Goal: Task Accomplishment & Management: Manage account settings

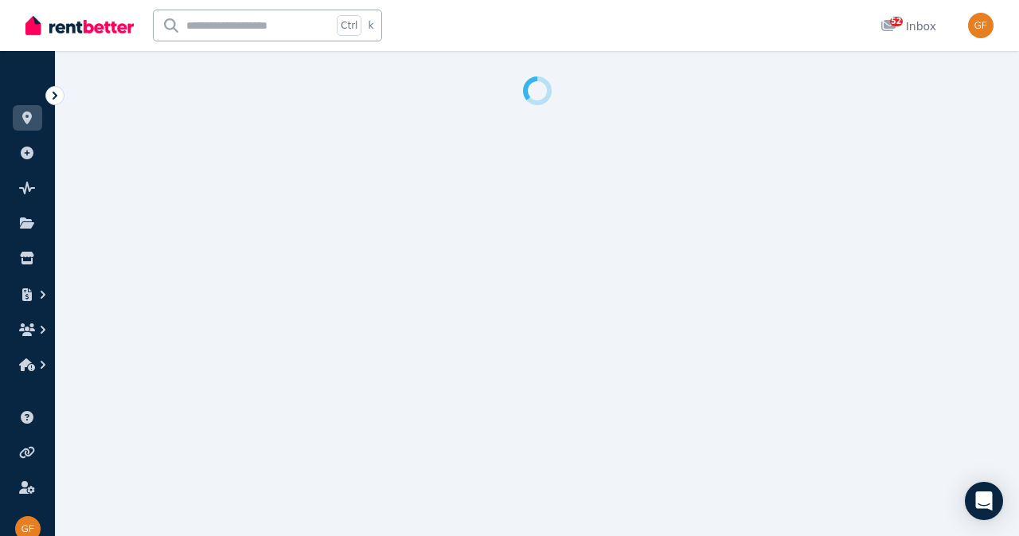
select select "**********"
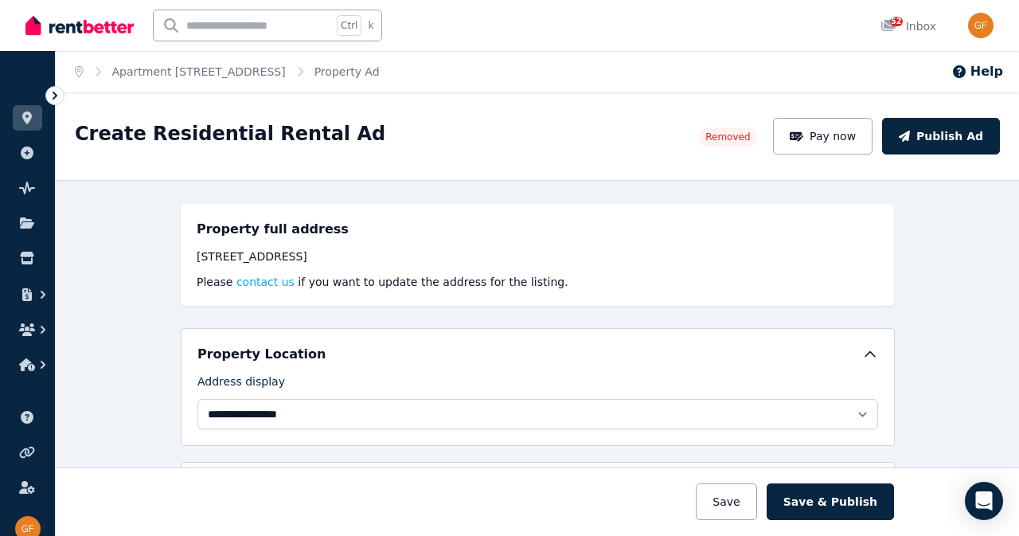
click at [22, 126] on link at bounding box center [27, 117] width 29 height 25
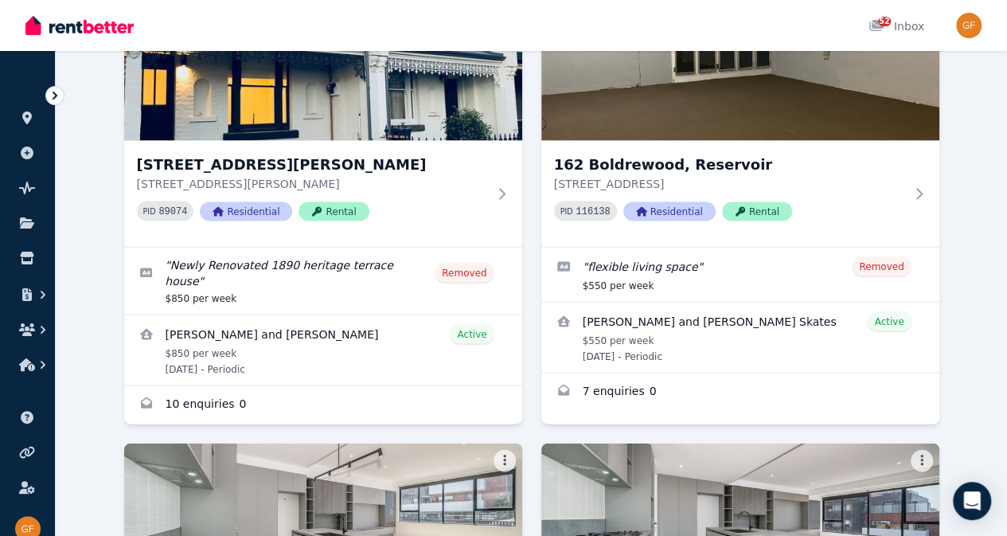
scroll to position [1523, 0]
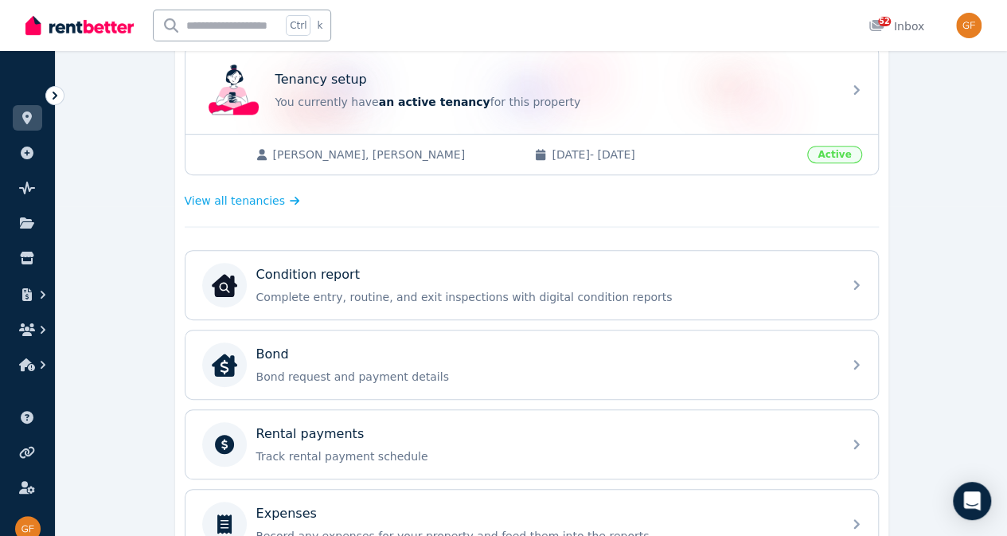
scroll to position [328, 0]
click at [587, 285] on div "Condition report Complete entry, routine, and exit inspections with digital con…" at bounding box center [544, 287] width 576 height 40
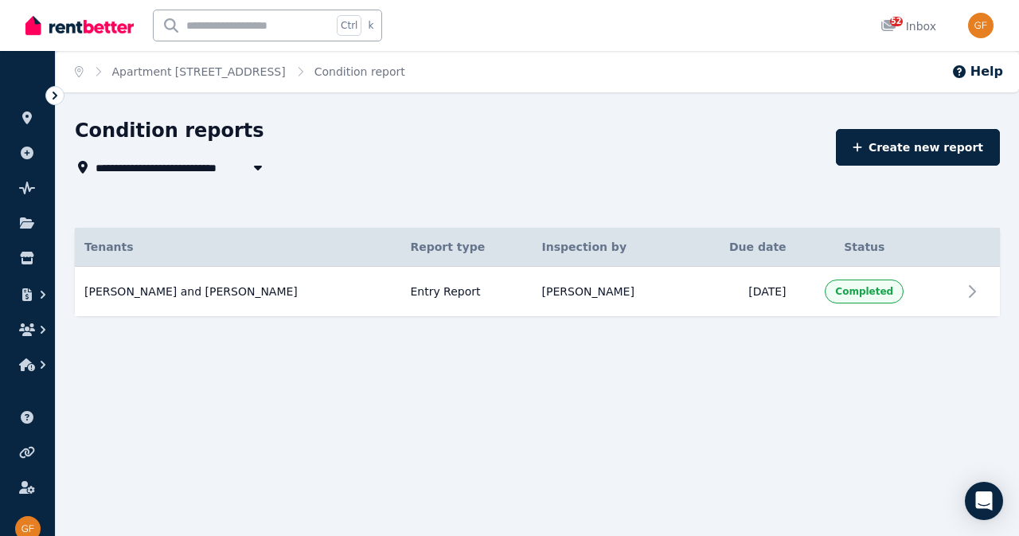
click at [32, 113] on icon at bounding box center [27, 117] width 16 height 13
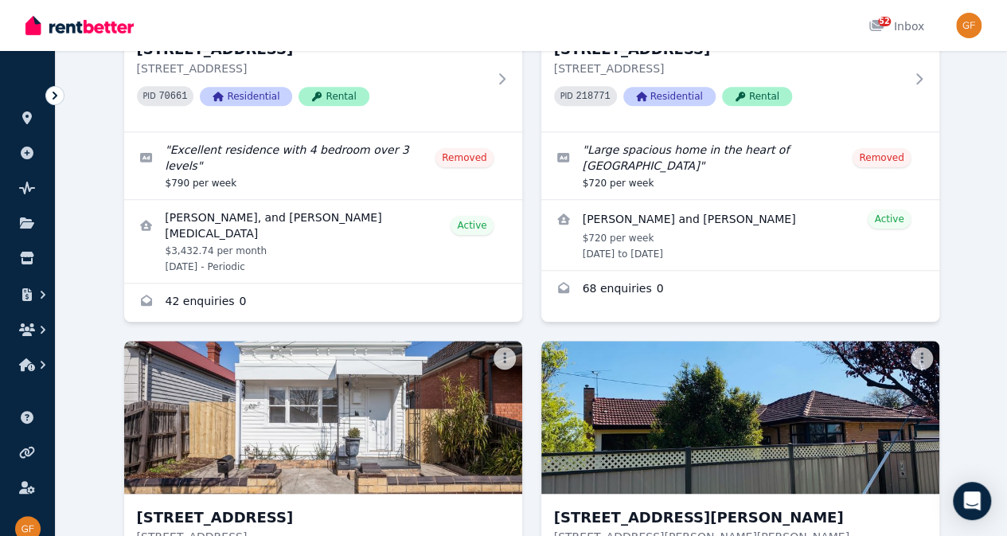
scroll to position [599, 0]
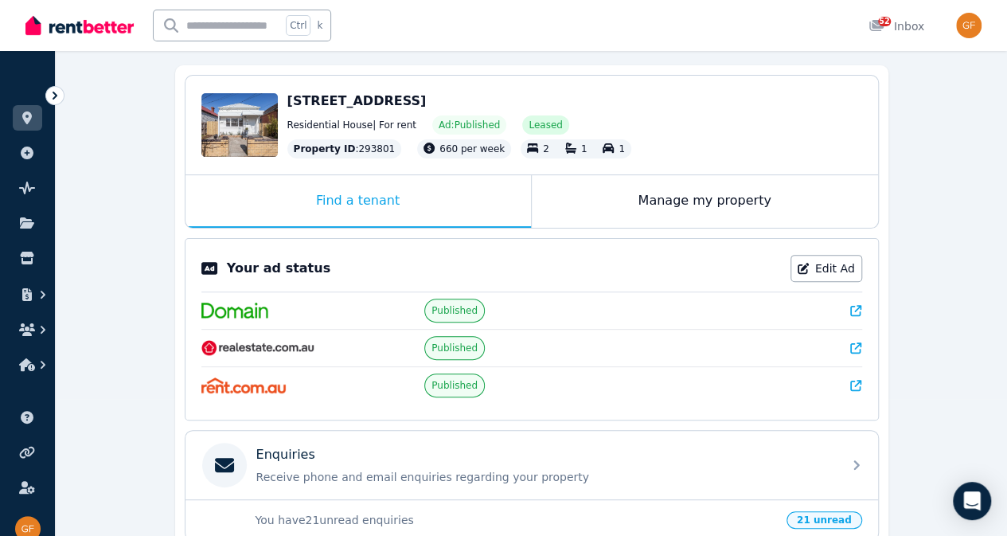
scroll to position [153, 0]
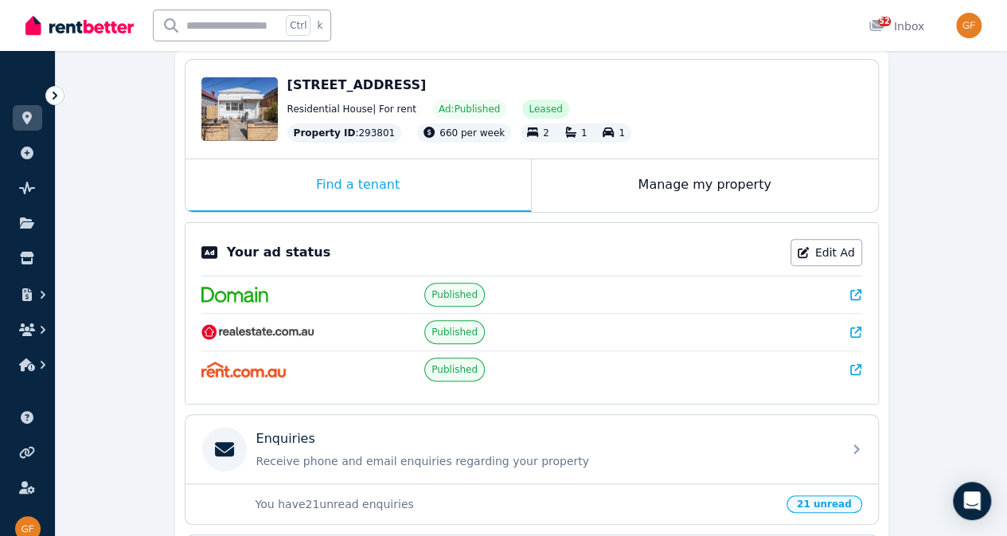
click at [840, 248] on link "Edit Ad" at bounding box center [826, 252] width 72 height 27
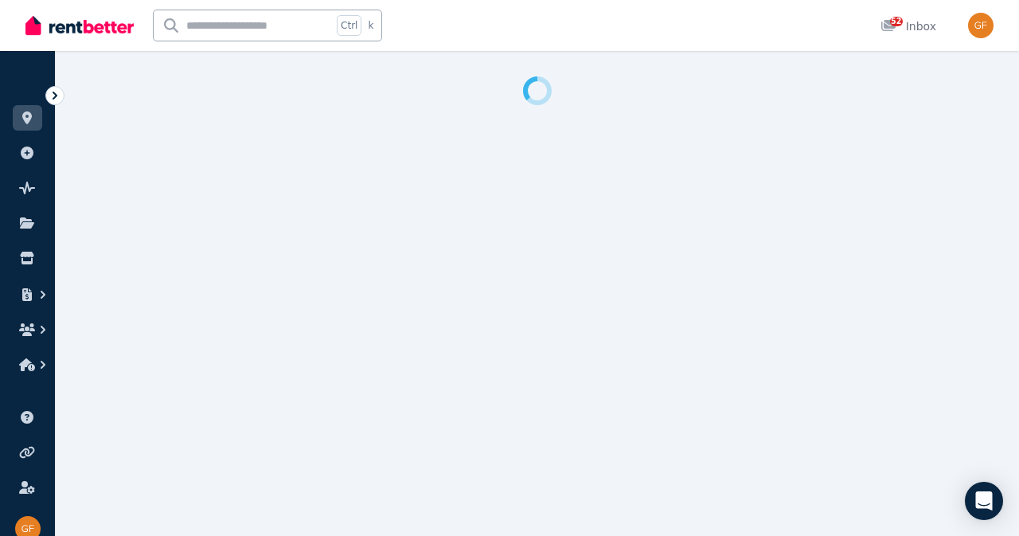
select select "***"
select select "**********"
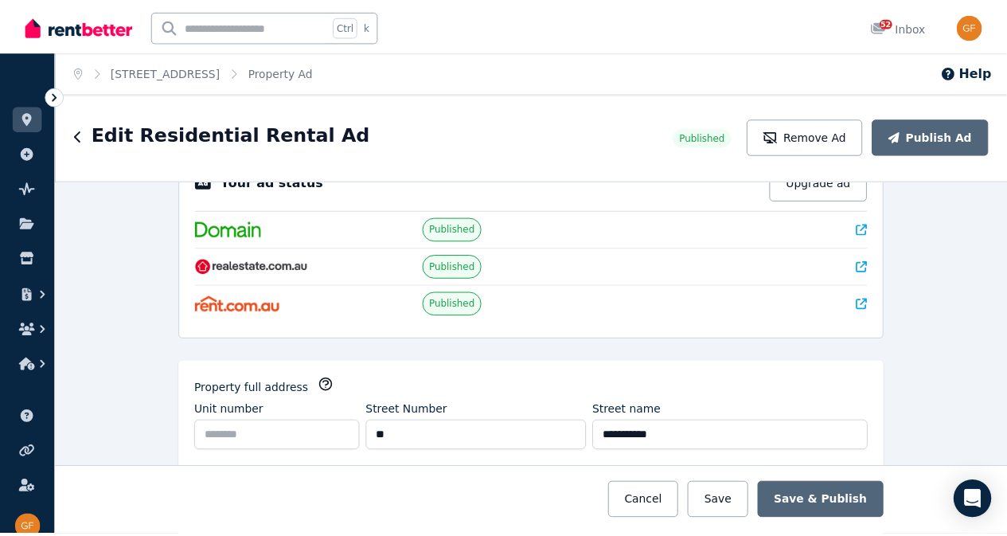
scroll to position [57, 0]
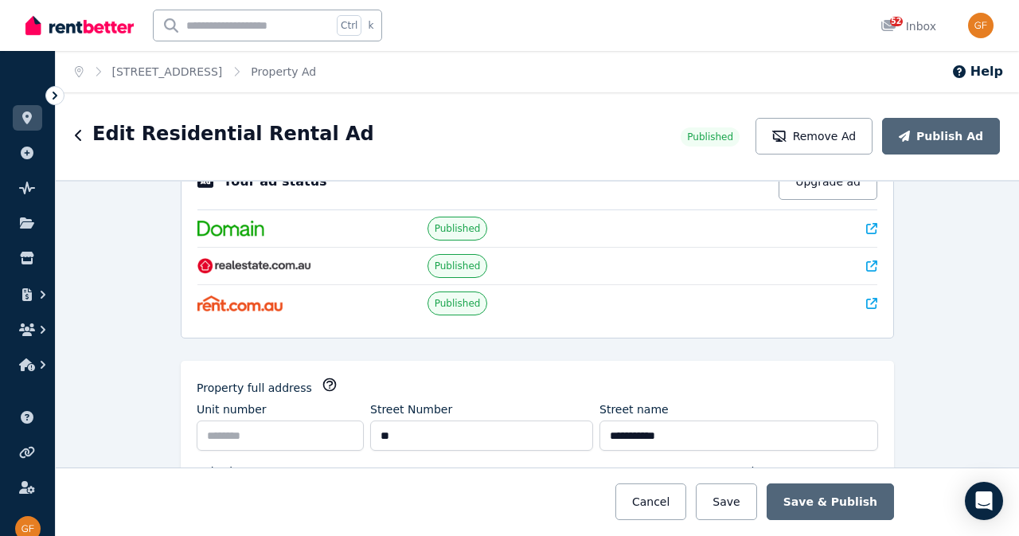
click at [828, 150] on button "Remove Ad" at bounding box center [813, 136] width 117 height 37
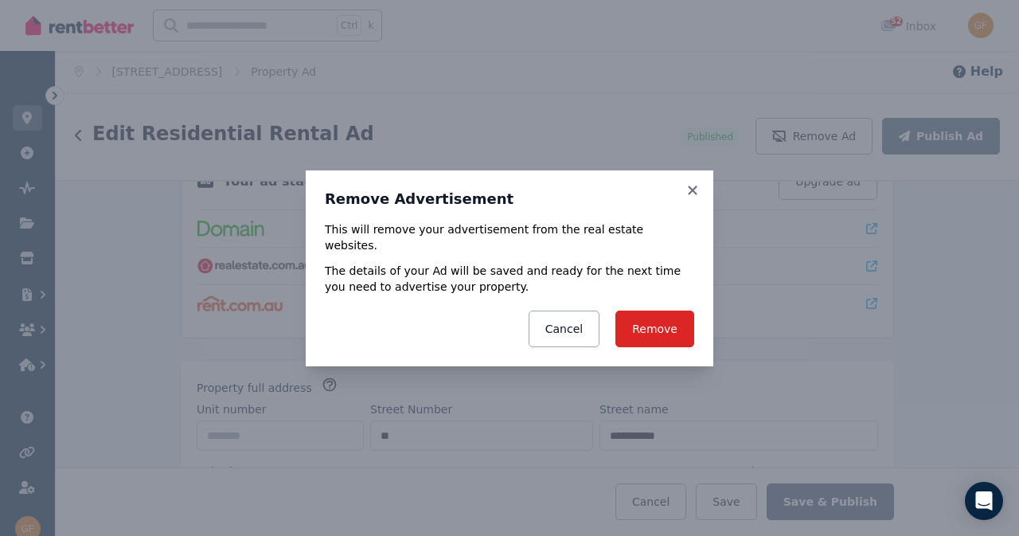
click at [670, 311] on button "Remove" at bounding box center [654, 328] width 79 height 37
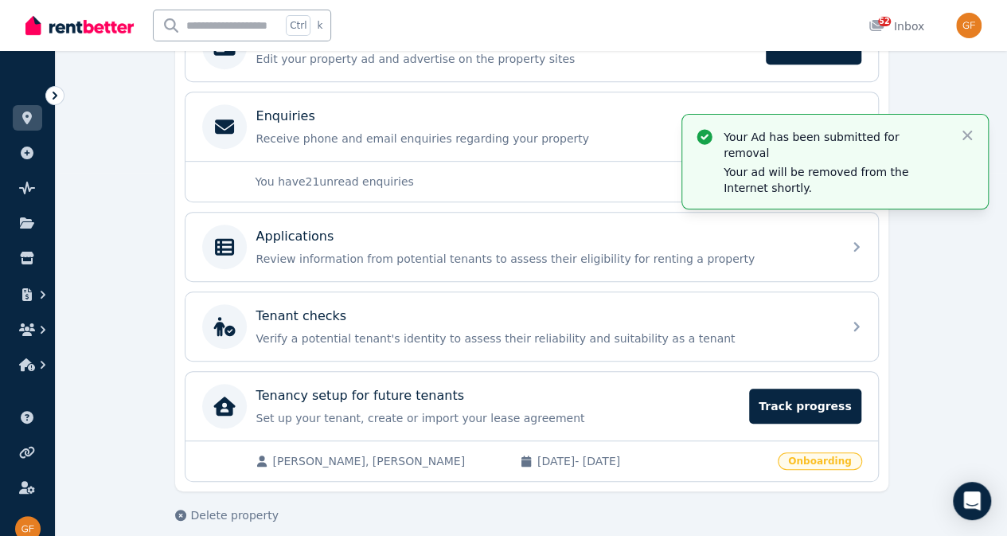
scroll to position [365, 0]
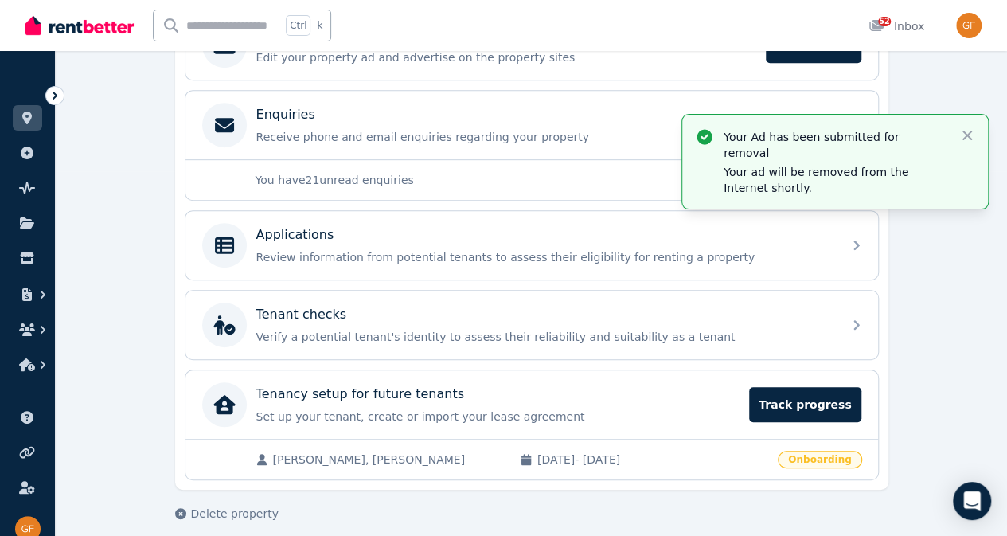
click at [836, 412] on span "Track progress" at bounding box center [804, 404] width 111 height 35
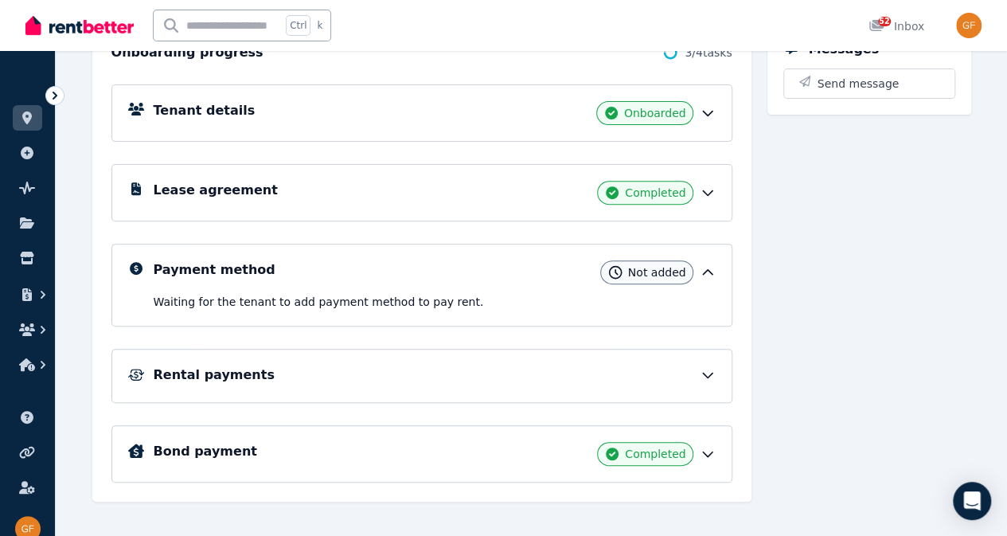
scroll to position [218, 0]
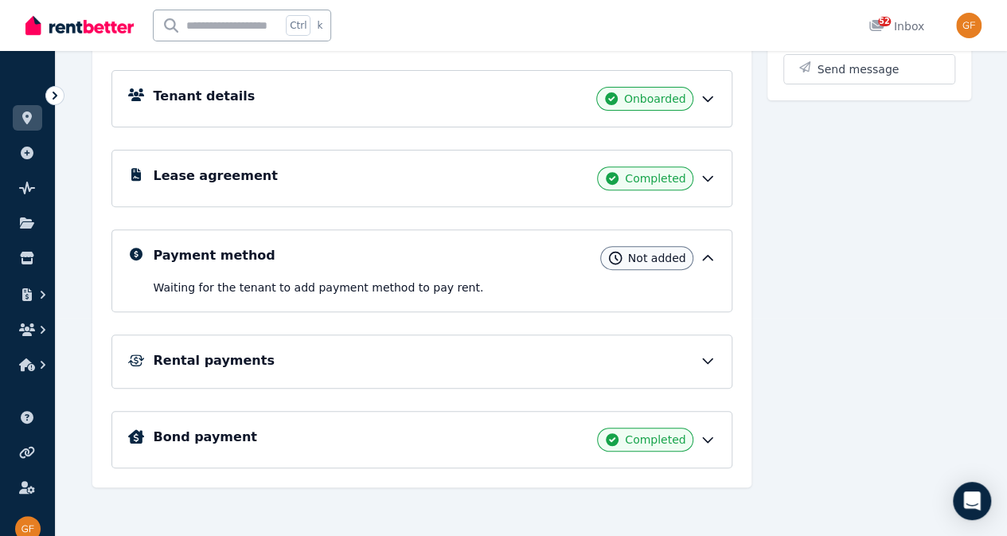
click at [684, 266] on div "Payment method Not added" at bounding box center [435, 258] width 562 height 24
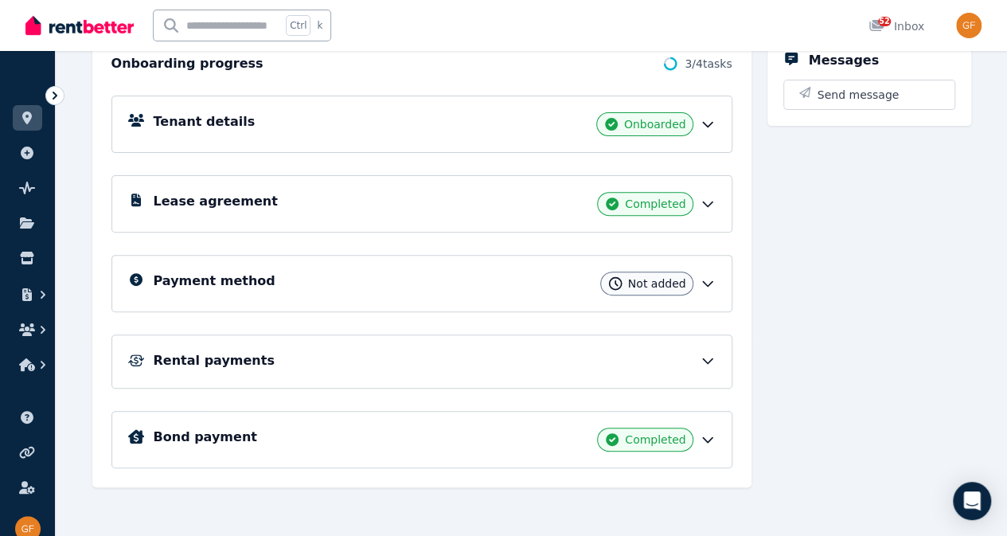
click at [699, 280] on div "Payment method Not added" at bounding box center [435, 283] width 562 height 24
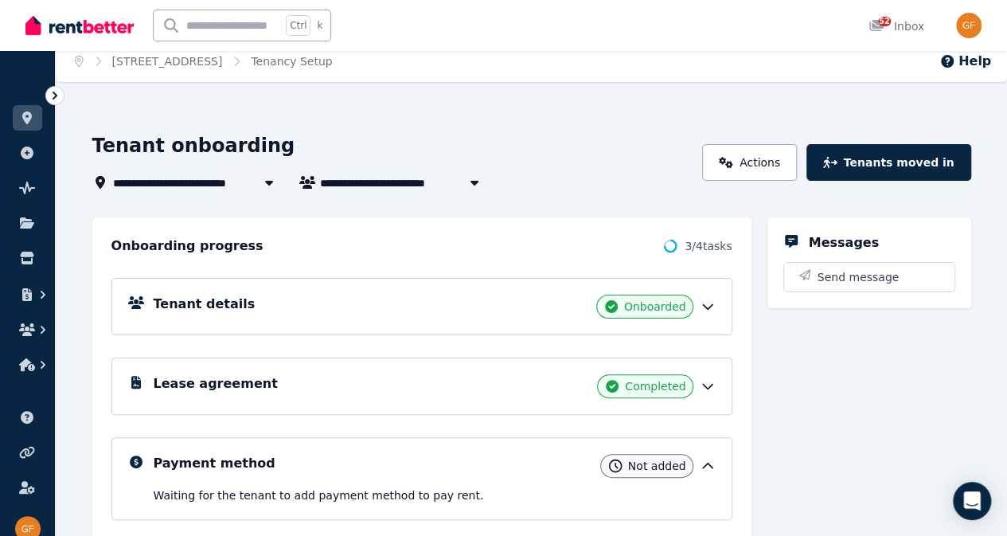
scroll to position [0, 0]
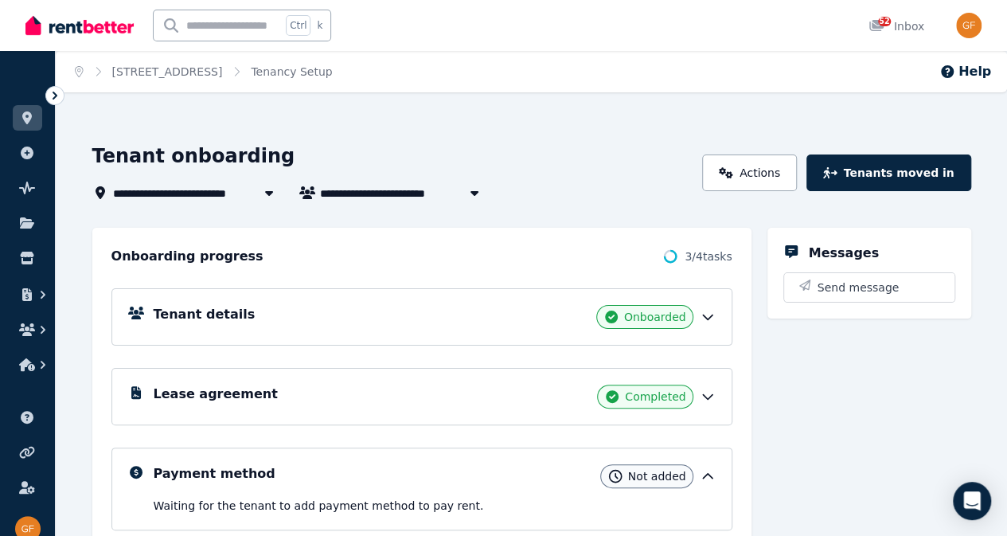
click at [474, 188] on icon "button" at bounding box center [474, 192] width 16 height 13
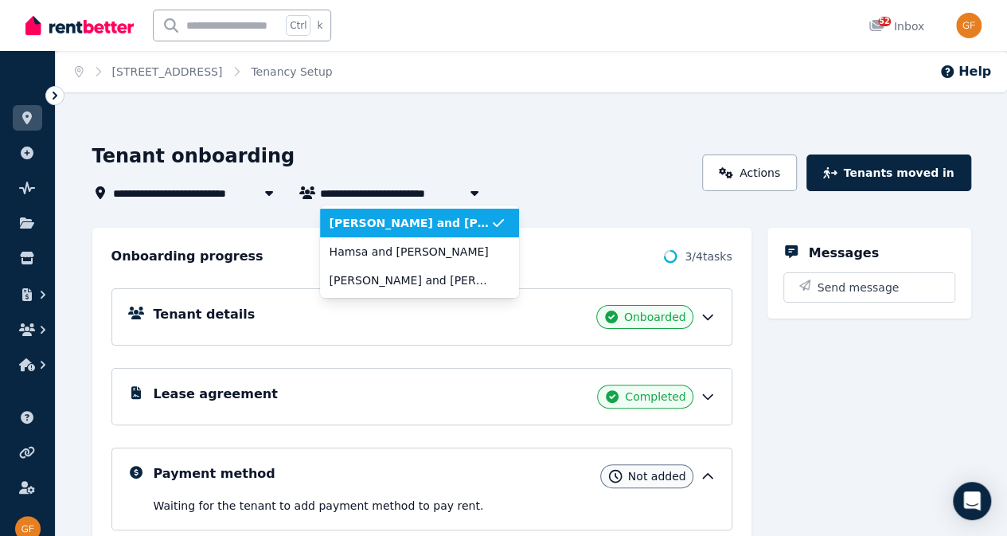
click at [474, 188] on icon "button" at bounding box center [474, 192] width 16 height 13
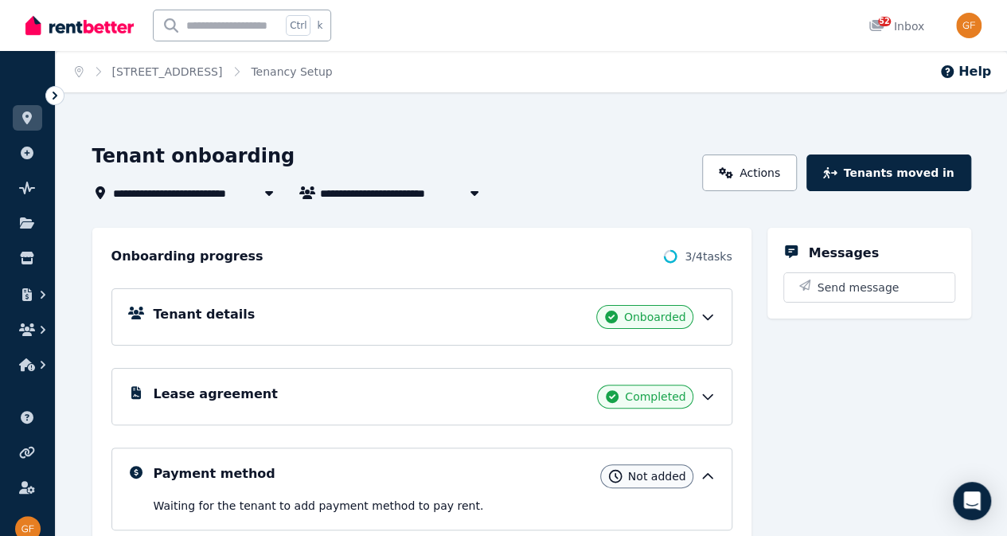
click at [474, 188] on icon "button" at bounding box center [474, 192] width 16 height 13
type input "**********"
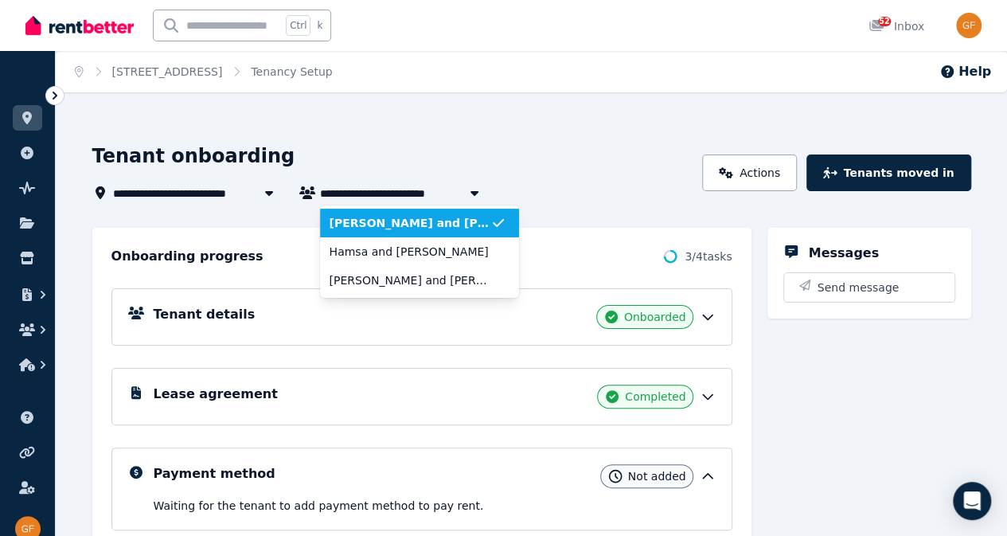
click at [474, 188] on icon "button" at bounding box center [474, 192] width 16 height 13
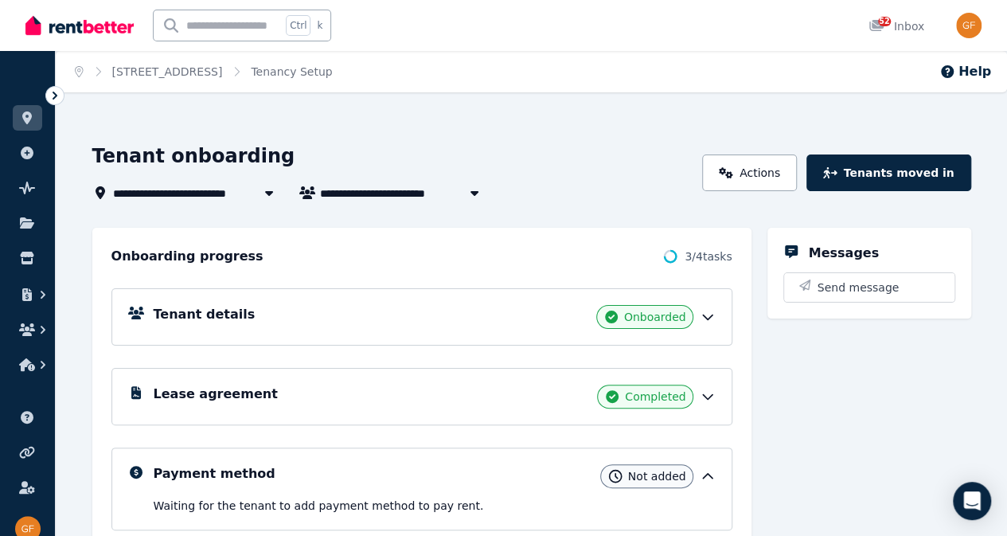
click at [929, 174] on button "Tenants moved in" at bounding box center [888, 172] width 164 height 37
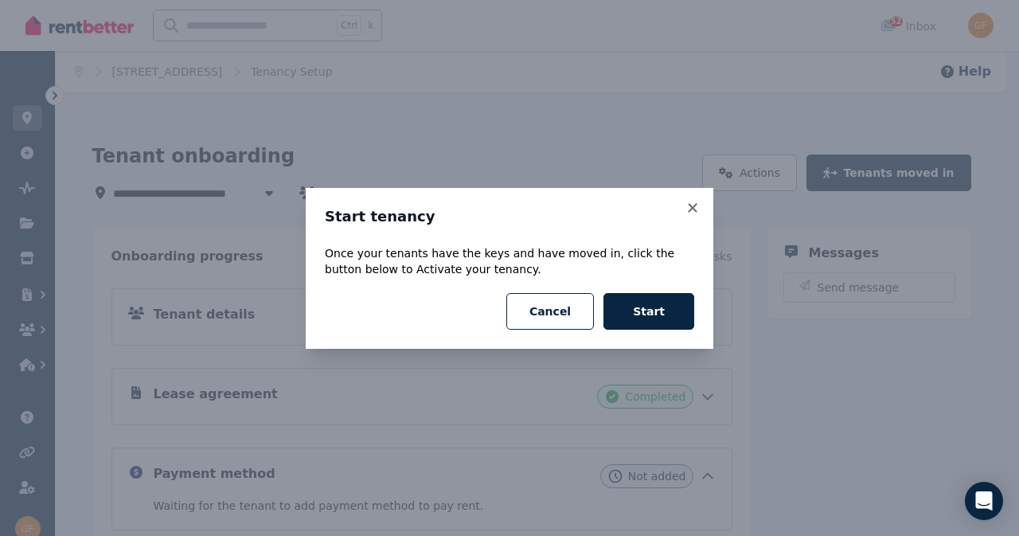
click at [654, 321] on button "Start" at bounding box center [648, 311] width 91 height 37
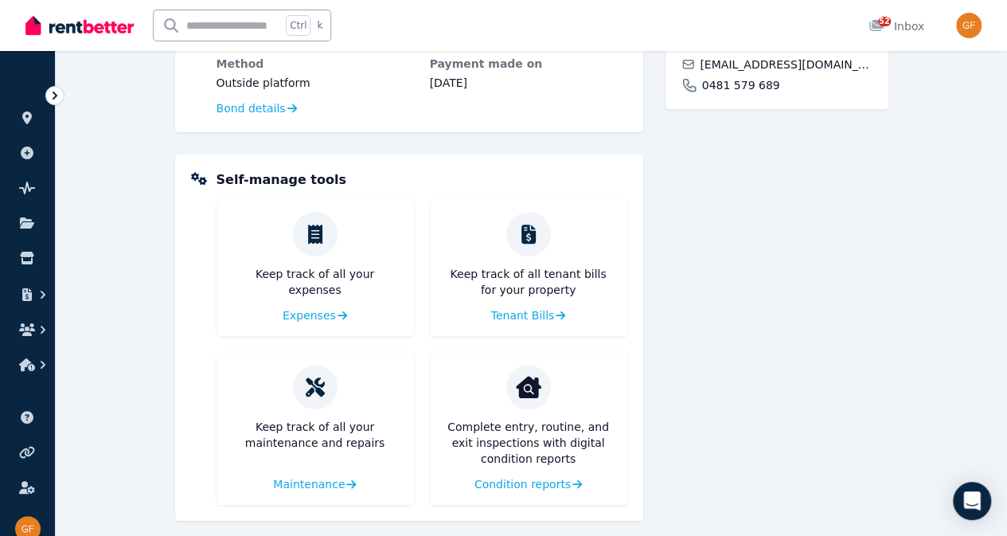
scroll to position [607, 0]
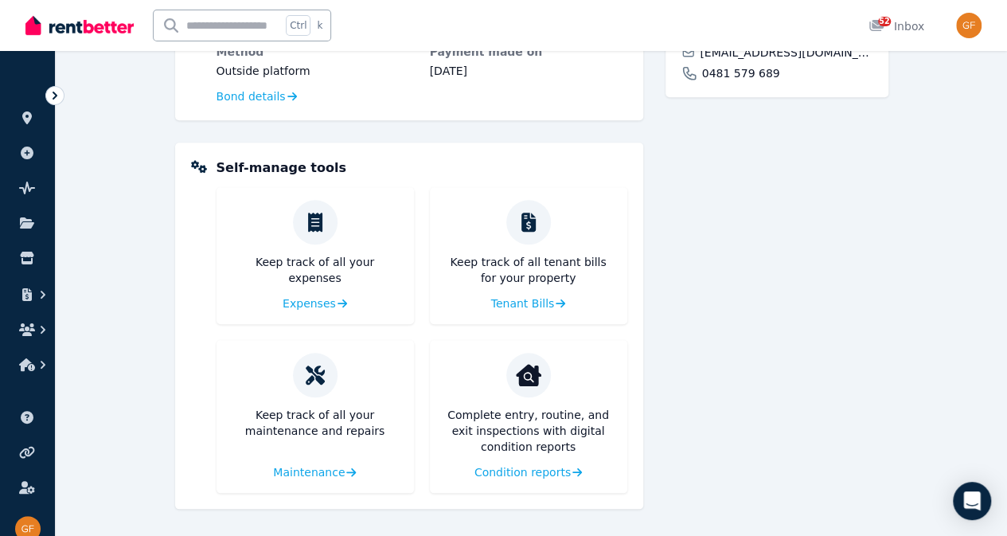
click at [552, 474] on span "Condition reports" at bounding box center [522, 472] width 96 height 16
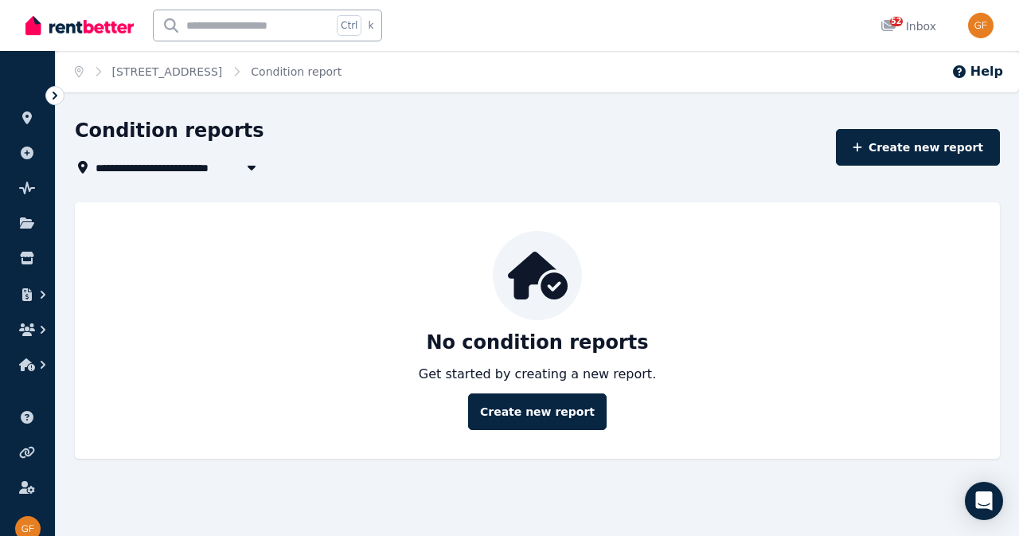
click at [553, 411] on link "Create new report" at bounding box center [537, 411] width 138 height 37
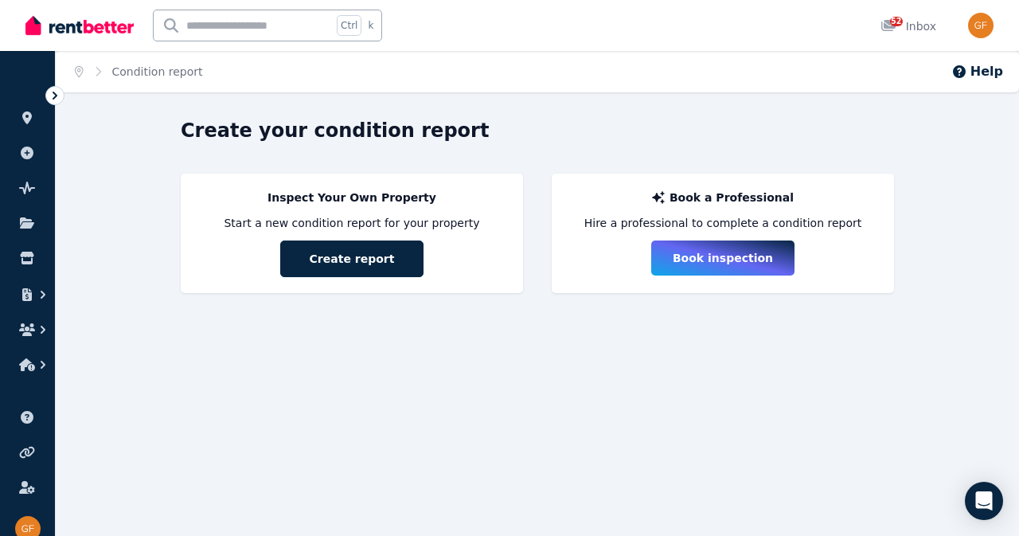
click at [353, 266] on button "Create report" at bounding box center [351, 258] width 143 height 37
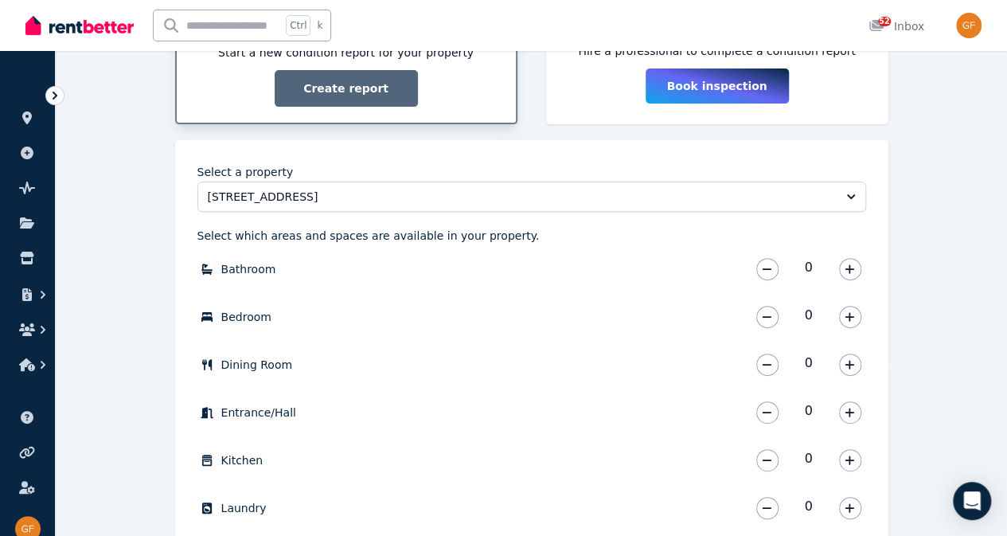
scroll to position [183, 0]
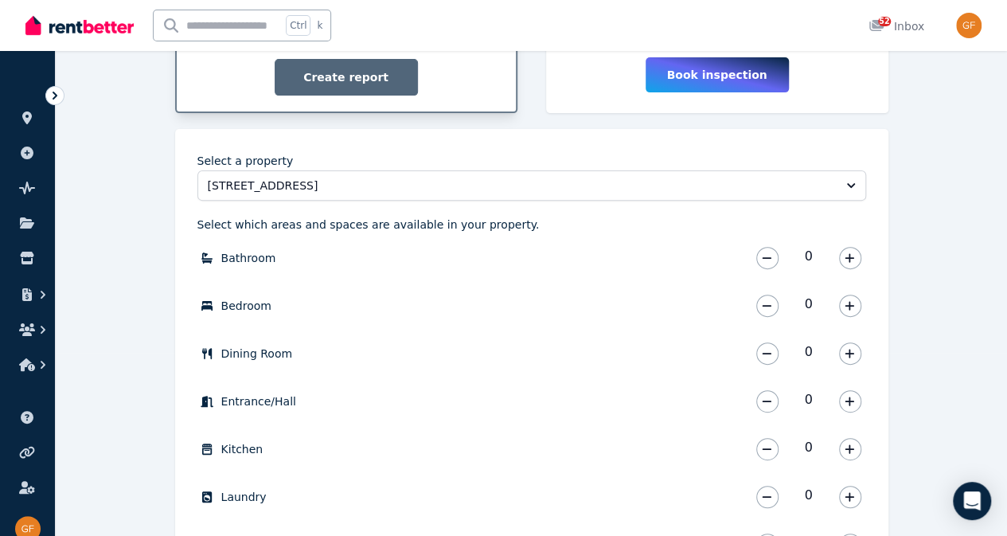
click at [842, 254] on button "button" at bounding box center [850, 258] width 22 height 22
click at [851, 310] on button "button" at bounding box center [850, 305] width 22 height 22
click at [850, 364] on div "0" at bounding box center [808, 353] width 115 height 32
click at [855, 355] on button "button" at bounding box center [850, 353] width 22 height 22
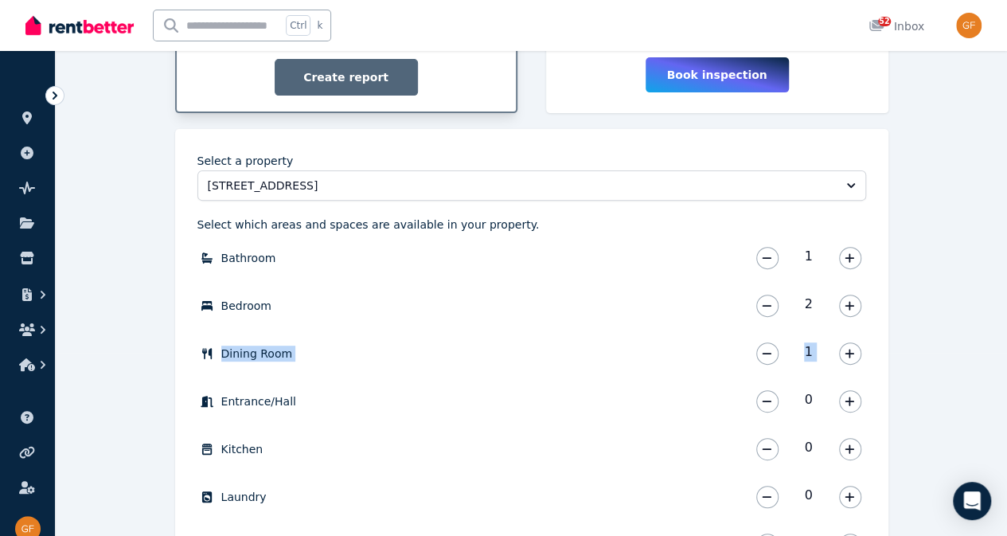
drag, startPoint x: 993, startPoint y: 310, endPoint x: 1003, endPoint y: 343, distance: 34.8
click at [1003, 343] on div "Create your condition report Inspect Your Own Property Start a new condition re…" at bounding box center [531, 326] width 951 height 782
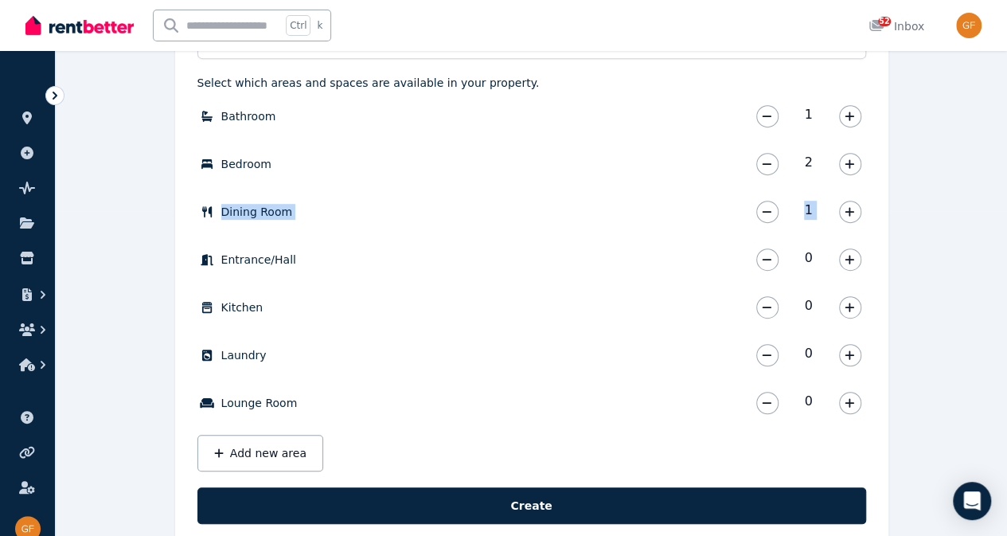
scroll to position [328, 0]
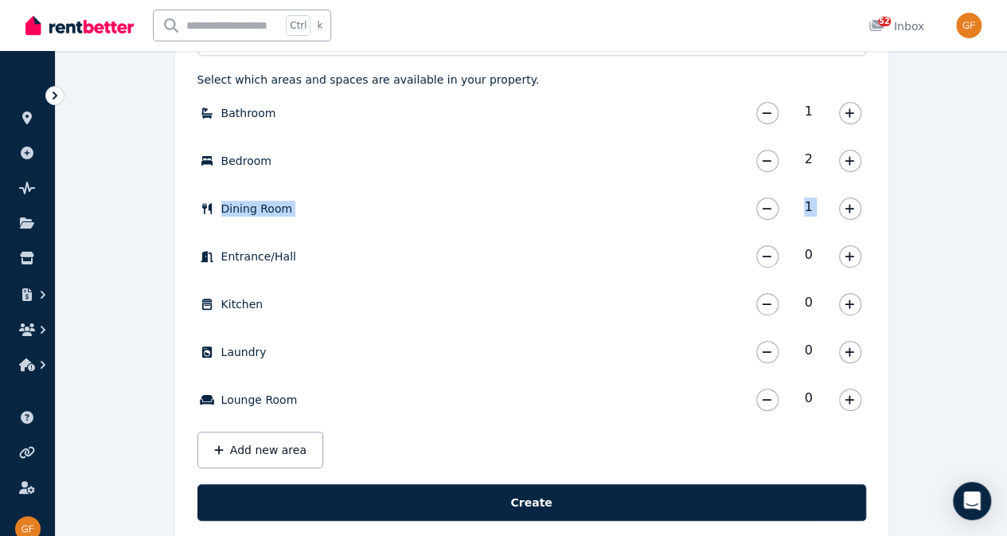
click at [847, 349] on icon "button" at bounding box center [849, 351] width 10 height 11
click at [851, 310] on button "button" at bounding box center [850, 304] width 22 height 22
click at [775, 208] on button "button" at bounding box center [767, 208] width 22 height 22
click at [848, 399] on icon "button" at bounding box center [849, 399] width 9 height 9
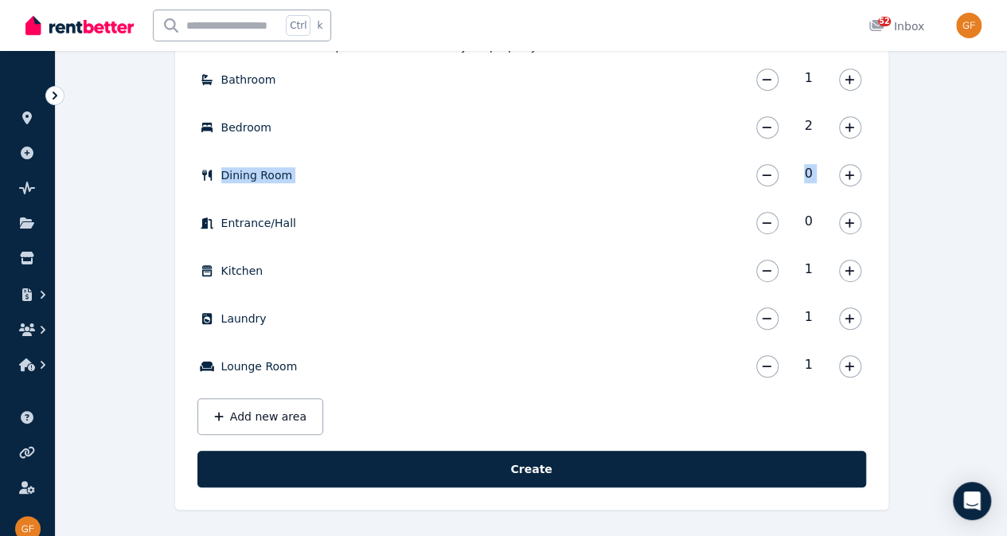
click at [546, 467] on button "Create" at bounding box center [531, 468] width 669 height 37
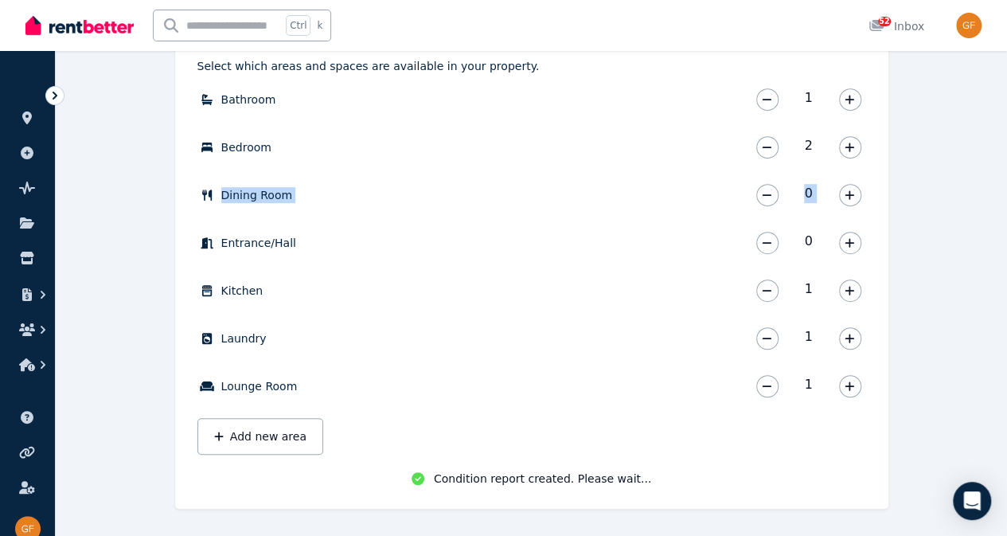
scroll to position [345, 0]
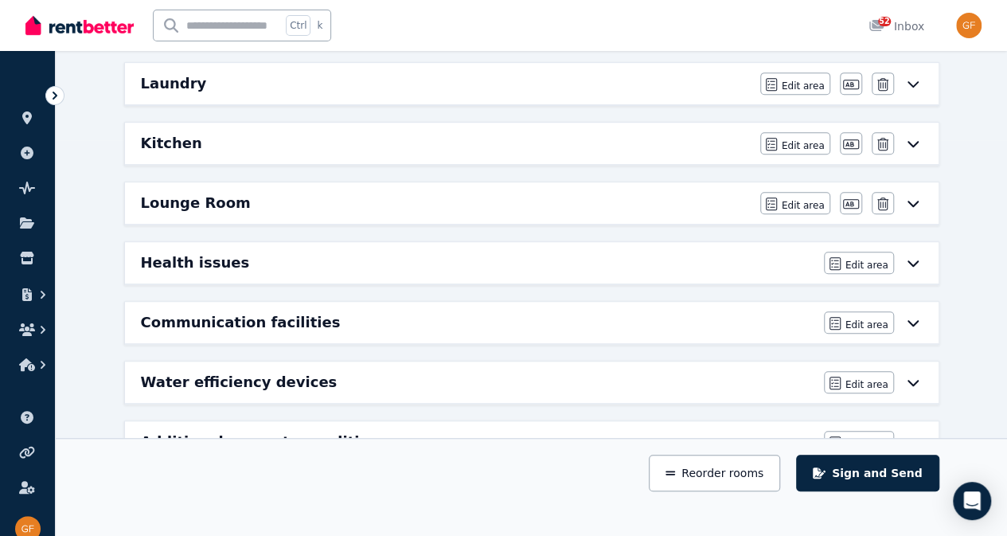
scroll to position [412, 0]
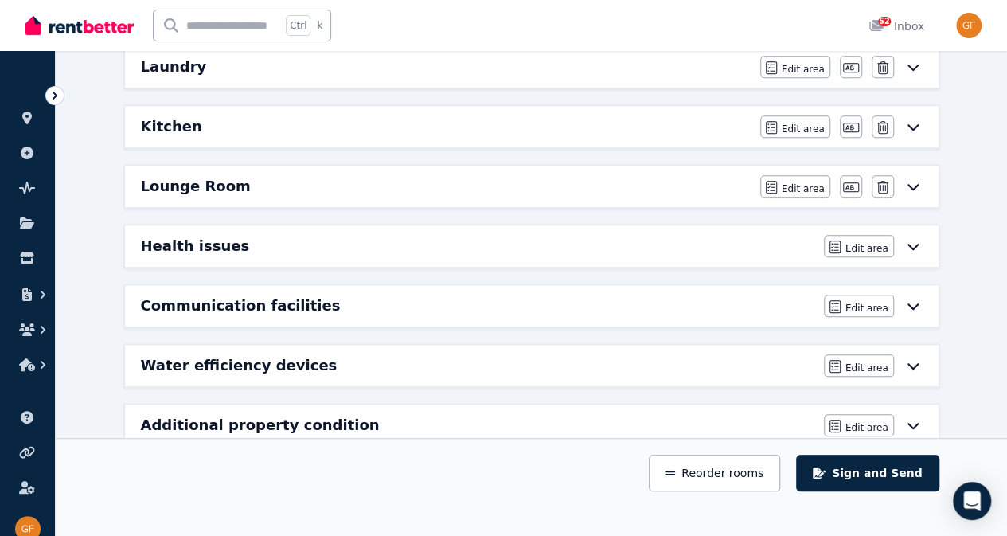
click at [916, 419] on icon at bounding box center [912, 425] width 19 height 13
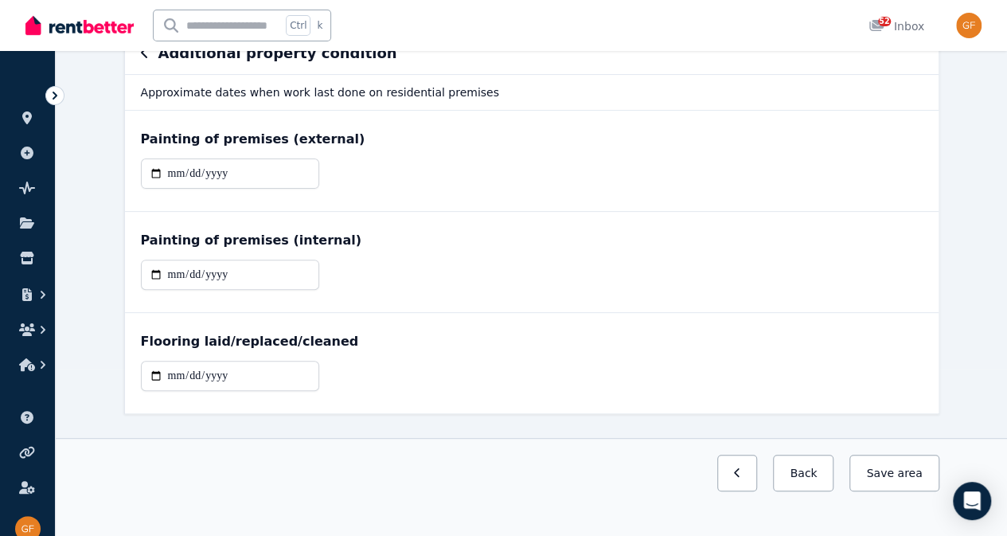
scroll to position [0, 0]
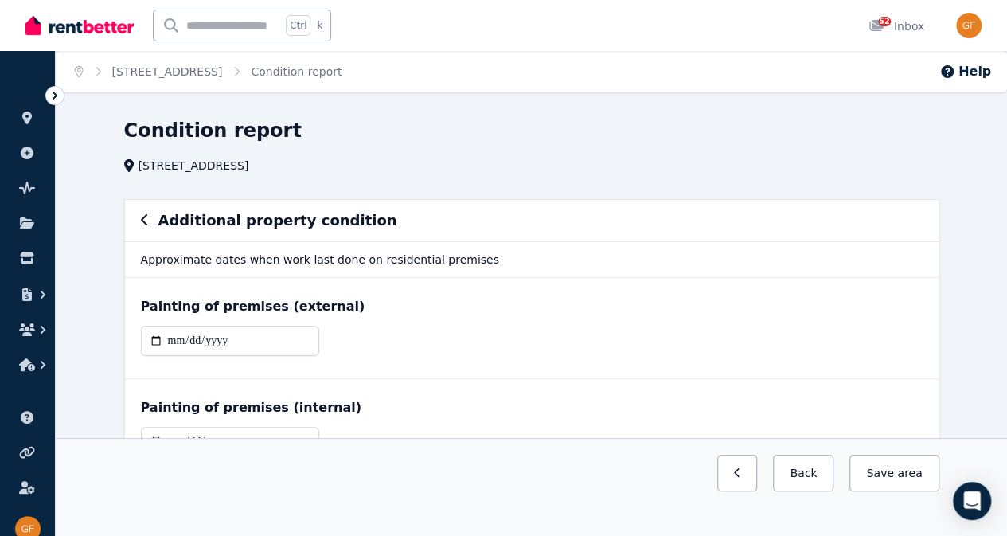
click at [145, 219] on icon "button" at bounding box center [145, 219] width 8 height 13
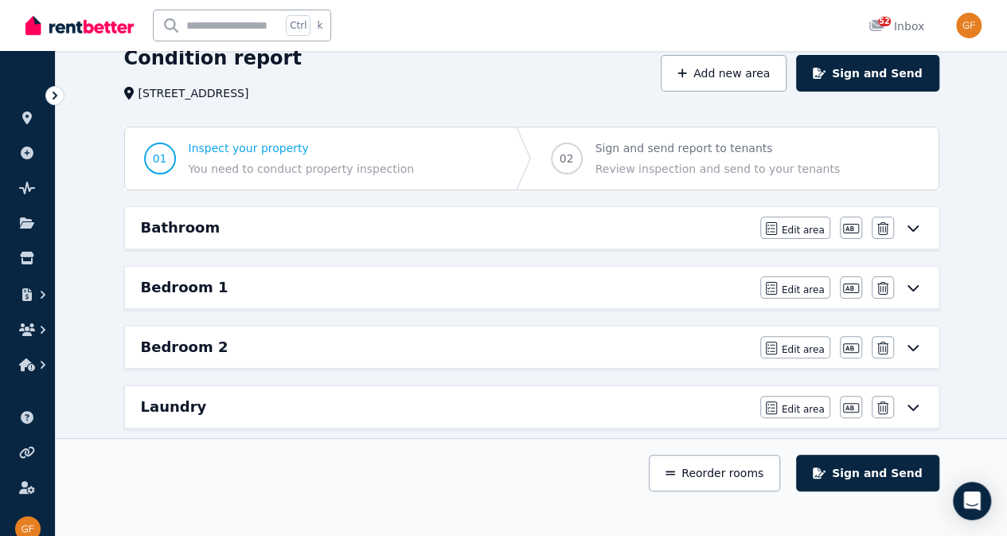
scroll to position [33, 0]
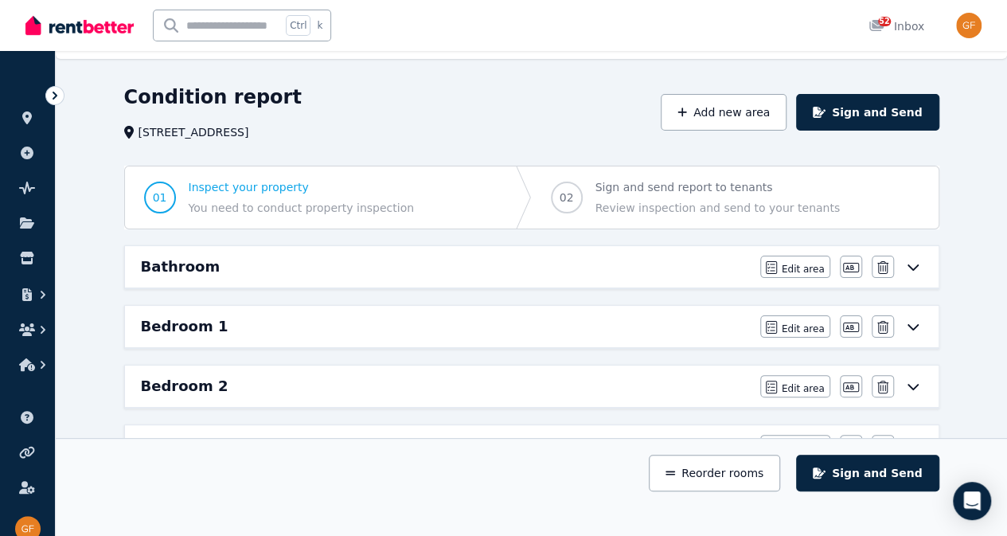
click at [910, 265] on icon at bounding box center [912, 266] width 19 height 13
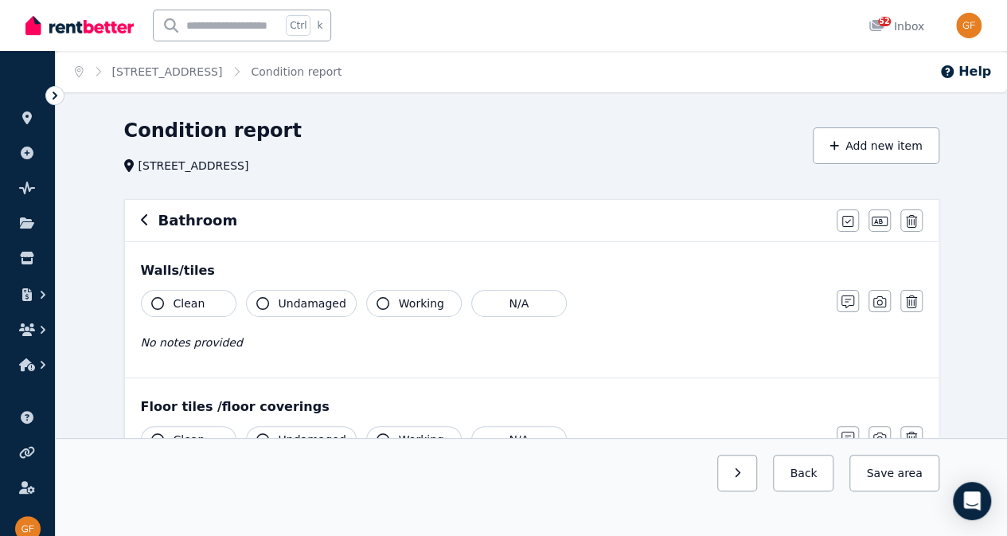
click at [142, 313] on div "Clean" at bounding box center [189, 303] width 96 height 27
click at [154, 295] on button "Clean" at bounding box center [189, 303] width 96 height 27
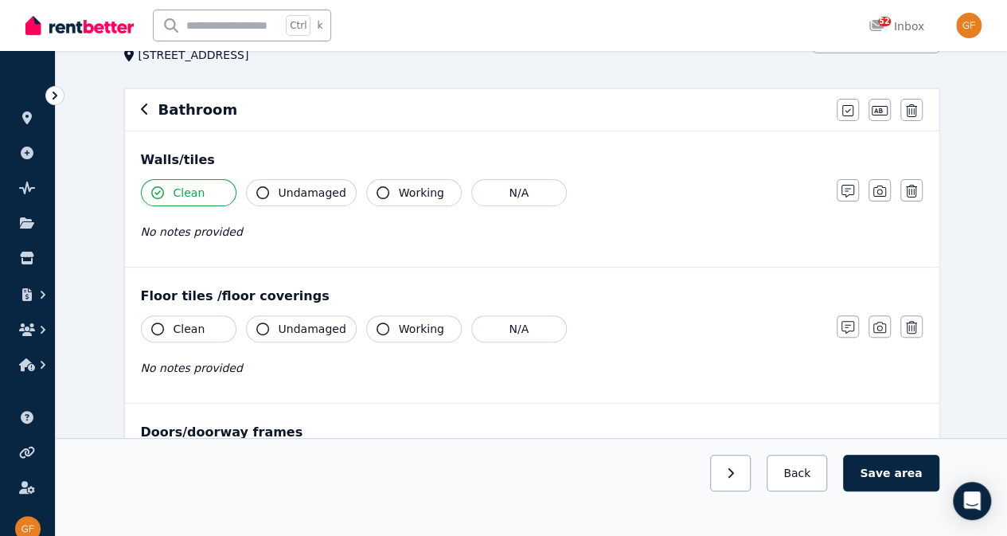
scroll to position [199, 0]
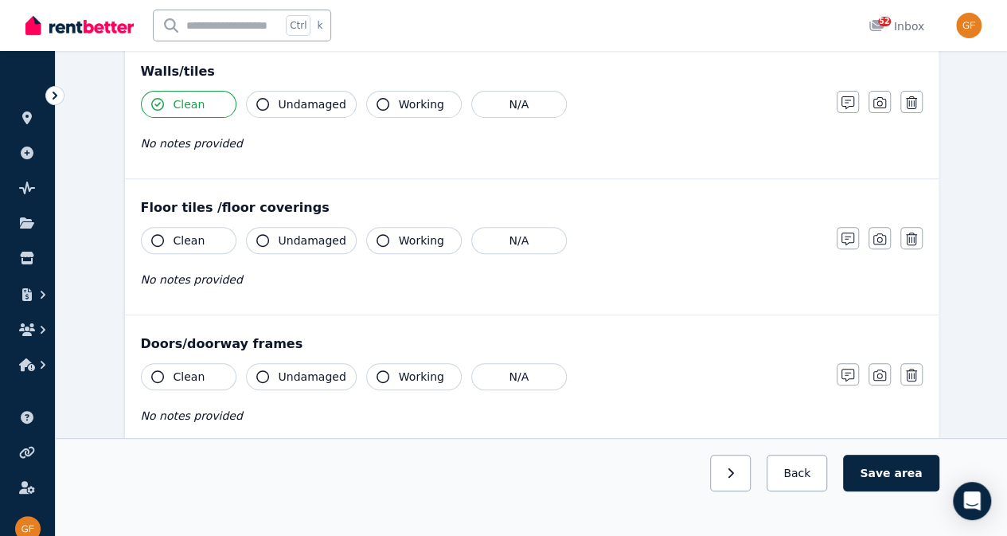
click at [157, 234] on icon "button" at bounding box center [157, 240] width 13 height 13
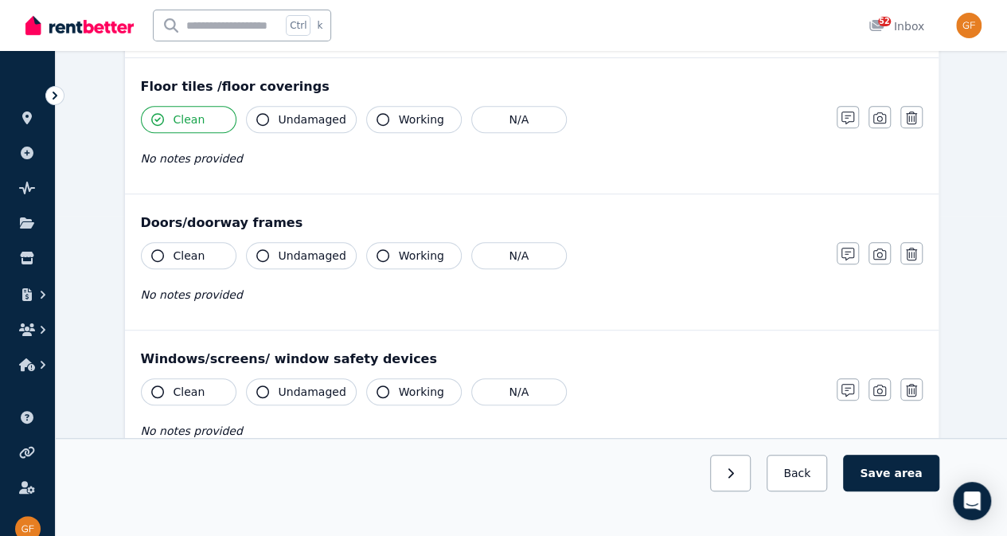
click at [156, 252] on icon "button" at bounding box center [157, 255] width 13 height 13
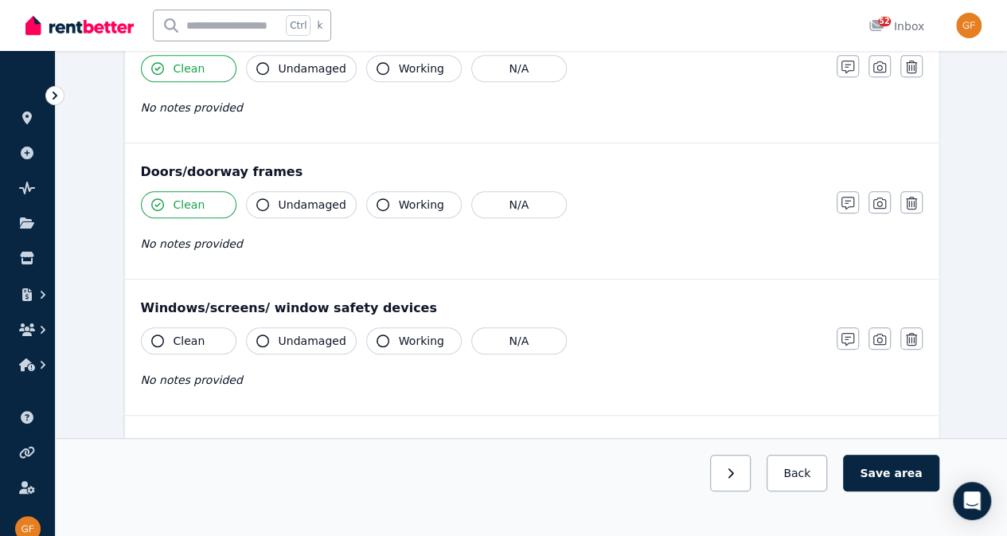
scroll to position [374, 0]
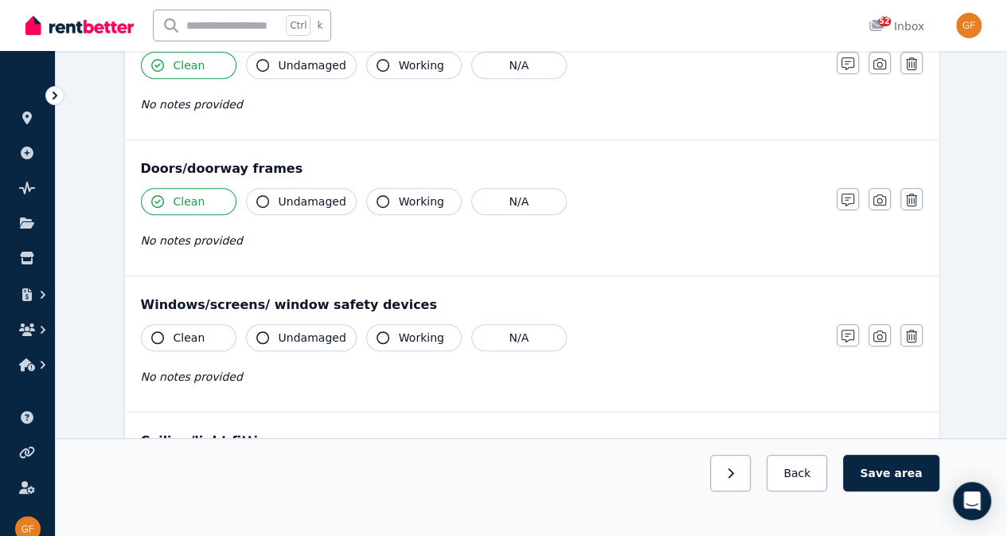
click at [258, 202] on icon "button" at bounding box center [262, 201] width 13 height 13
click at [151, 197] on icon "button" at bounding box center [157, 201] width 13 height 13
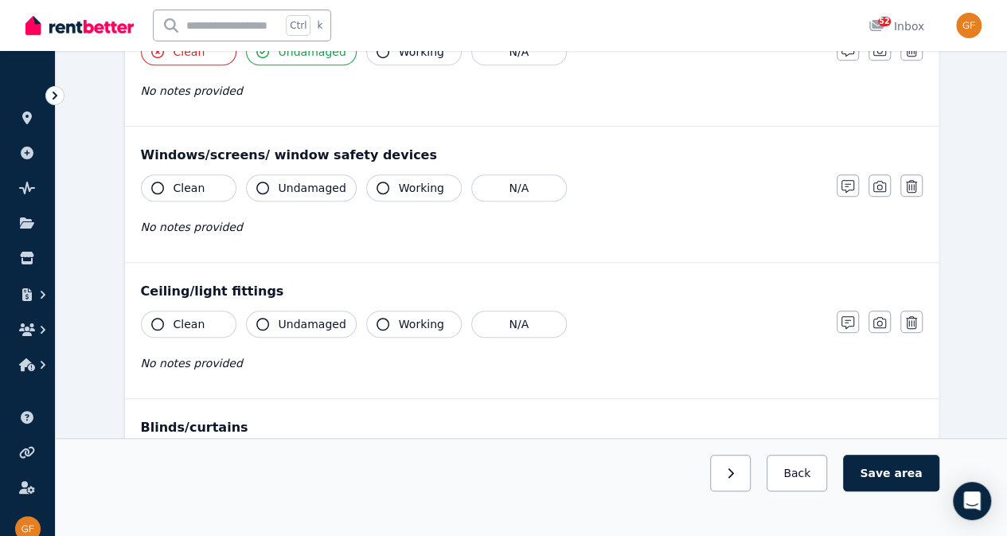
scroll to position [525, 0]
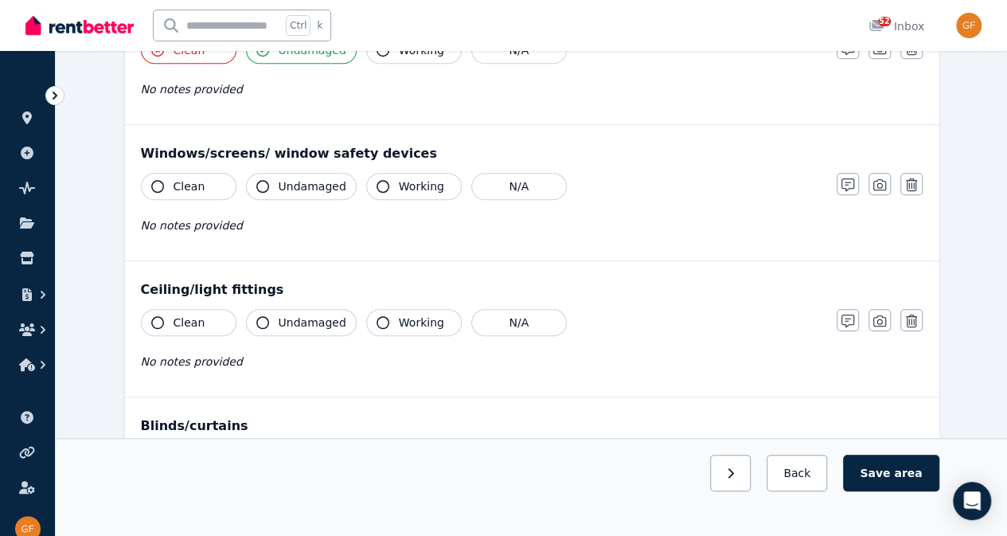
click at [263, 181] on icon "button" at bounding box center [262, 186] width 13 height 13
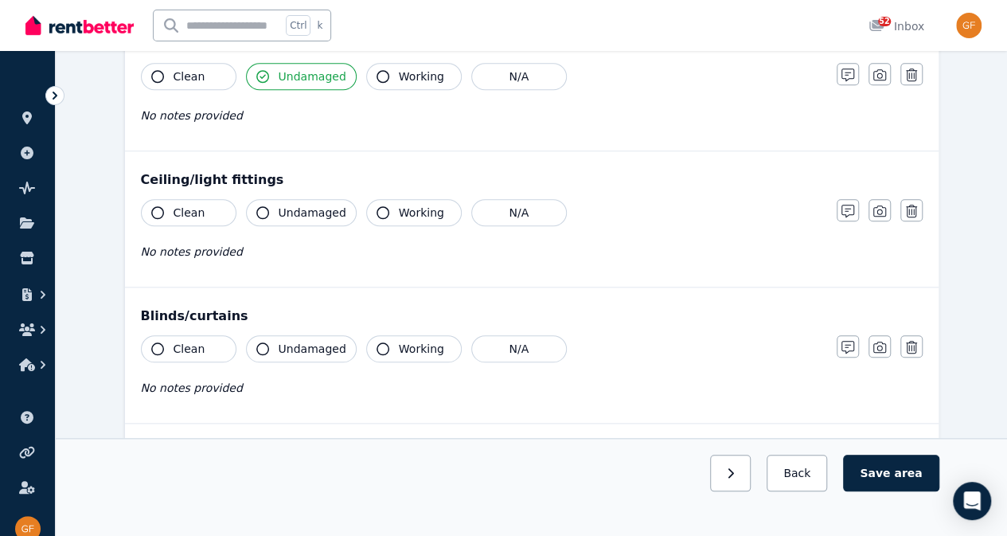
scroll to position [637, 0]
click at [272, 213] on button "Undamaged" at bounding box center [301, 210] width 111 height 27
click at [380, 218] on button "Working" at bounding box center [414, 210] width 96 height 27
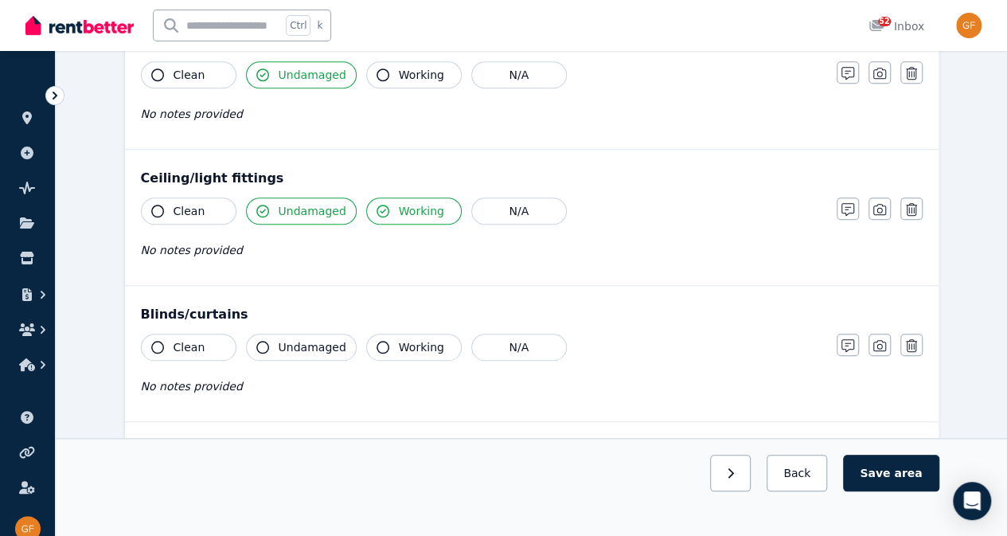
click at [261, 208] on icon "button" at bounding box center [262, 211] width 13 height 13
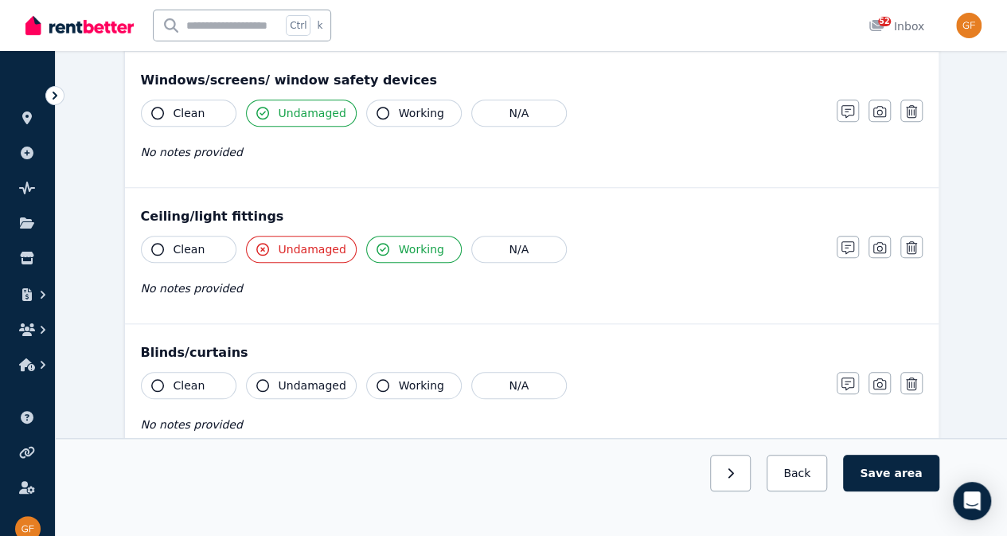
scroll to position [597, 0]
click at [376, 111] on icon "button" at bounding box center [382, 114] width 13 height 13
click at [256, 111] on icon "button" at bounding box center [262, 114] width 13 height 13
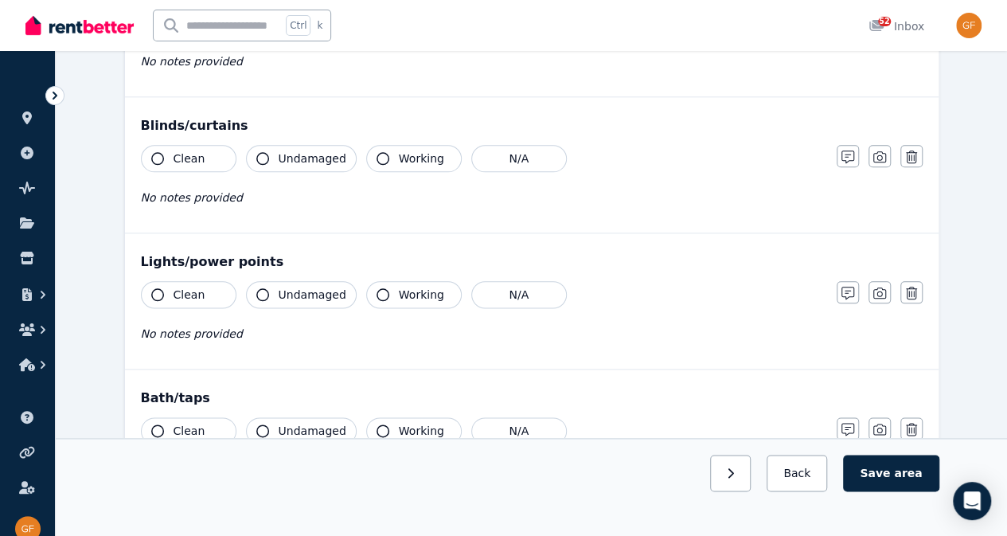
click at [507, 159] on button "N/A" at bounding box center [519, 158] width 96 height 27
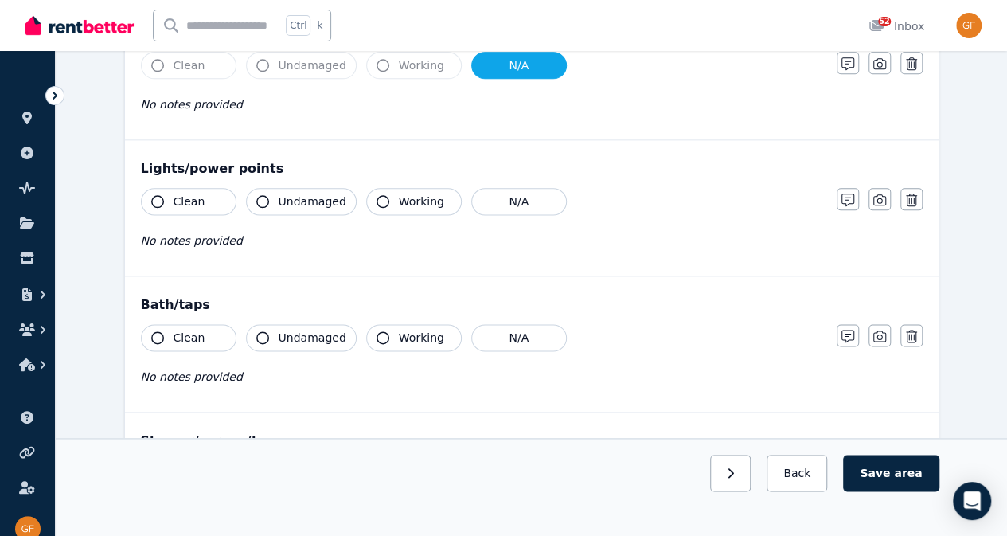
scroll to position [934, 0]
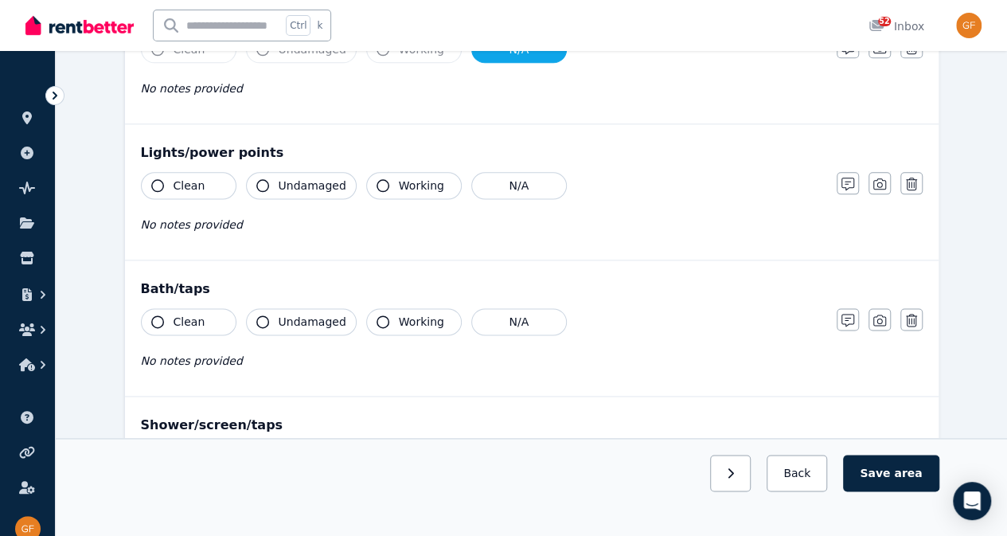
click at [376, 179] on icon "button" at bounding box center [382, 185] width 13 height 13
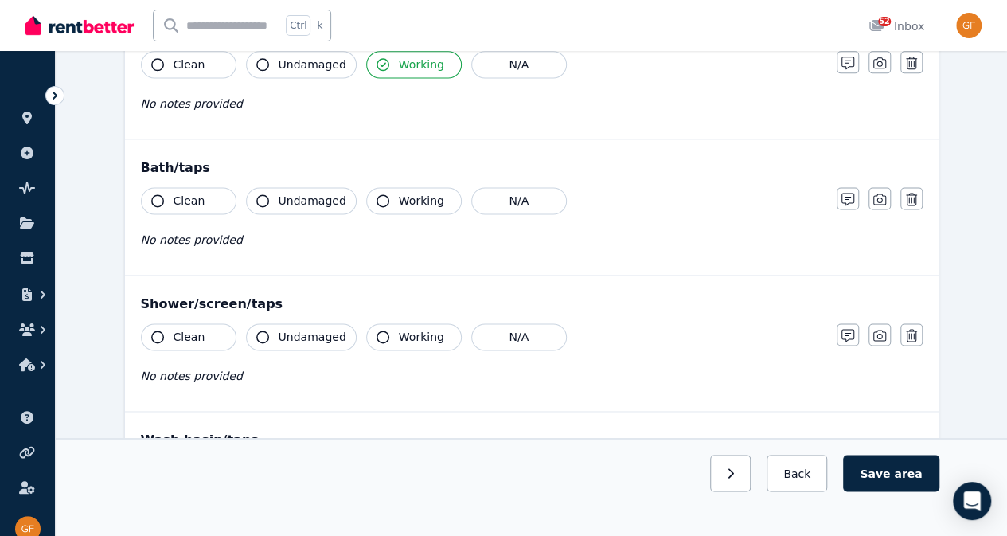
scroll to position [1055, 0]
click at [399, 198] on span "Working" at bounding box center [421, 201] width 45 height 16
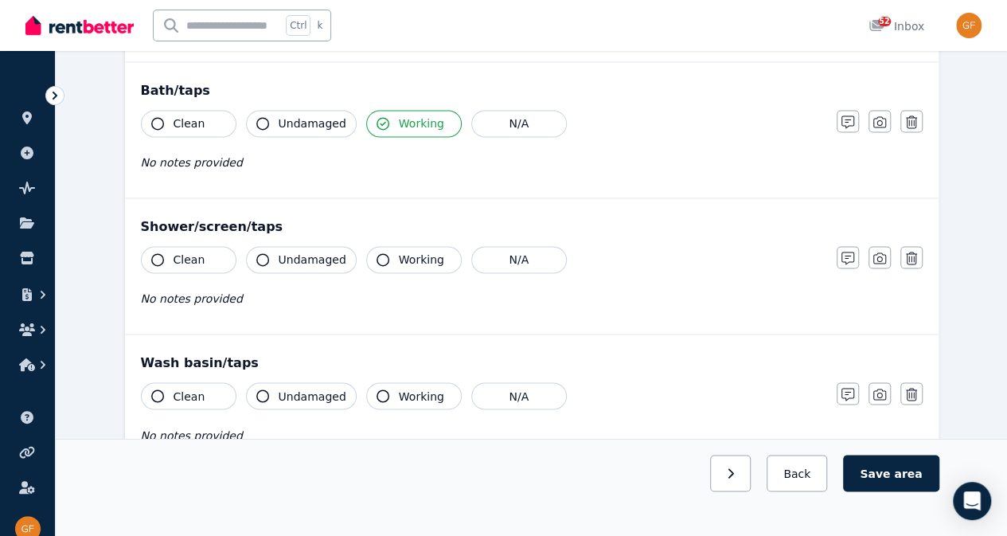
scroll to position [1162, 0]
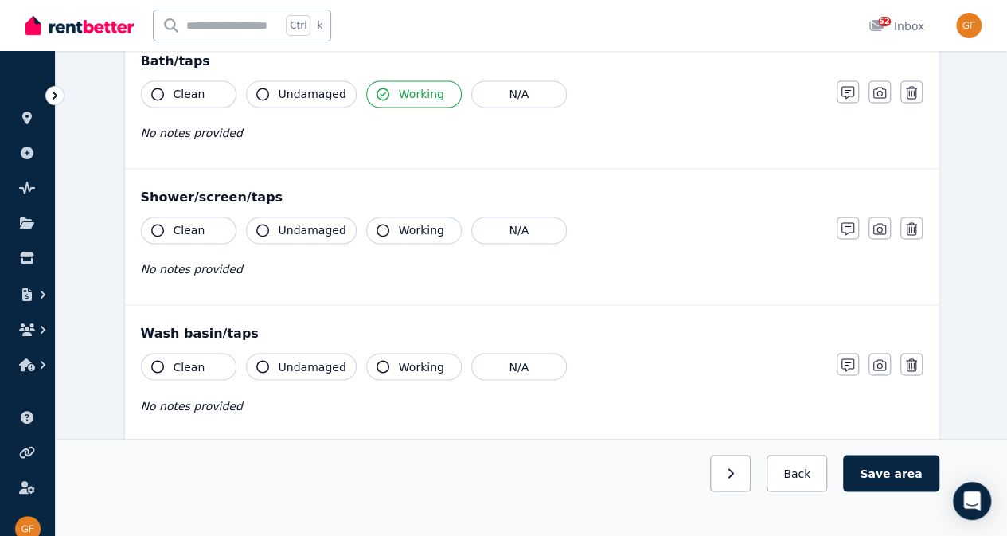
click at [322, 222] on span "Undamaged" at bounding box center [313, 230] width 68 height 16
click at [403, 222] on span "Working" at bounding box center [421, 230] width 45 height 16
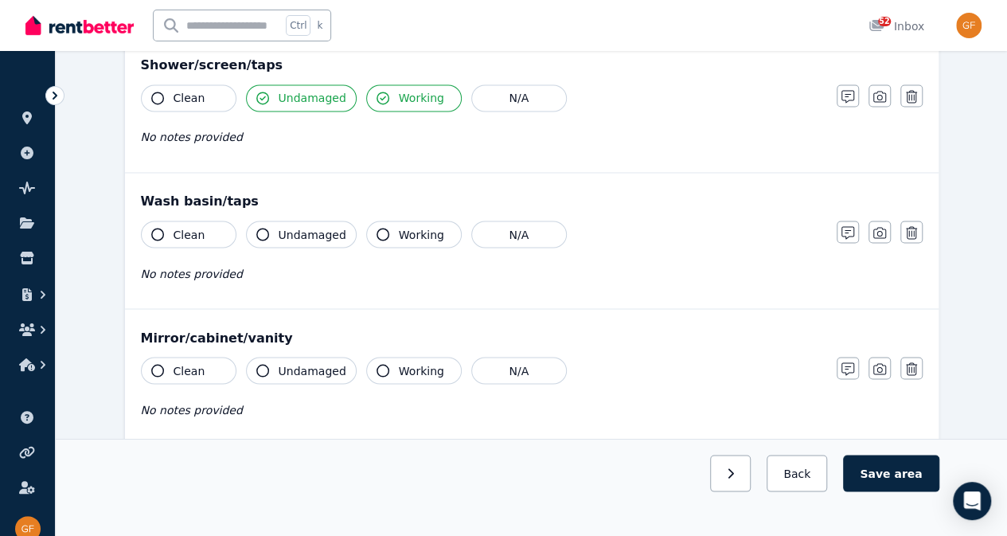
scroll to position [1298, 0]
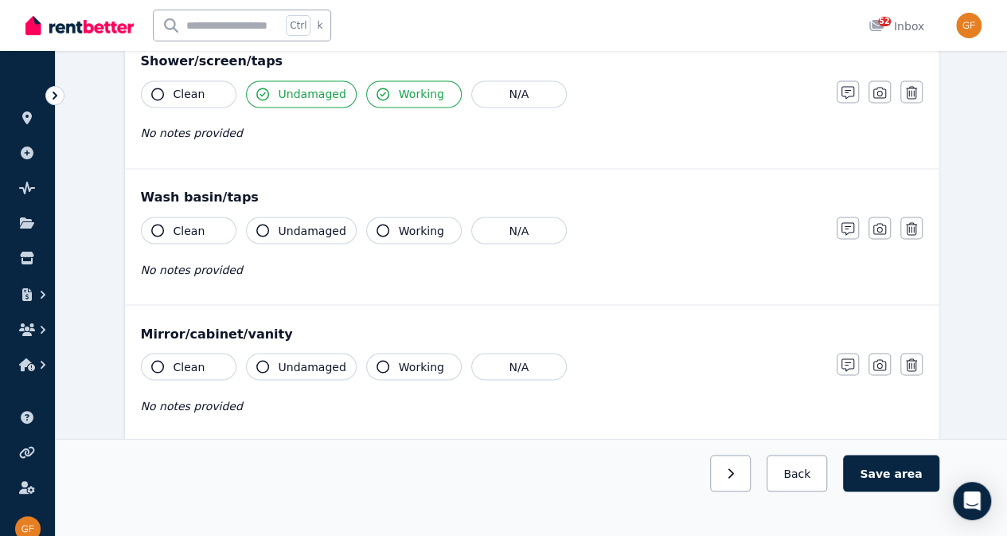
click at [205, 88] on button "Clean" at bounding box center [189, 93] width 96 height 27
click at [213, 218] on button "Clean" at bounding box center [189, 229] width 96 height 27
click at [310, 223] on span "Undamaged" at bounding box center [313, 230] width 68 height 16
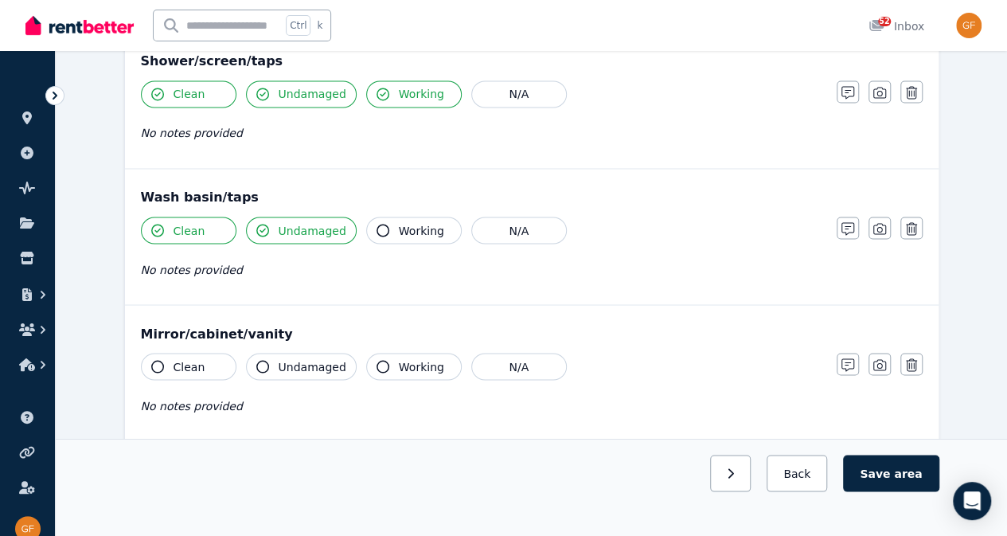
click at [405, 223] on span "Working" at bounding box center [421, 230] width 45 height 16
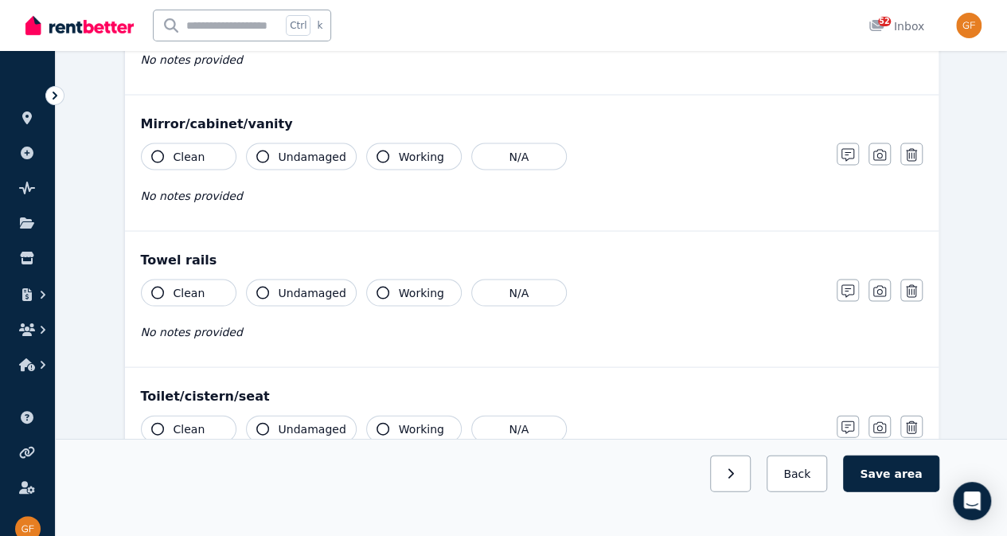
scroll to position [1509, 0]
click at [174, 147] on span "Clean" at bounding box center [190, 155] width 32 height 16
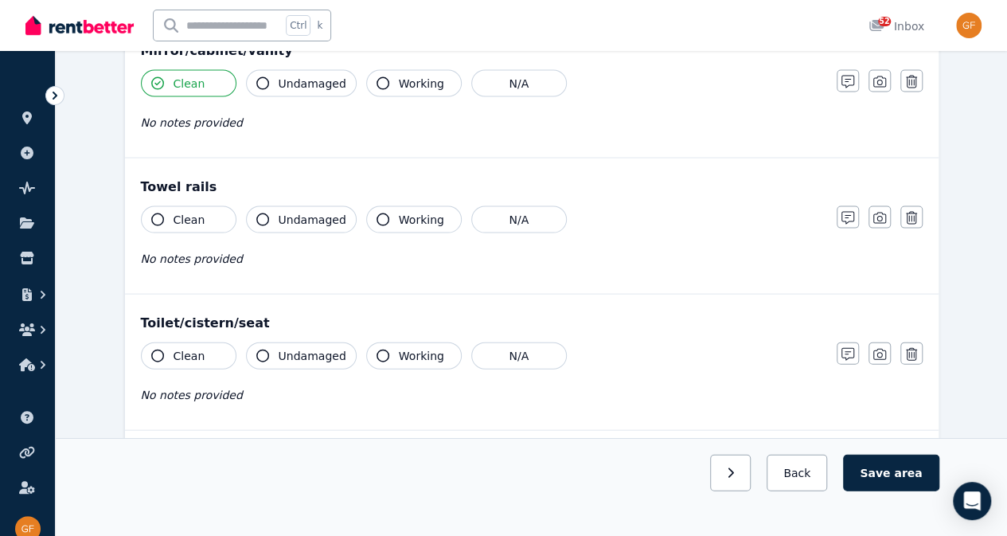
scroll to position [1581, 0]
click at [846, 212] on icon "button" at bounding box center [847, 218] width 13 height 13
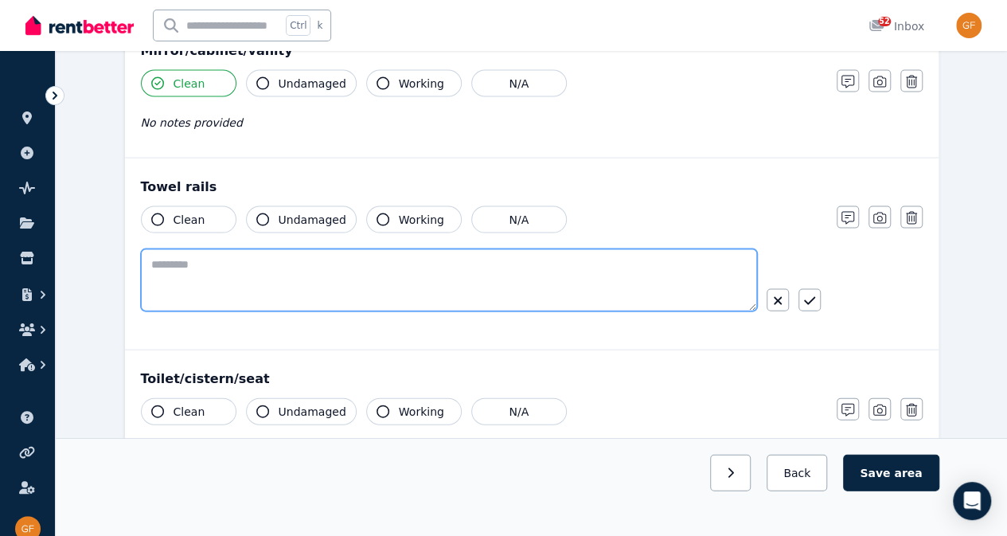
click at [516, 285] on textarea at bounding box center [449, 280] width 616 height 62
type textarea "**********"
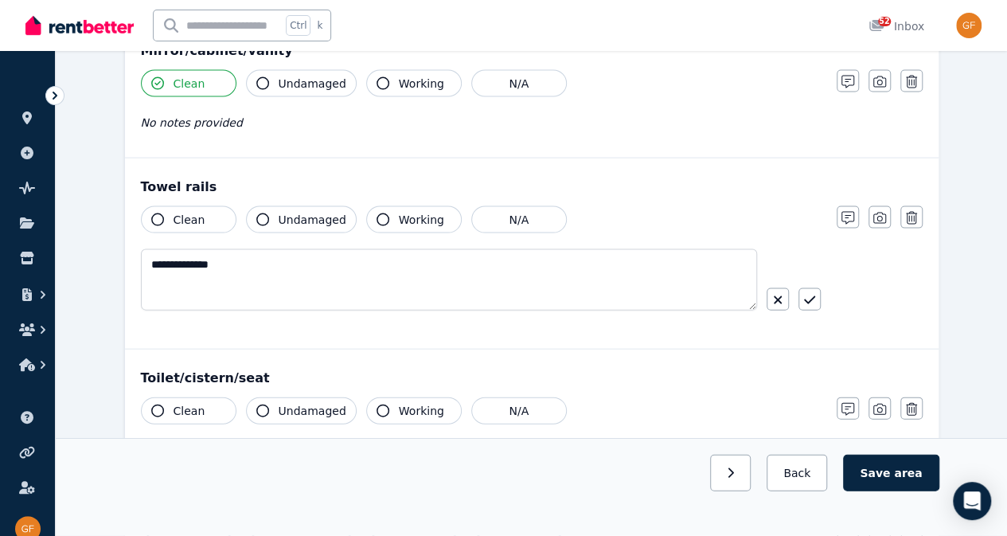
click at [812, 294] on icon "button" at bounding box center [809, 300] width 11 height 13
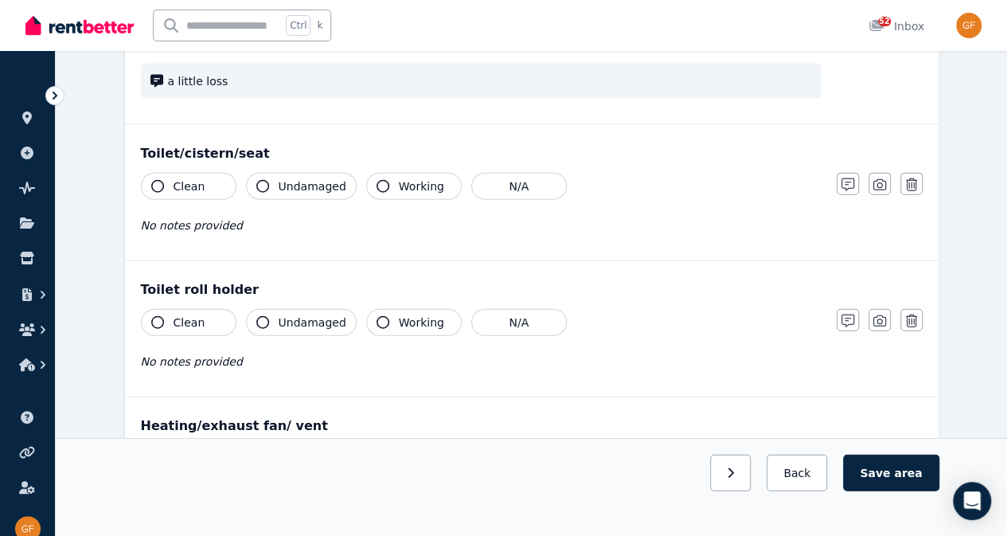
scroll to position [1768, 0]
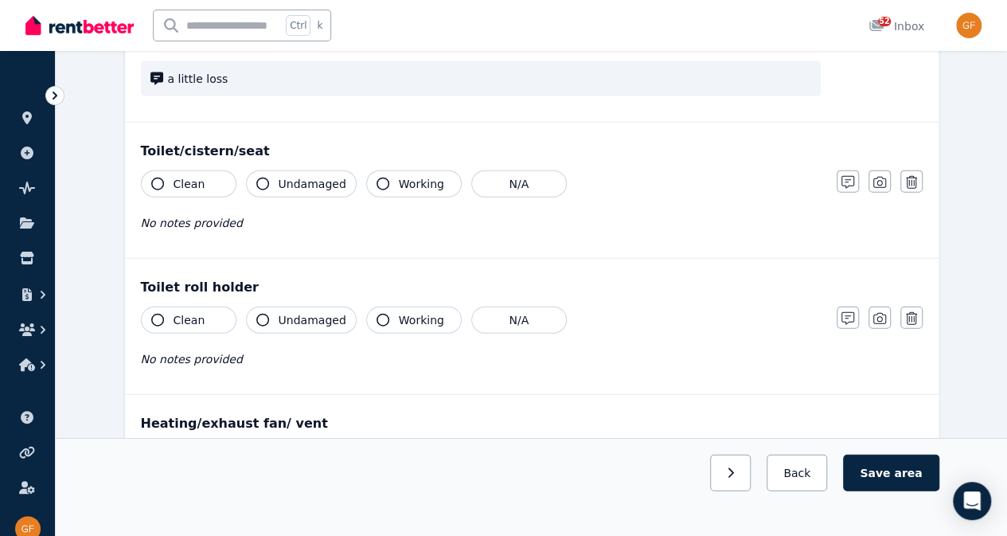
click at [279, 181] on button "Undamaged" at bounding box center [301, 183] width 111 height 27
click at [411, 180] on span "Working" at bounding box center [421, 184] width 45 height 16
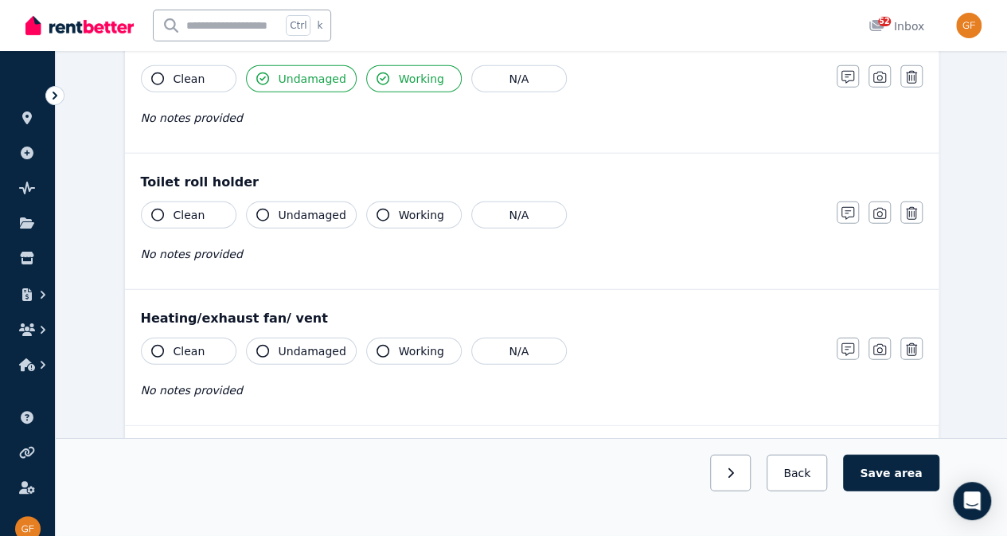
scroll to position [1878, 0]
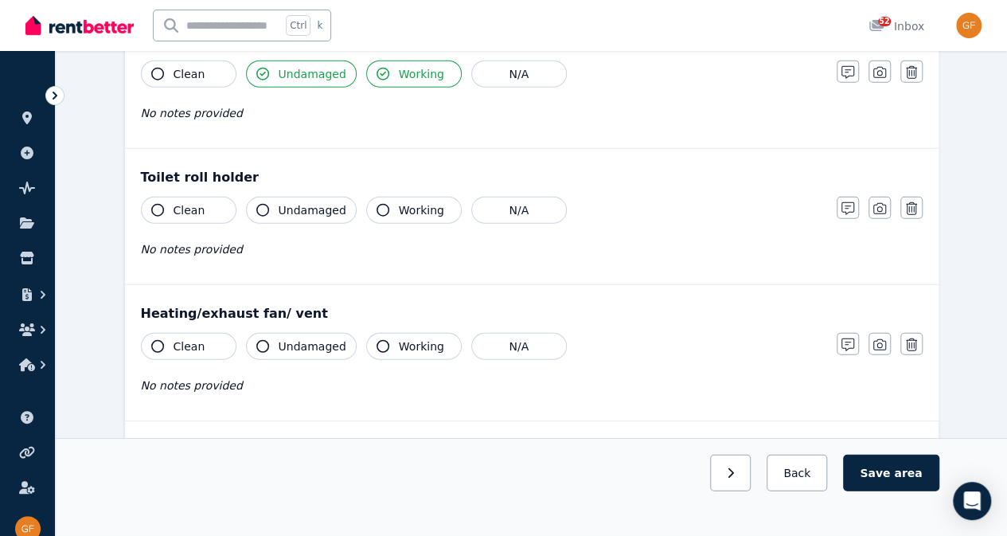
click at [205, 73] on button "Clean" at bounding box center [189, 73] width 96 height 27
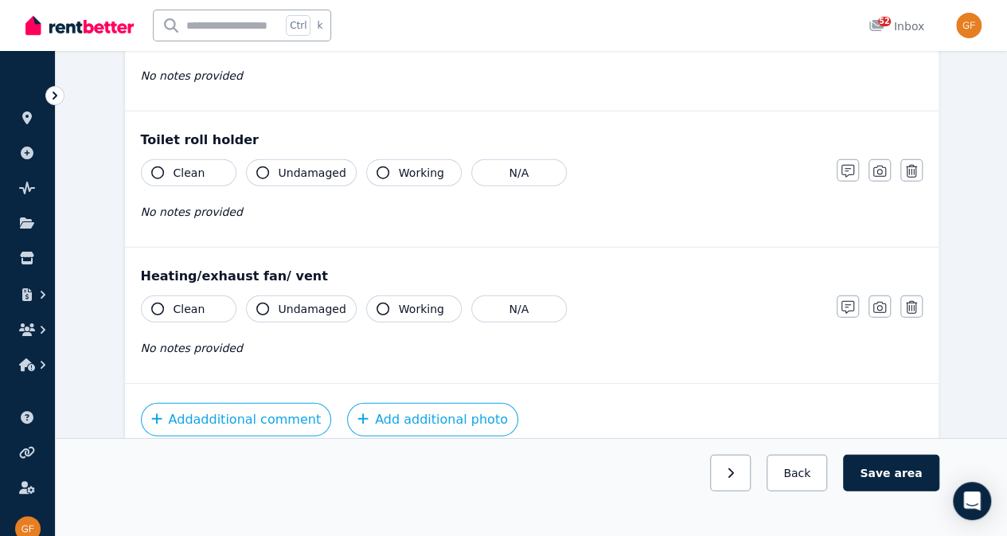
scroll to position [1917, 0]
click at [298, 172] on button "Undamaged" at bounding box center [301, 171] width 111 height 27
click at [411, 164] on span "Working" at bounding box center [421, 172] width 45 height 16
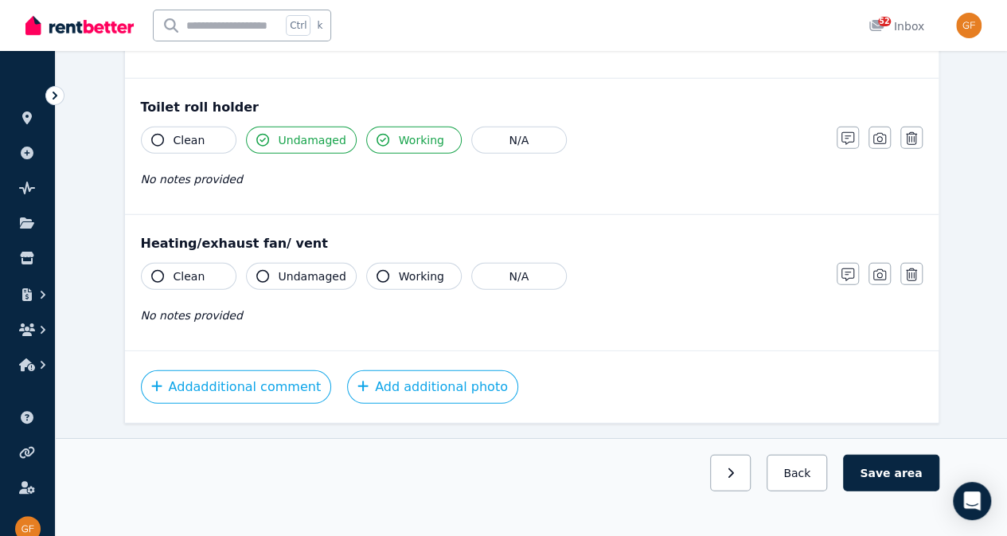
click at [524, 263] on button "N/A" at bounding box center [519, 276] width 96 height 27
click at [261, 270] on icon "button" at bounding box center [262, 276] width 13 height 13
click at [439, 272] on button "Working" at bounding box center [414, 276] width 96 height 27
click at [594, 306] on div "No notes provided" at bounding box center [481, 315] width 680 height 19
click at [524, 271] on button "N/A" at bounding box center [519, 276] width 96 height 27
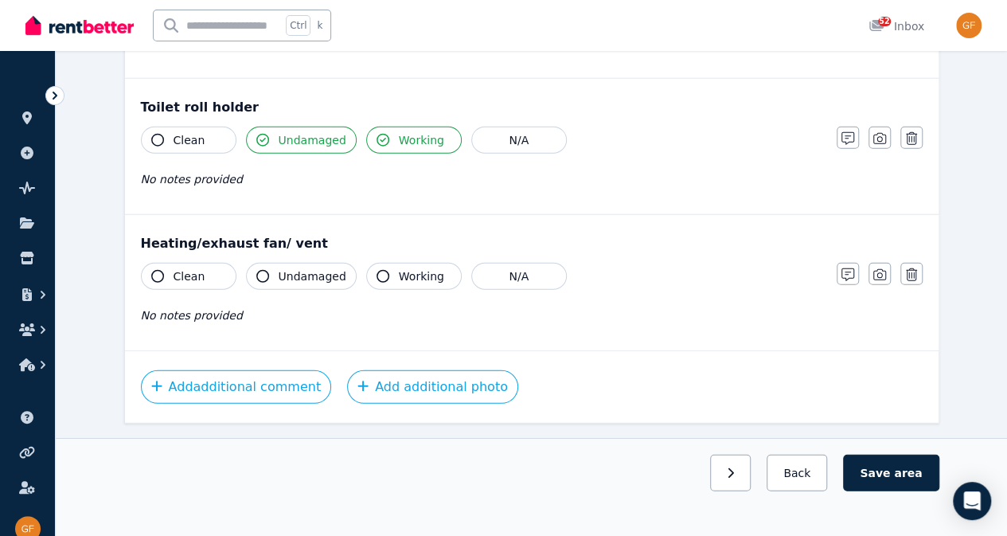
click at [399, 268] on span "Working" at bounding box center [421, 276] width 45 height 16
click at [903, 491] on button "Save area" at bounding box center [891, 472] width 96 height 37
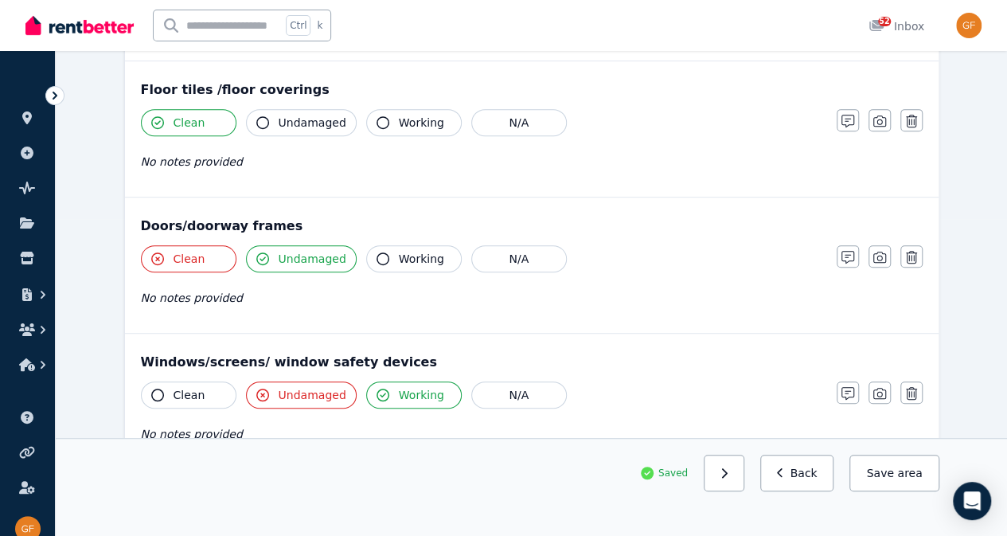
scroll to position [322, 0]
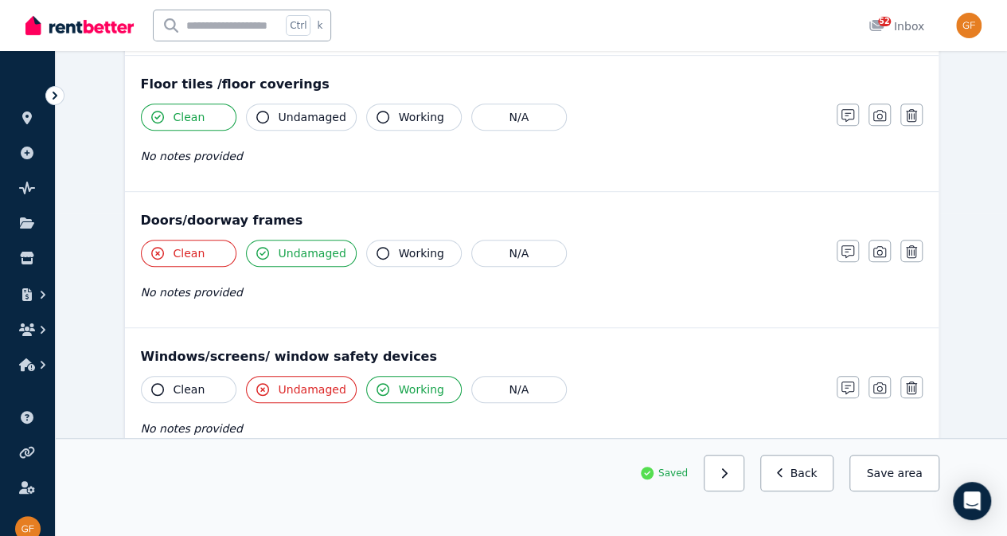
click at [202, 261] on button "Clean" at bounding box center [189, 253] width 96 height 27
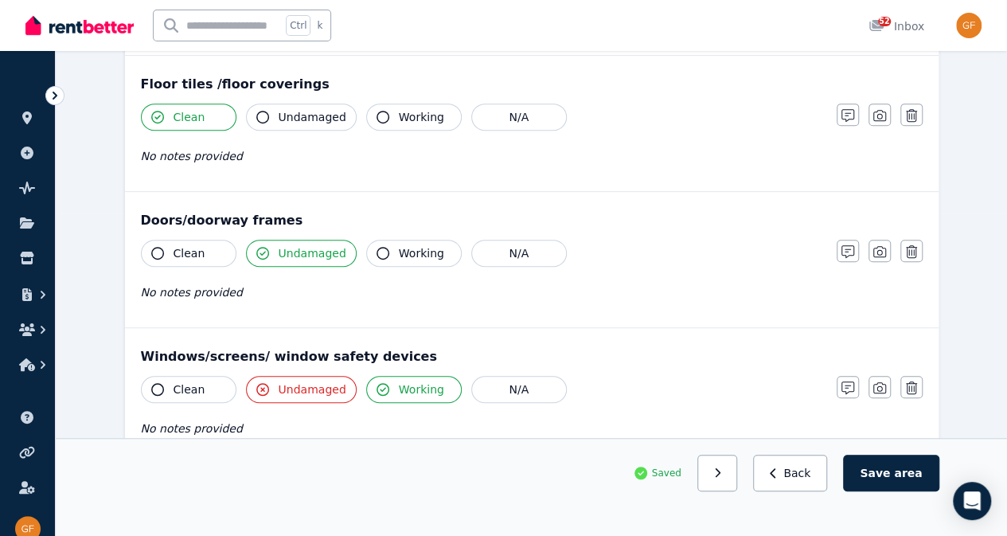
click at [333, 381] on span "Undamaged" at bounding box center [313, 389] width 68 height 16
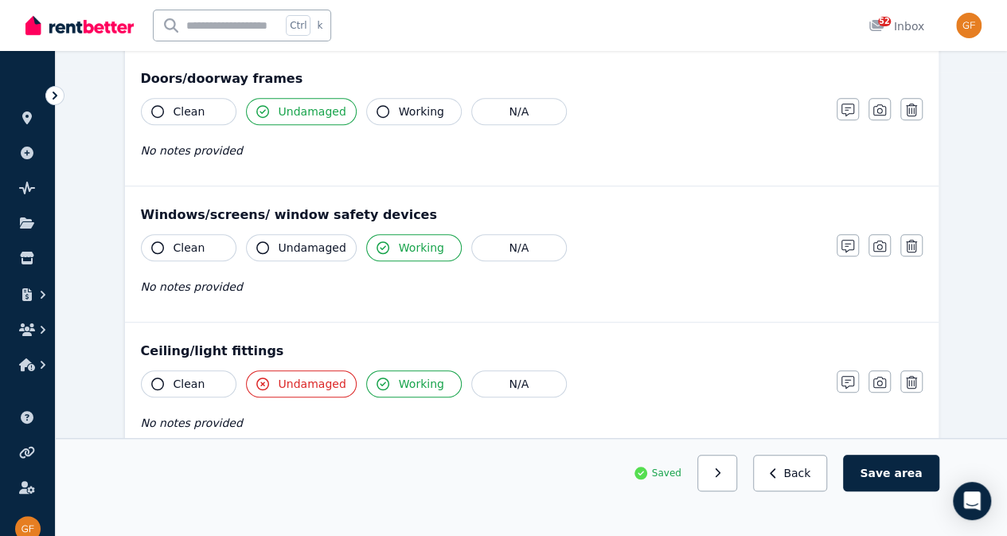
scroll to position [471, 0]
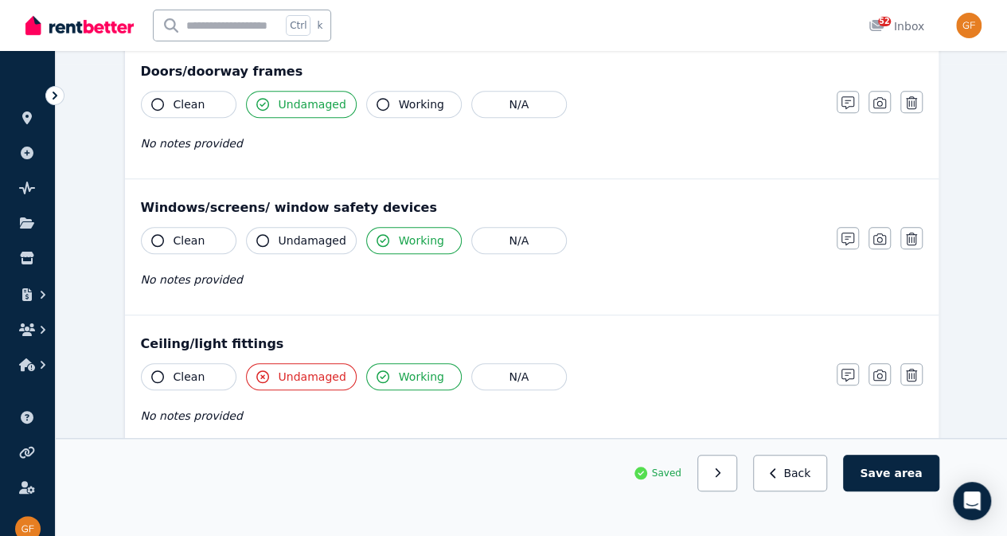
click at [294, 368] on span "Undamaged" at bounding box center [313, 376] width 68 height 16
click at [909, 481] on span "area" at bounding box center [908, 473] width 28 height 16
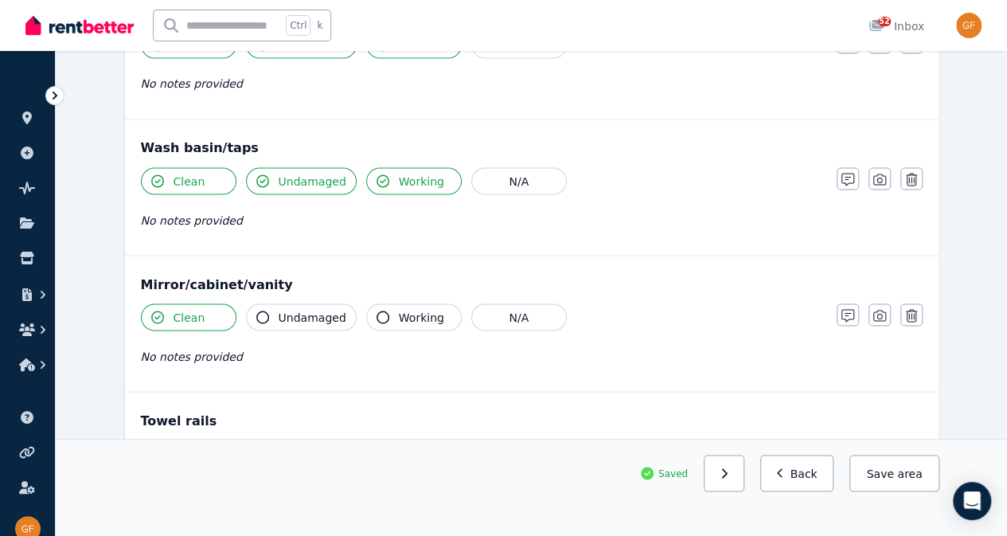
scroll to position [1349, 0]
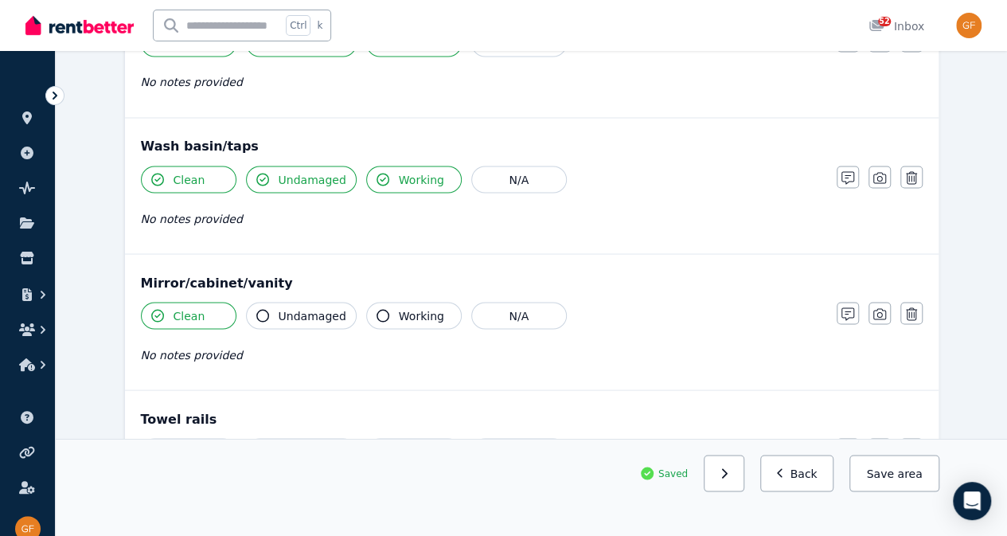
click at [901, 481] on span "area" at bounding box center [909, 473] width 25 height 16
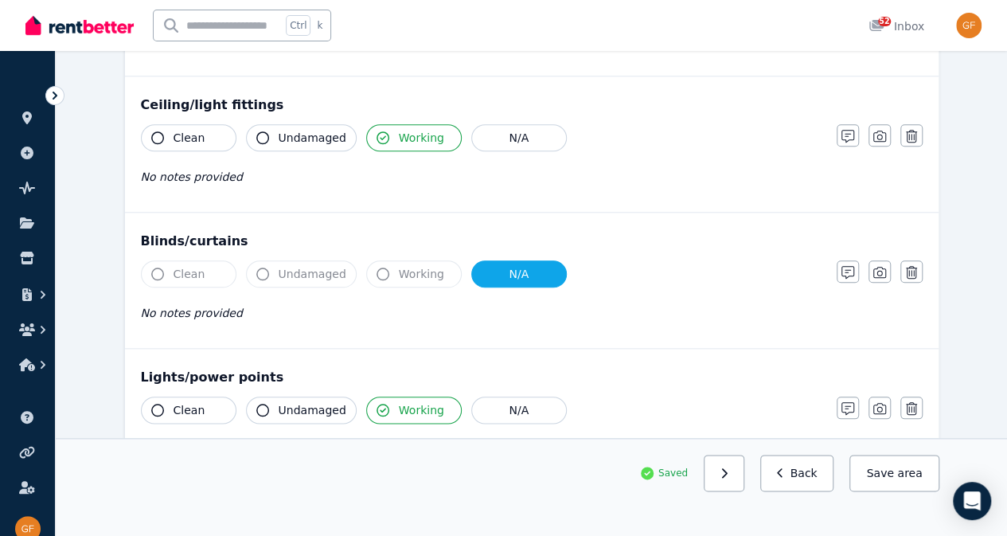
scroll to position [0, 0]
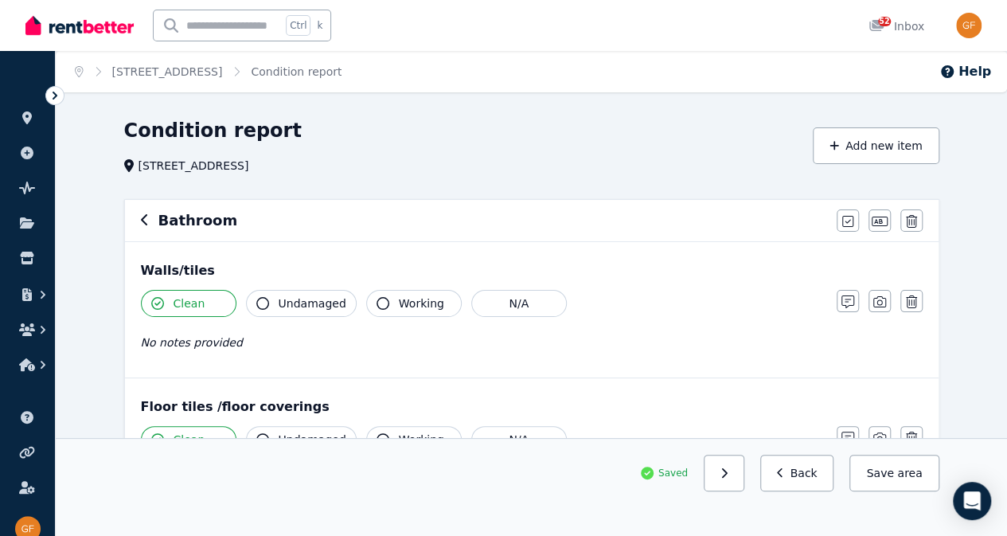
click at [205, 215] on h6 "Bathroom" at bounding box center [198, 220] width 80 height 22
click at [146, 220] on icon "button" at bounding box center [145, 219] width 8 height 13
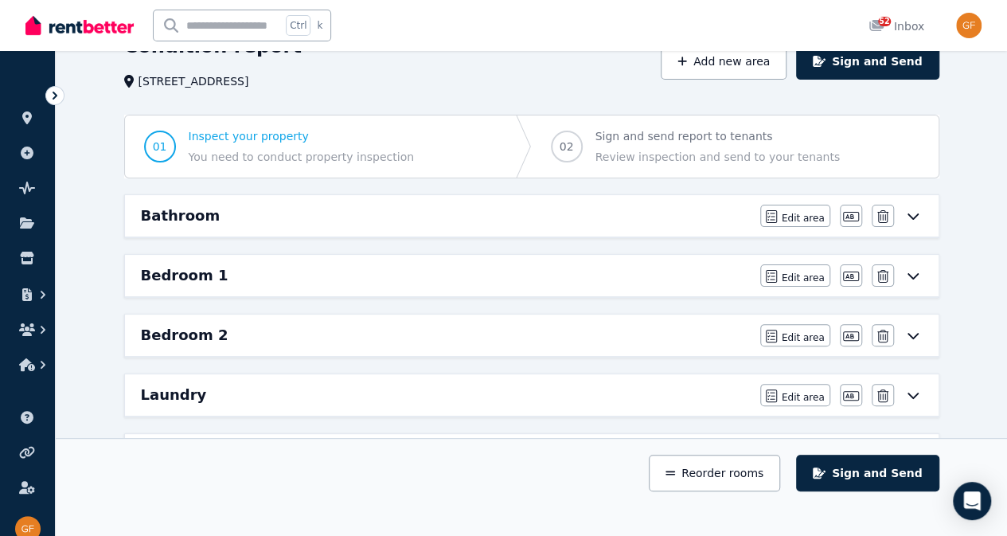
scroll to position [88, 0]
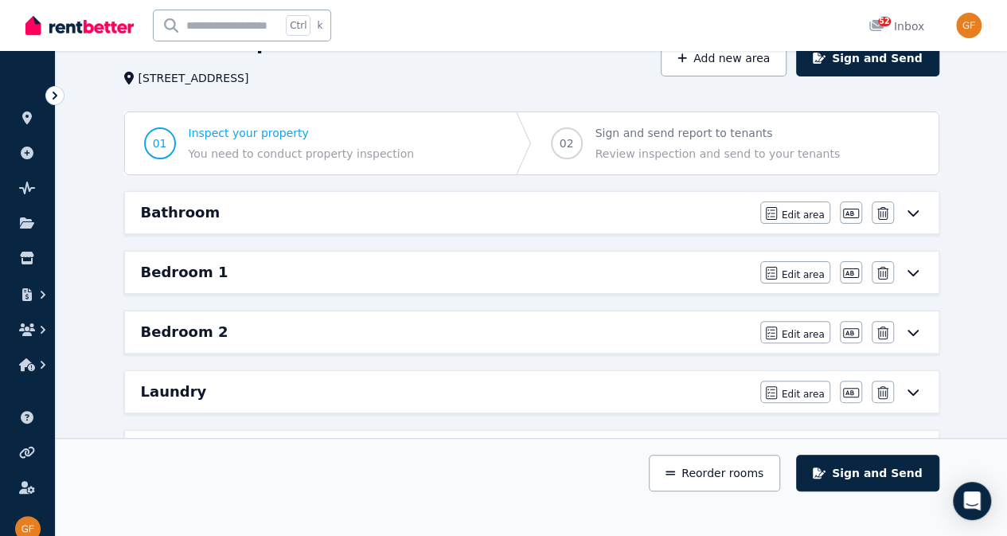
click at [150, 280] on h6 "Bedroom 1" at bounding box center [185, 272] width 88 height 22
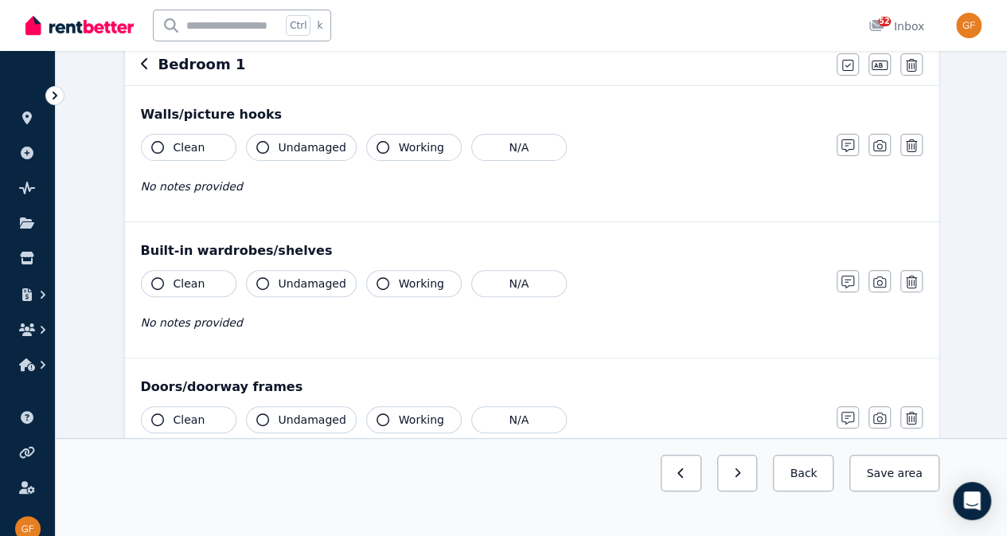
scroll to position [164, 0]
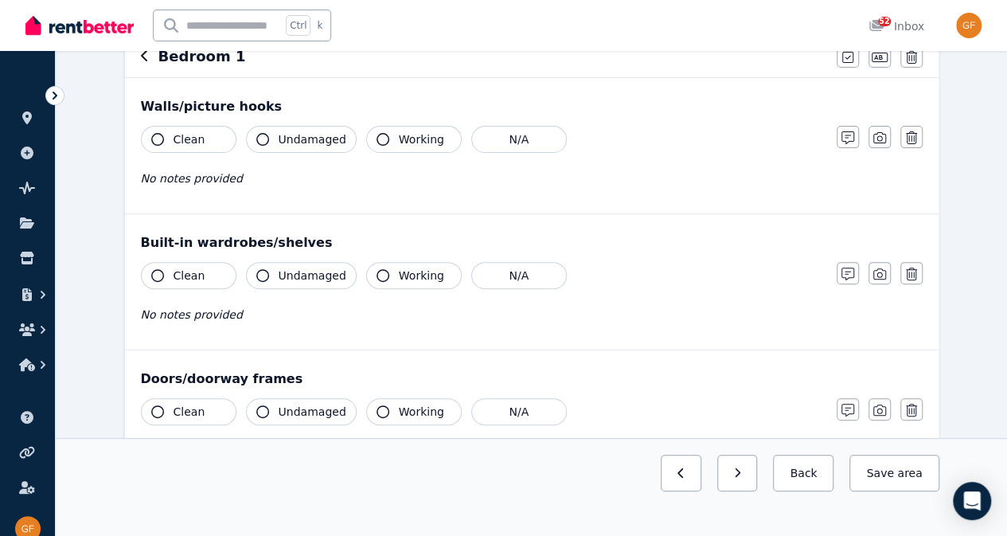
click at [194, 140] on span "Clean" at bounding box center [190, 139] width 32 height 16
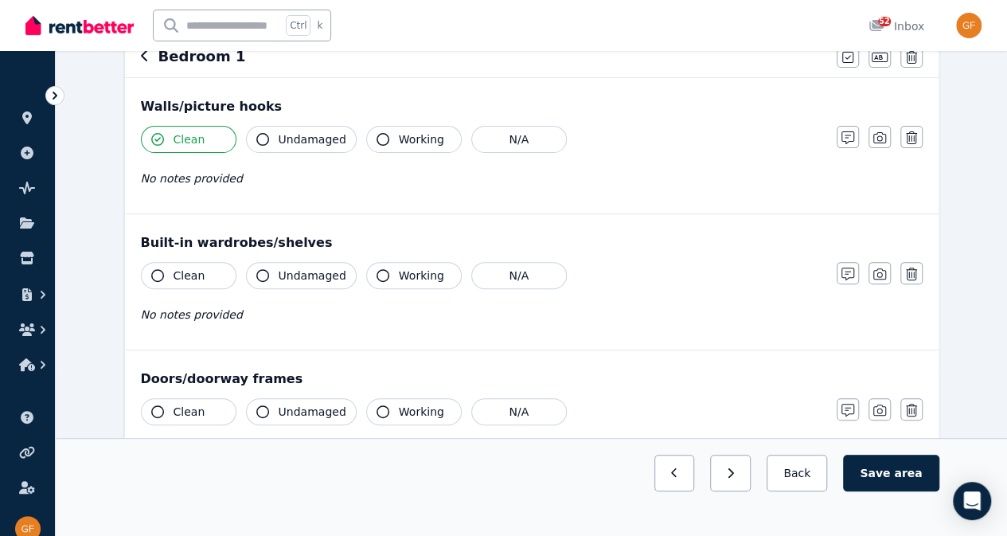
click at [323, 138] on span "Undamaged" at bounding box center [313, 139] width 68 height 16
click at [205, 280] on button "Clean" at bounding box center [189, 275] width 96 height 27
click at [306, 272] on span "Undamaged" at bounding box center [313, 275] width 68 height 16
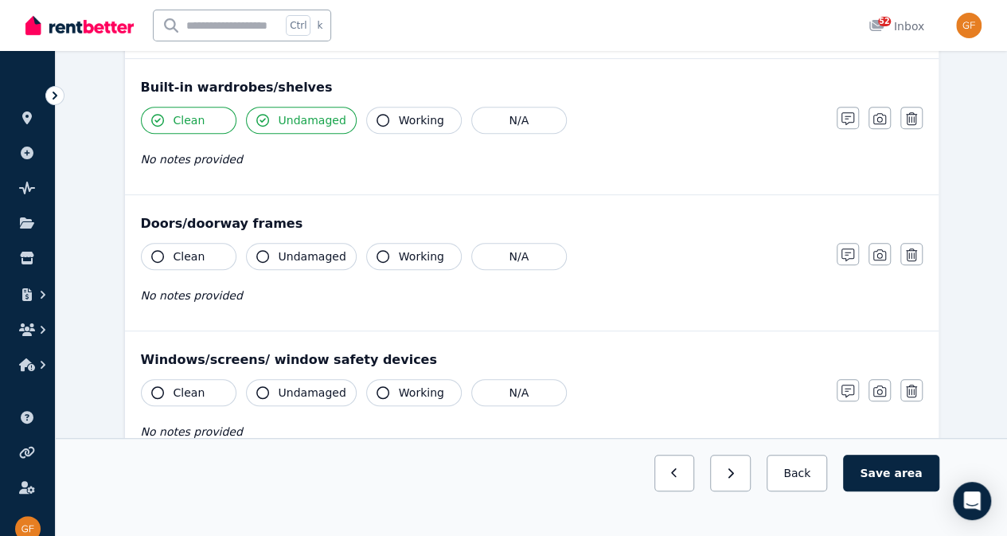
scroll to position [324, 0]
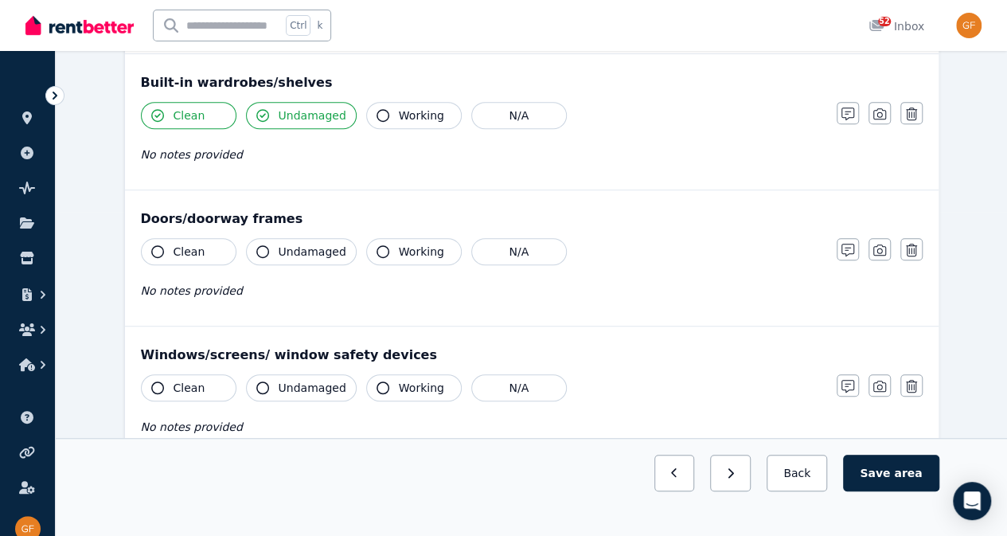
click at [521, 252] on button "N/A" at bounding box center [519, 251] width 96 height 27
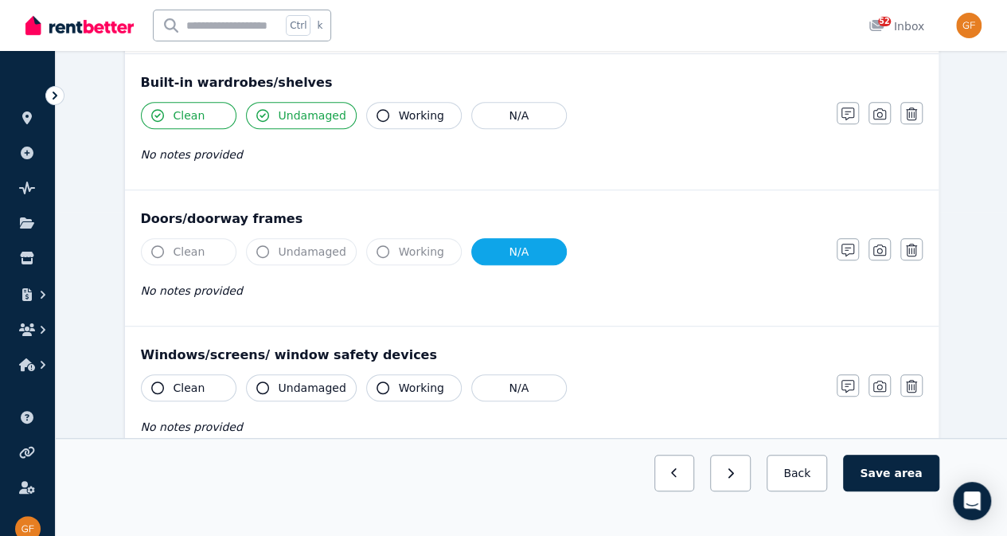
click at [515, 254] on button "N/A" at bounding box center [519, 251] width 96 height 27
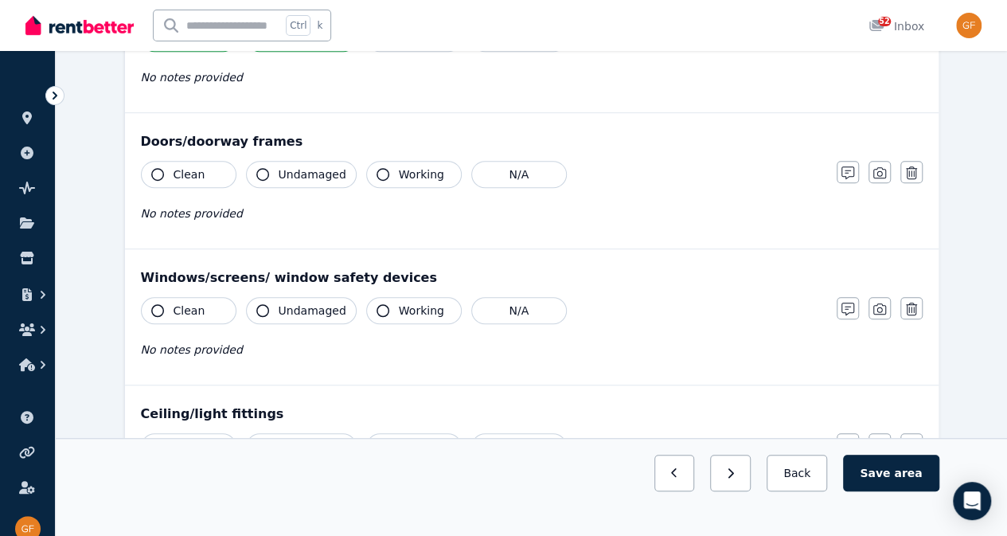
scroll to position [404, 0]
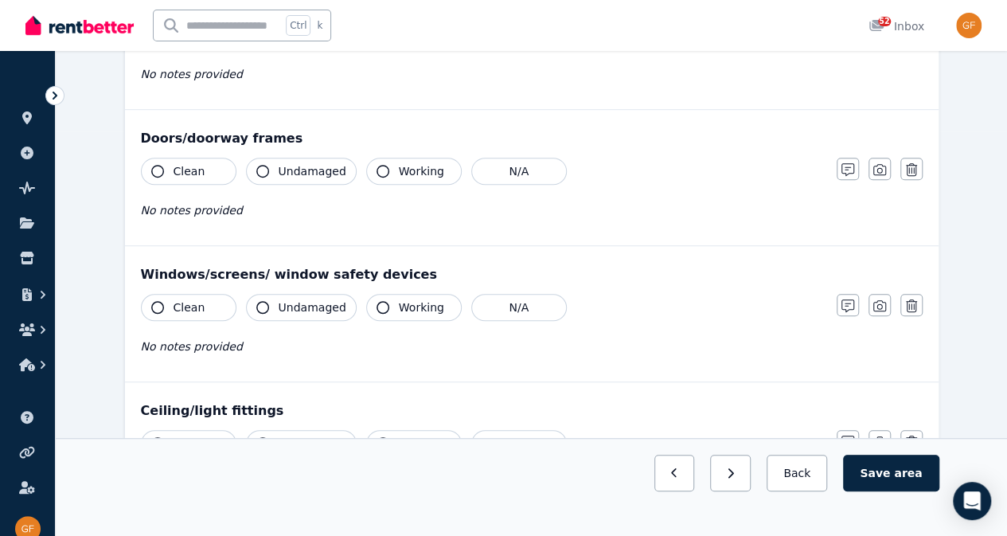
click at [677, 187] on div "Clean Undamaged Working N/A No notes provided" at bounding box center [481, 197] width 680 height 78
click at [845, 167] on icon "button" at bounding box center [847, 169] width 13 height 13
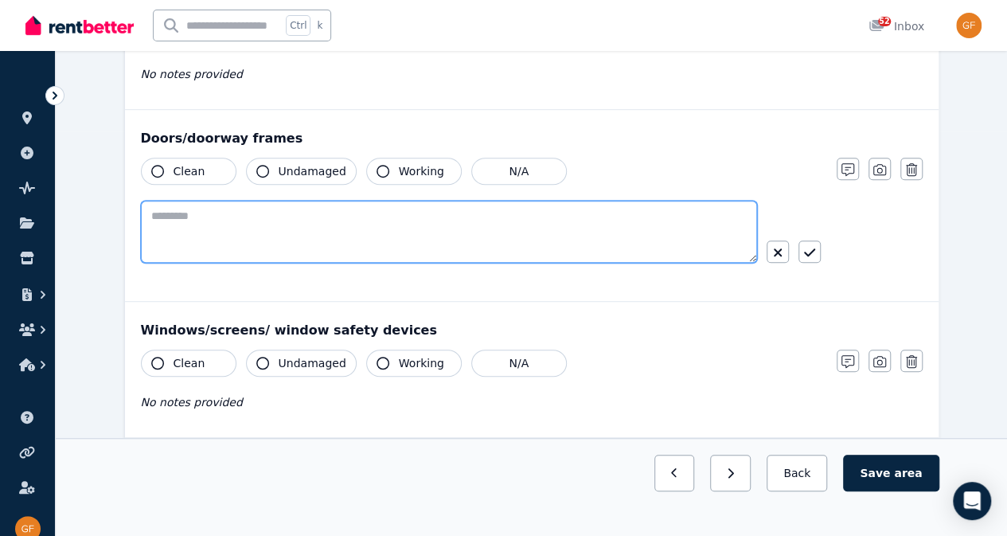
click at [567, 236] on textarea at bounding box center [449, 232] width 616 height 62
type textarea "**********"
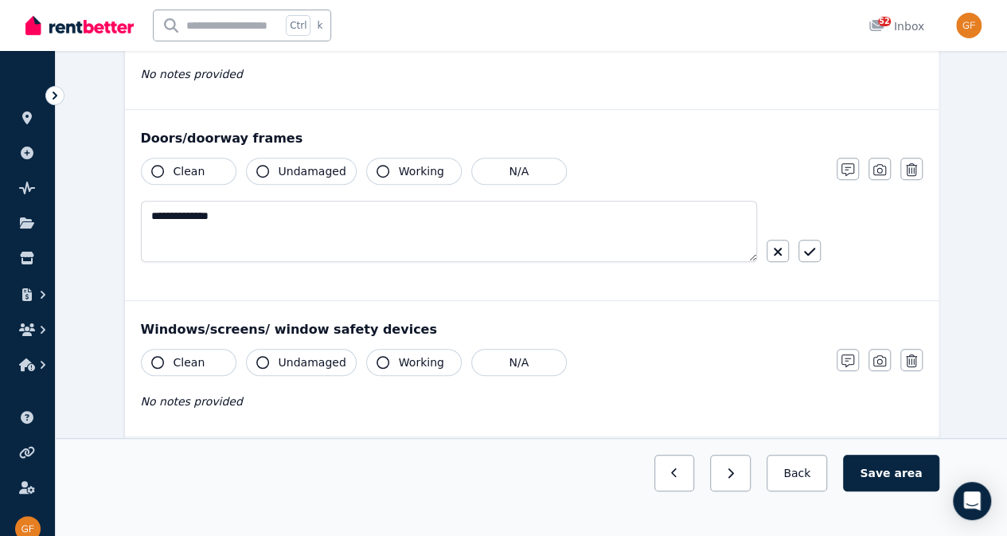
click at [810, 249] on icon "button" at bounding box center [809, 252] width 11 height 8
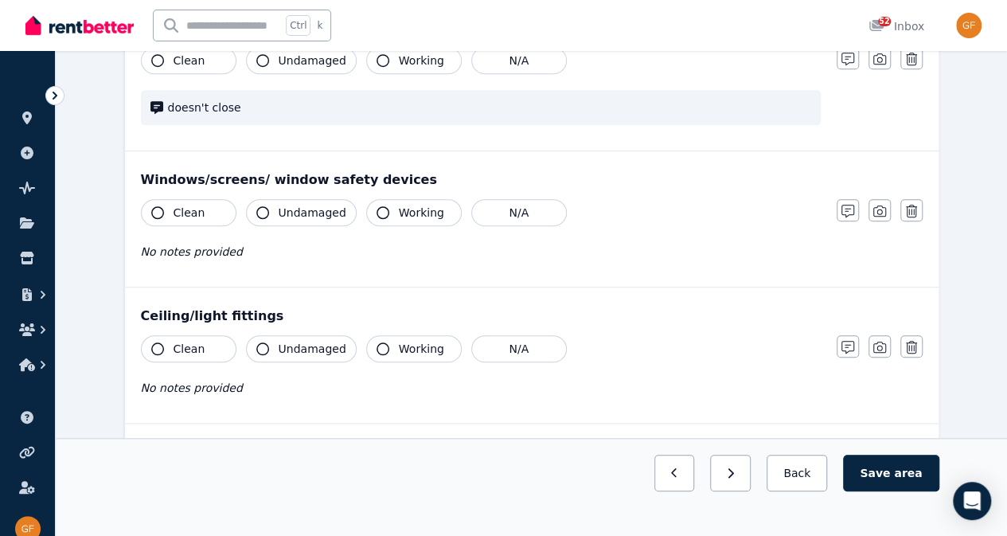
scroll to position [521, 0]
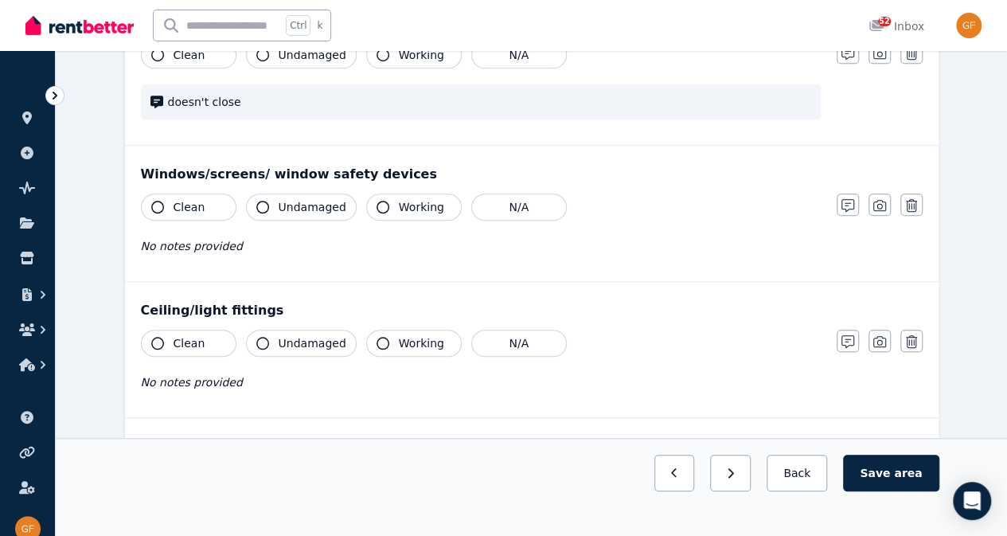
click at [511, 201] on button "N/A" at bounding box center [519, 206] width 96 height 27
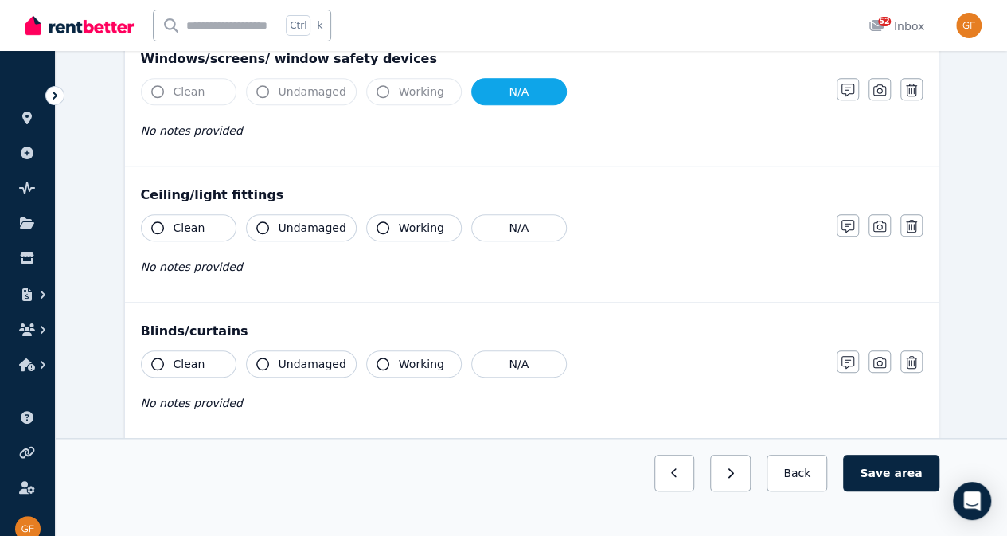
scroll to position [638, 0]
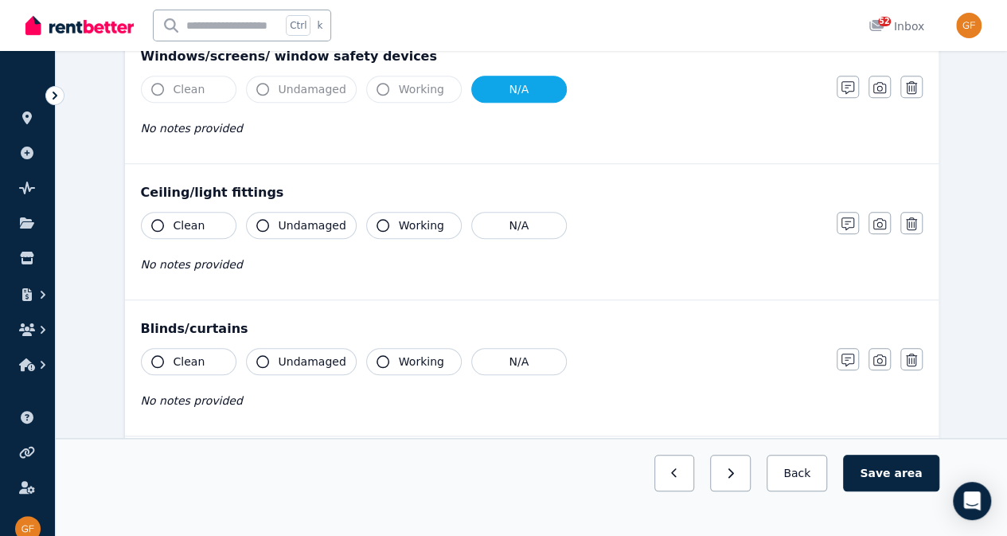
click at [399, 223] on span "Working" at bounding box center [421, 225] width 45 height 16
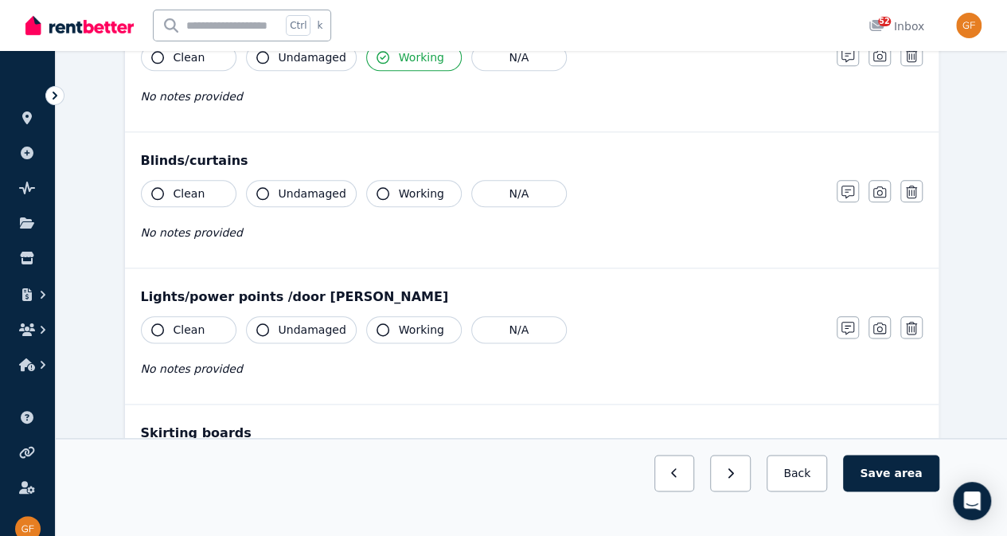
scroll to position [813, 0]
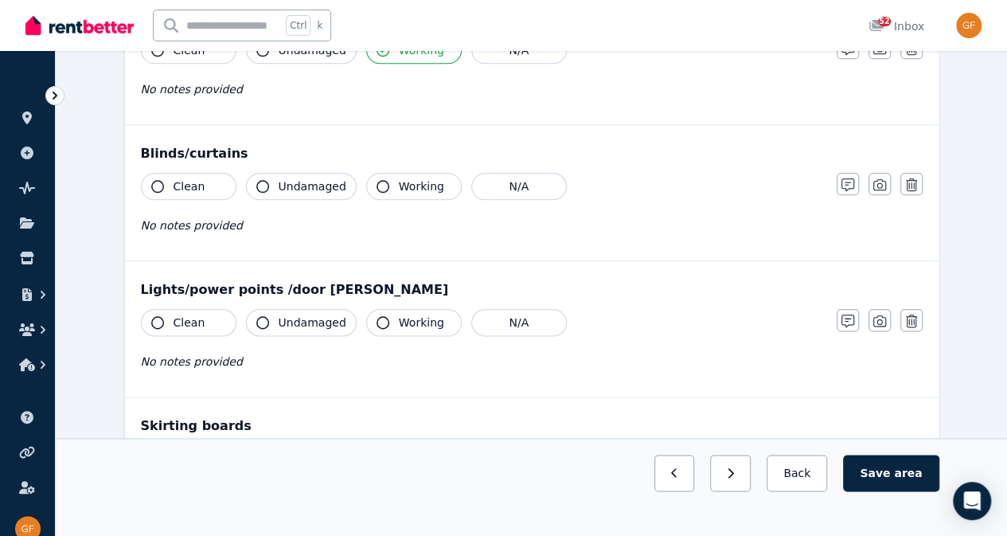
click at [384, 174] on button "Working" at bounding box center [414, 186] width 96 height 27
click at [304, 185] on span "Undamaged" at bounding box center [313, 186] width 68 height 16
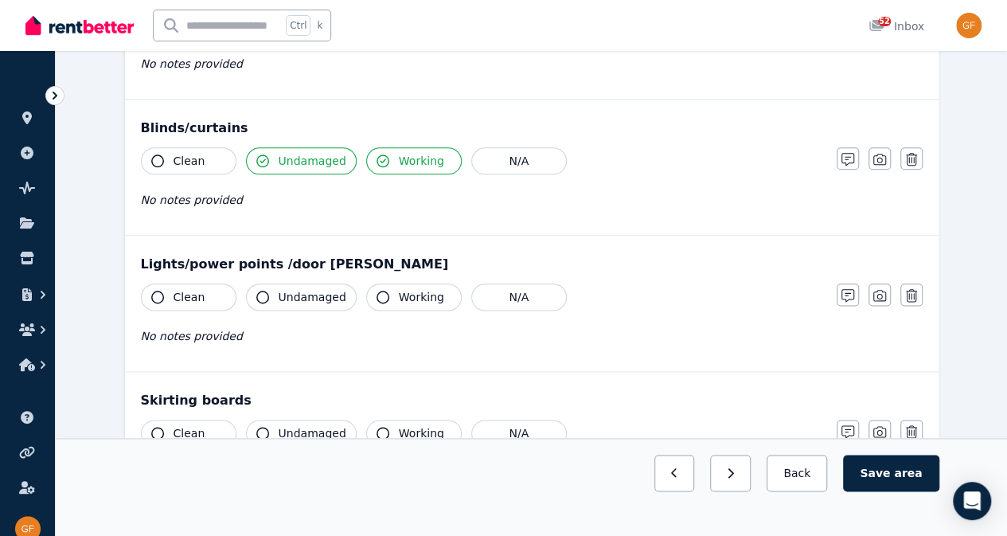
scroll to position [891, 0]
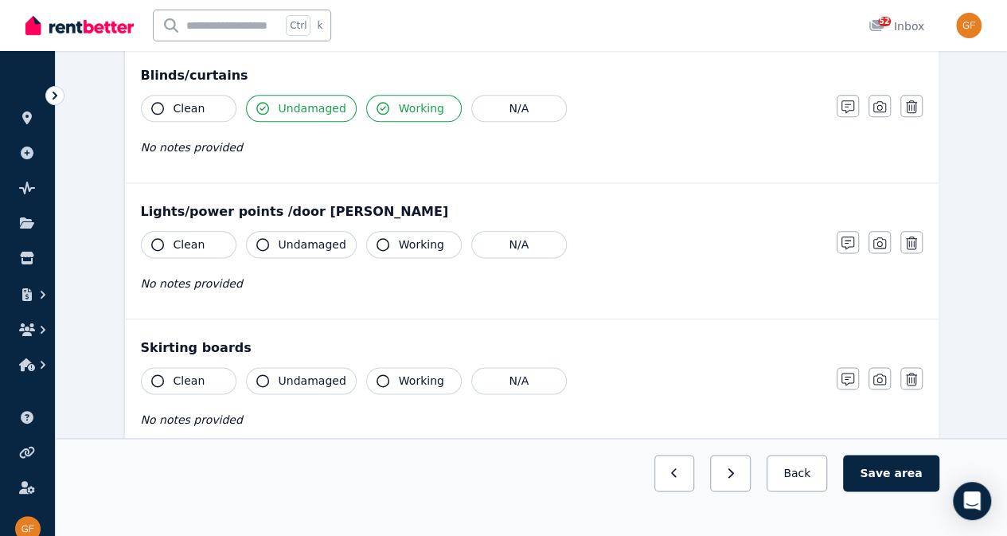
click at [399, 240] on span "Working" at bounding box center [421, 244] width 45 height 16
click at [296, 240] on span "Undamaged" at bounding box center [313, 244] width 68 height 16
click at [315, 115] on button "Undamaged" at bounding box center [301, 108] width 111 height 27
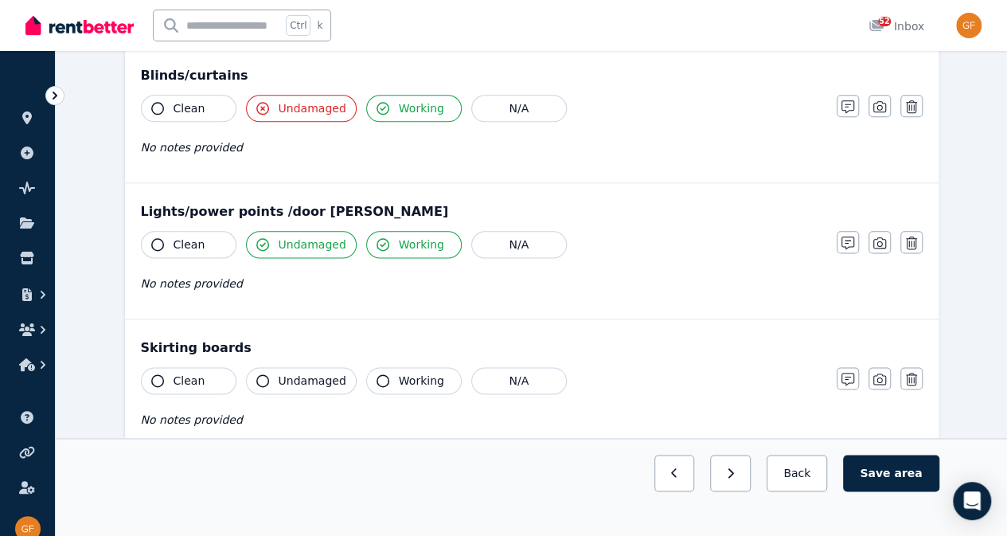
click at [316, 244] on span "Undamaged" at bounding box center [313, 244] width 68 height 16
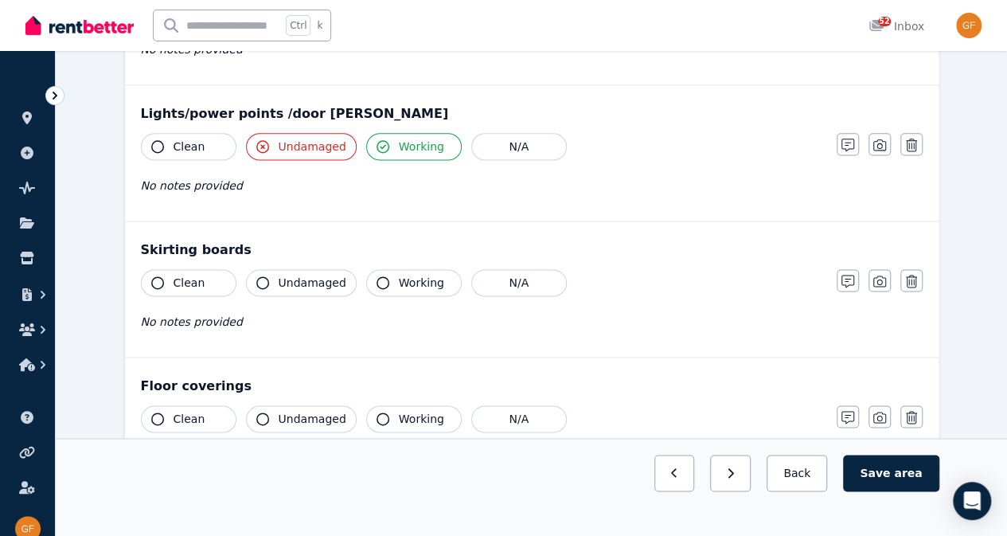
click at [330, 148] on span "Undamaged" at bounding box center [313, 146] width 68 height 16
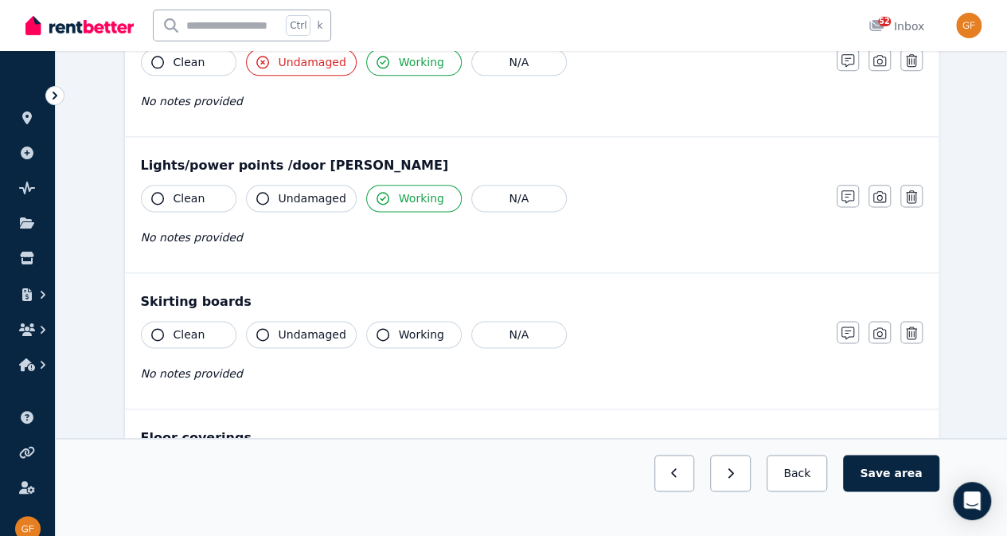
scroll to position [858, 0]
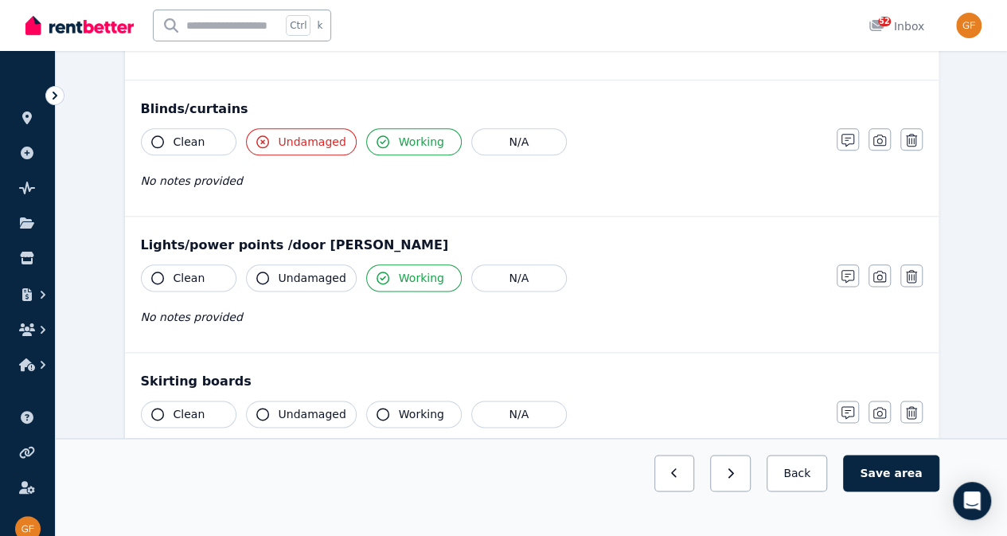
click at [325, 138] on span "Undamaged" at bounding box center [313, 142] width 68 height 16
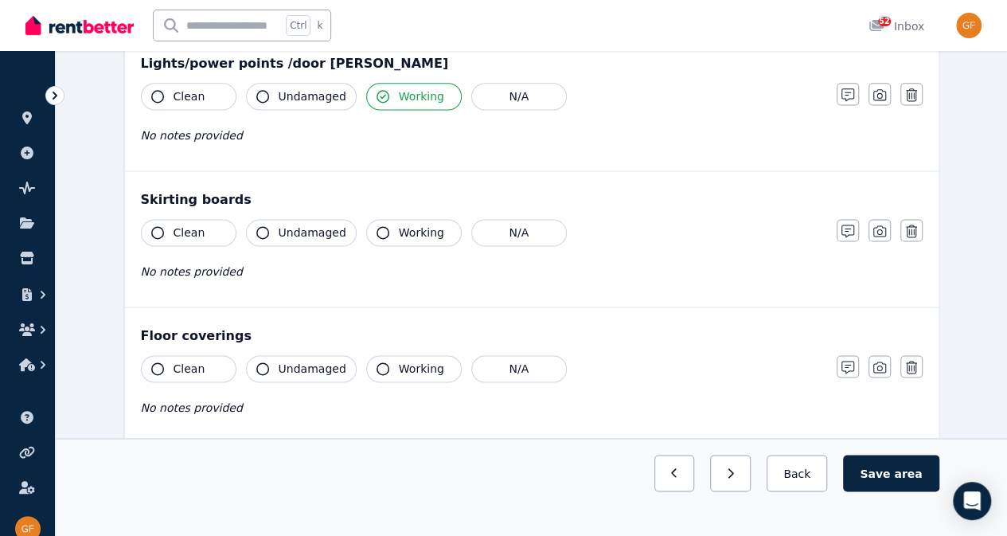
scroll to position [1047, 0]
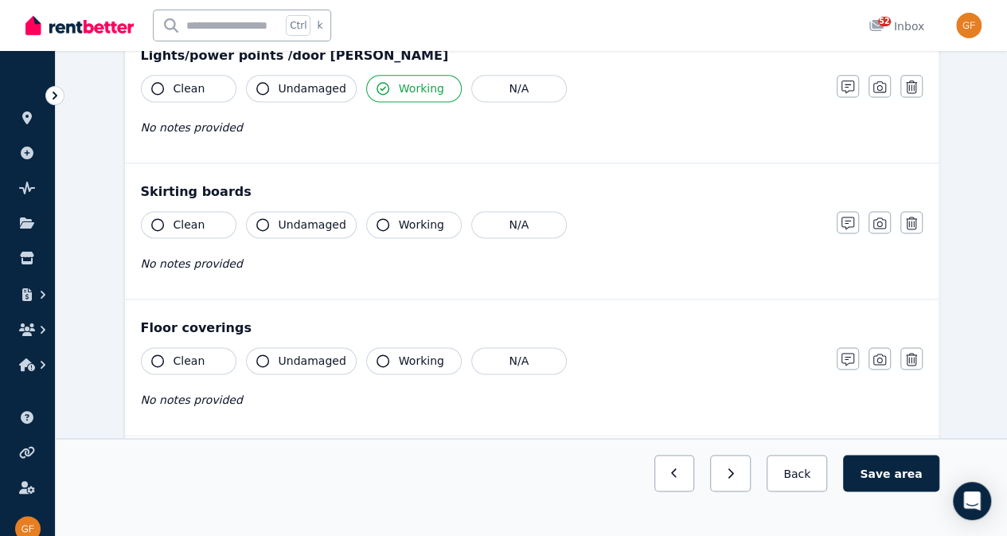
click at [423, 228] on button "Working" at bounding box center [414, 224] width 96 height 27
click at [414, 223] on span "Working" at bounding box center [421, 224] width 45 height 16
click at [393, 226] on button "Working" at bounding box center [414, 224] width 96 height 27
click at [306, 218] on span "Undamaged" at bounding box center [313, 224] width 68 height 16
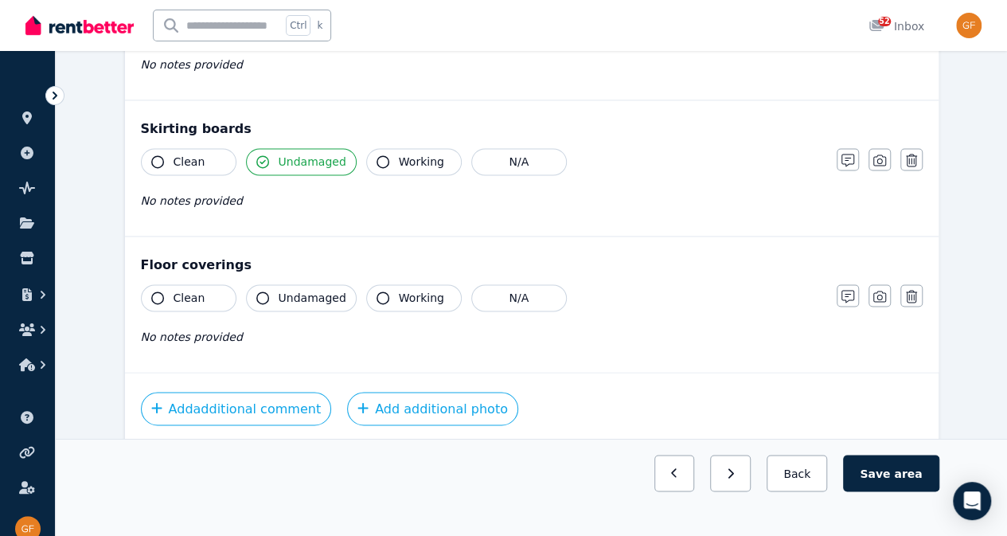
scroll to position [1137, 0]
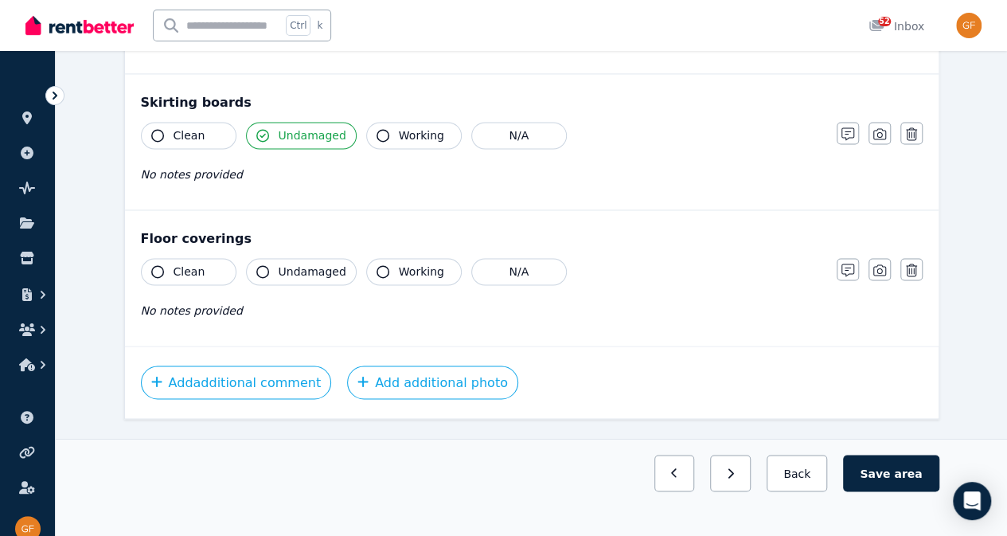
click at [313, 263] on span "Undamaged" at bounding box center [313, 271] width 68 height 16
click at [203, 259] on button "Clean" at bounding box center [189, 271] width 96 height 27
click at [896, 491] on button "Save area" at bounding box center [891, 472] width 96 height 37
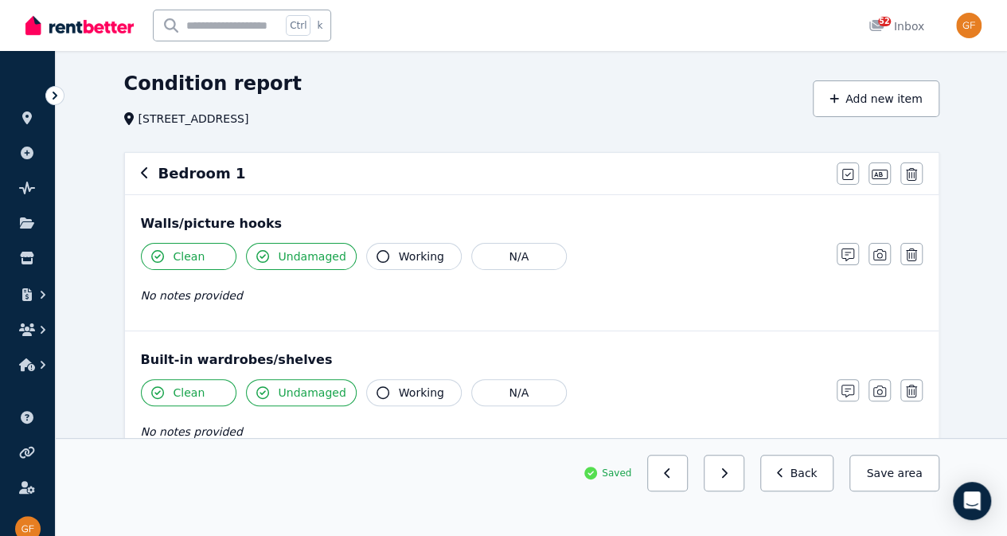
scroll to position [48, 0]
click at [212, 187] on div "Bedroom 1 Mark all items as good Edit name Delete" at bounding box center [531, 172] width 813 height 41
click at [189, 178] on h6 "Bedroom 1" at bounding box center [202, 173] width 88 height 22
click at [145, 177] on icon "button" at bounding box center [144, 171] width 6 height 11
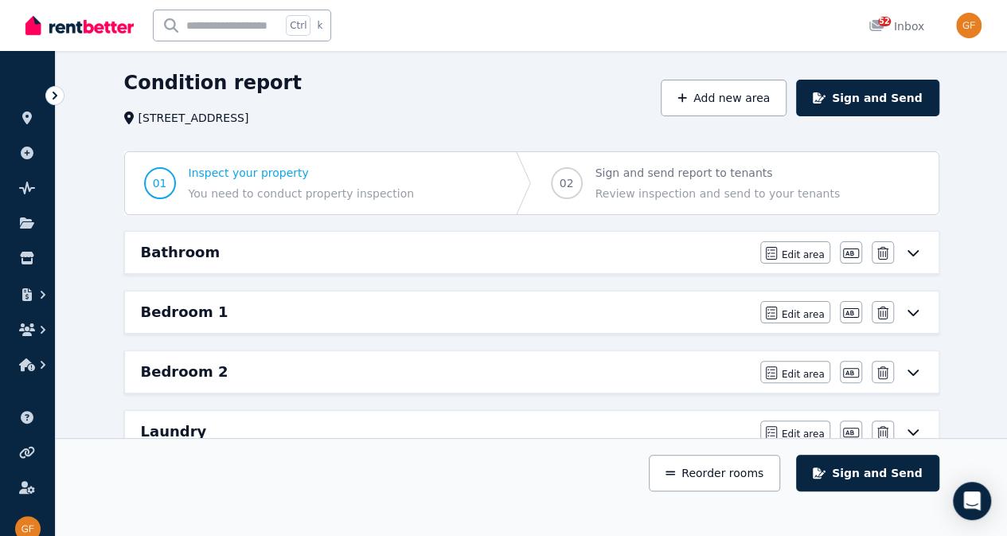
click at [298, 371] on div "Bedroom 2" at bounding box center [446, 372] width 610 height 22
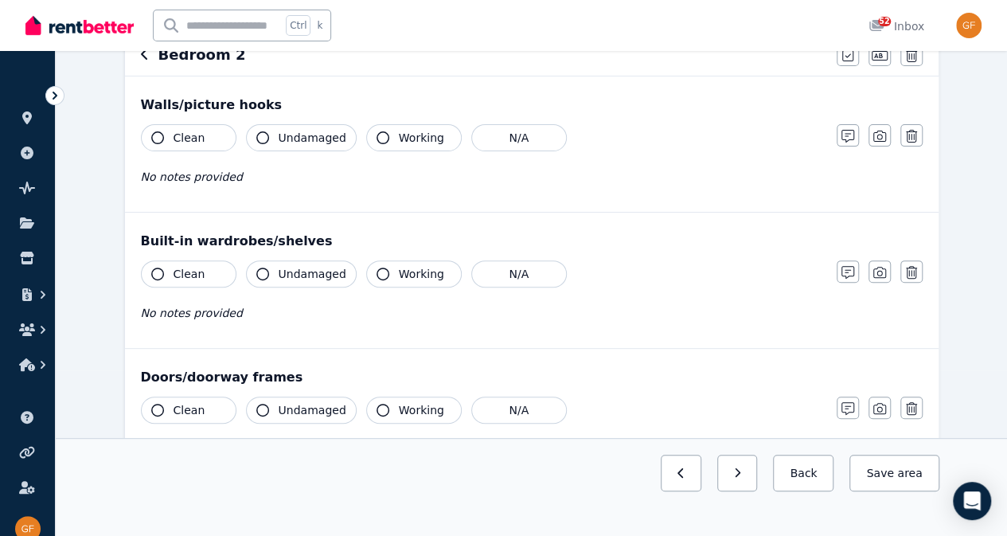
scroll to position [169, 0]
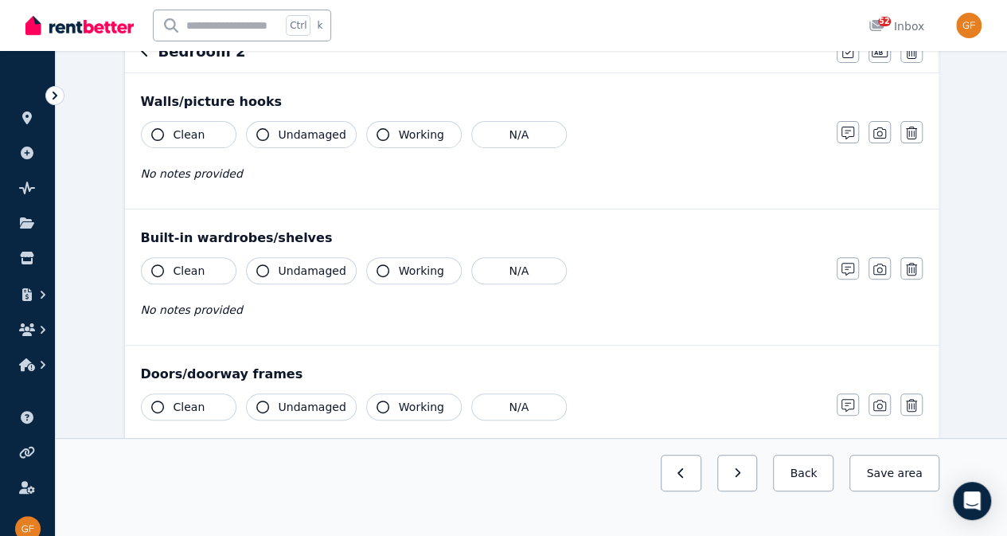
click at [309, 133] on span "Undamaged" at bounding box center [313, 135] width 68 height 16
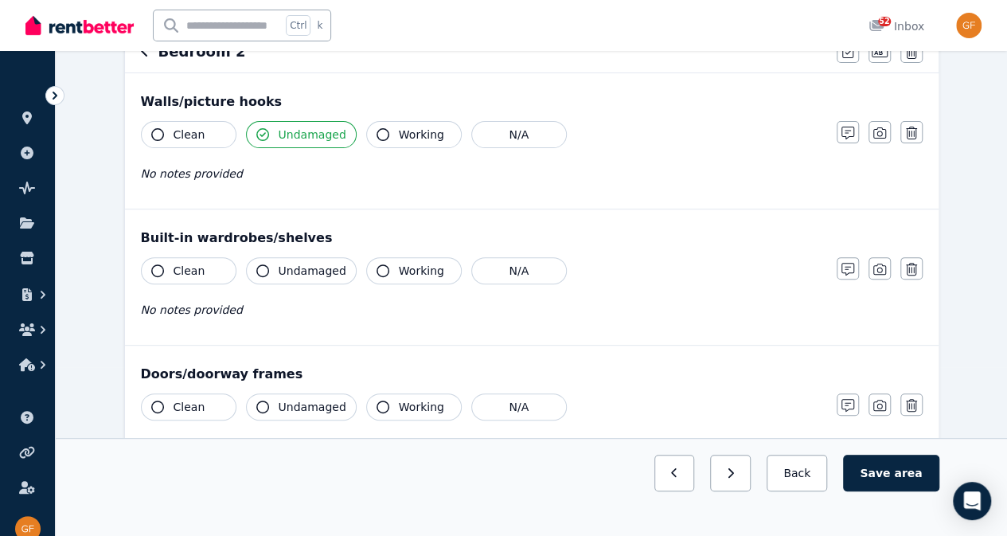
click at [322, 134] on span "Undamaged" at bounding box center [313, 135] width 68 height 16
click at [323, 135] on span "Undamaged" at bounding box center [313, 135] width 68 height 16
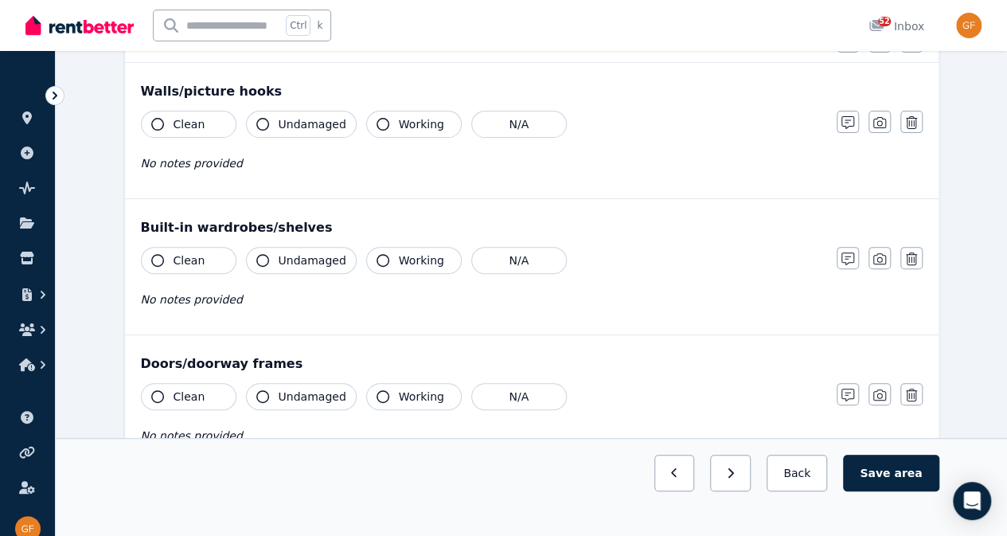
scroll to position [177, 0]
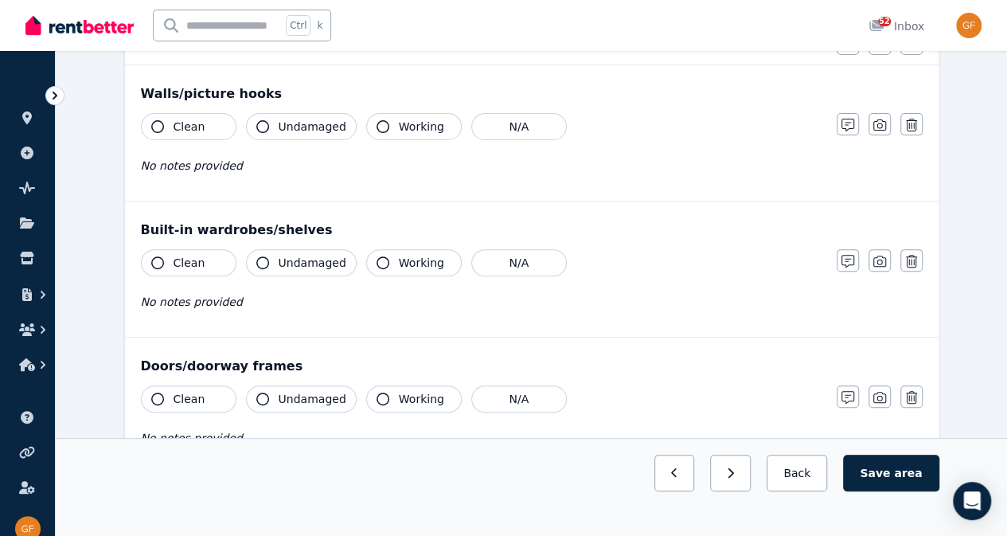
click at [197, 132] on span "Clean" at bounding box center [190, 127] width 32 height 16
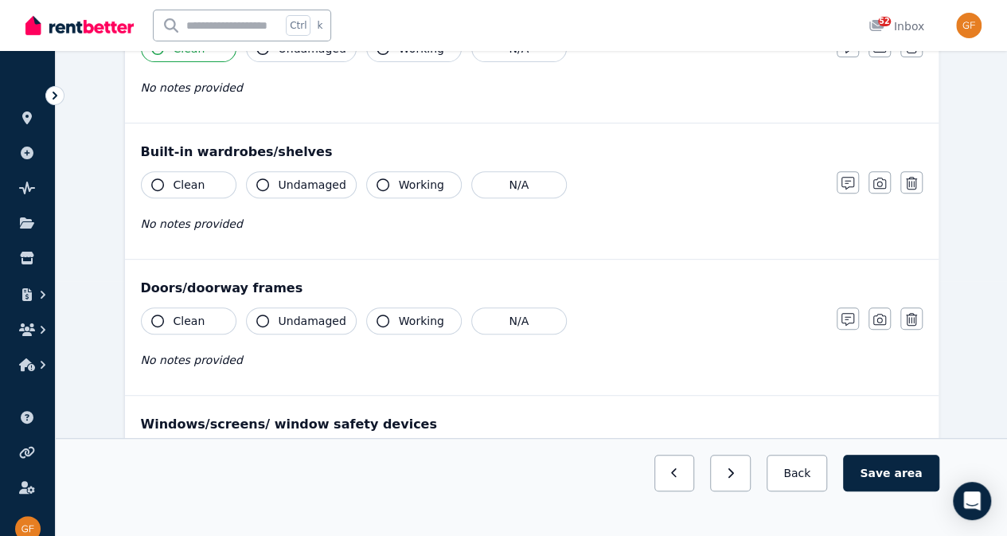
scroll to position [255, 0]
click at [186, 189] on span "Clean" at bounding box center [190, 184] width 32 height 16
click at [401, 183] on span "Working" at bounding box center [421, 185] width 45 height 16
click at [399, 320] on span "Working" at bounding box center [421, 322] width 45 height 16
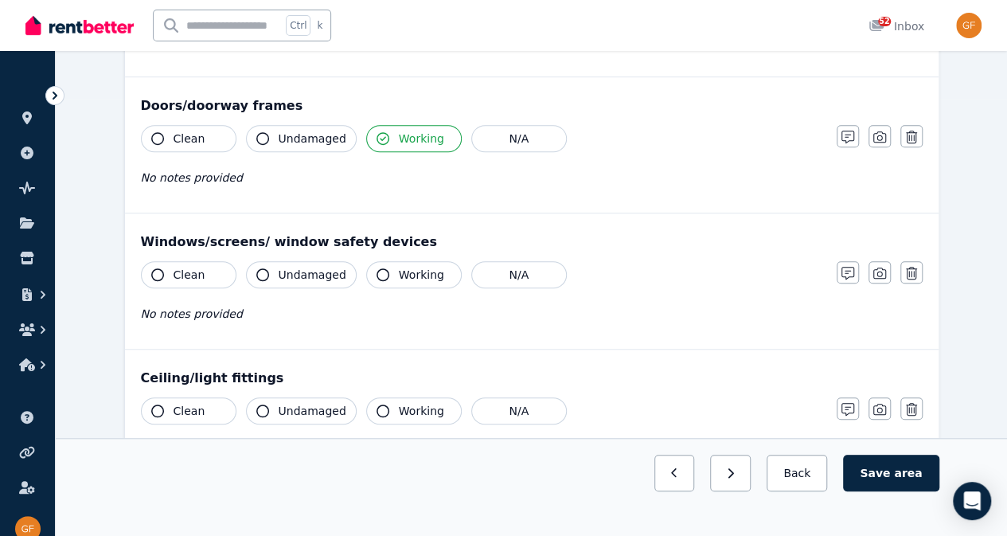
scroll to position [440, 0]
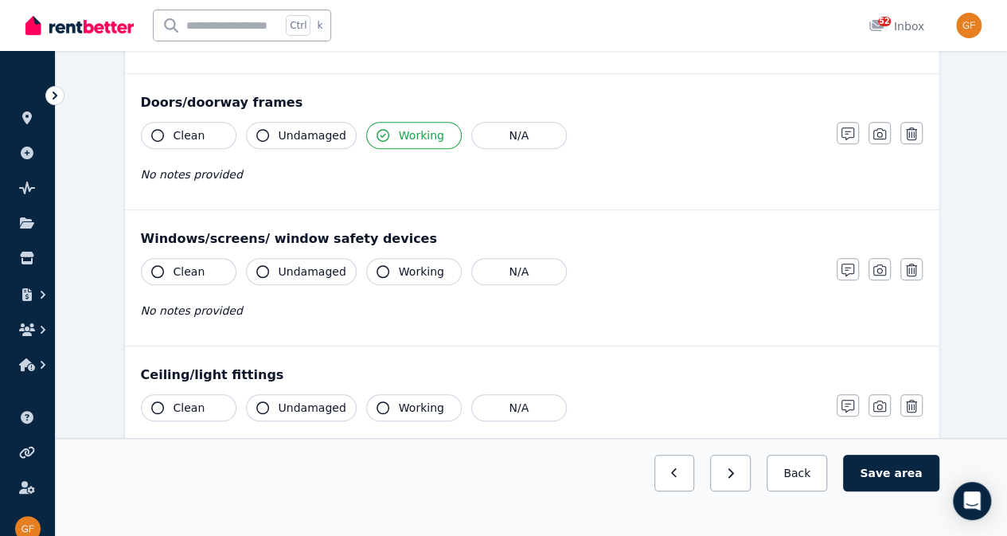
click at [408, 272] on span "Working" at bounding box center [421, 271] width 45 height 16
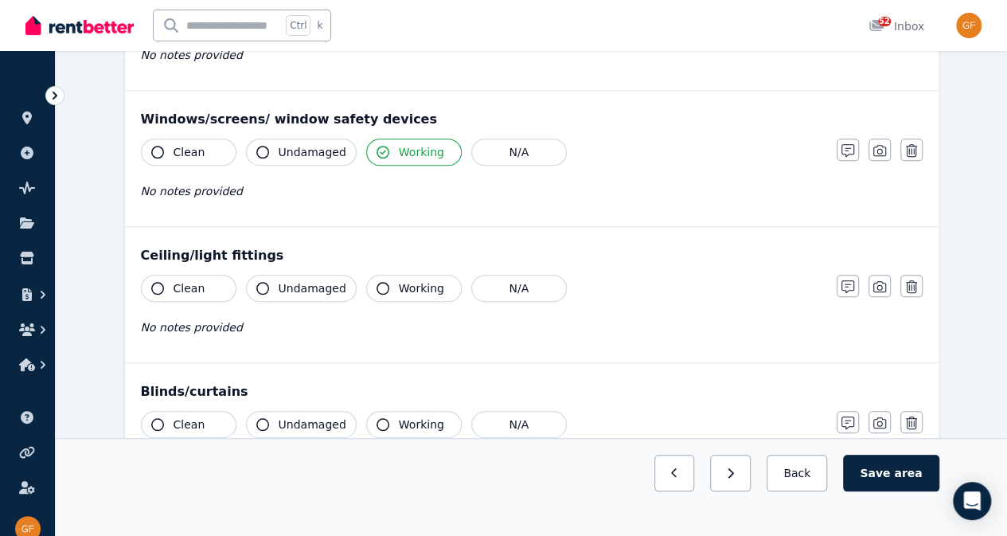
scroll to position [573, 0]
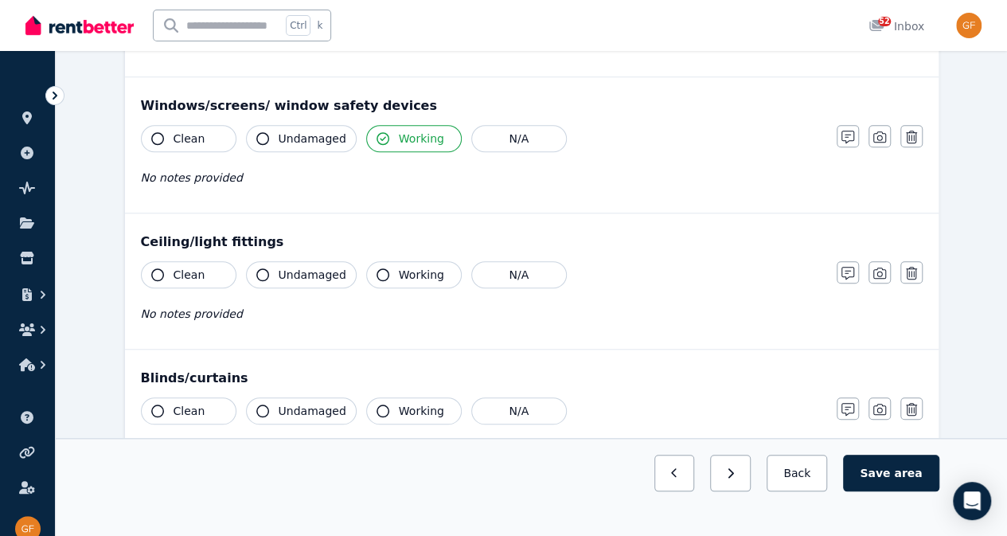
click at [396, 279] on button "Working" at bounding box center [414, 274] width 96 height 27
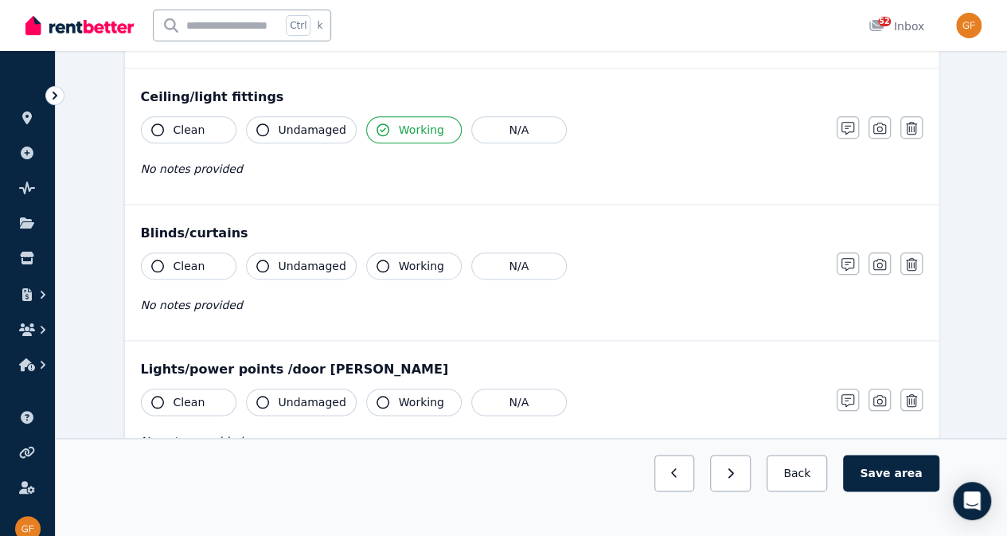
click at [409, 264] on span "Working" at bounding box center [421, 266] width 45 height 16
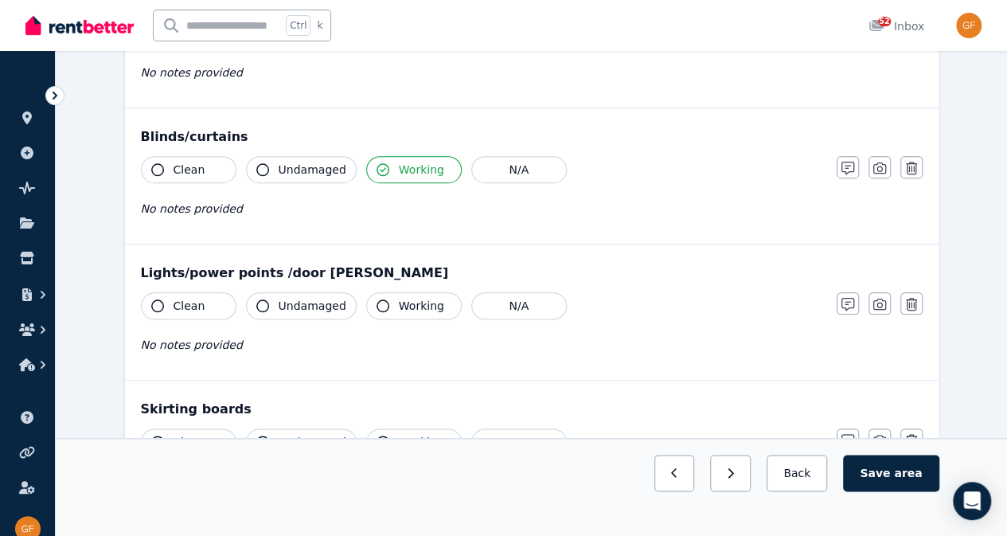
click at [414, 302] on span "Working" at bounding box center [421, 306] width 45 height 16
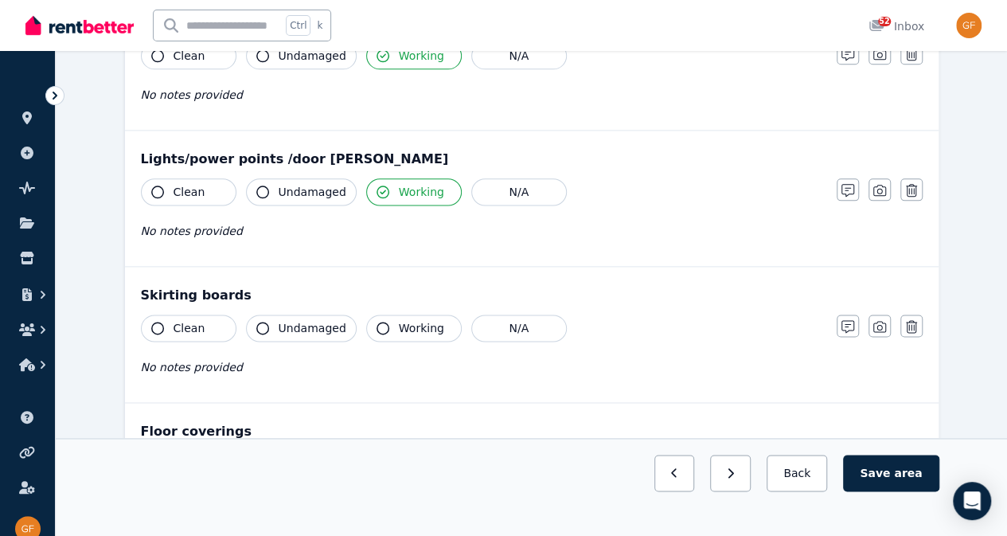
click at [414, 320] on span "Working" at bounding box center [421, 328] width 45 height 16
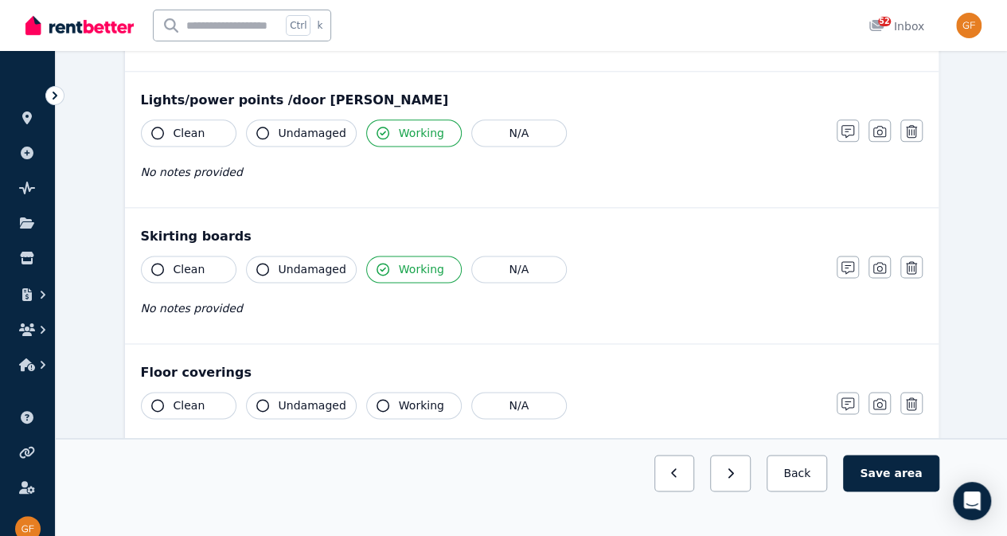
scroll to position [1001, 0]
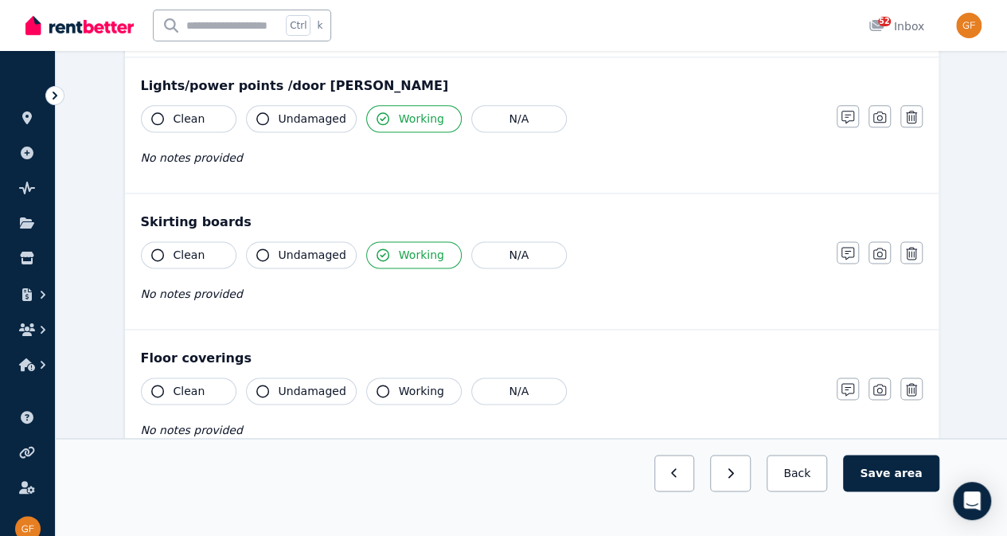
click at [431, 377] on button "Working" at bounding box center [414, 390] width 96 height 27
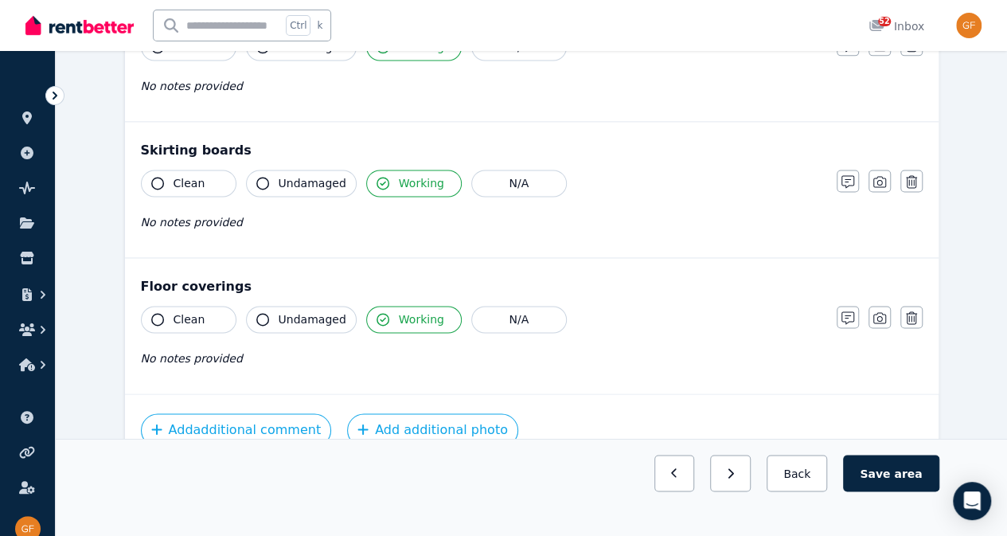
scroll to position [1121, 0]
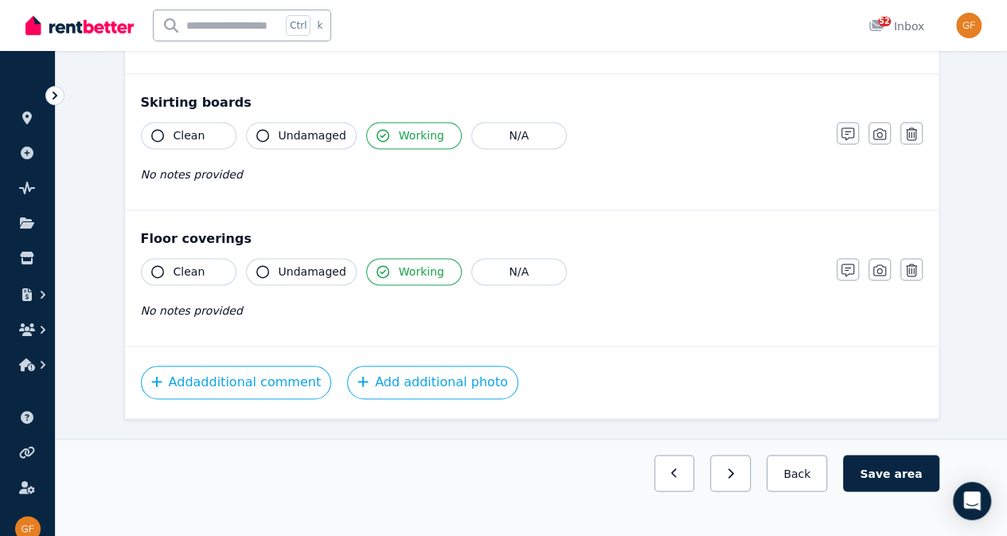
click at [910, 481] on span "area" at bounding box center [908, 473] width 28 height 16
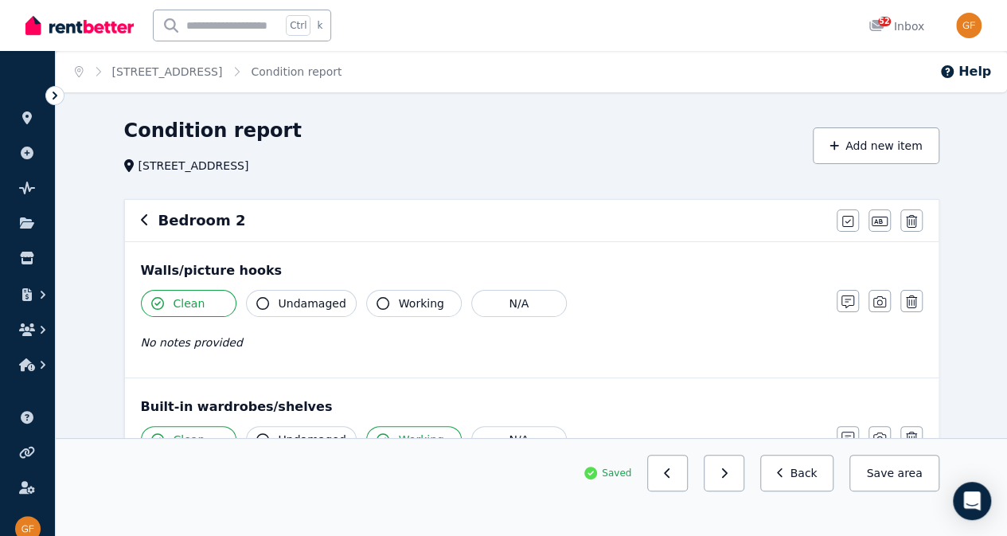
scroll to position [0, 0]
click at [166, 222] on h6 "Bedroom 2" at bounding box center [202, 220] width 88 height 22
click at [143, 220] on icon "button" at bounding box center [145, 219] width 8 height 13
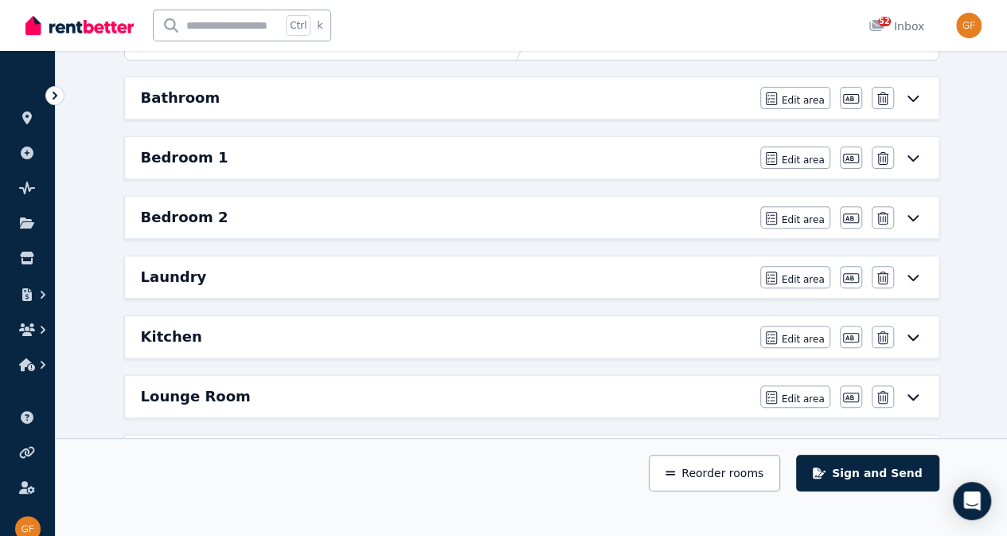
scroll to position [205, 0]
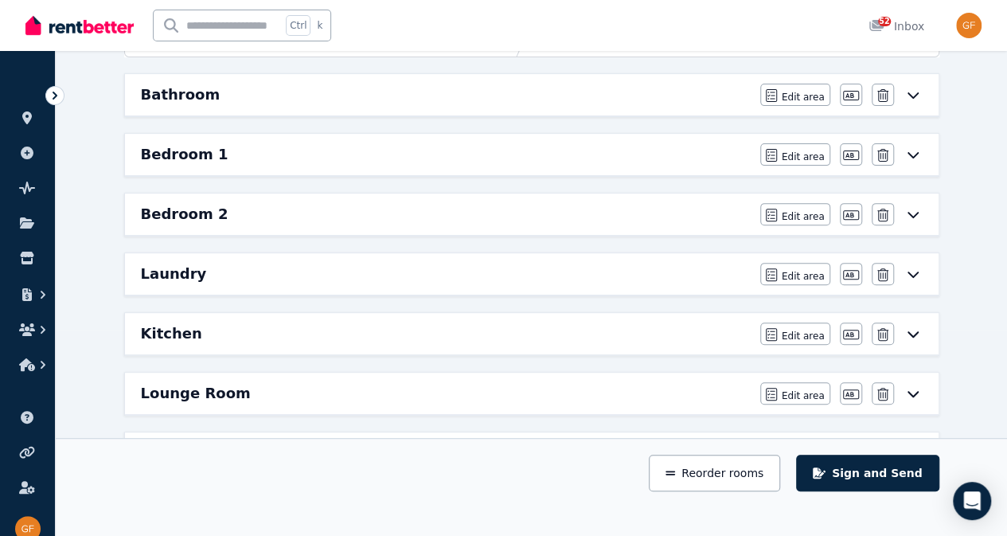
click at [490, 279] on div "Laundry" at bounding box center [446, 274] width 610 height 22
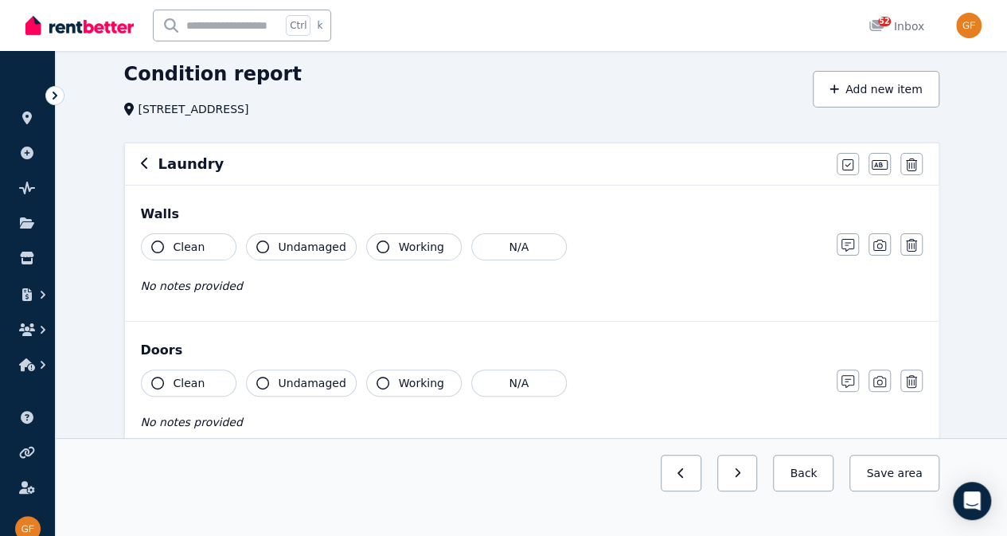
scroll to position [62, 0]
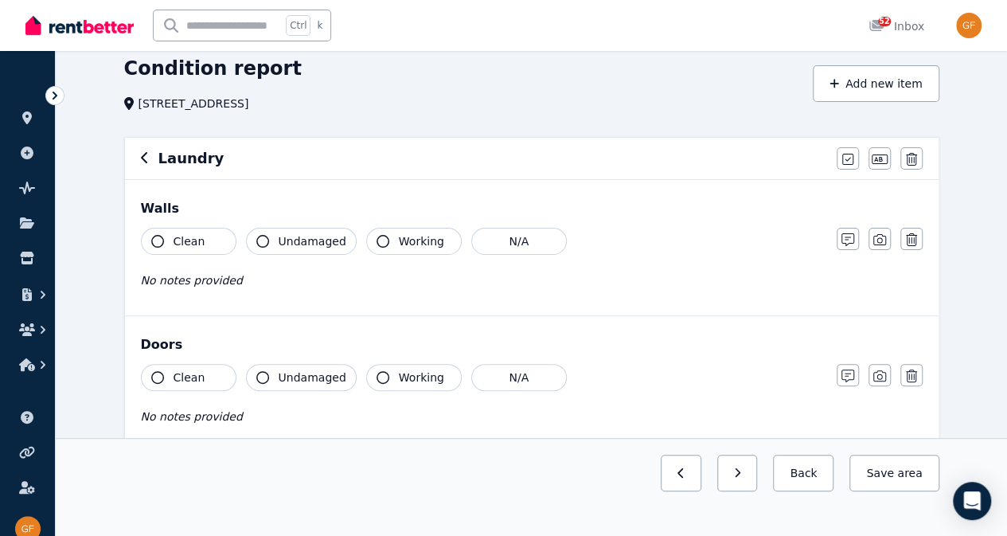
click at [195, 248] on span "Clean" at bounding box center [190, 241] width 32 height 16
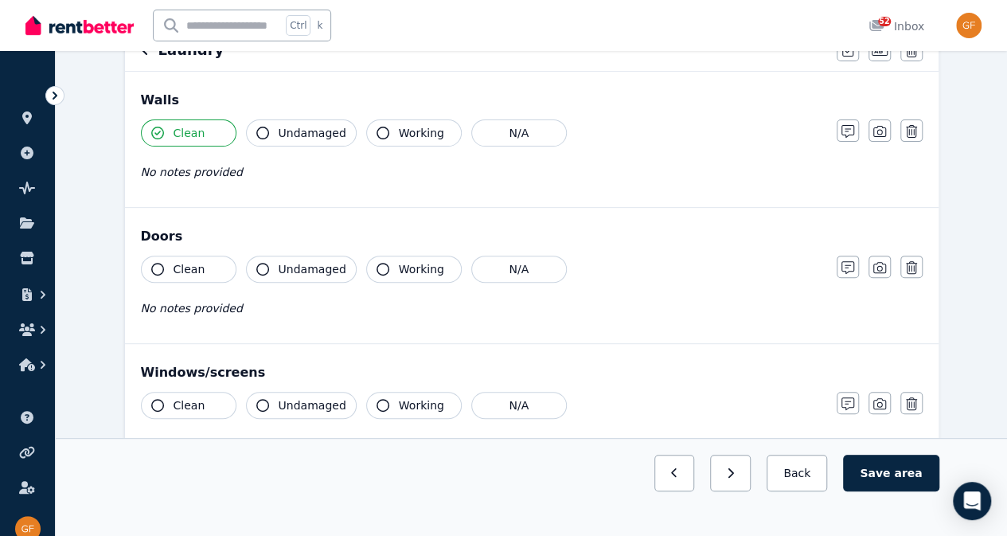
click at [204, 259] on button "Clean" at bounding box center [189, 268] width 96 height 27
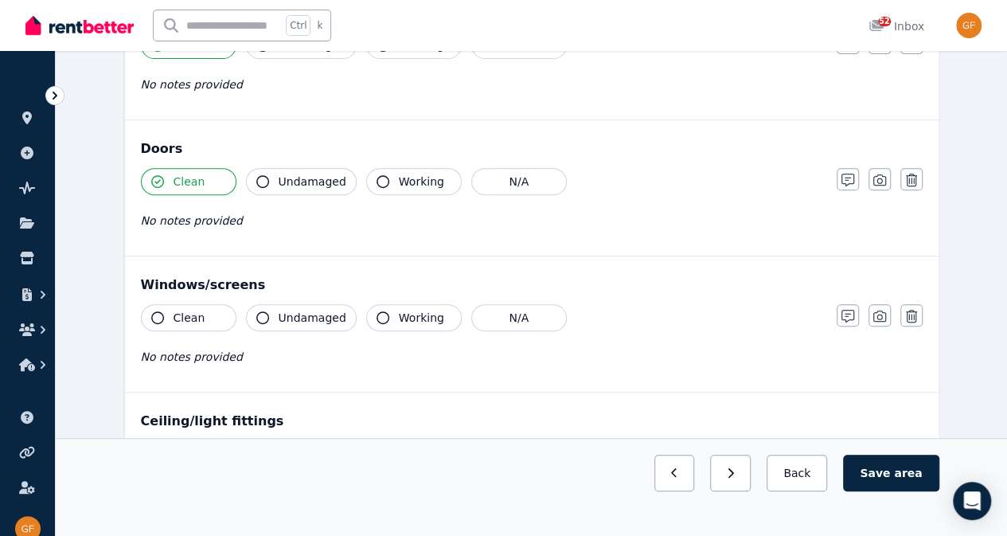
click at [209, 314] on button "Clean" at bounding box center [189, 317] width 96 height 27
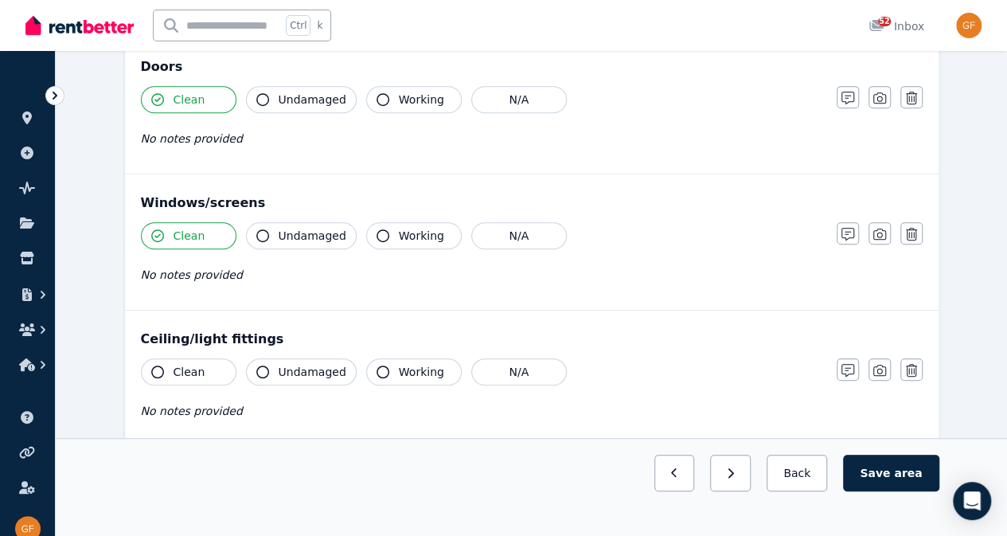
click at [195, 379] on button "Clean" at bounding box center [189, 371] width 96 height 27
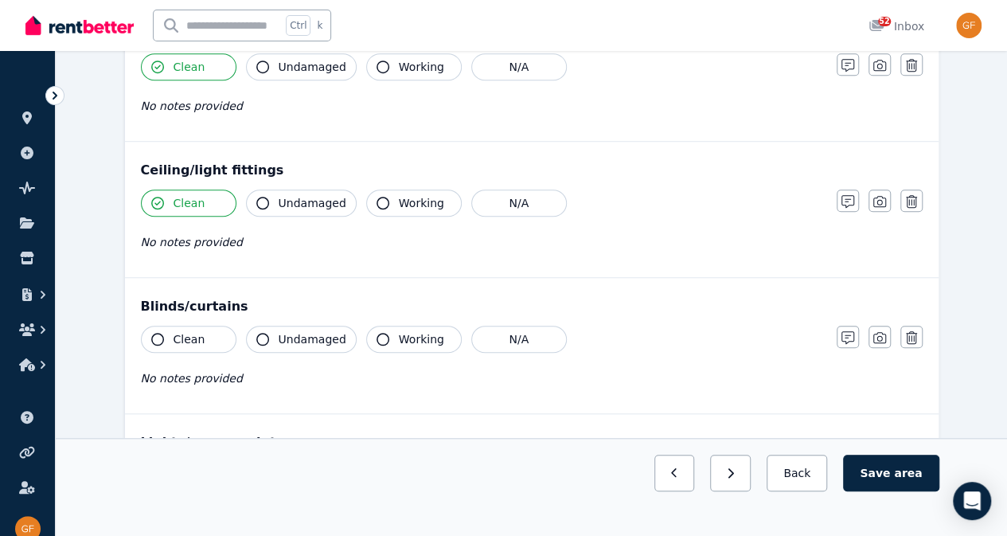
scroll to position [509, 0]
click at [201, 333] on button "Clean" at bounding box center [189, 338] width 96 height 27
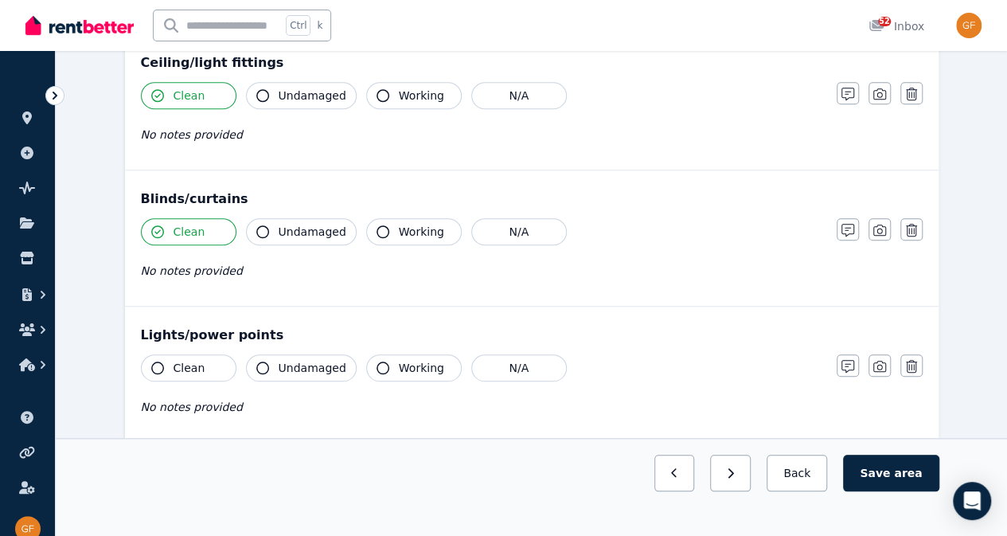
click at [194, 368] on span "Clean" at bounding box center [190, 368] width 32 height 16
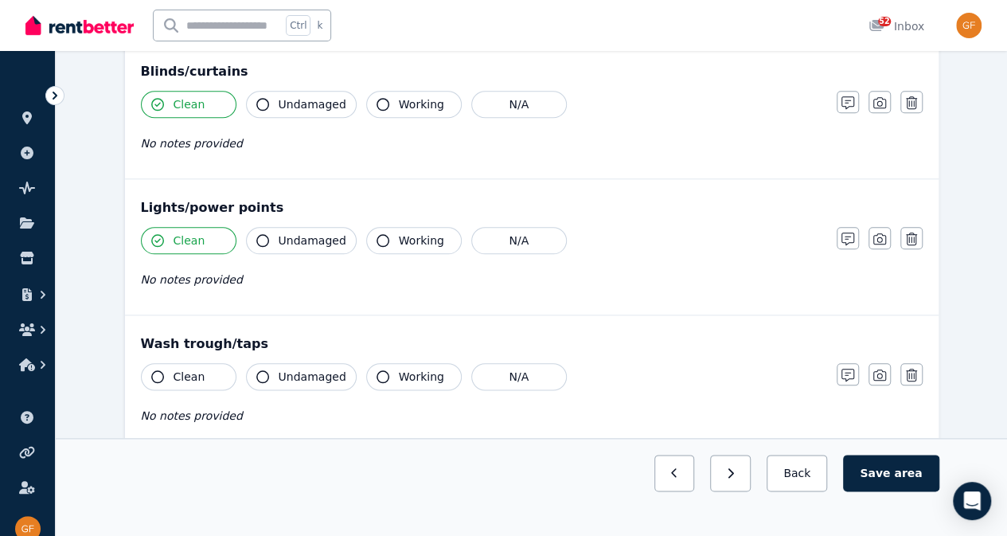
scroll to position [743, 0]
click at [205, 378] on button "Clean" at bounding box center [189, 377] width 96 height 27
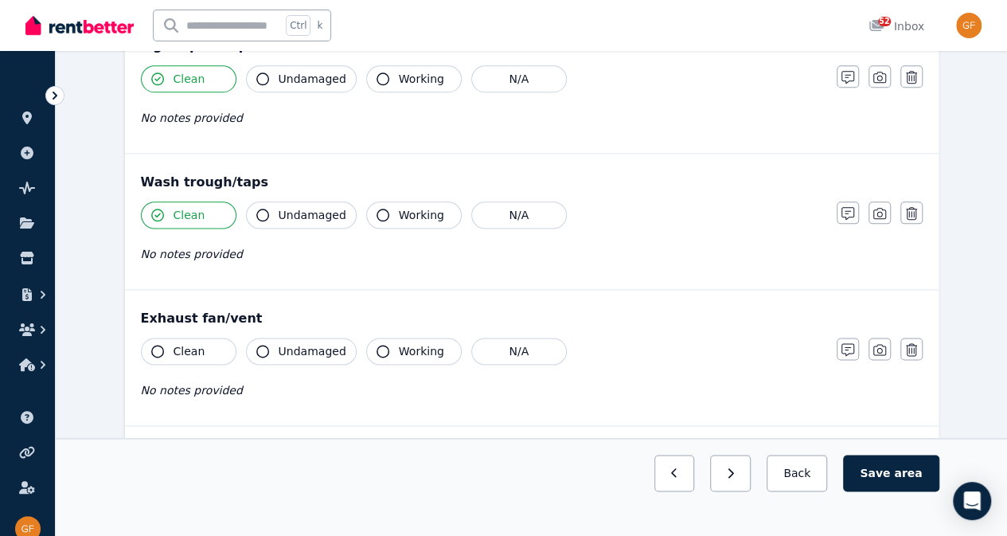
scroll to position [904, 0]
click at [195, 345] on span "Clean" at bounding box center [190, 352] width 32 height 16
click at [296, 345] on span "Undamaged" at bounding box center [313, 352] width 68 height 16
click at [185, 344] on span "Clean" at bounding box center [190, 352] width 32 height 16
click at [218, 349] on button "Clean" at bounding box center [189, 351] width 96 height 27
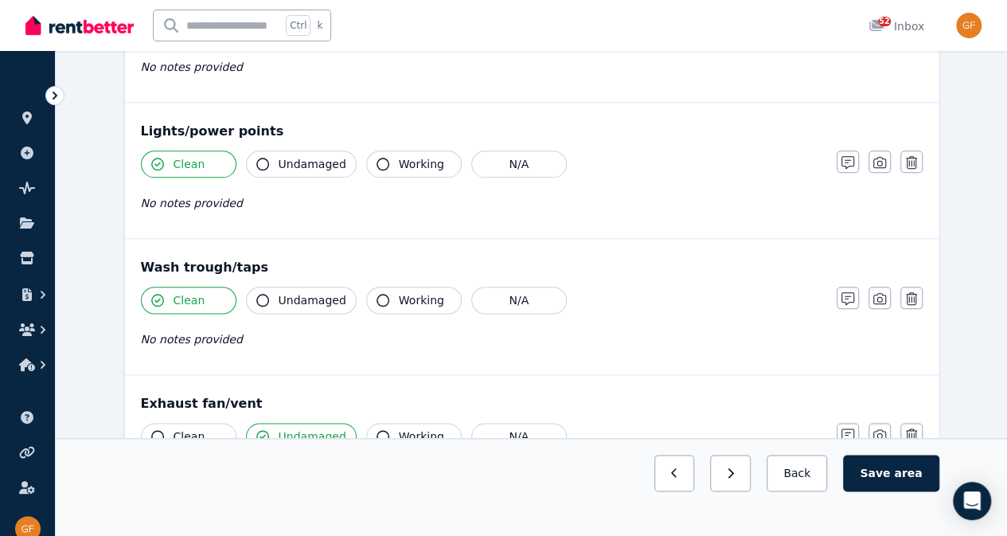
scroll to position [809, 0]
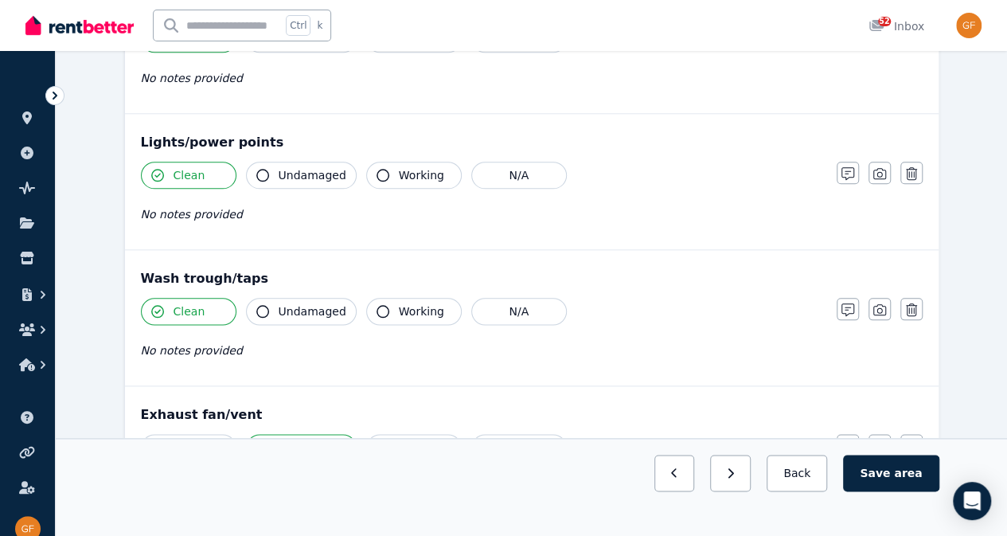
click at [315, 306] on span "Undamaged" at bounding box center [313, 311] width 68 height 16
click at [322, 169] on span "Undamaged" at bounding box center [313, 175] width 68 height 16
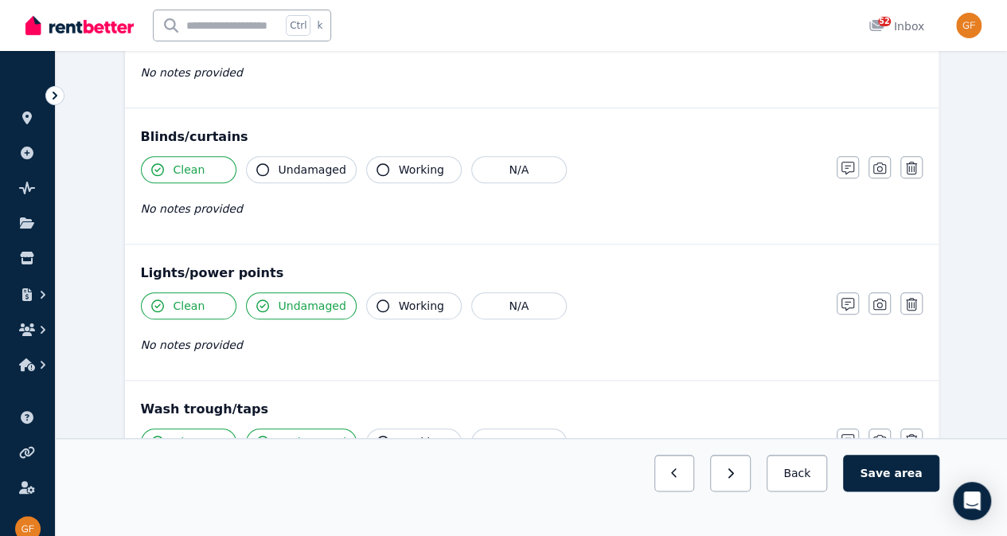
click at [318, 172] on span "Undamaged" at bounding box center [313, 170] width 68 height 16
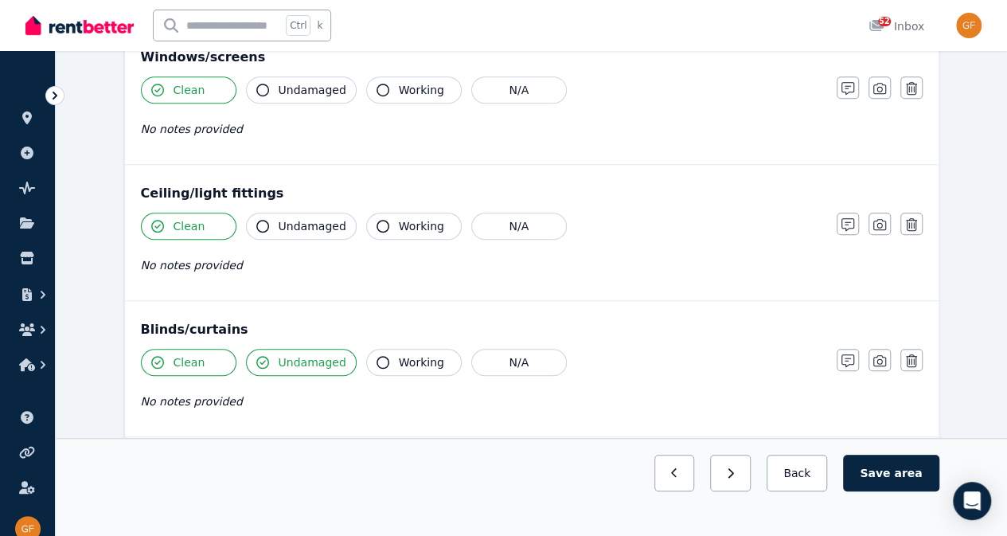
scroll to position [482, 0]
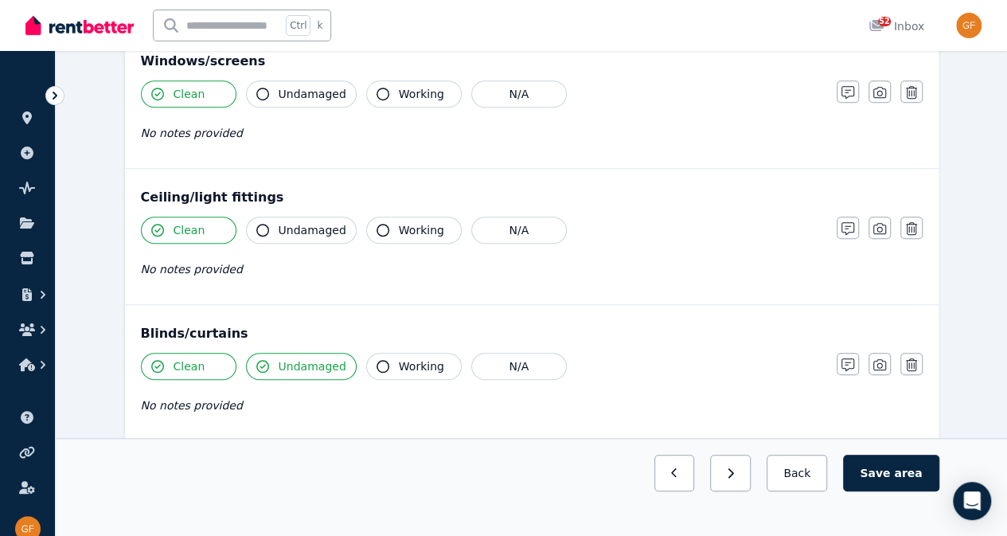
click at [291, 228] on span "Undamaged" at bounding box center [313, 230] width 68 height 16
click at [313, 92] on span "Undamaged" at bounding box center [313, 94] width 68 height 16
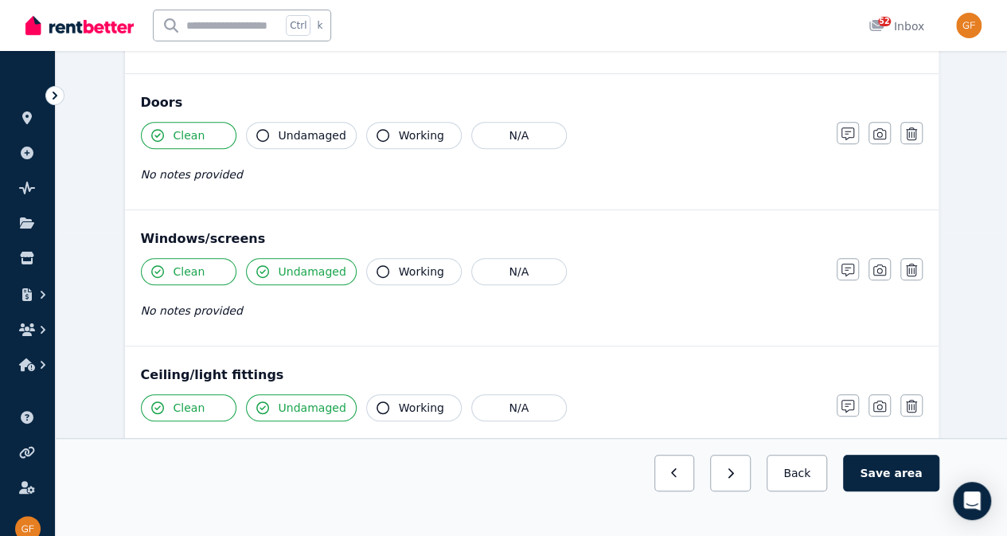
click at [317, 135] on span "Undamaged" at bounding box center [313, 135] width 68 height 16
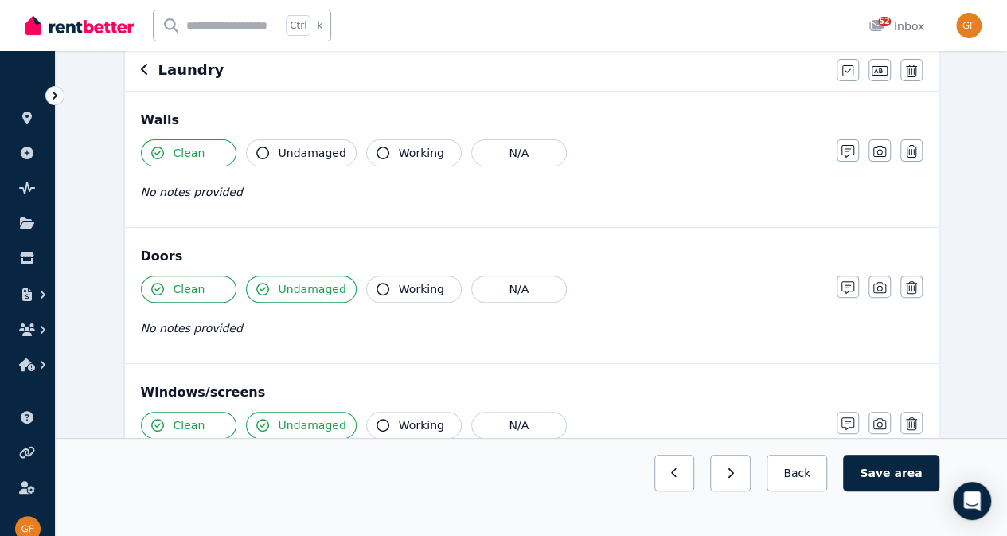
scroll to position [151, 0]
click at [302, 144] on span "Undamaged" at bounding box center [313, 152] width 68 height 16
click at [321, 290] on span "Undamaged" at bounding box center [313, 288] width 68 height 16
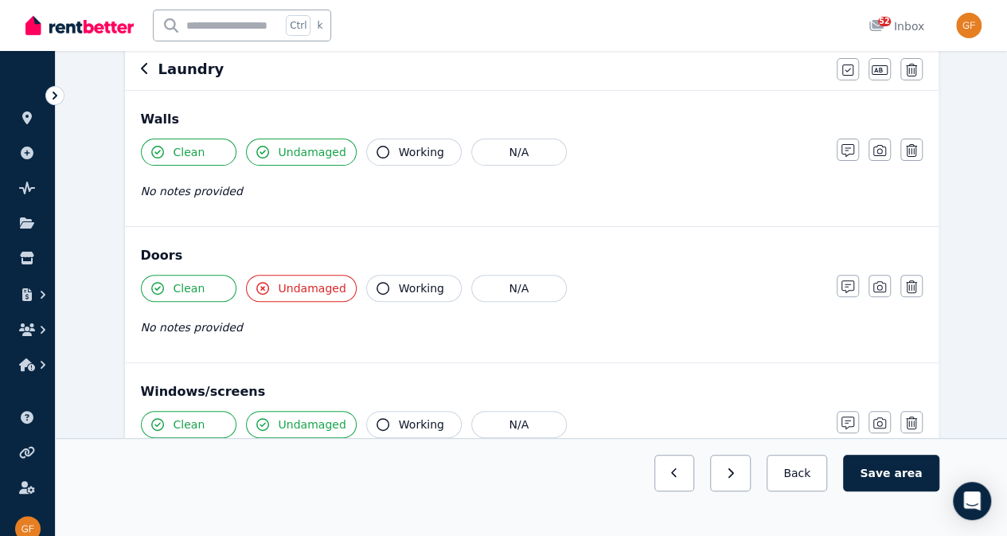
click at [328, 288] on span "Undamaged" at bounding box center [313, 288] width 68 height 16
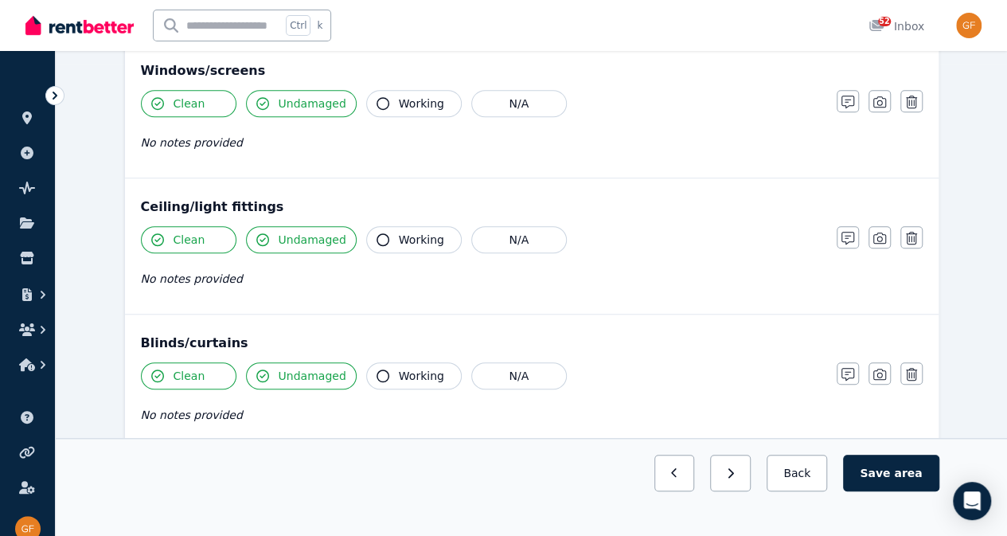
click at [409, 232] on span "Working" at bounding box center [421, 240] width 45 height 16
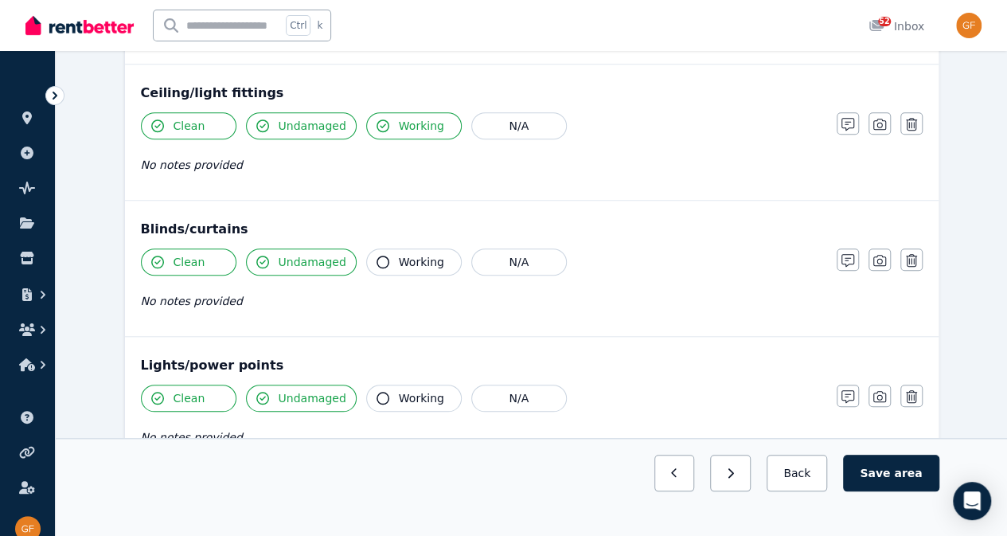
scroll to position [589, 0]
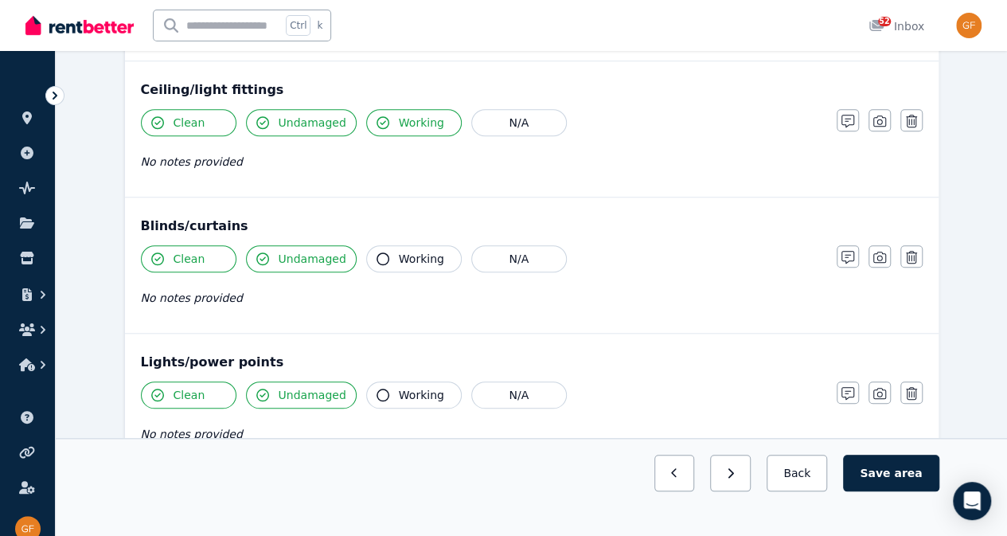
click at [426, 261] on span "Working" at bounding box center [421, 259] width 45 height 16
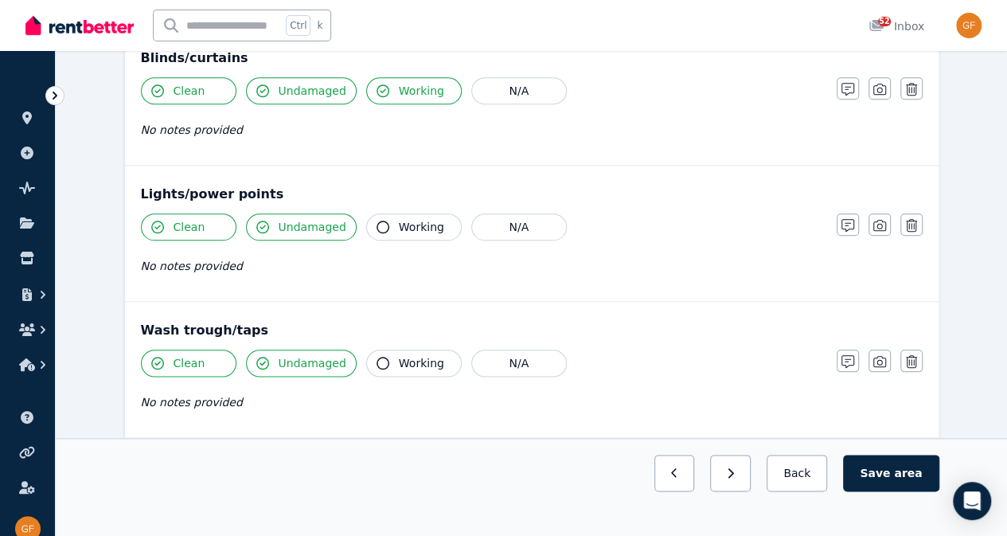
scroll to position [759, 0]
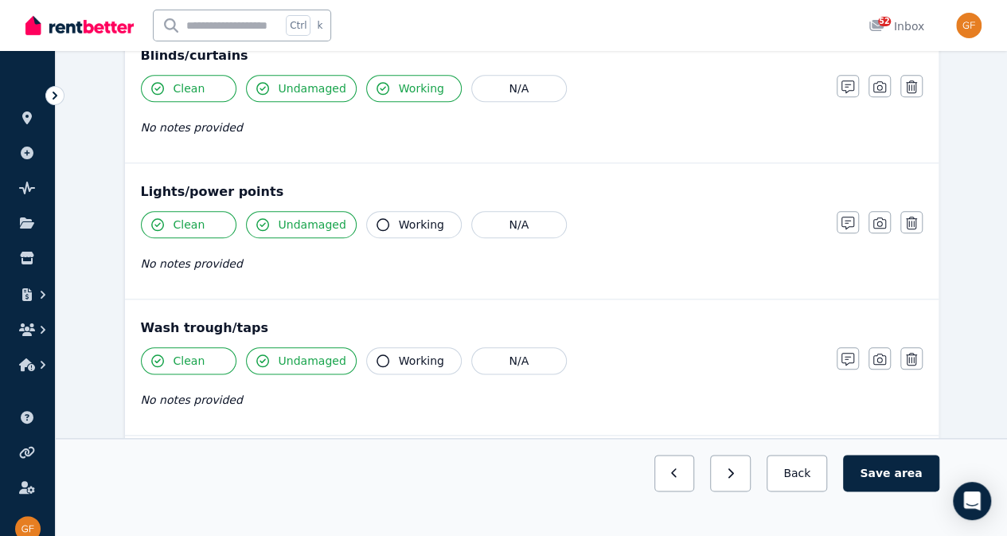
click at [415, 218] on span "Working" at bounding box center [421, 224] width 45 height 16
click at [420, 91] on span "Working" at bounding box center [421, 88] width 45 height 16
click at [421, 89] on span "Working" at bounding box center [421, 88] width 45 height 16
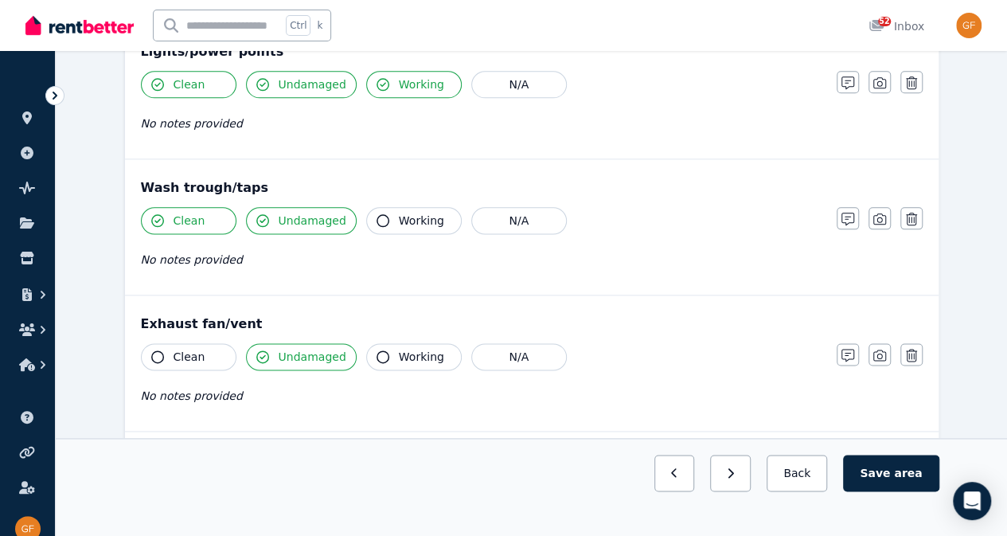
scroll to position [920, 0]
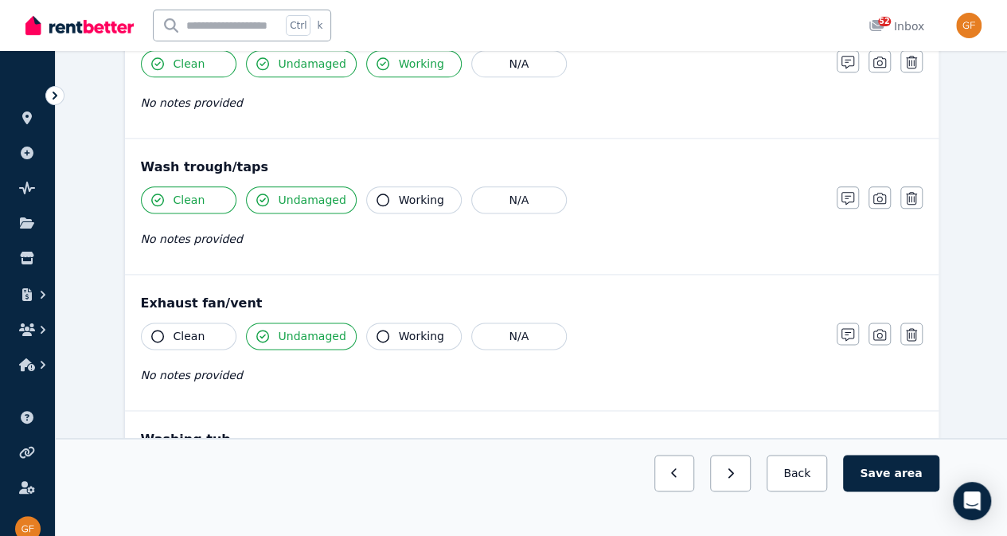
click at [425, 192] on span "Working" at bounding box center [421, 200] width 45 height 16
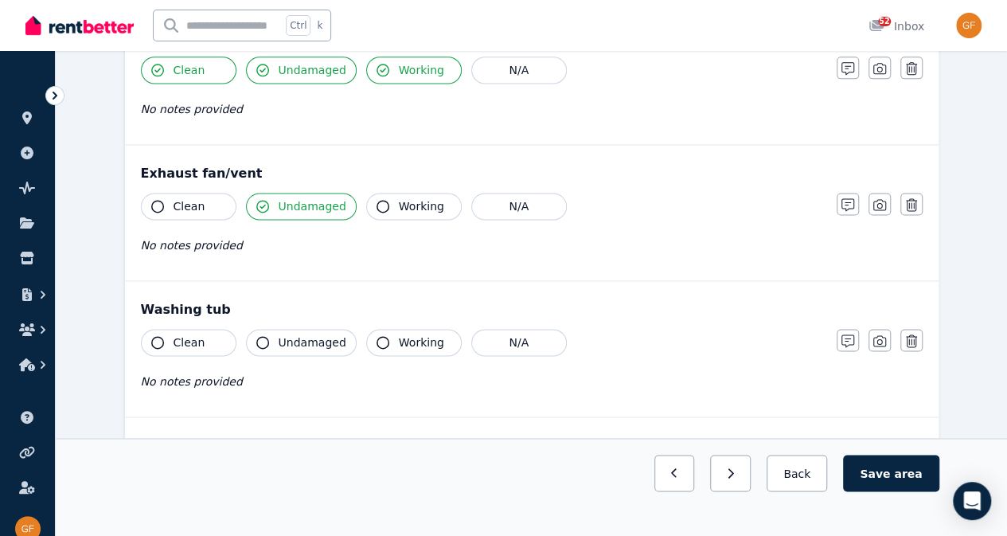
click at [415, 199] on span "Working" at bounding box center [421, 206] width 45 height 16
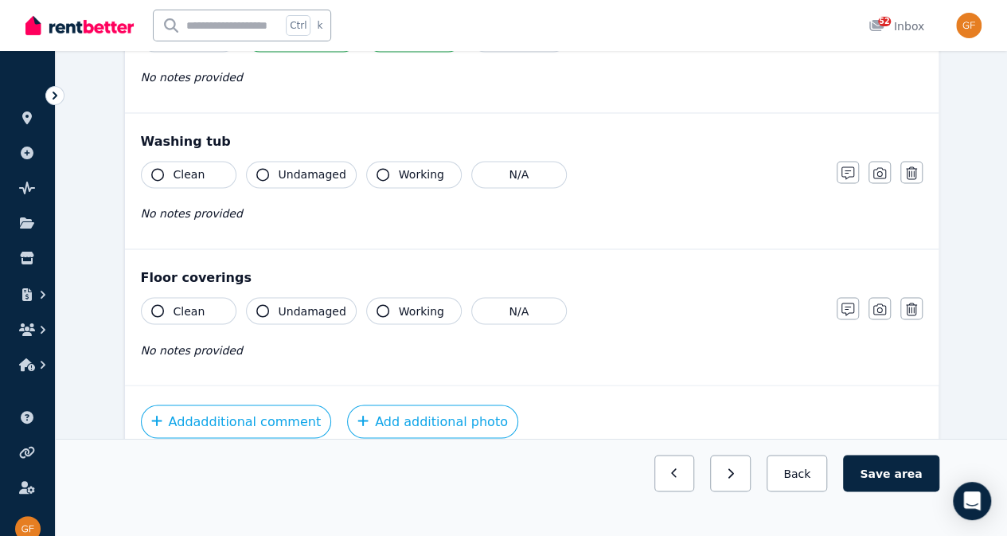
scroll to position [1224, 0]
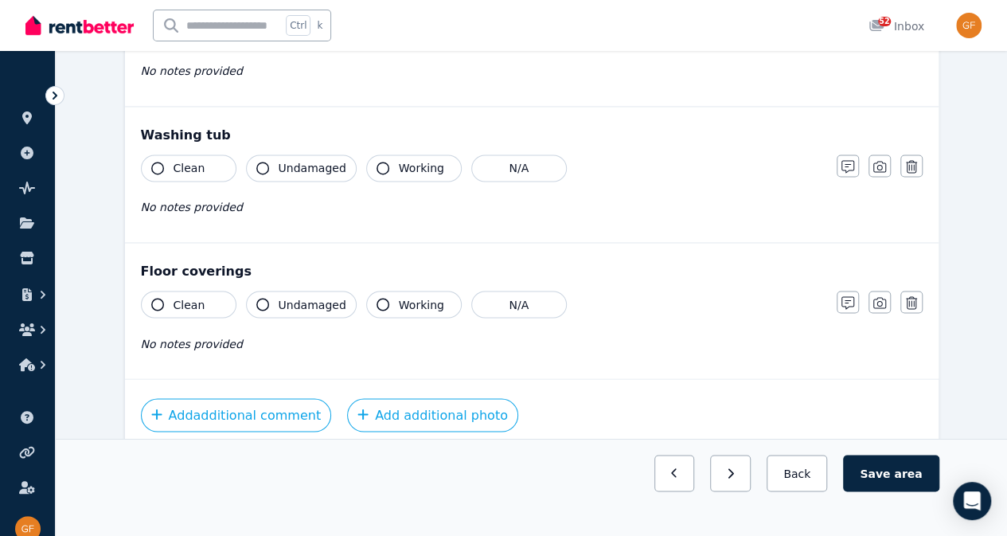
click at [415, 160] on span "Working" at bounding box center [421, 168] width 45 height 16
click at [527, 169] on button "N/A" at bounding box center [519, 167] width 96 height 27
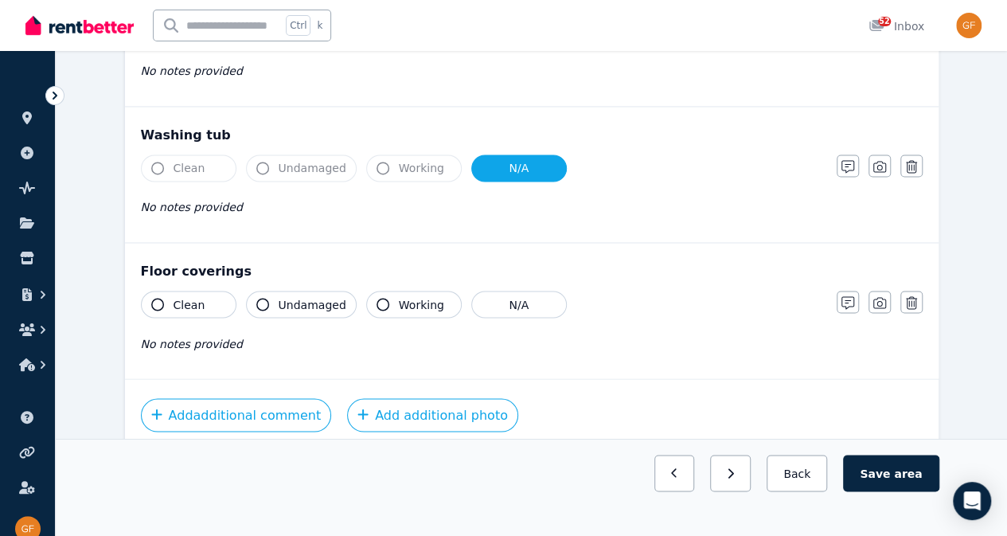
scroll to position [1256, 0]
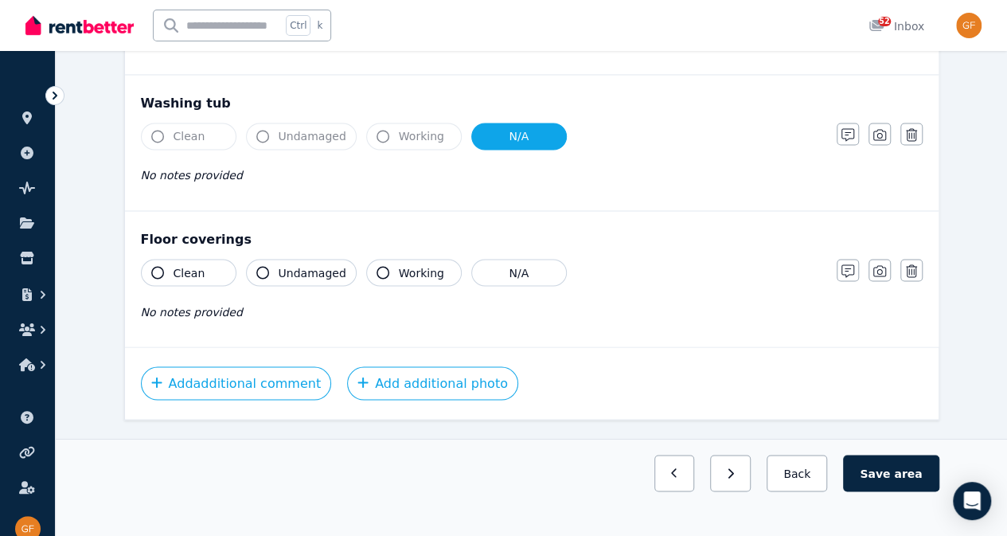
click at [294, 266] on span "Undamaged" at bounding box center [313, 272] width 68 height 16
click at [904, 481] on span "area" at bounding box center [908, 473] width 28 height 16
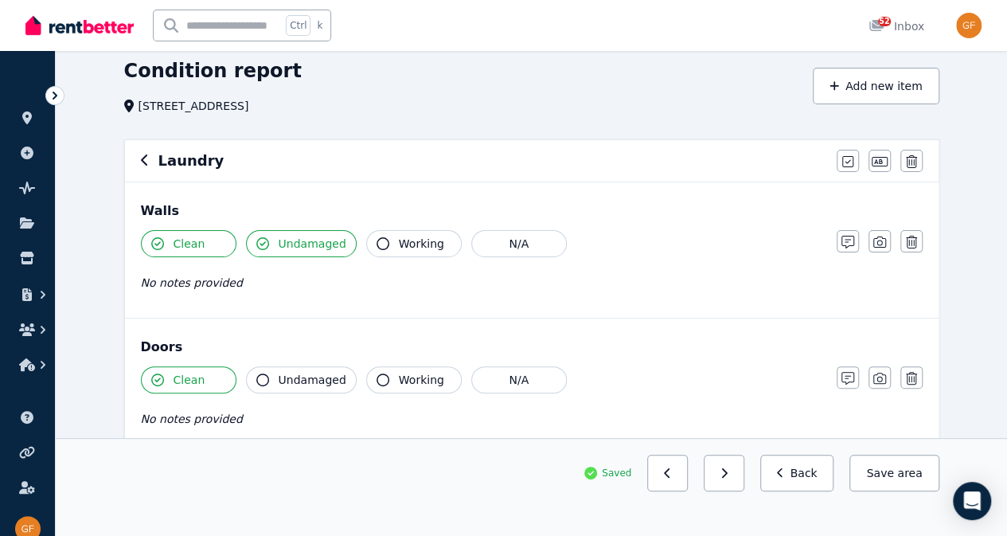
scroll to position [62, 0]
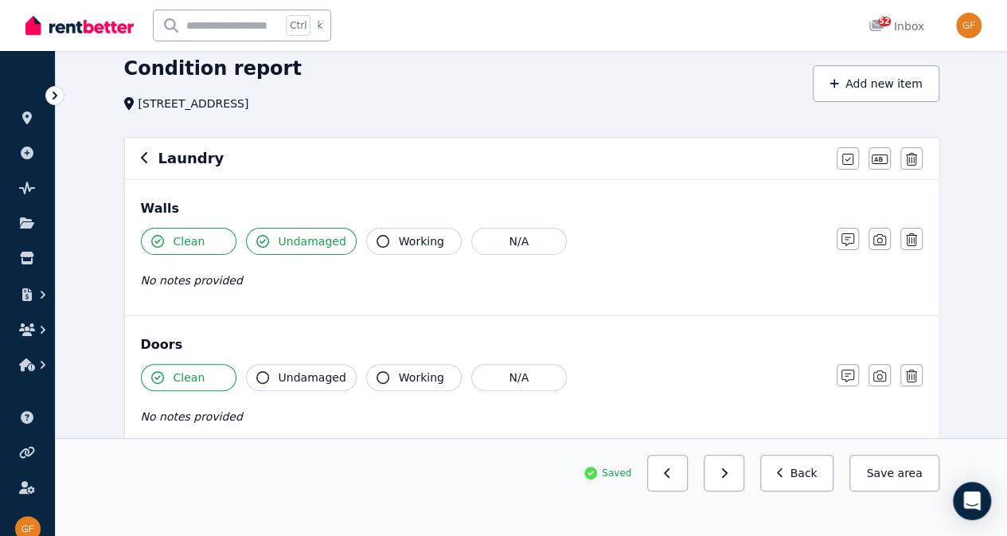
click at [186, 169] on div "Laundry Mark all items as good Edit name Delete" at bounding box center [531, 158] width 813 height 41
click at [145, 154] on icon "button" at bounding box center [145, 157] width 8 height 13
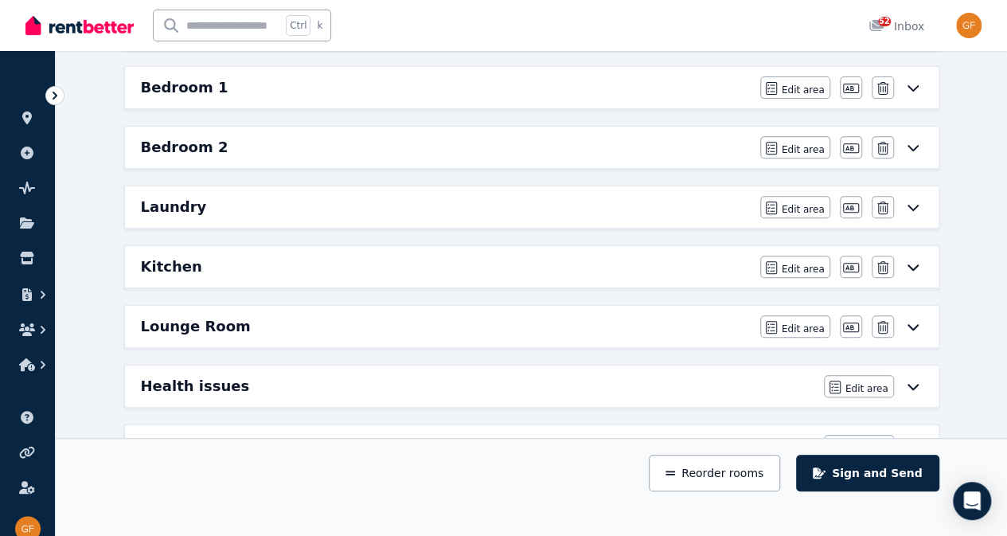
scroll to position [273, 0]
click at [146, 325] on h6 "Lounge Room" at bounding box center [196, 325] width 110 height 22
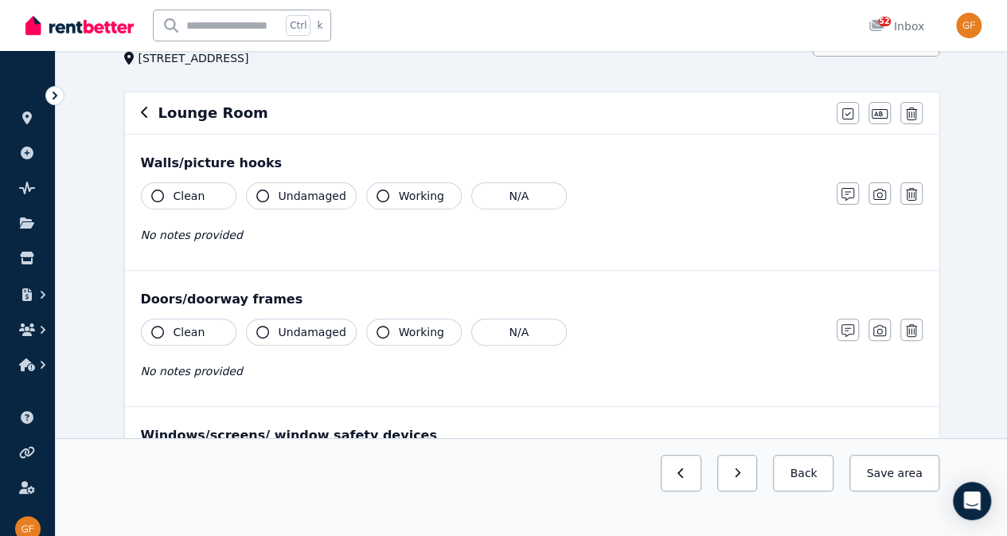
scroll to position [113, 0]
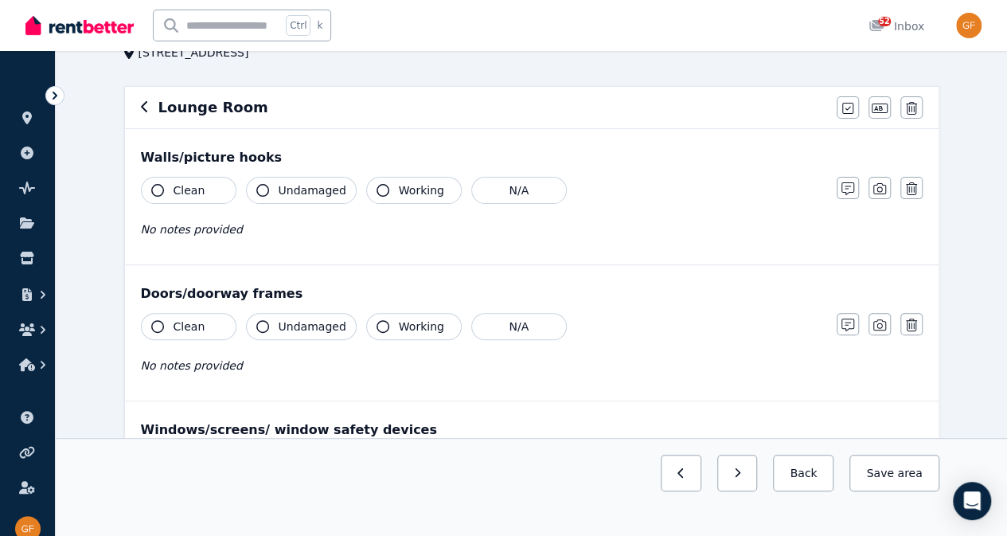
click at [413, 185] on span "Working" at bounding box center [421, 190] width 45 height 16
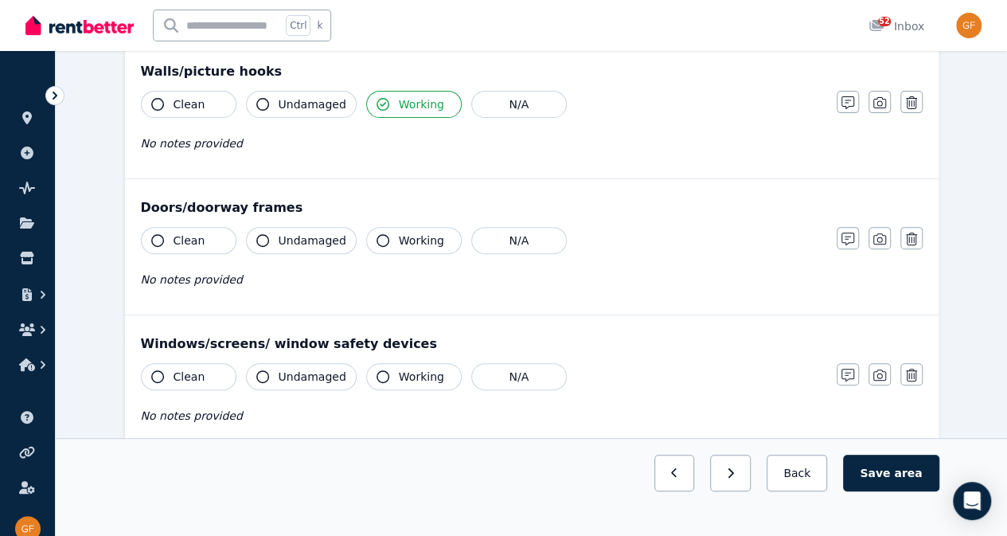
scroll to position [201, 0]
click at [196, 102] on span "Clean" at bounding box center [190, 103] width 32 height 16
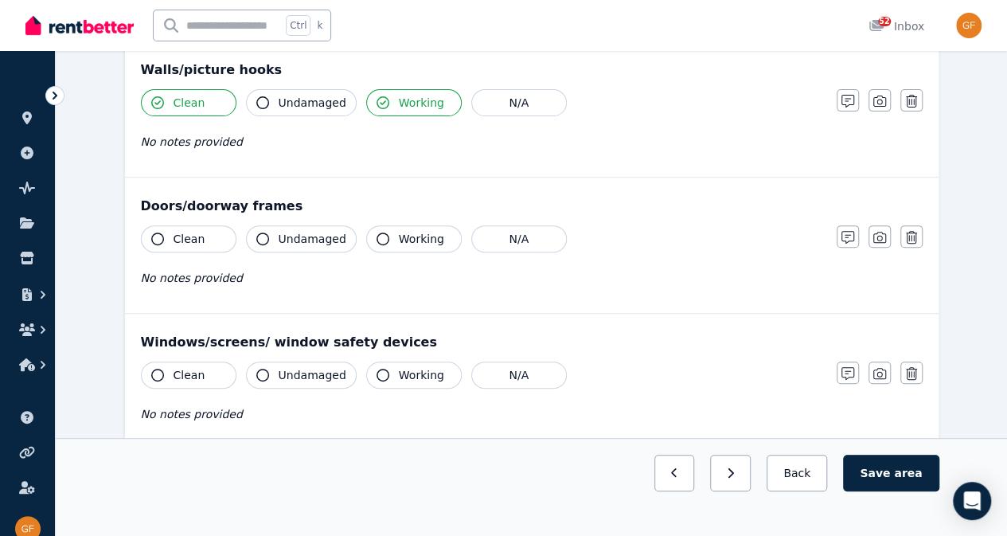
click at [419, 244] on span "Working" at bounding box center [421, 239] width 45 height 16
click at [185, 236] on span "Clean" at bounding box center [190, 239] width 32 height 16
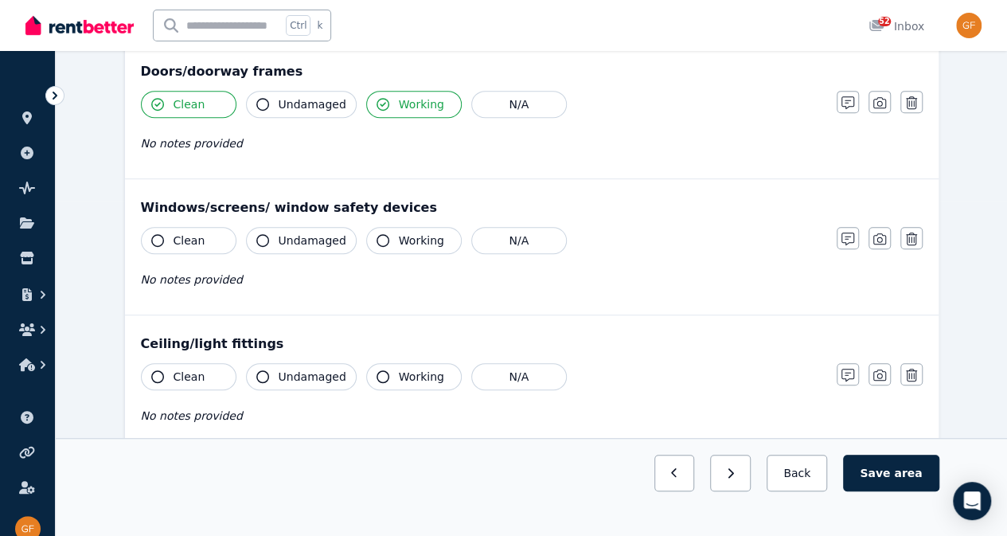
scroll to position [341, 0]
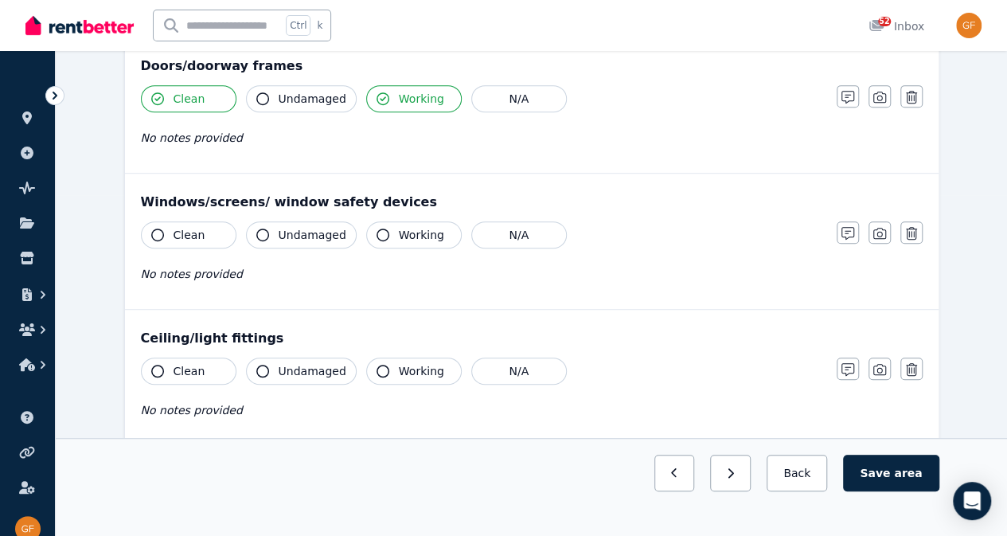
click at [194, 236] on span "Clean" at bounding box center [190, 235] width 32 height 16
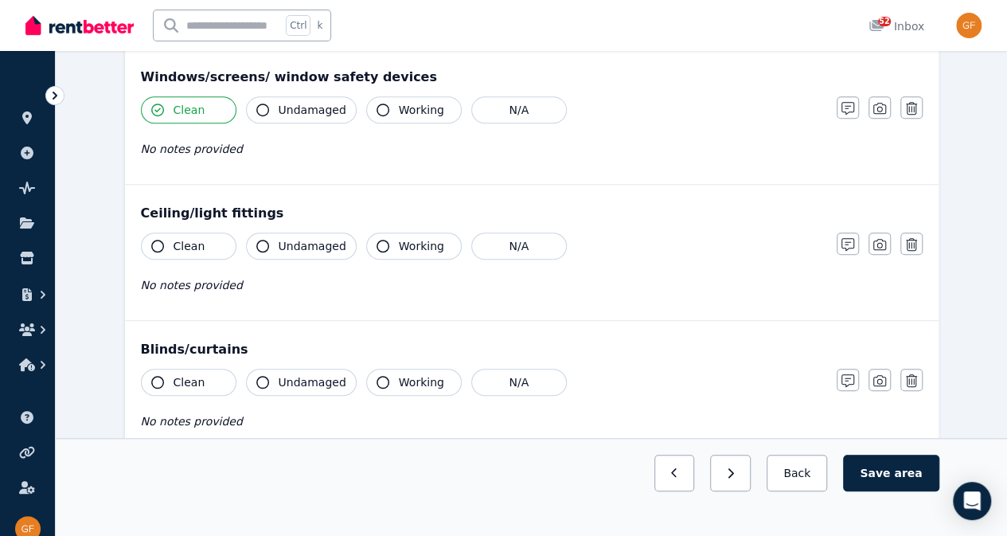
scroll to position [478, 0]
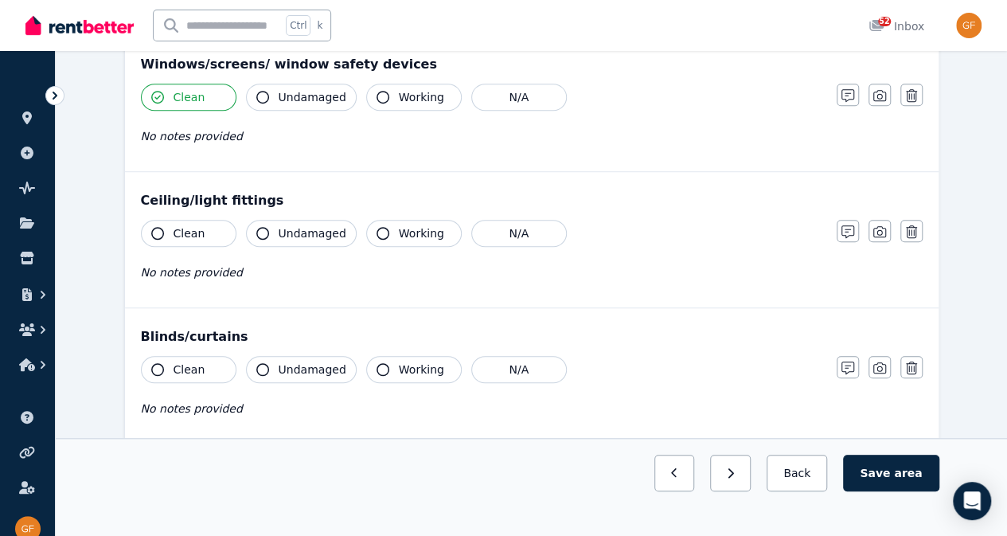
click at [407, 90] on span "Working" at bounding box center [421, 97] width 45 height 16
click at [293, 96] on span "Undamaged" at bounding box center [313, 97] width 68 height 16
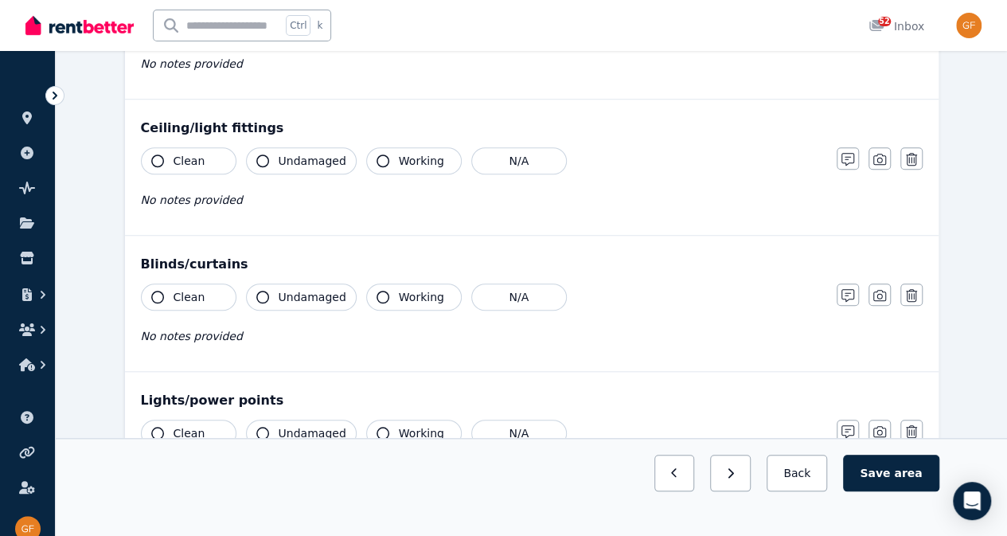
scroll to position [560, 0]
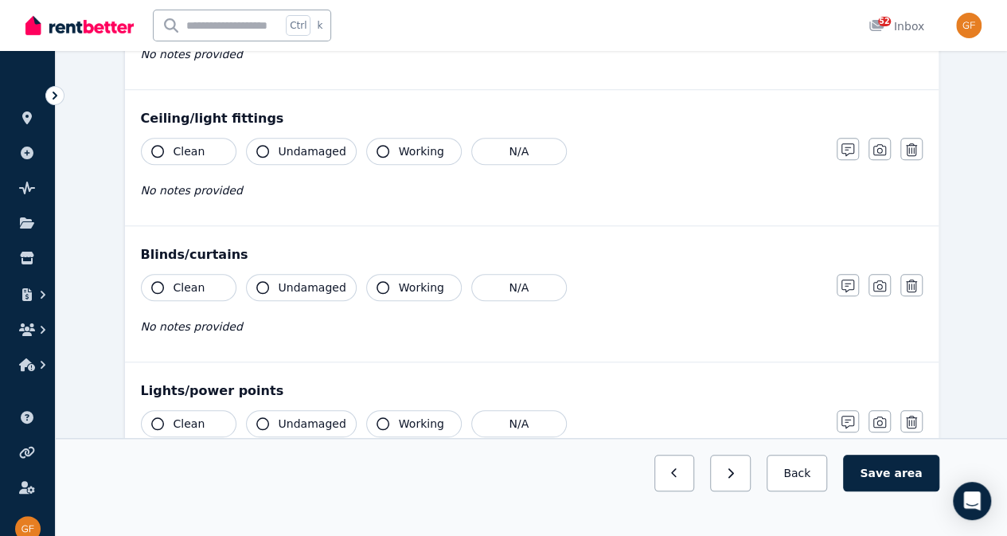
click at [412, 151] on span "Working" at bounding box center [421, 151] width 45 height 16
click at [210, 151] on button "Clean" at bounding box center [189, 151] width 96 height 27
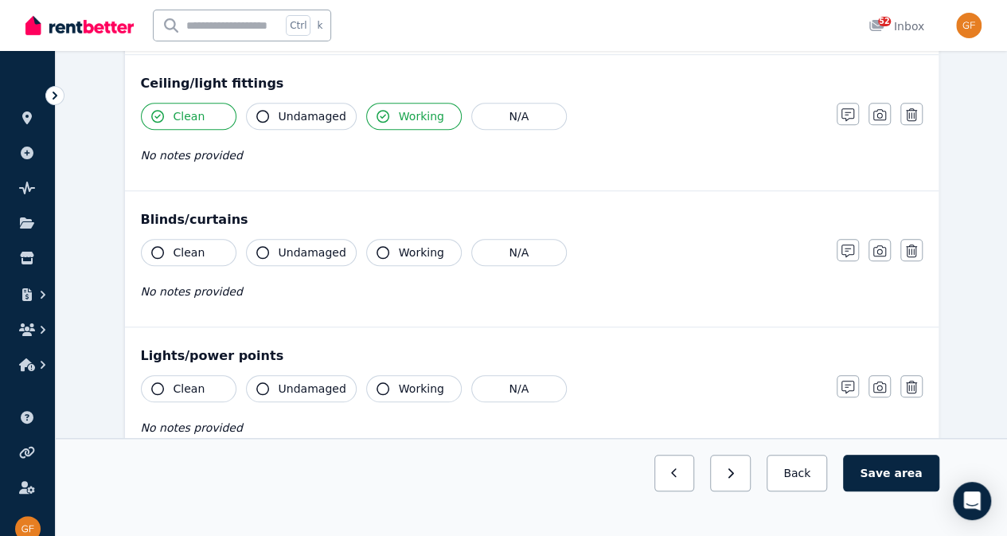
scroll to position [641, 0]
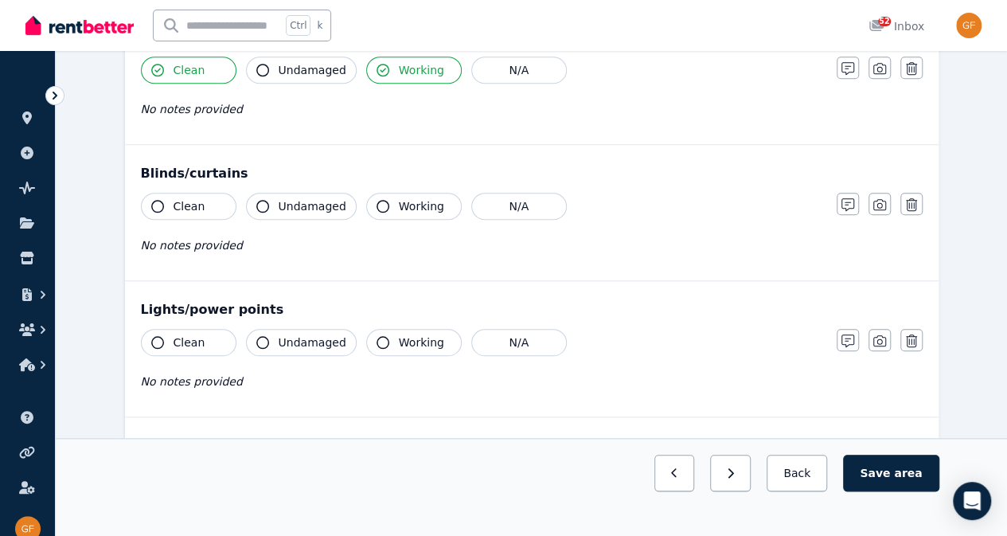
click at [204, 202] on button "Clean" at bounding box center [189, 206] width 96 height 27
click at [407, 206] on span "Working" at bounding box center [421, 206] width 45 height 16
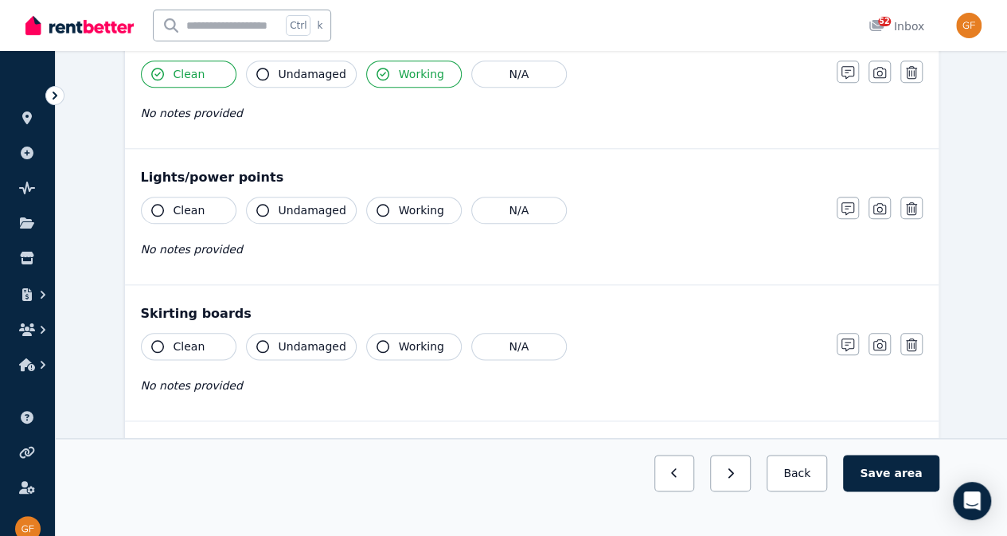
scroll to position [786, 0]
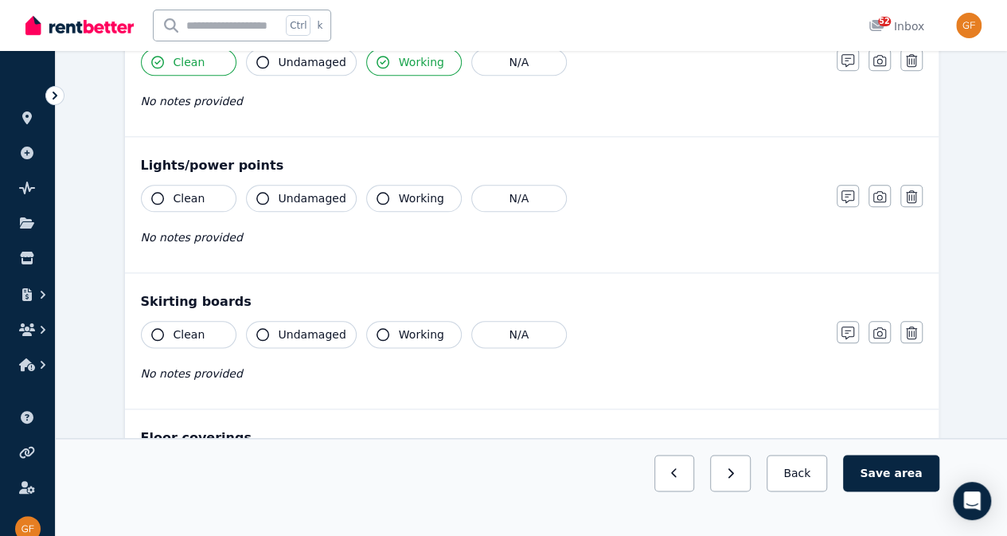
click at [416, 196] on span "Working" at bounding box center [421, 198] width 45 height 16
click at [213, 197] on button "Clean" at bounding box center [189, 198] width 96 height 27
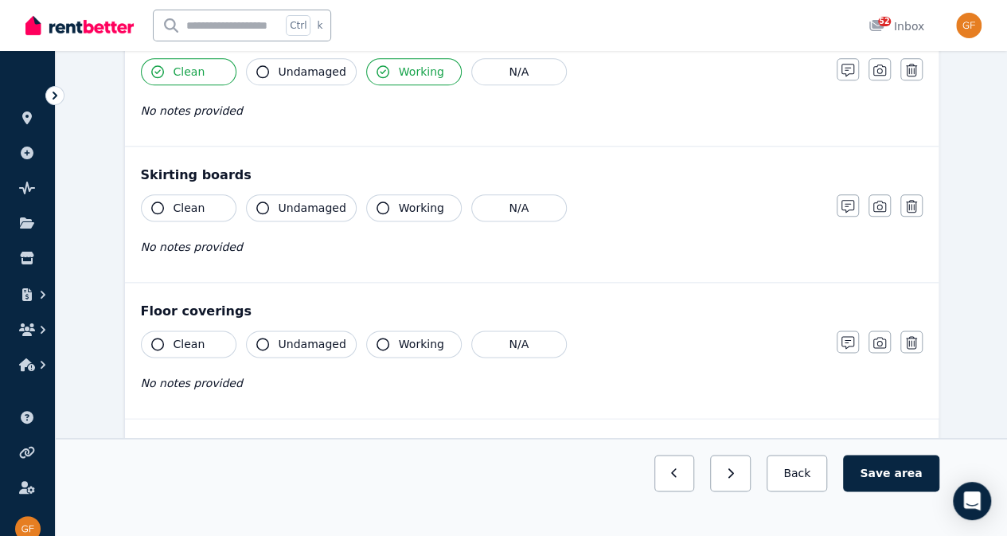
scroll to position [914, 0]
click at [399, 201] on span "Working" at bounding box center [421, 206] width 45 height 16
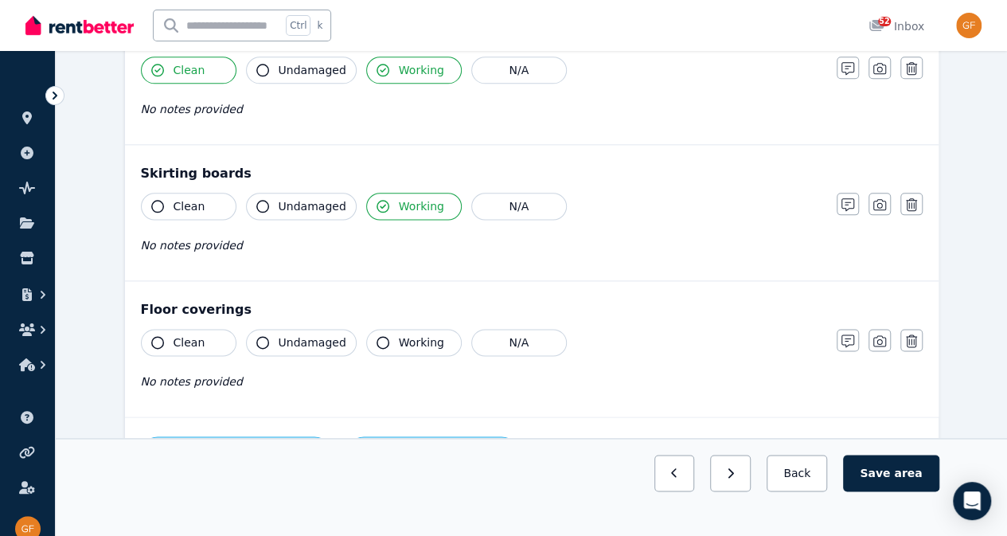
click at [404, 204] on span "Working" at bounding box center [421, 206] width 45 height 16
click at [399, 202] on span "Working" at bounding box center [421, 206] width 45 height 16
click at [205, 208] on button "Clean" at bounding box center [189, 206] width 96 height 27
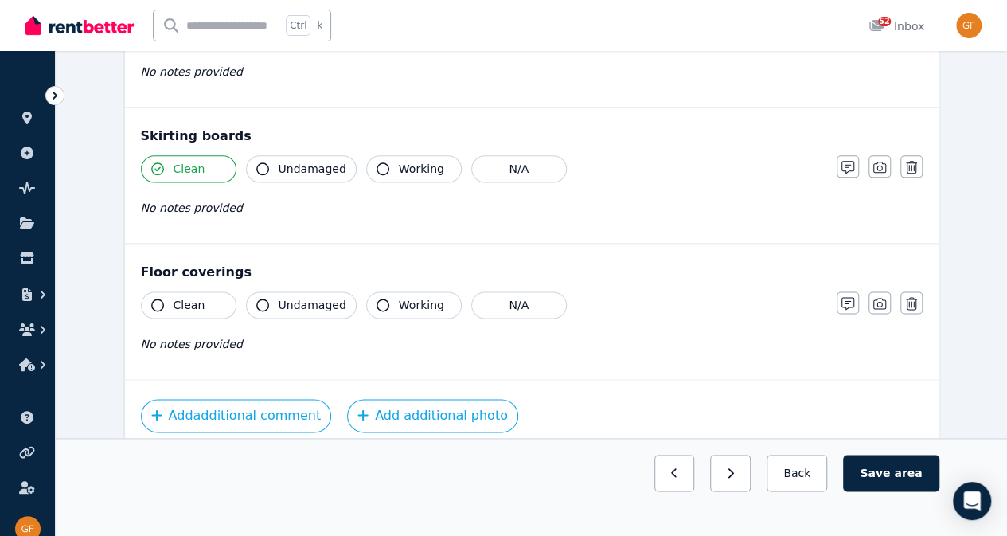
scroll to position [974, 0]
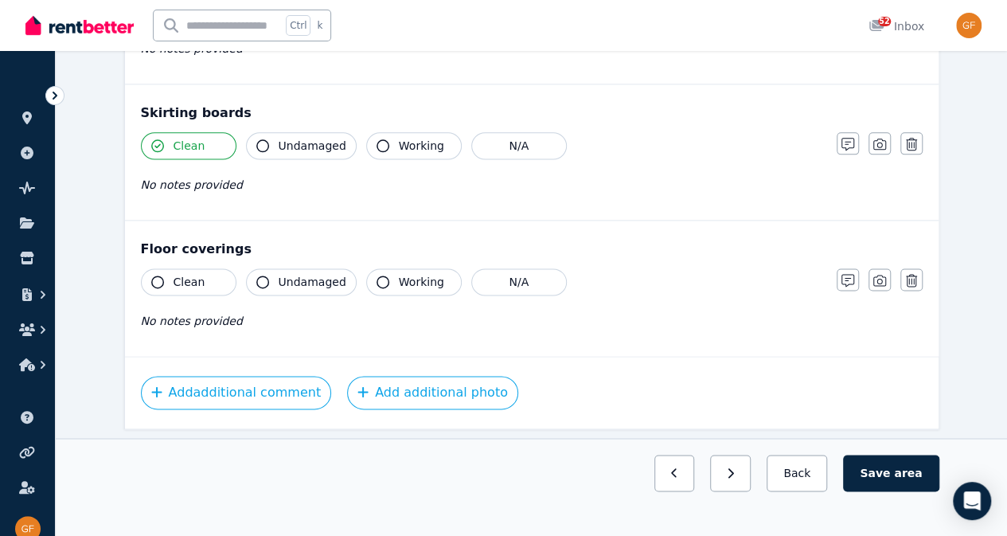
click at [198, 276] on span "Clean" at bounding box center [190, 282] width 32 height 16
click at [908, 481] on span "area" at bounding box center [908, 473] width 28 height 16
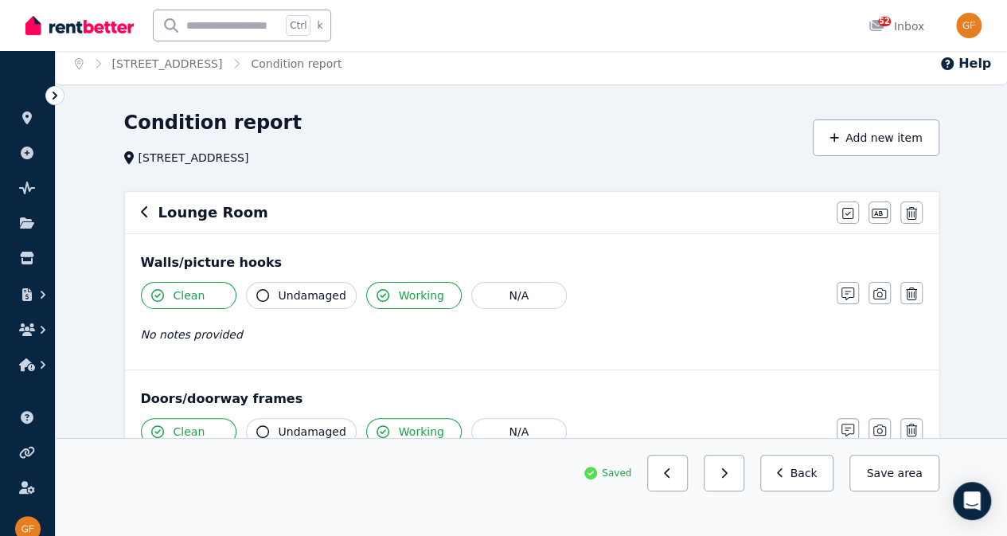
scroll to position [0, 0]
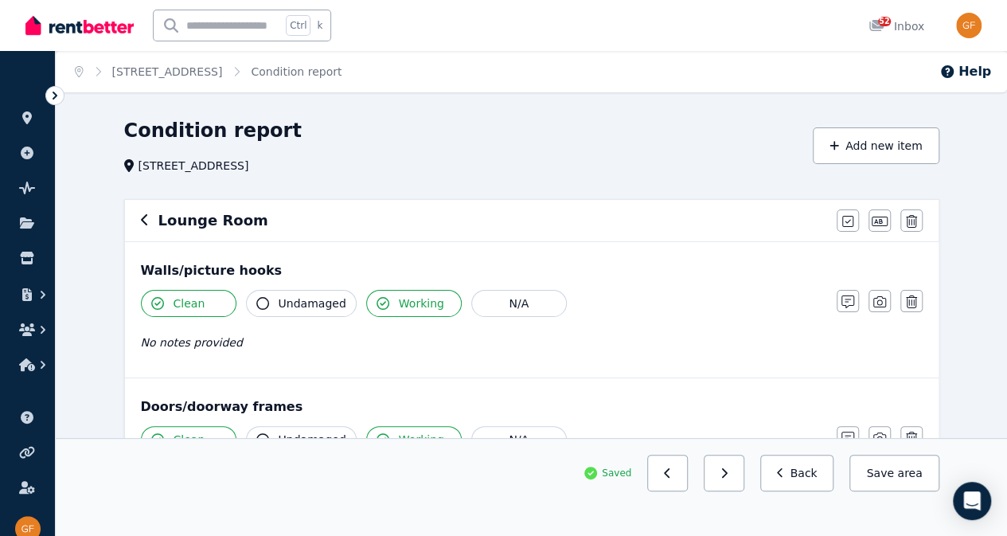
click at [192, 215] on h6 "Lounge Room" at bounding box center [213, 220] width 110 height 22
click at [143, 220] on icon "button" at bounding box center [145, 219] width 8 height 13
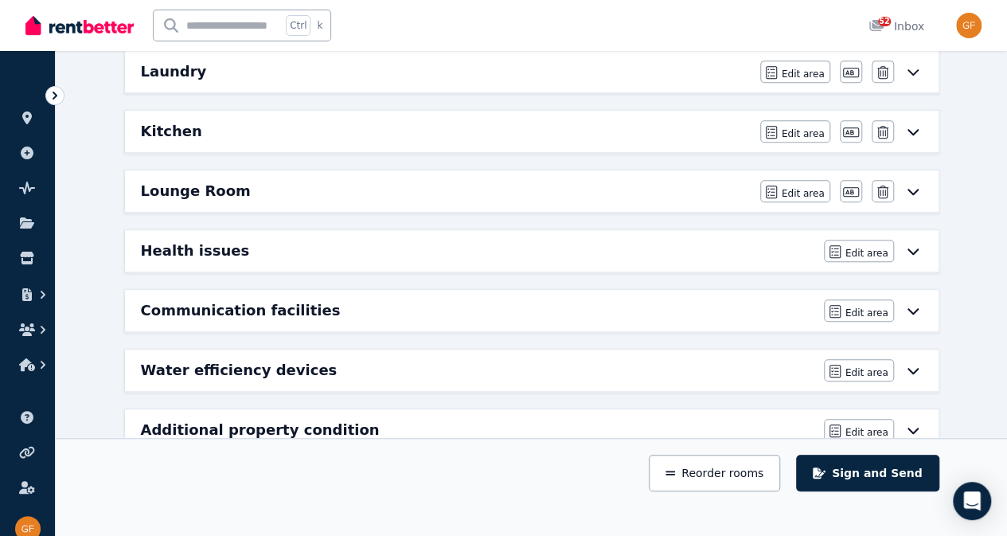
scroll to position [412, 0]
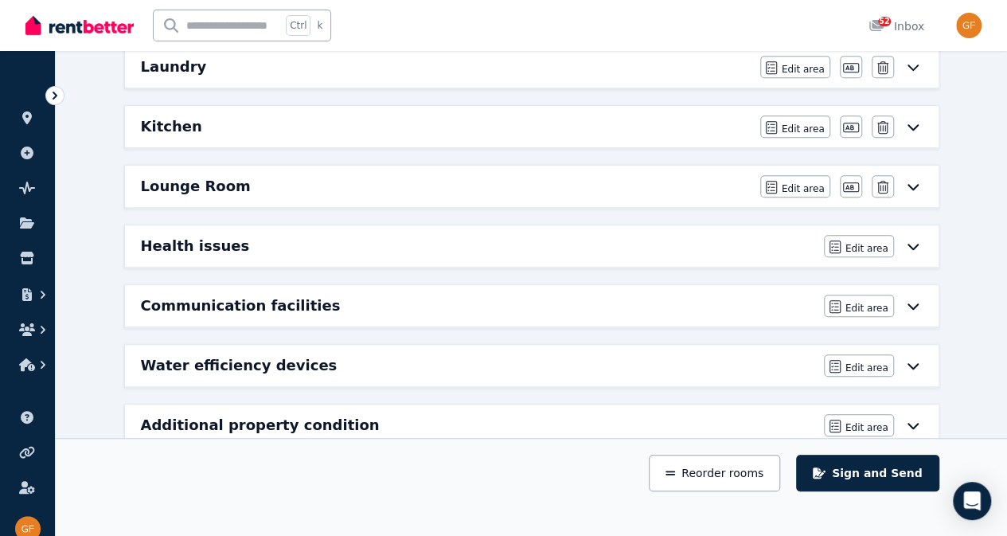
click at [439, 426] on div "Additional property condition" at bounding box center [477, 425] width 673 height 22
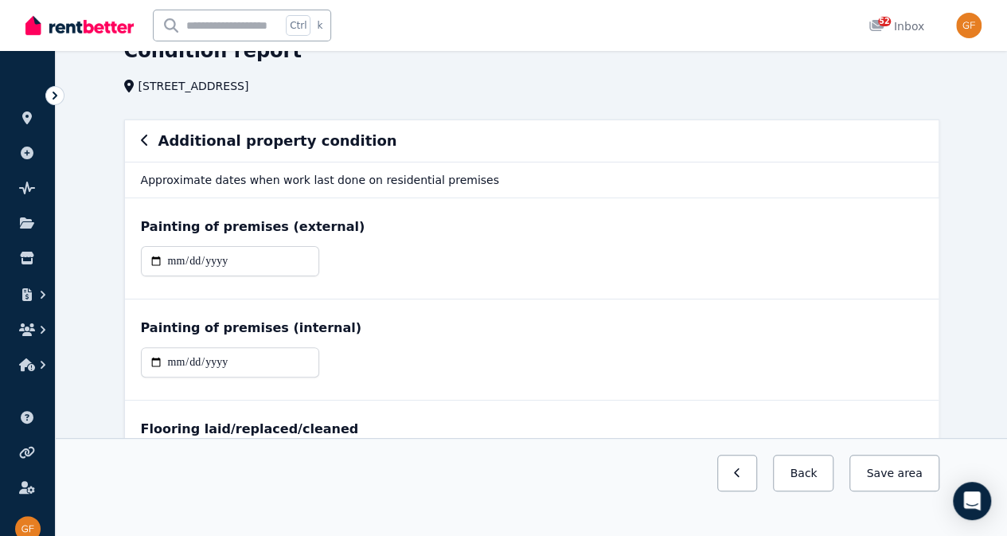
scroll to position [0, 0]
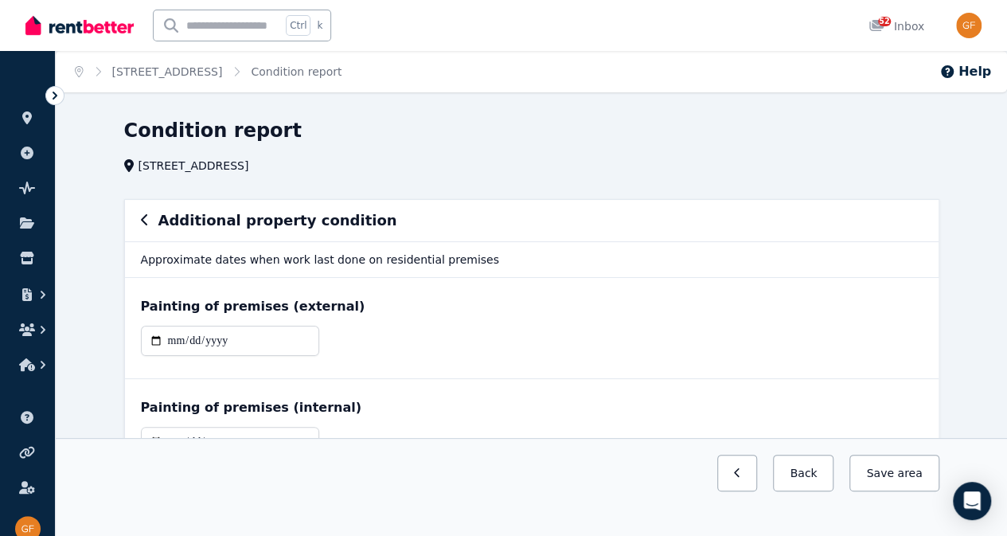
click at [145, 220] on icon "button" at bounding box center [145, 219] width 8 height 13
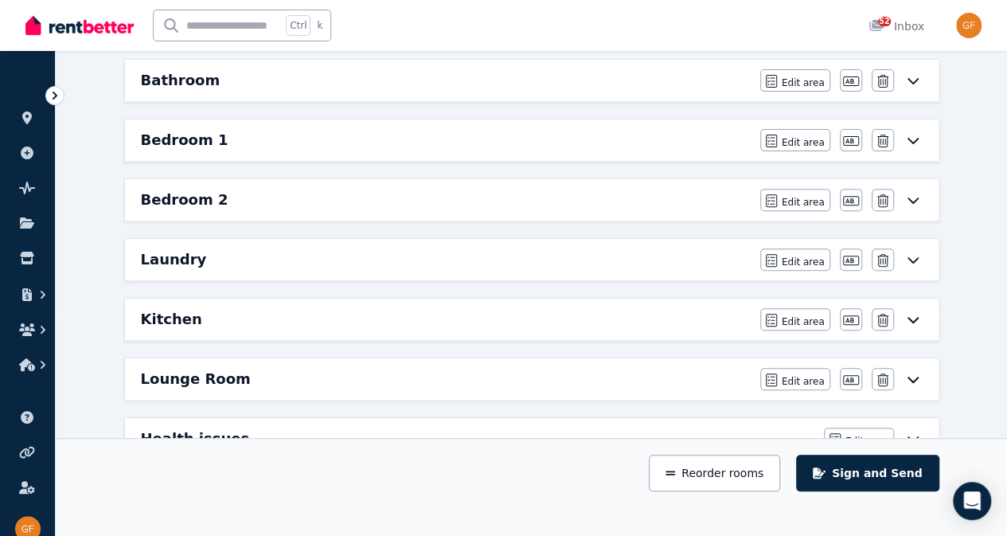
scroll to position [224, 0]
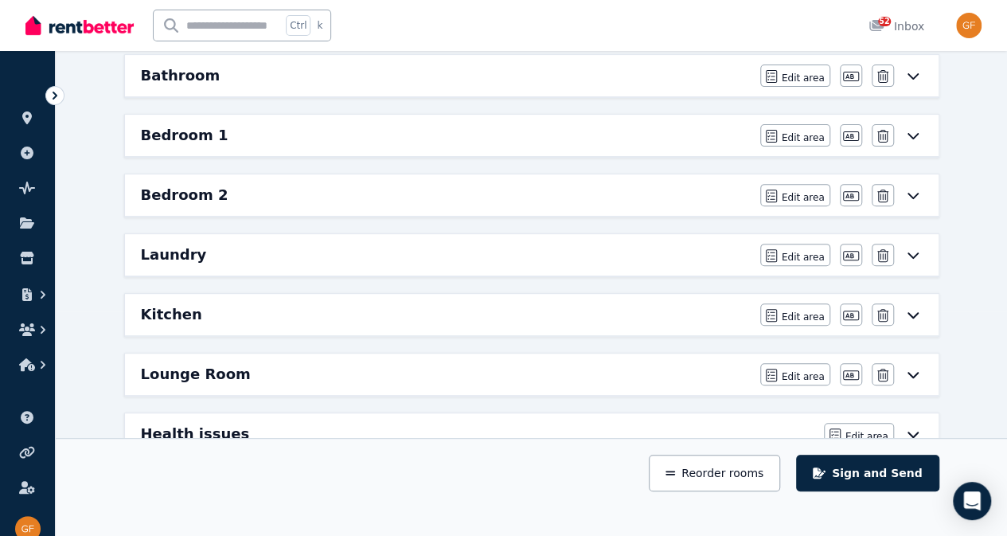
click at [428, 303] on div "Kitchen" at bounding box center [446, 314] width 610 height 22
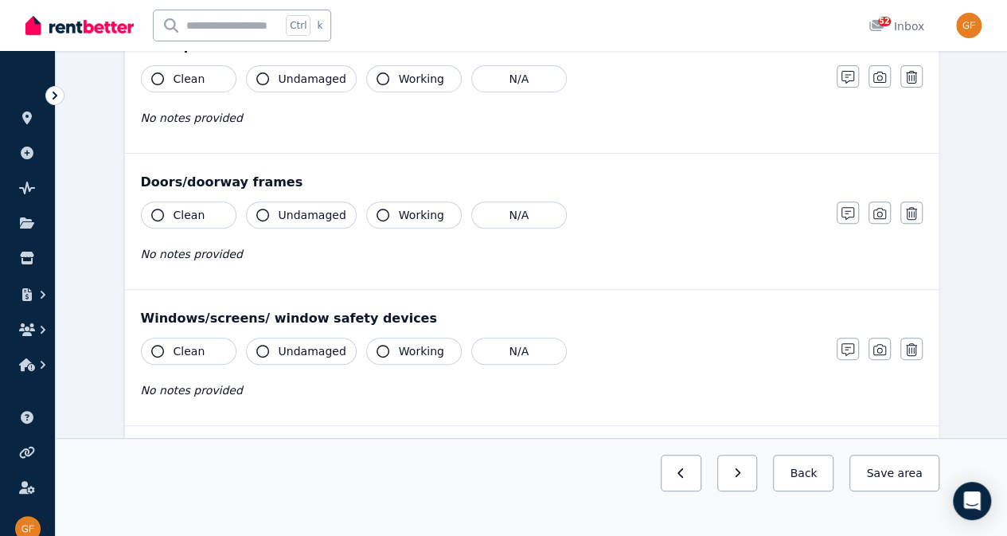
scroll to position [0, 0]
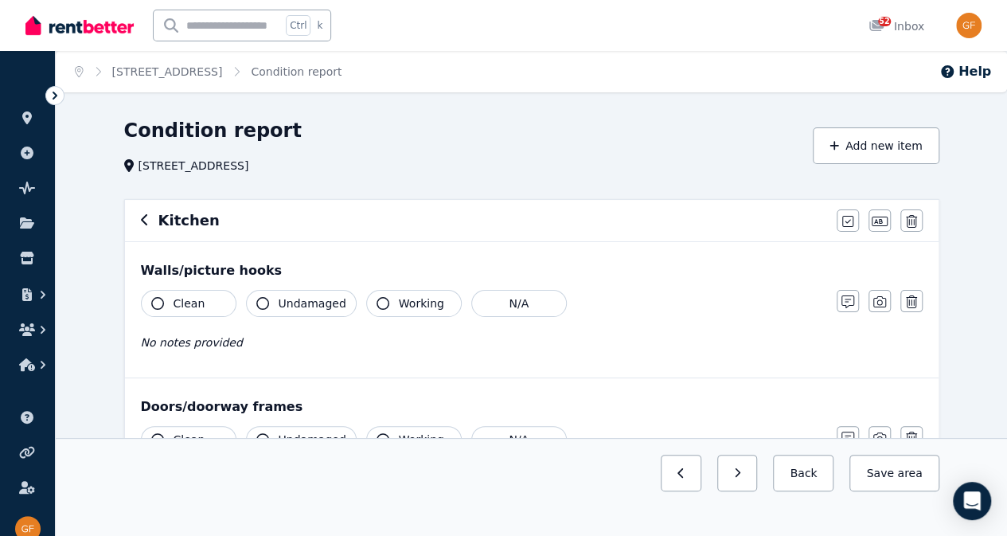
click at [150, 227] on div "Kitchen" at bounding box center [484, 220] width 686 height 22
click at [146, 214] on icon "button" at bounding box center [145, 219] width 8 height 13
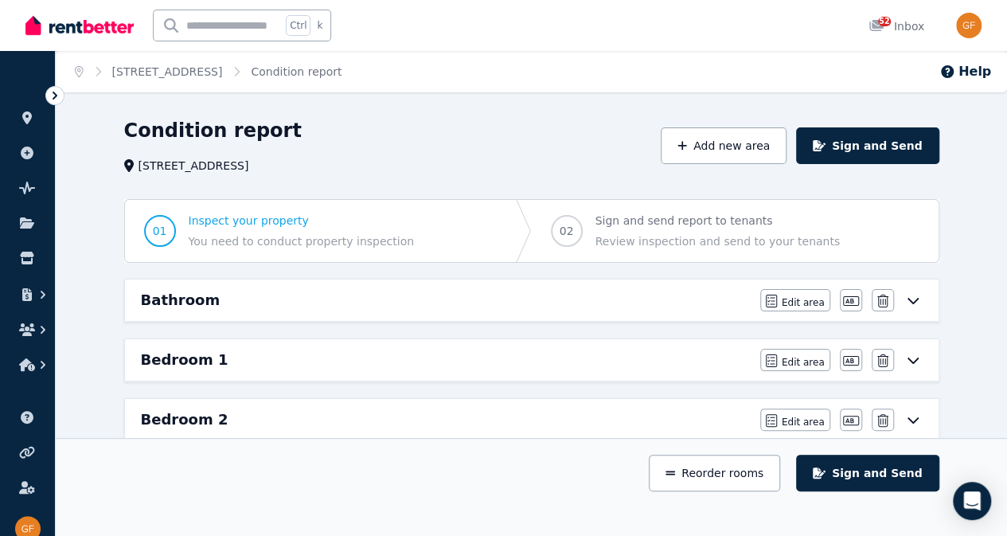
click at [289, 222] on span "Inspect your property" at bounding box center [302, 221] width 226 height 16
click at [283, 213] on span "Inspect your property" at bounding box center [302, 221] width 226 height 16
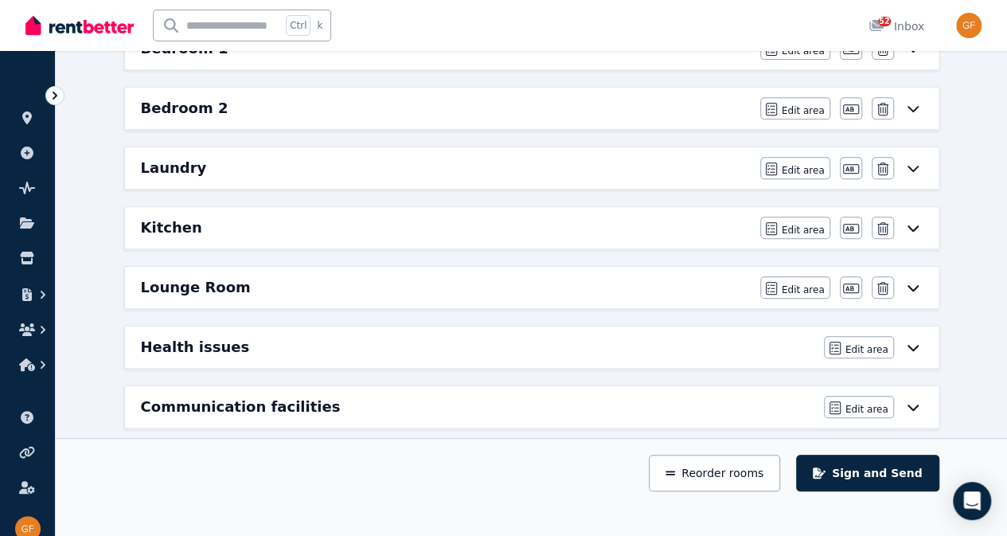
scroll to position [312, 0]
click at [675, 478] on icon "button" at bounding box center [670, 472] width 10 height 11
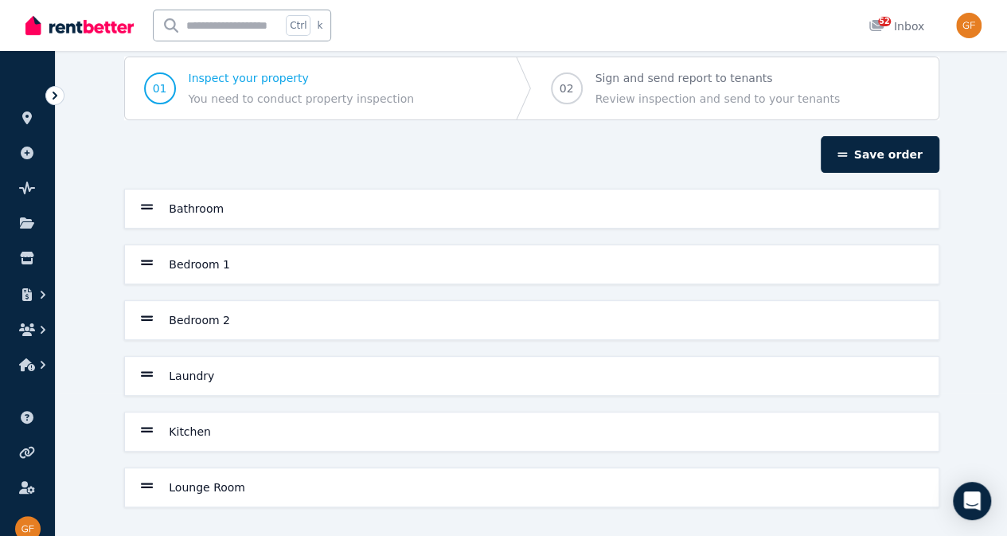
scroll to position [0, 0]
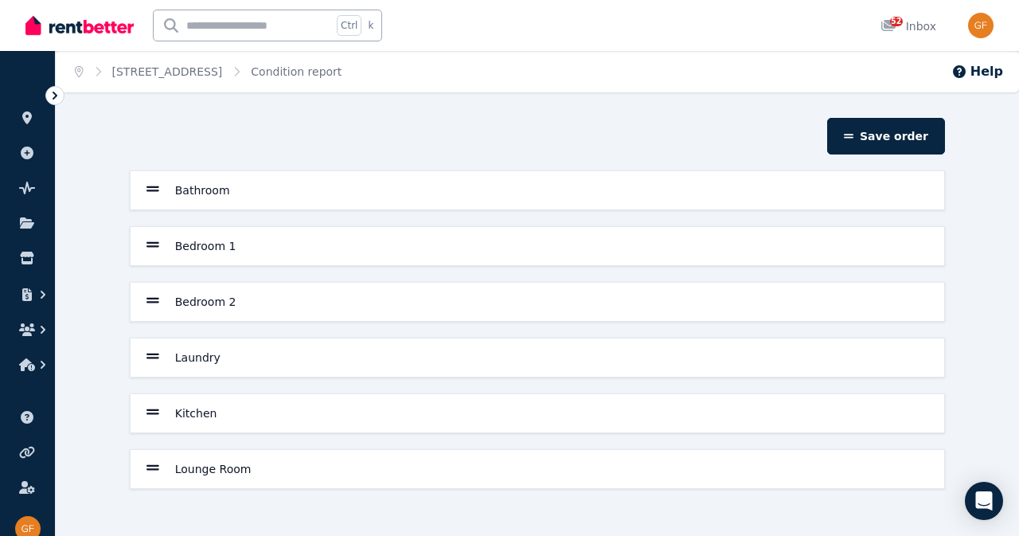
click at [235, 461] on h6 "Lounge Room" at bounding box center [213, 469] width 76 height 16
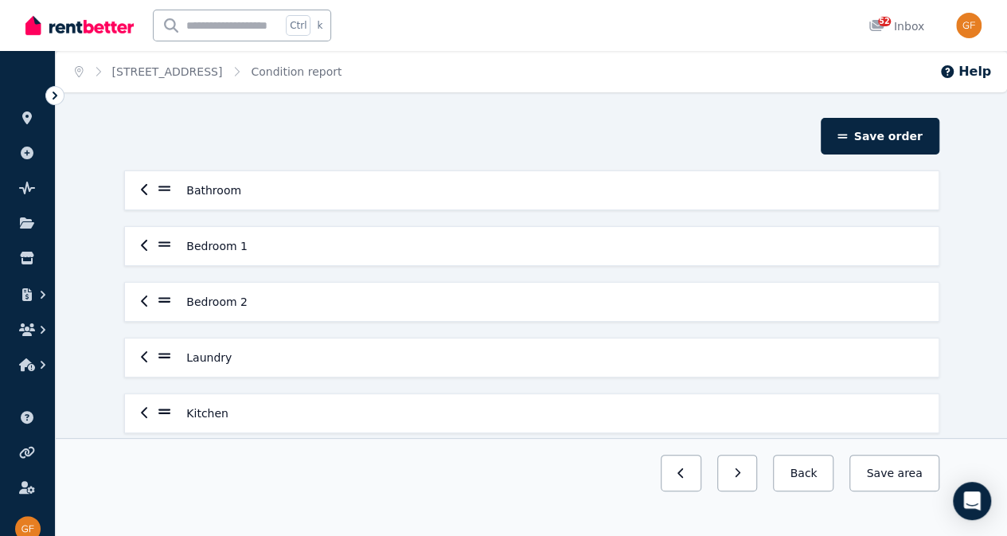
click at [165, 462] on icon at bounding box center [164, 467] width 13 height 14
click at [500, 141] on div "Save order" at bounding box center [532, 136] width 828 height 37
click at [701, 491] on button "button" at bounding box center [681, 472] width 41 height 37
click at [835, 523] on div "Previous: Laundry Next: Lounge Room Back Save area" at bounding box center [531, 487] width 951 height 98
click at [828, 491] on button "Back" at bounding box center [803, 472] width 60 height 37
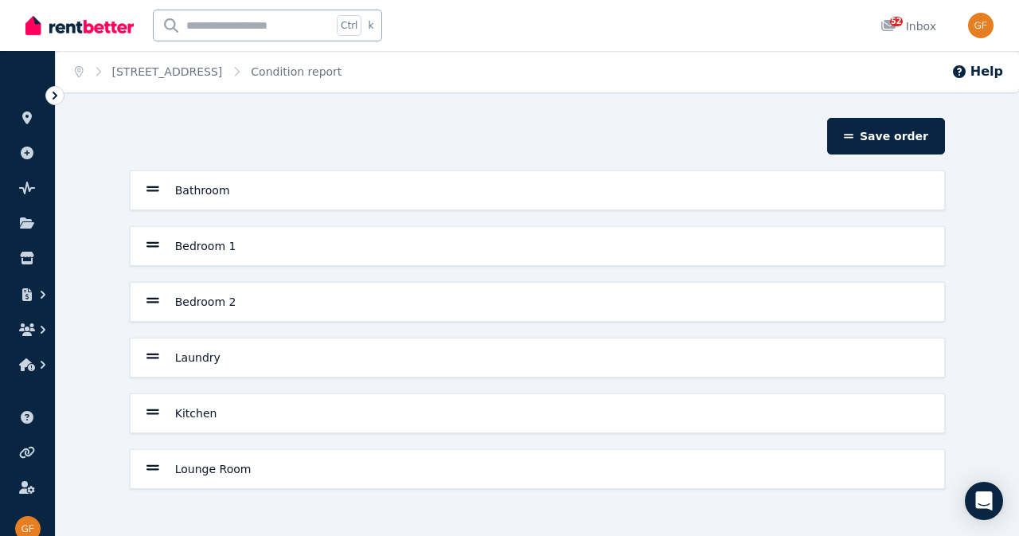
click at [828, 510] on section "Save order Bathroom Bedroom 1 Bedroom 2 Laundry Kitchen Lounge Room" at bounding box center [537, 318] width 828 height 400
click at [223, 67] on link "[STREET_ADDRESS]" at bounding box center [167, 71] width 111 height 13
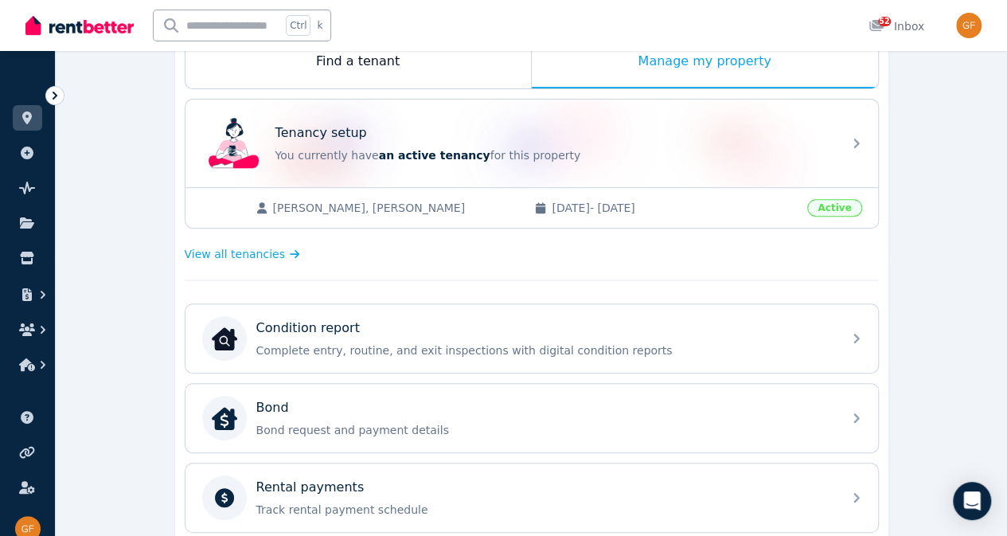
scroll to position [279, 0]
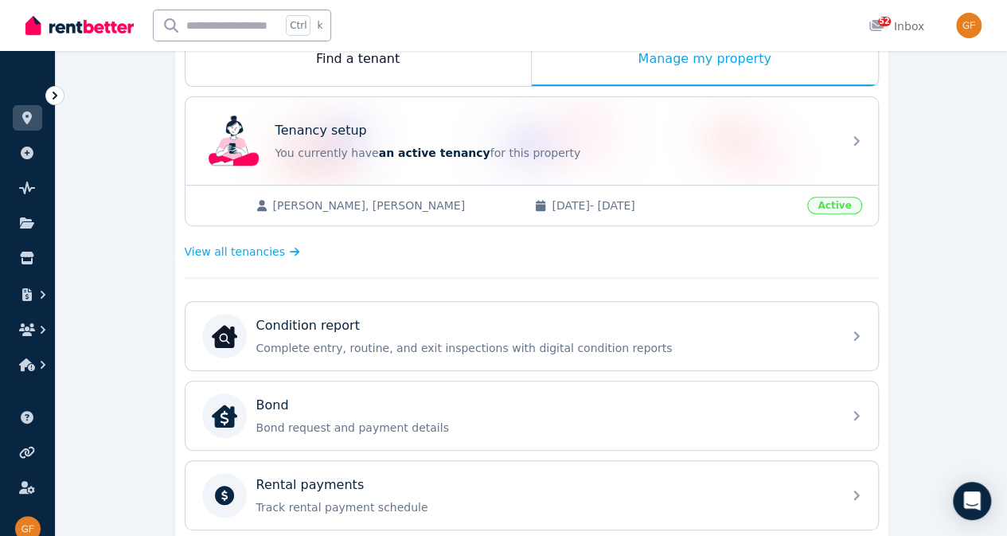
click at [667, 326] on div "Condition report" at bounding box center [544, 325] width 576 height 19
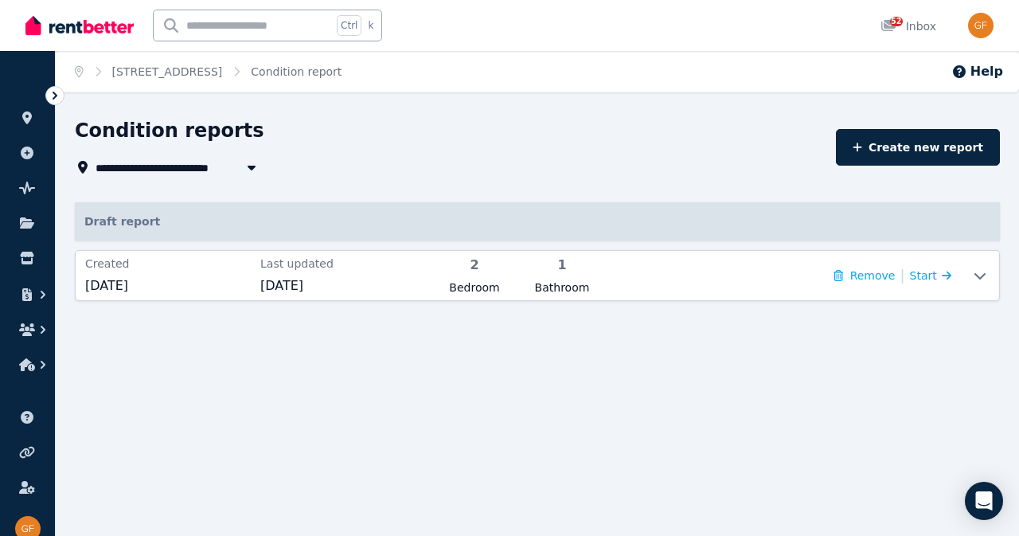
click at [560, 276] on div "1 Bathroom" at bounding box center [562, 275] width 78 height 40
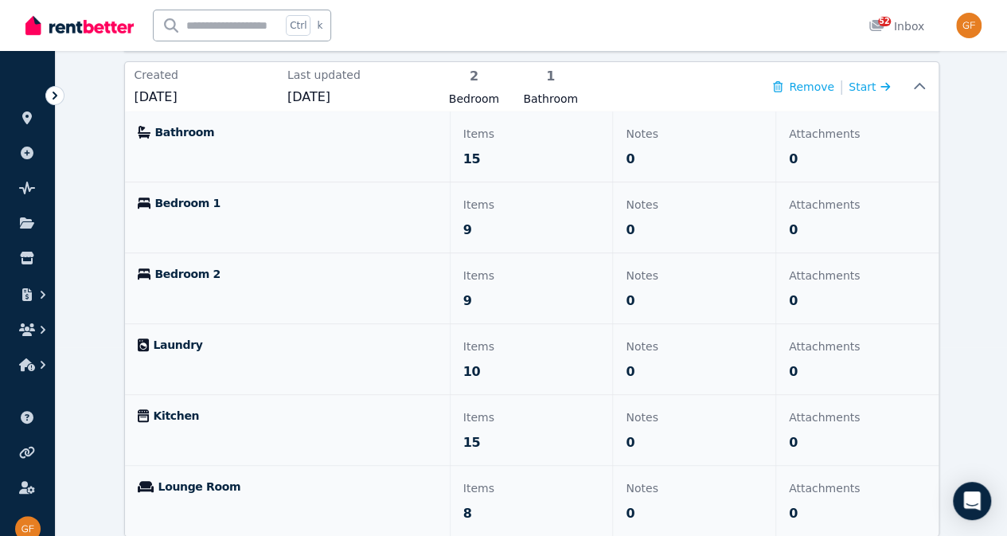
scroll to position [244, 0]
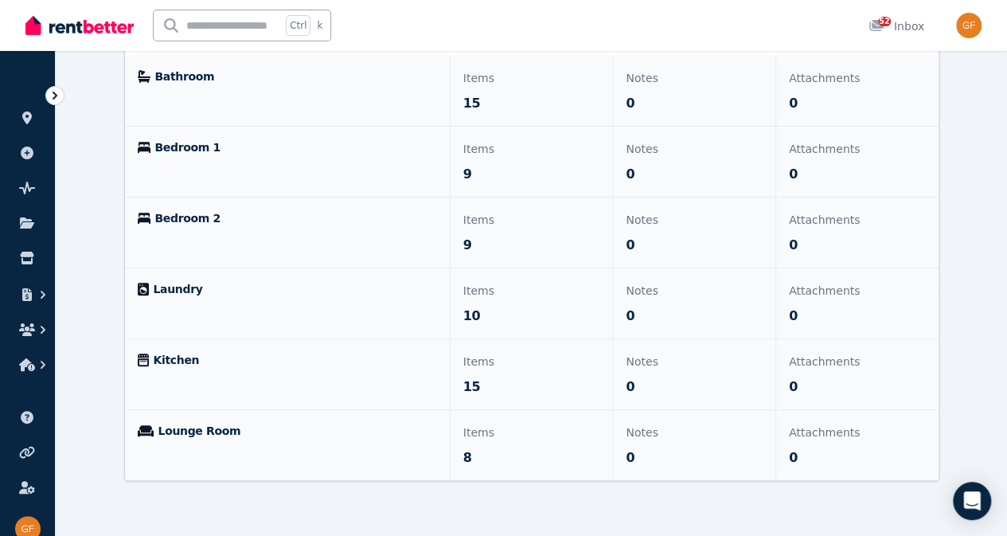
click at [161, 423] on span "Lounge Room" at bounding box center [199, 431] width 83 height 16
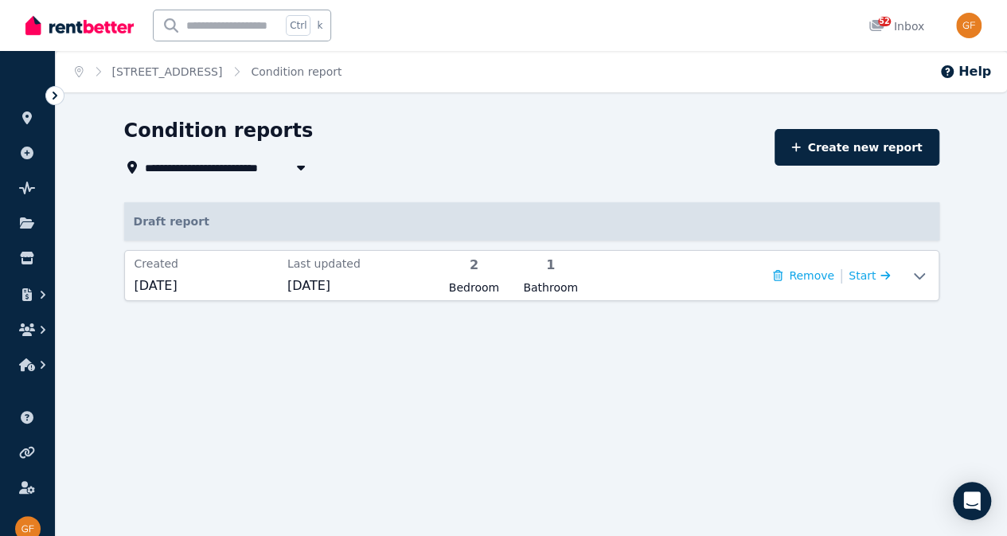
scroll to position [0, 0]
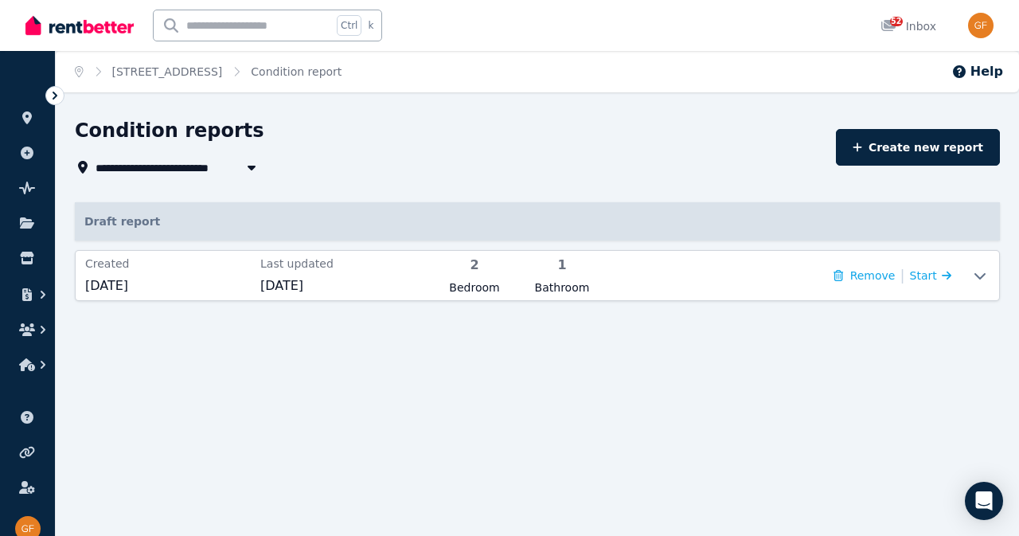
click at [971, 283] on div at bounding box center [980, 275] width 38 height 49
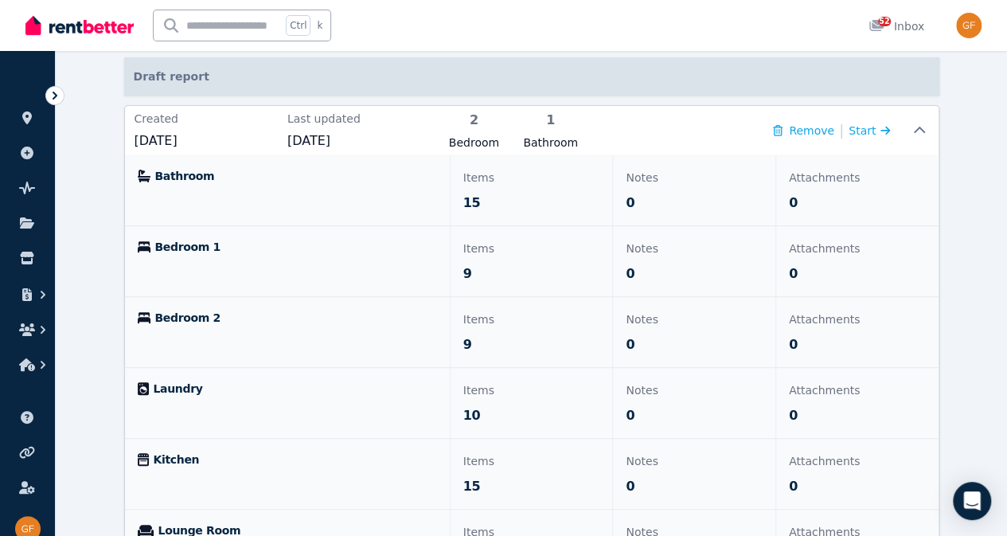
scroll to position [244, 0]
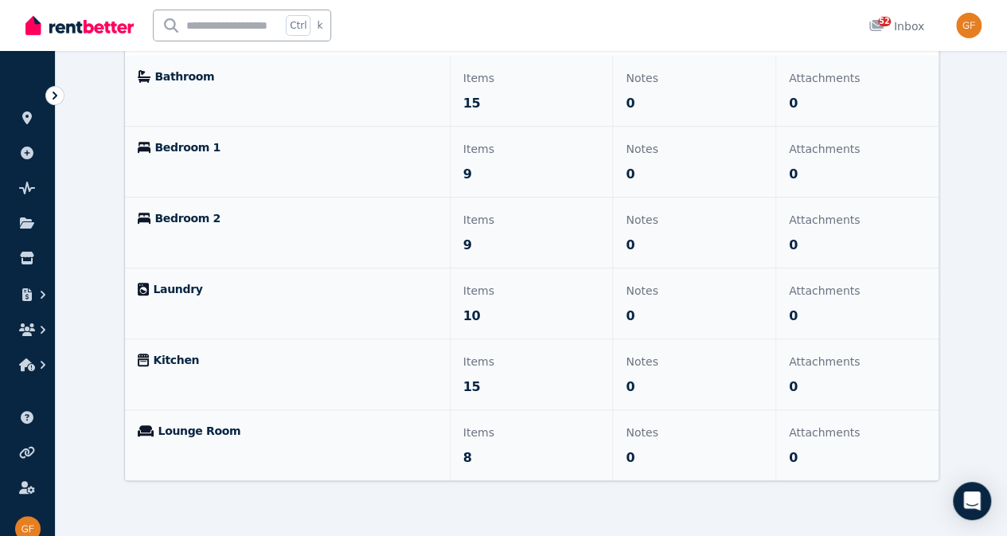
click at [164, 429] on span "Lounge Room" at bounding box center [199, 431] width 83 height 16
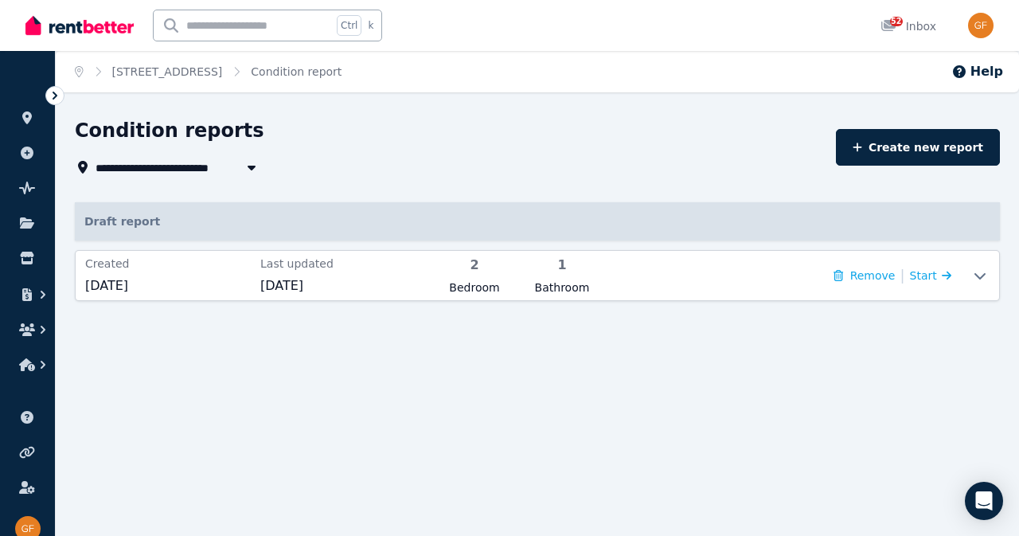
click at [930, 278] on span "Start" at bounding box center [930, 275] width 41 height 19
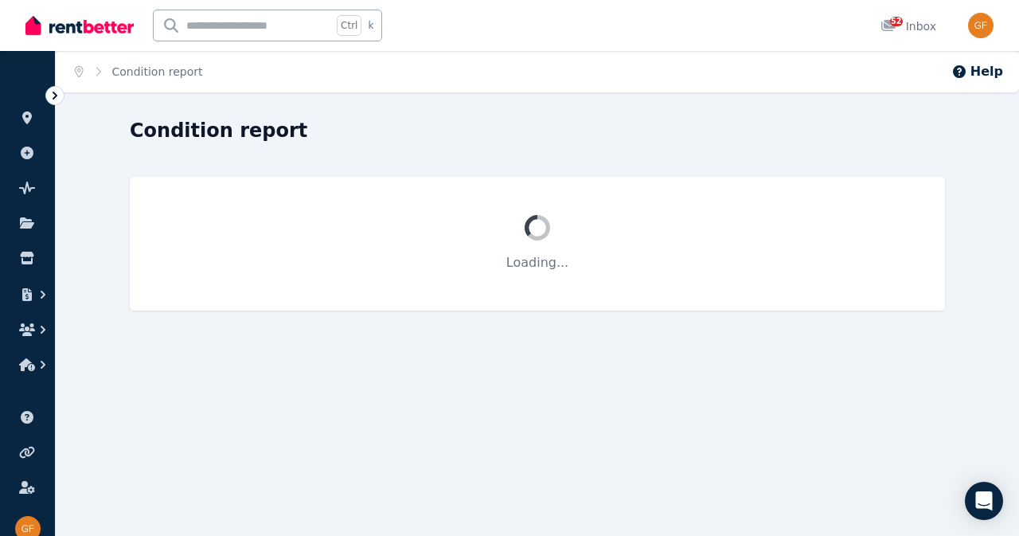
click at [328, 142] on div "Condition report" at bounding box center [532, 133] width 805 height 30
click at [32, 111] on link at bounding box center [27, 117] width 29 height 25
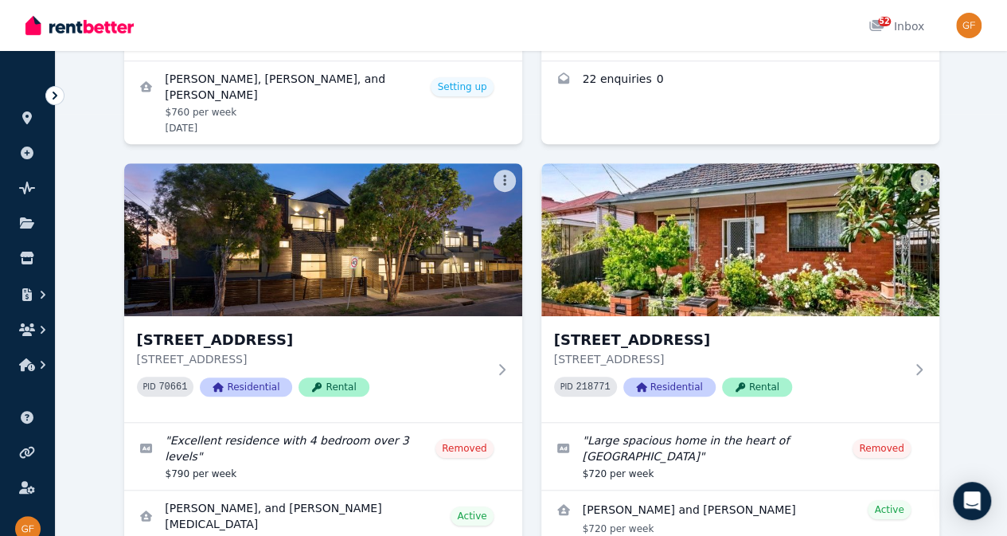
scroll to position [439, 0]
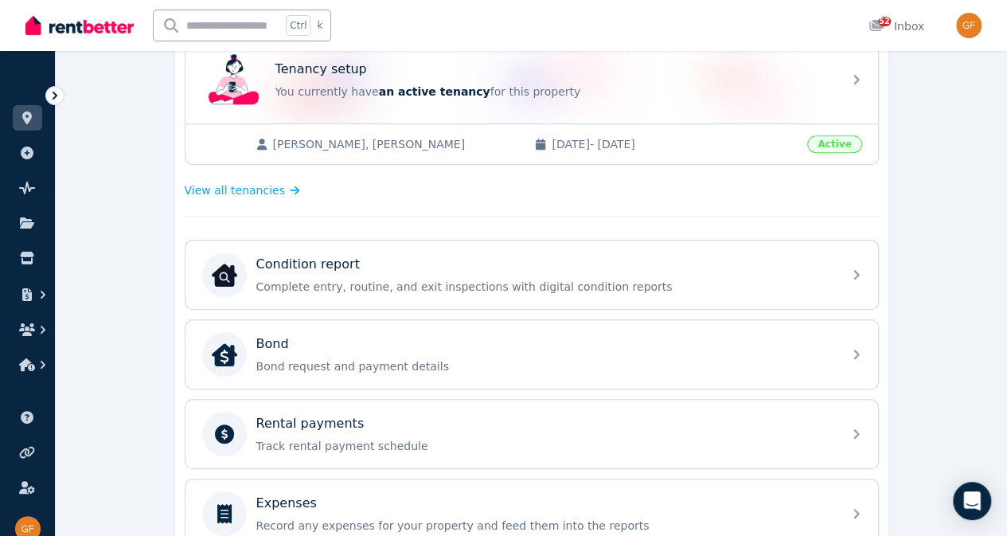
scroll to position [341, 0]
click at [742, 278] on p "Complete entry, routine, and exit inspections with digital condition reports" at bounding box center [544, 286] width 576 height 16
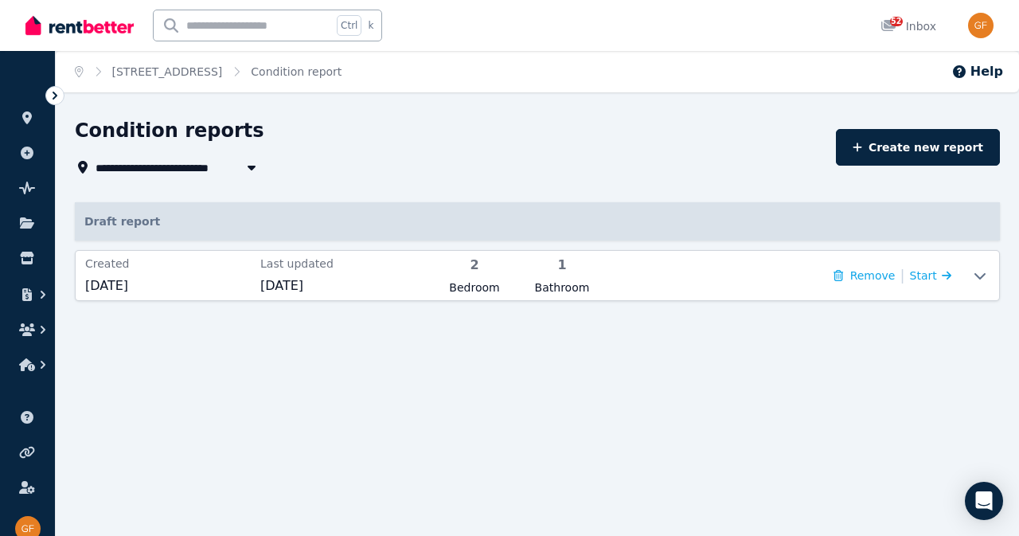
click at [300, 285] on span "[DATE]" at bounding box center [343, 285] width 166 height 19
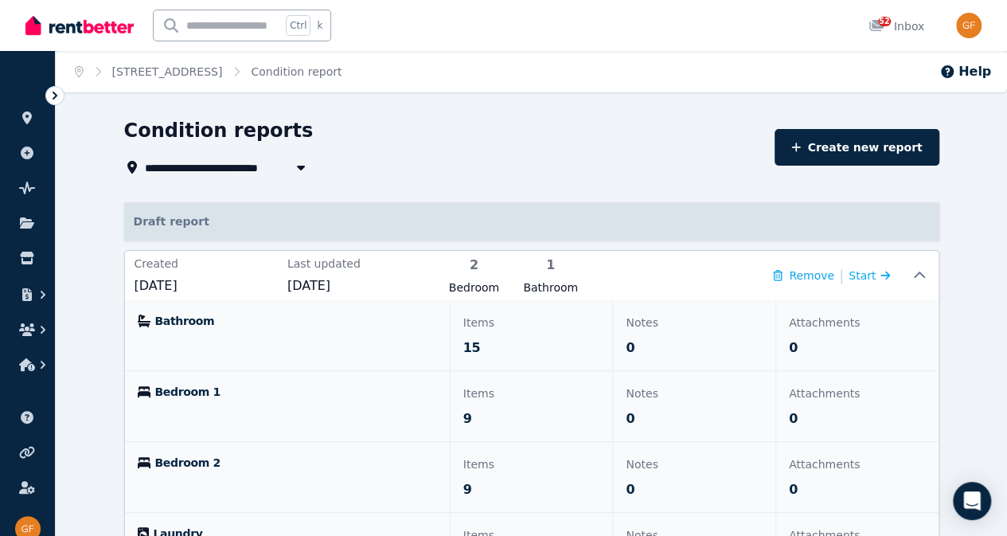
click at [135, 310] on div "Bathroom" at bounding box center [287, 335] width 325 height 70
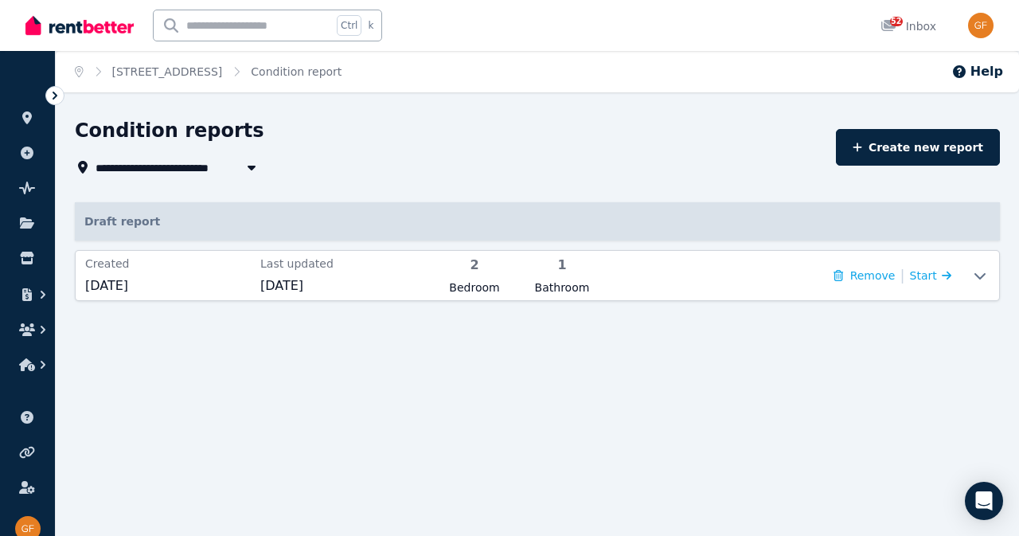
click at [946, 275] on icon at bounding box center [947, 275] width 10 height 9
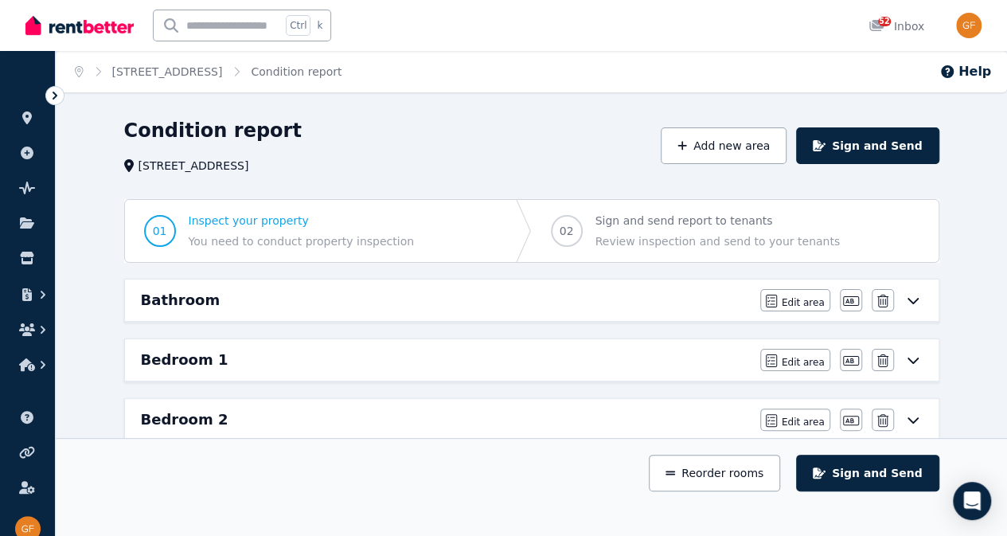
click at [910, 294] on icon at bounding box center [912, 300] width 19 height 13
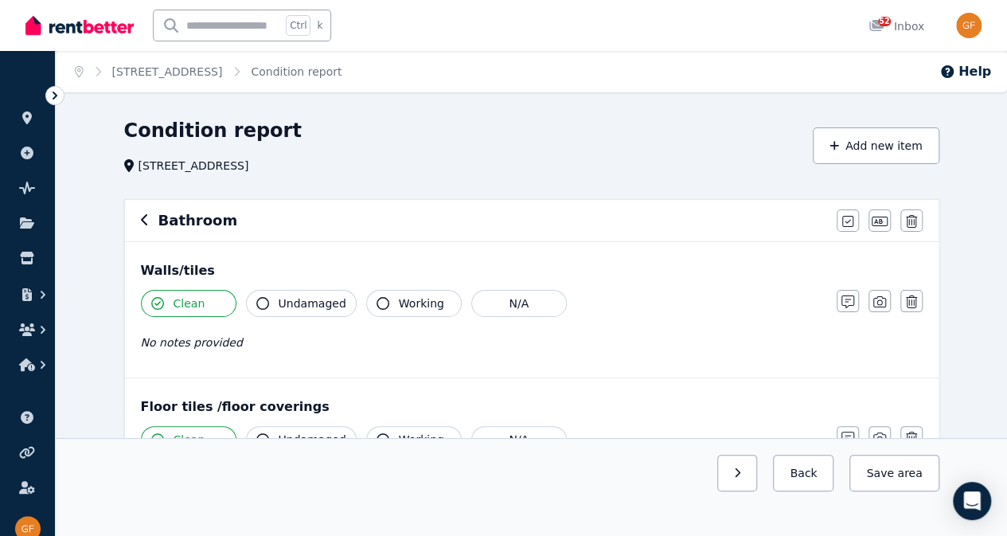
click at [136, 216] on div "Bathroom Mark all items as good Edit name Delete" at bounding box center [531, 220] width 813 height 41
click at [138, 216] on div "Bathroom Mark all items as good Edit name Delete" at bounding box center [531, 220] width 813 height 41
click at [146, 219] on icon "button" at bounding box center [145, 219] width 8 height 13
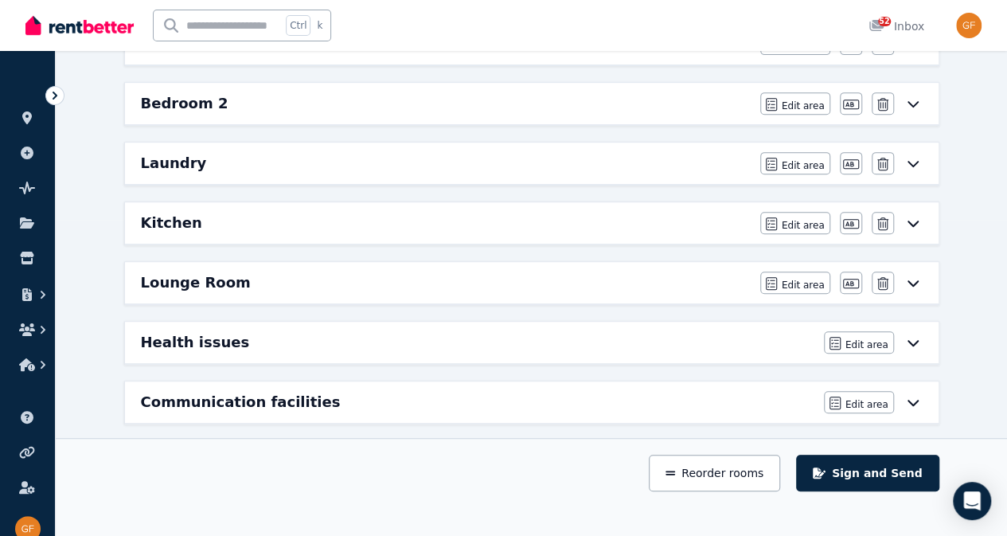
scroll to position [318, 0]
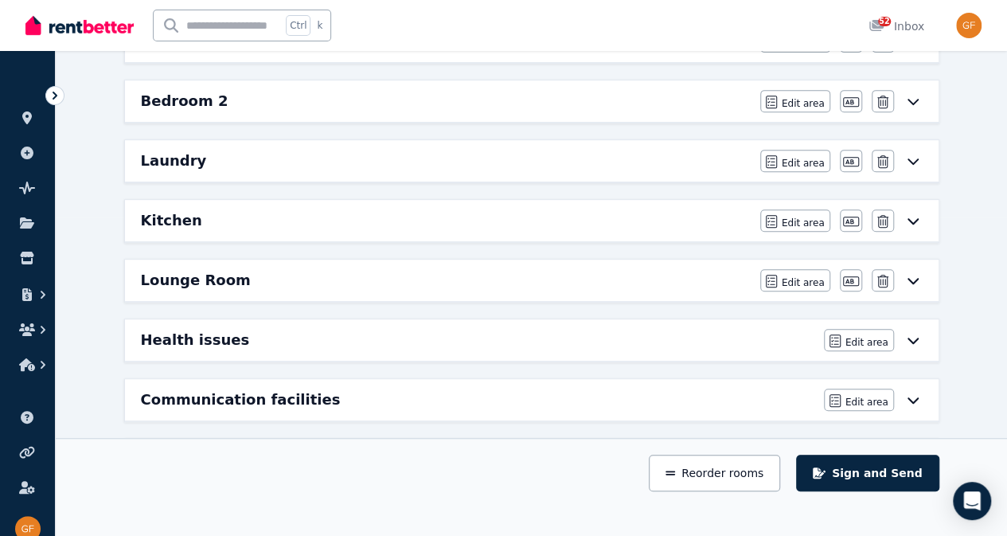
click at [777, 224] on icon "button" at bounding box center [771, 221] width 11 height 13
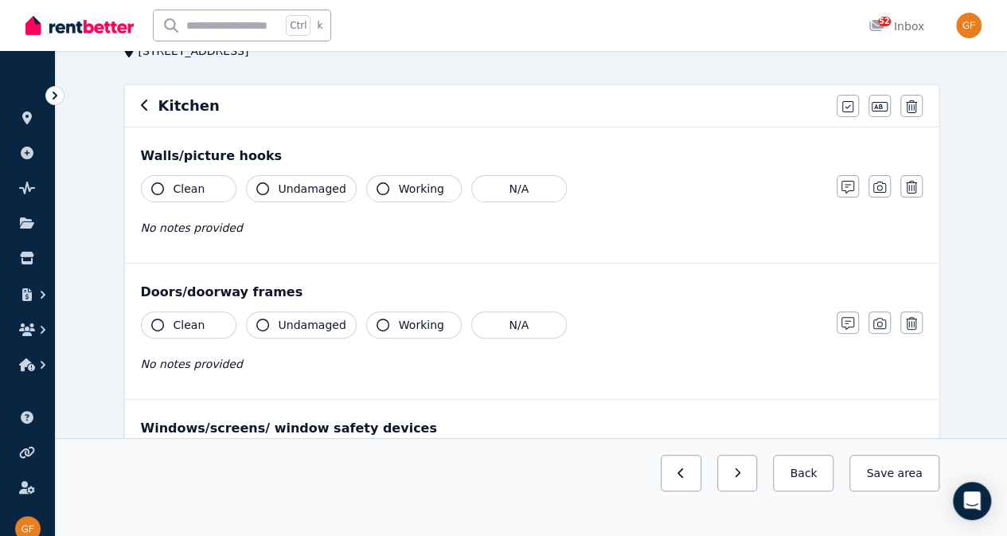
scroll to position [118, 0]
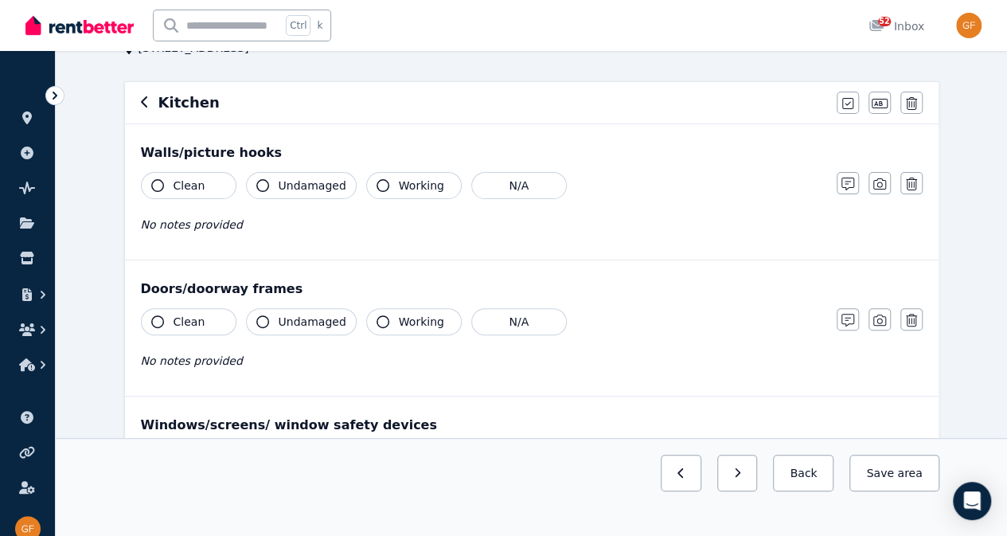
click at [384, 184] on button "Working" at bounding box center [414, 185] width 96 height 27
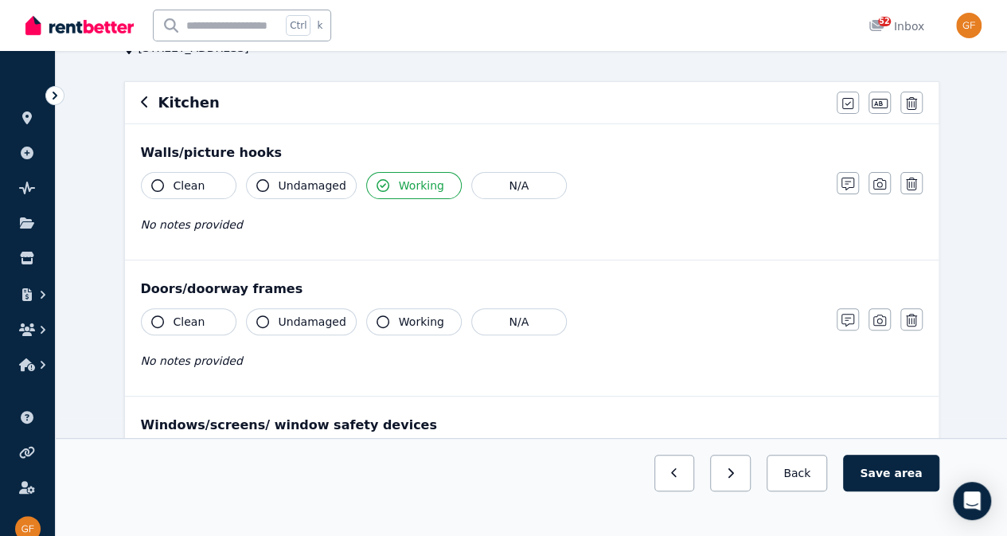
click at [299, 173] on button "Undamaged" at bounding box center [301, 185] width 111 height 27
click at [399, 187] on span "Working" at bounding box center [421, 185] width 45 height 16
click at [400, 174] on button "Working" at bounding box center [414, 185] width 96 height 27
click at [847, 314] on icon "button" at bounding box center [847, 320] width 13 height 13
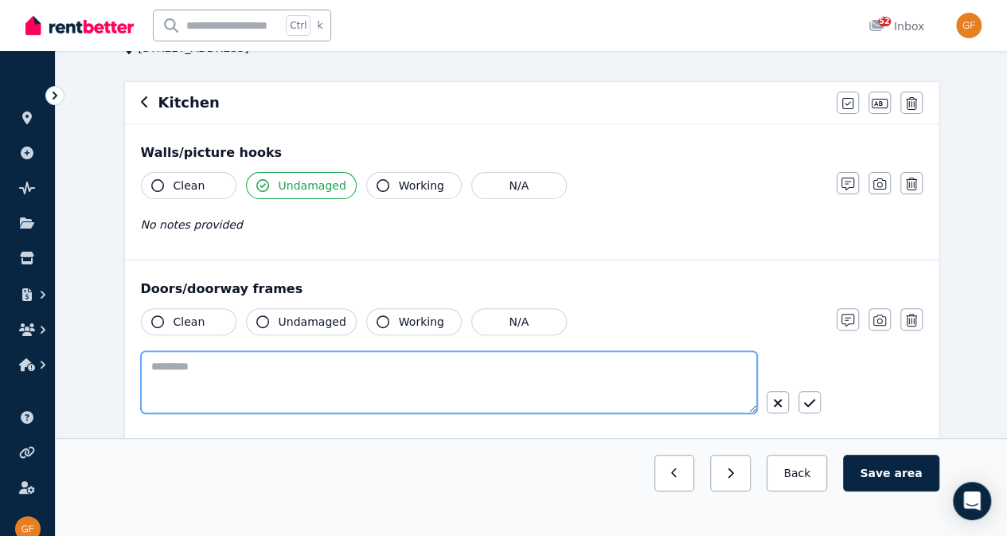
click at [610, 384] on textarea at bounding box center [449, 382] width 616 height 62
type textarea "**********"
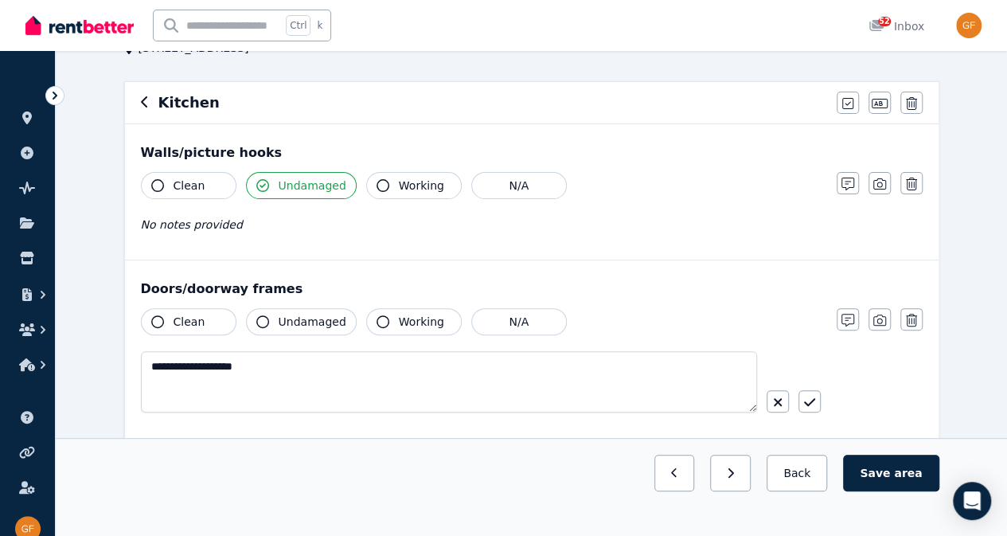
click at [819, 396] on button "button" at bounding box center [809, 401] width 22 height 22
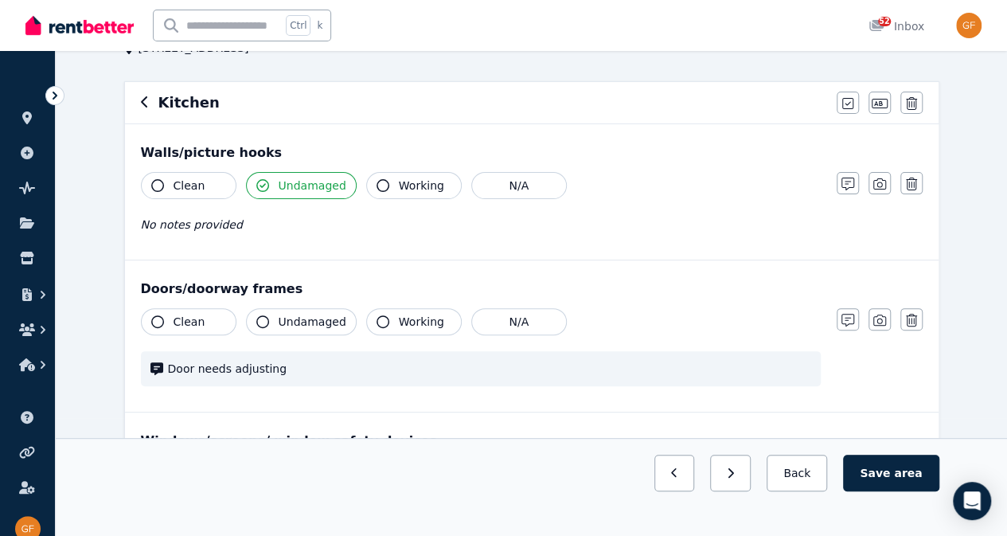
click at [801, 400] on div "Doors/doorway frames Clean Undamaged Working N/A Door needs adjusting Notes Pho…" at bounding box center [531, 335] width 813 height 151
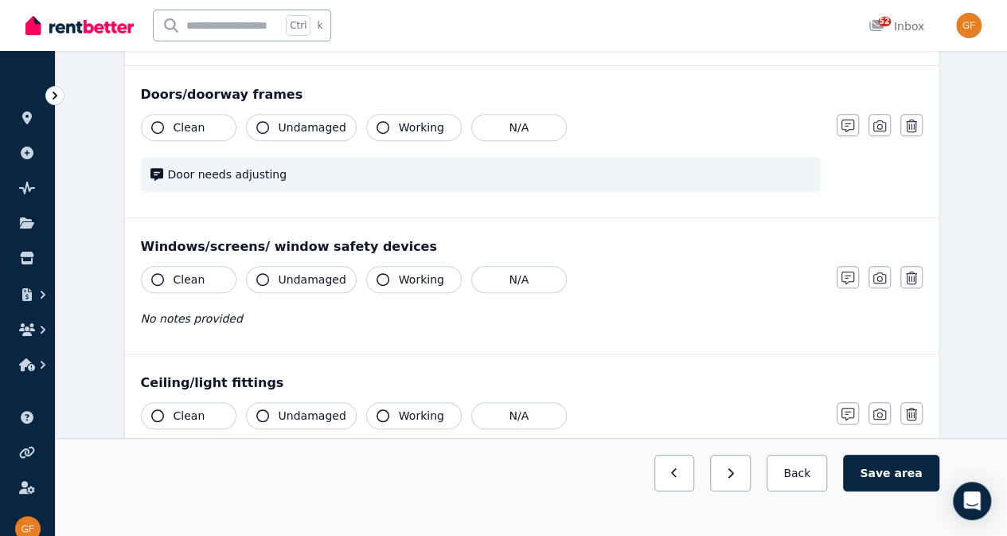
scroll to position [313, 0]
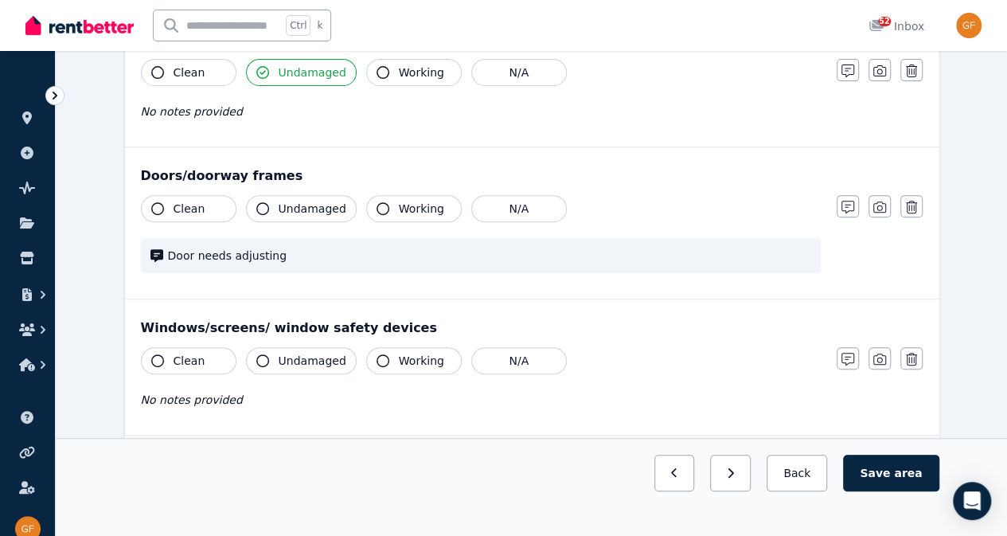
click at [219, 213] on button "Clean" at bounding box center [189, 208] width 96 height 27
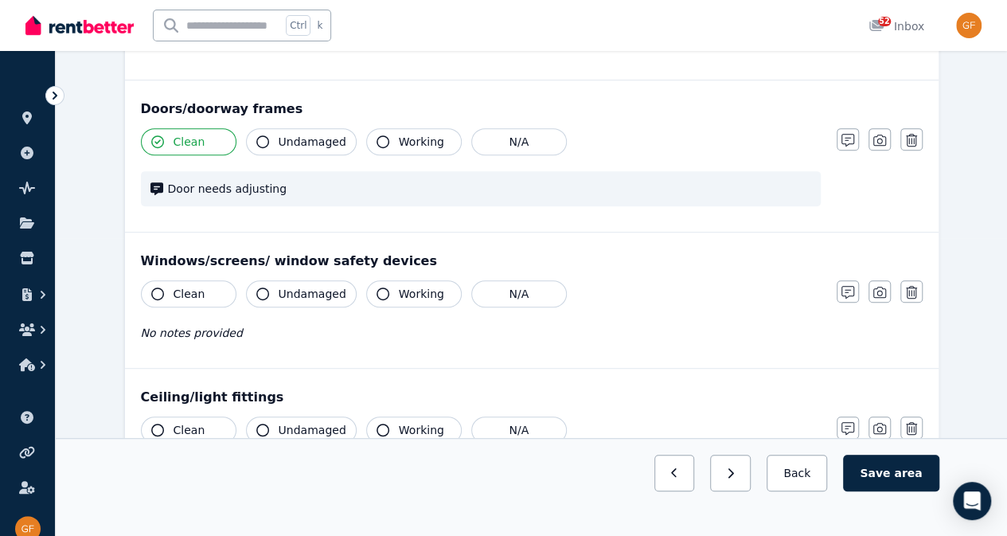
click at [422, 295] on span "Working" at bounding box center [421, 294] width 45 height 16
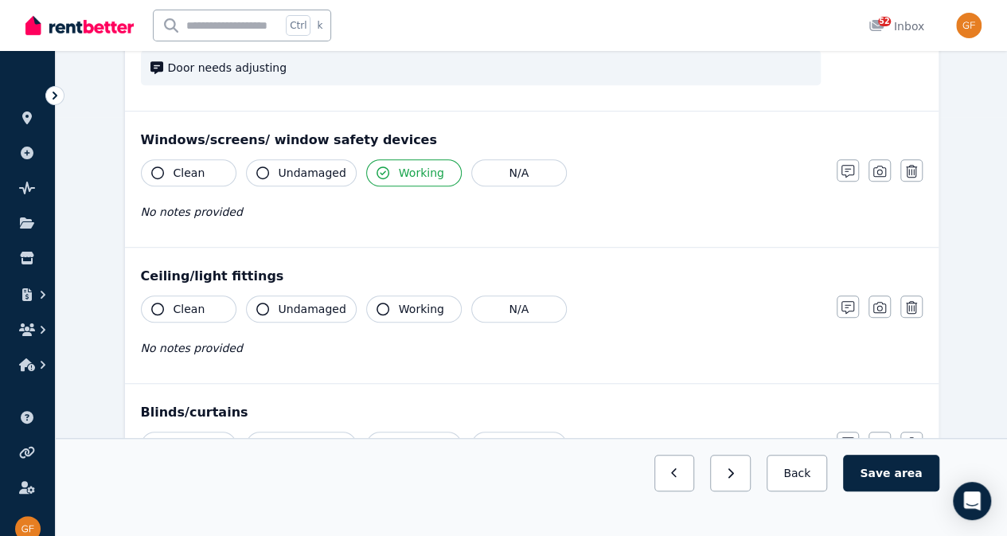
click at [435, 314] on button "Working" at bounding box center [414, 308] width 96 height 27
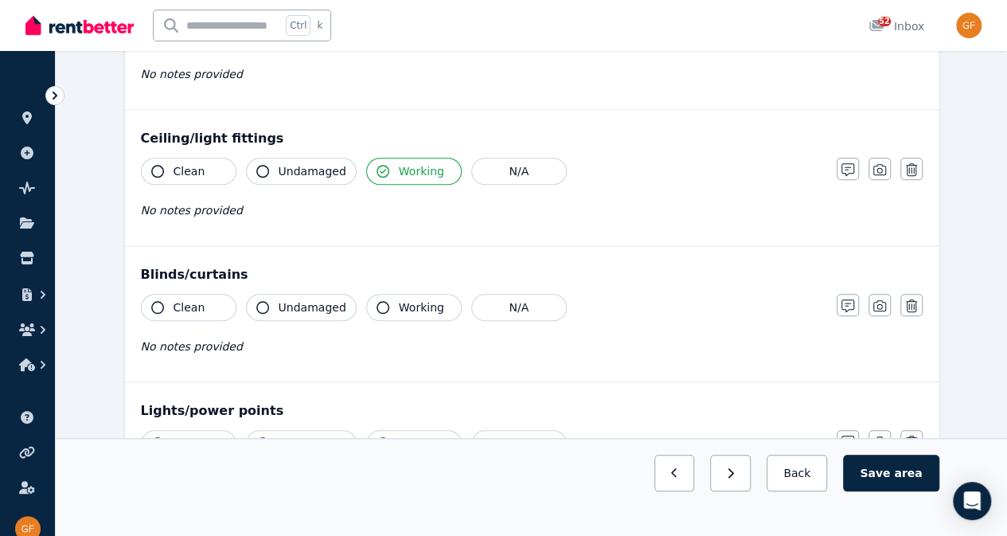
click at [436, 295] on button "Working" at bounding box center [414, 307] width 96 height 27
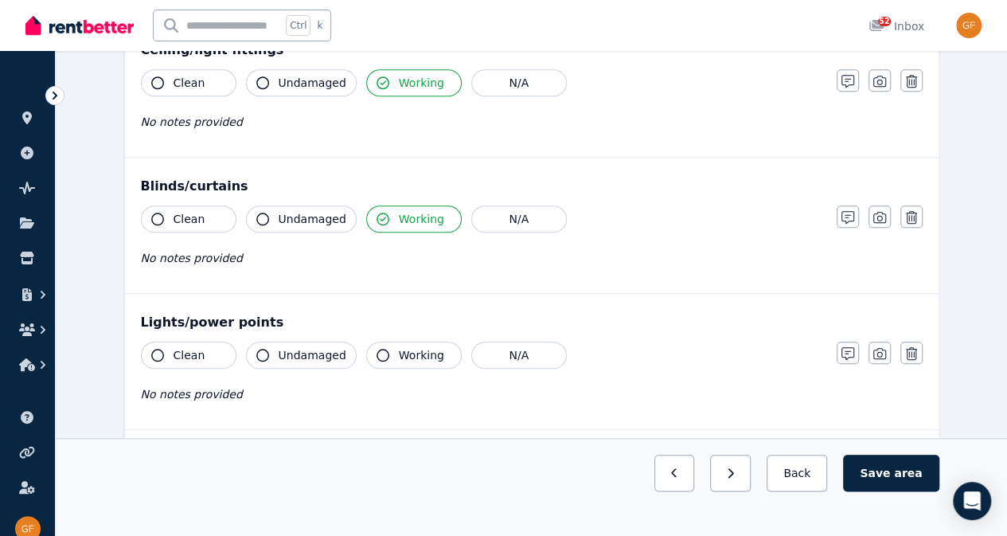
click at [427, 356] on span "Working" at bounding box center [421, 355] width 45 height 16
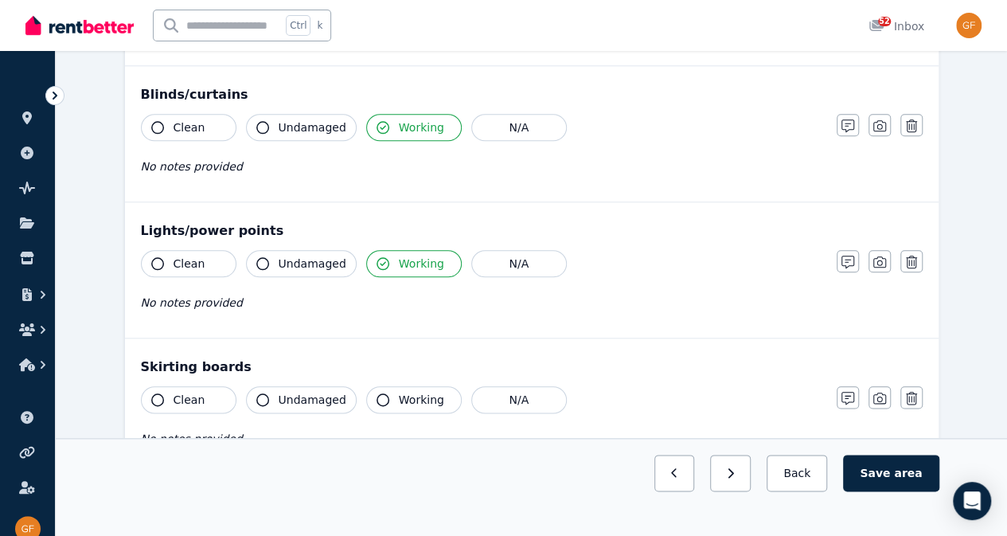
scroll to position [734, 0]
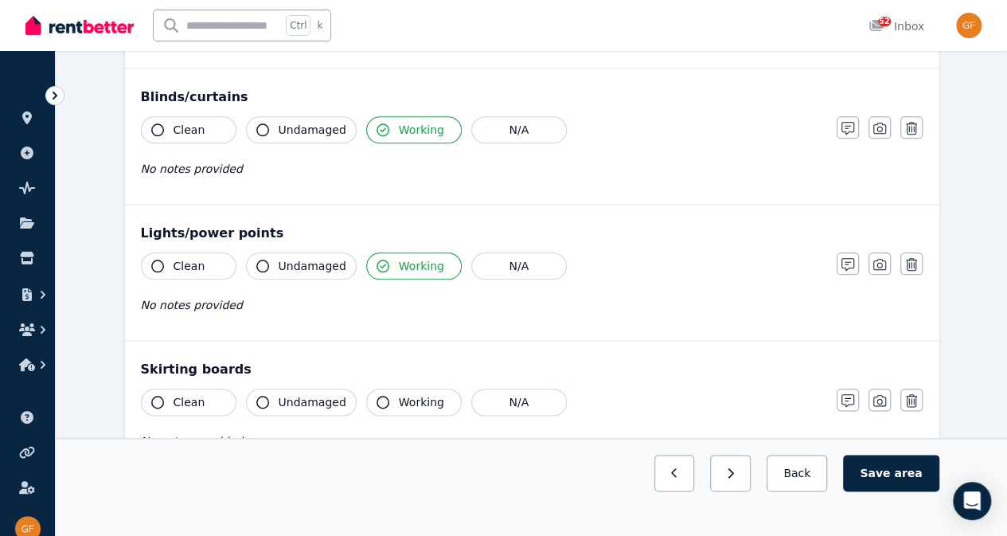
click at [406, 400] on span "Working" at bounding box center [421, 402] width 45 height 16
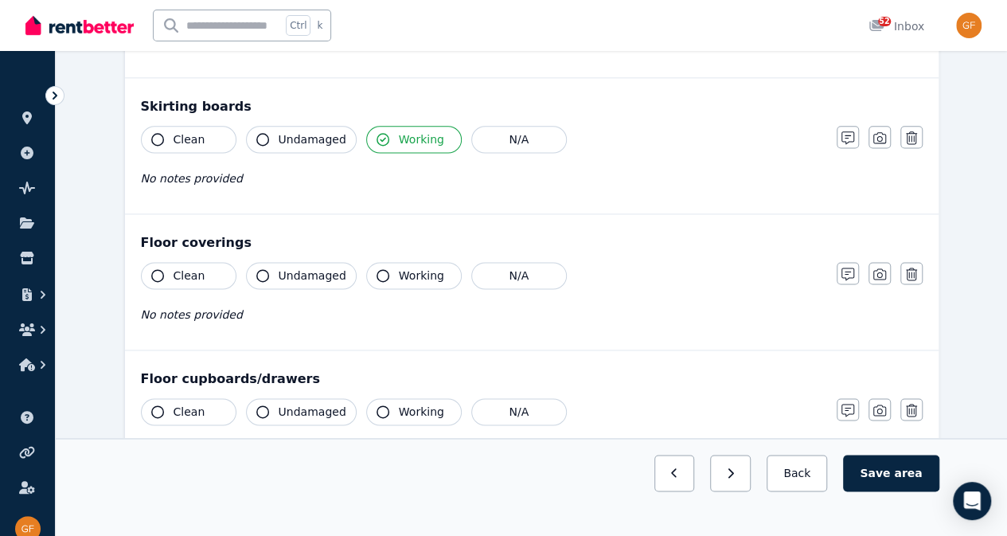
click at [427, 275] on span "Working" at bounding box center [421, 275] width 45 height 16
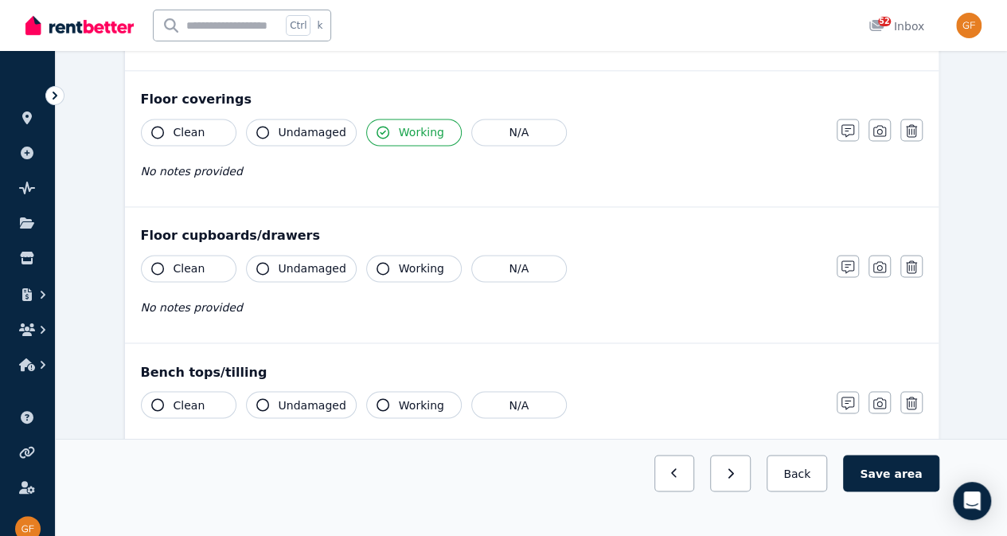
click at [409, 263] on span "Working" at bounding box center [421, 268] width 45 height 16
click at [404, 261] on span "Working" at bounding box center [421, 268] width 45 height 16
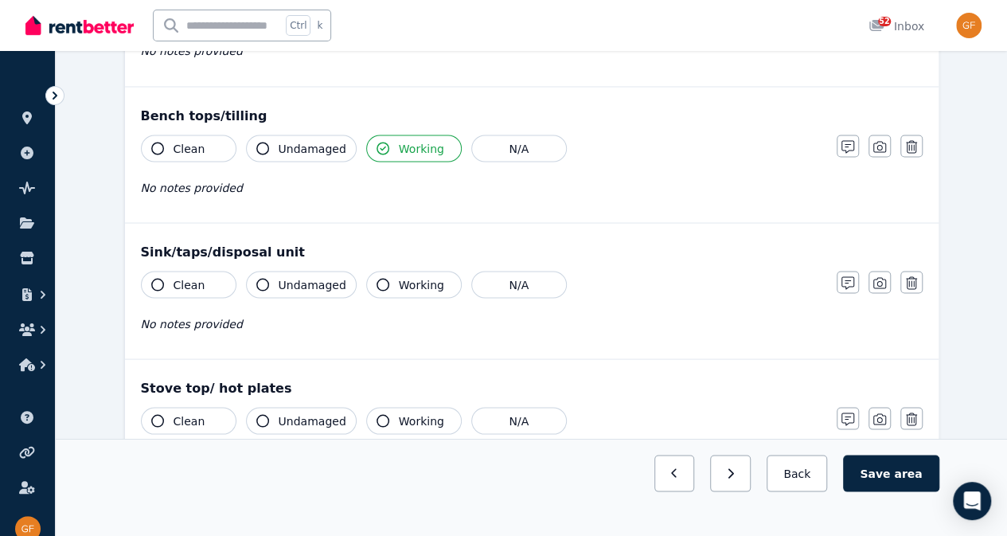
click at [421, 276] on span "Working" at bounding box center [421, 284] width 45 height 16
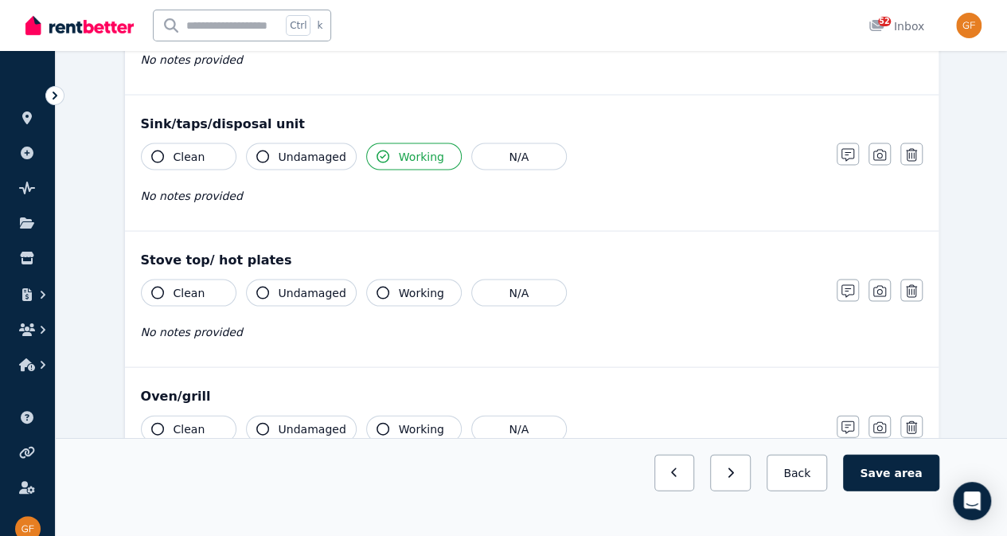
scroll to position [1524, 0]
click at [432, 285] on button "Working" at bounding box center [414, 292] width 96 height 27
click at [213, 287] on button "Clean" at bounding box center [189, 292] width 96 height 27
click at [209, 150] on button "Clean" at bounding box center [189, 155] width 96 height 27
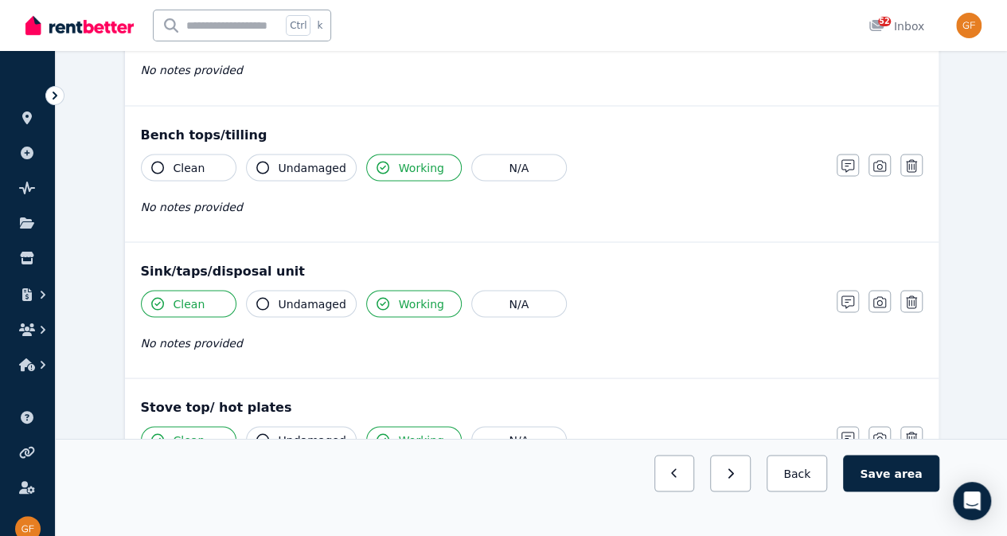
scroll to position [1347, 0]
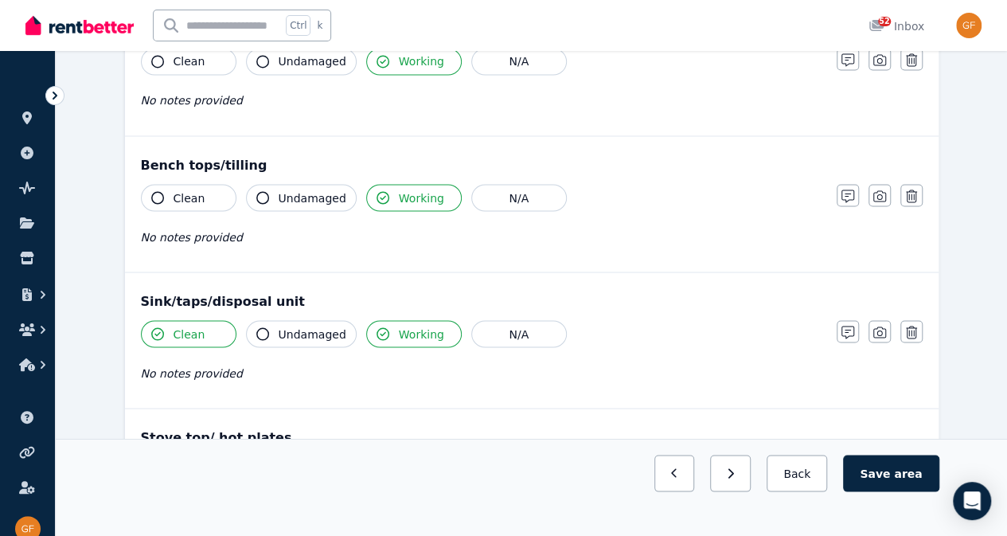
click at [211, 191] on button "Clean" at bounding box center [189, 197] width 96 height 27
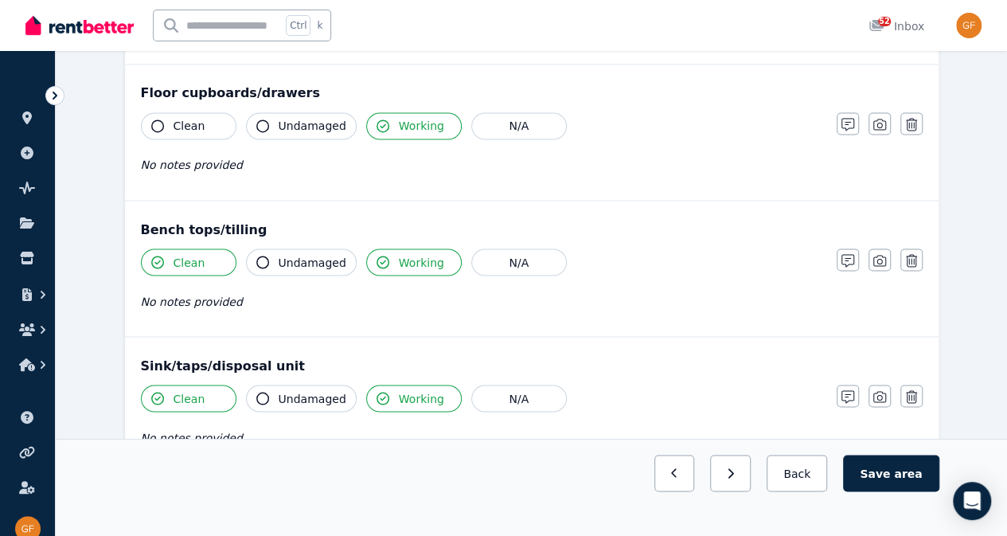
click at [222, 121] on button "Clean" at bounding box center [189, 125] width 96 height 27
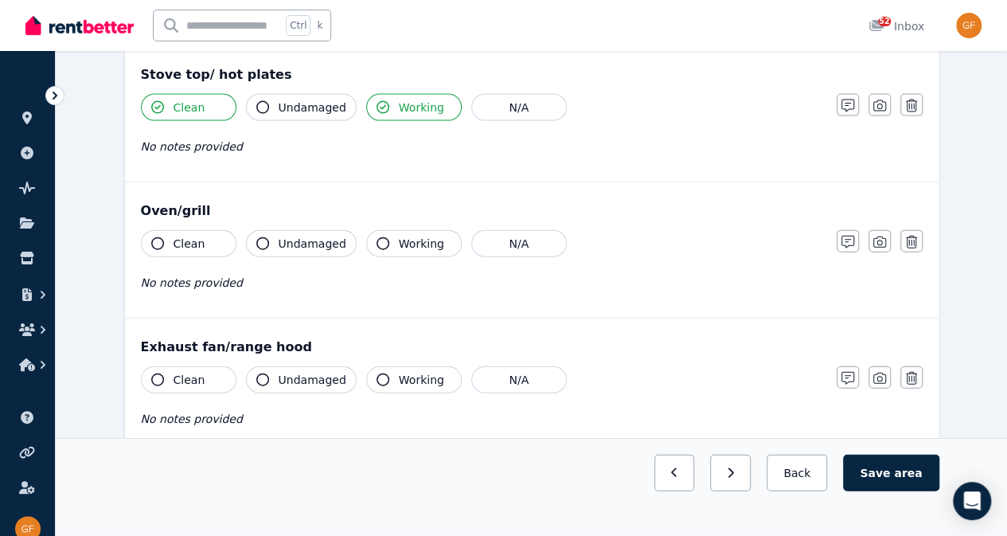
scroll to position [1745, 0]
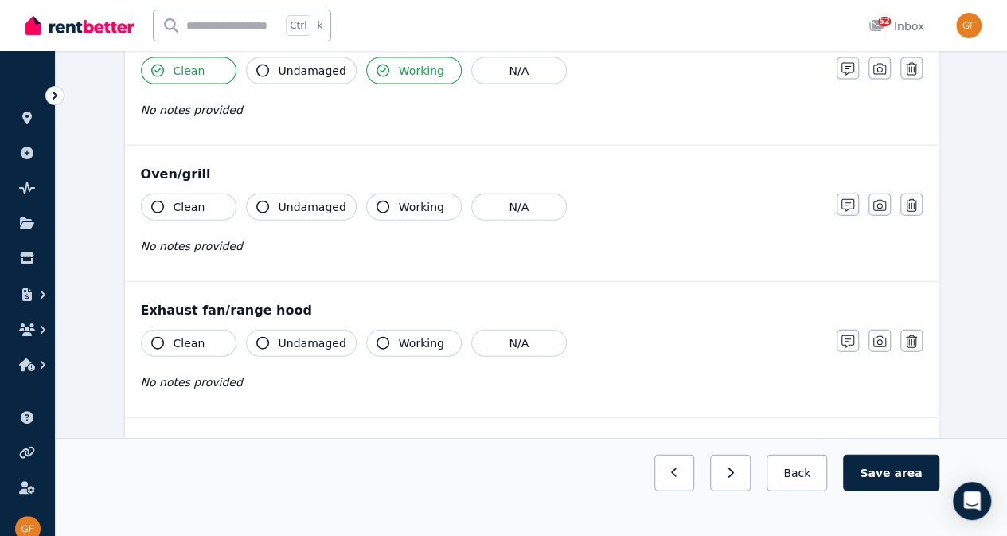
click at [197, 199] on span "Clean" at bounding box center [190, 207] width 32 height 16
click at [399, 199] on span "Working" at bounding box center [421, 207] width 45 height 16
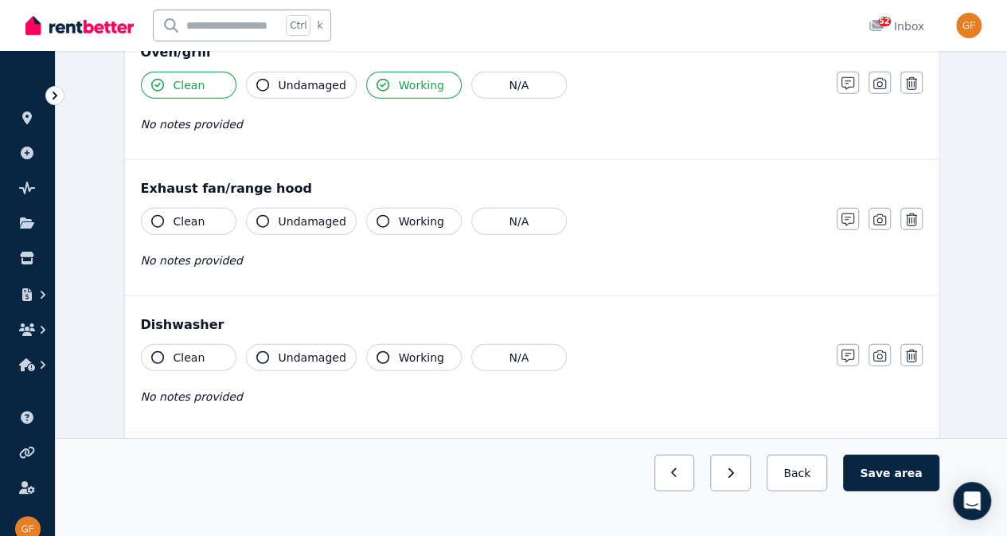
scroll to position [1885, 0]
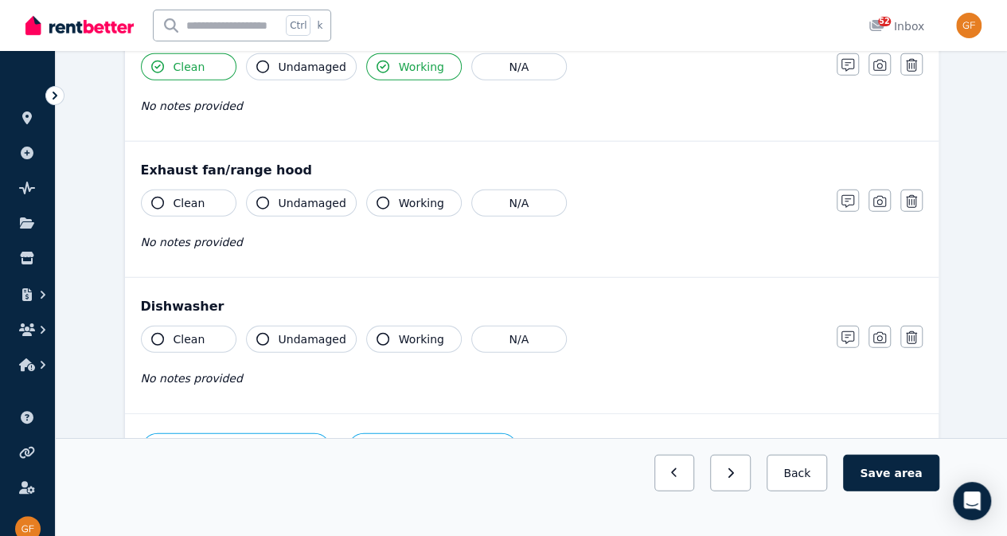
click at [205, 200] on button "Clean" at bounding box center [189, 202] width 96 height 27
click at [402, 195] on span "Working" at bounding box center [421, 203] width 45 height 16
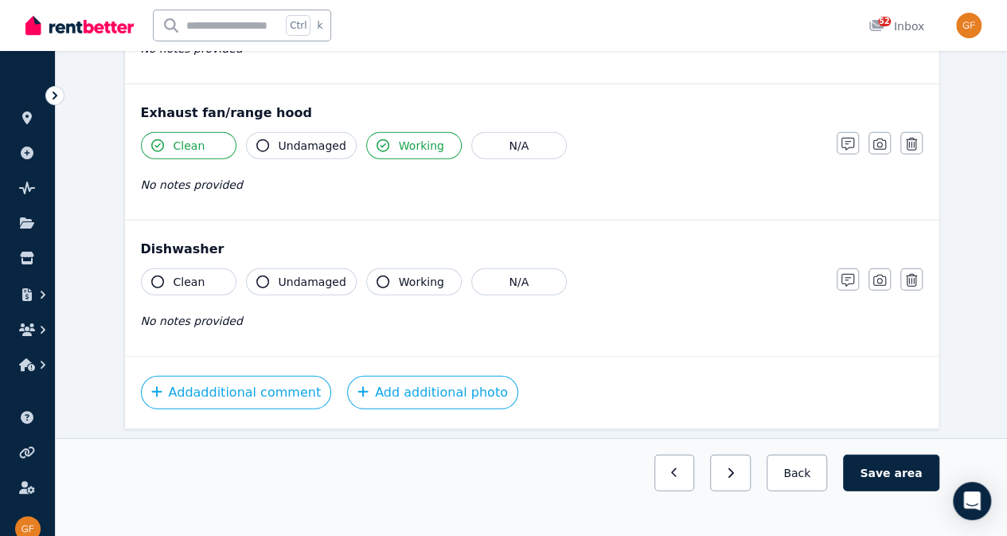
scroll to position [1948, 0]
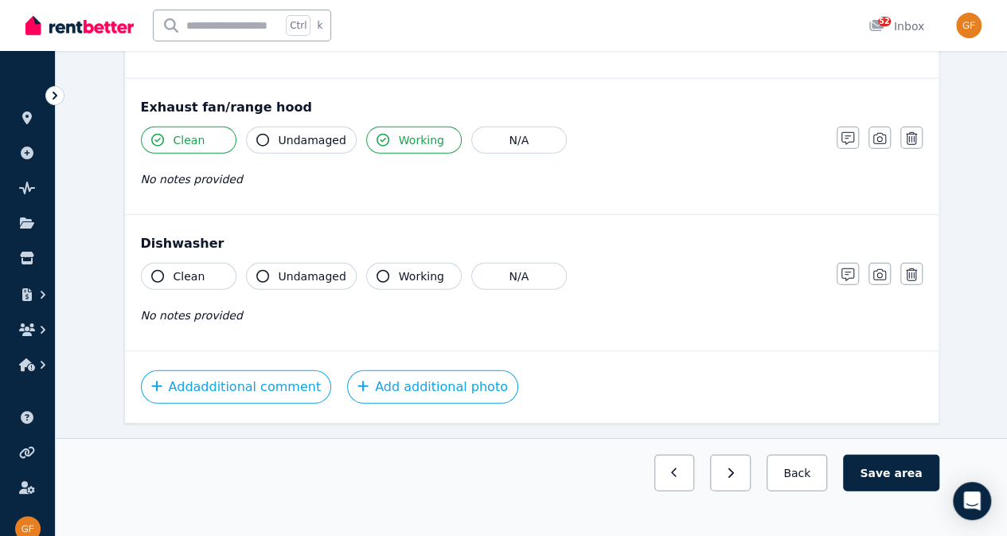
click at [207, 273] on button "Clean" at bounding box center [189, 276] width 96 height 27
click at [413, 268] on span "Working" at bounding box center [421, 276] width 45 height 16
click at [510, 263] on button "N/A" at bounding box center [519, 276] width 96 height 27
click at [452, 380] on button "Add additional photo" at bounding box center [432, 386] width 171 height 33
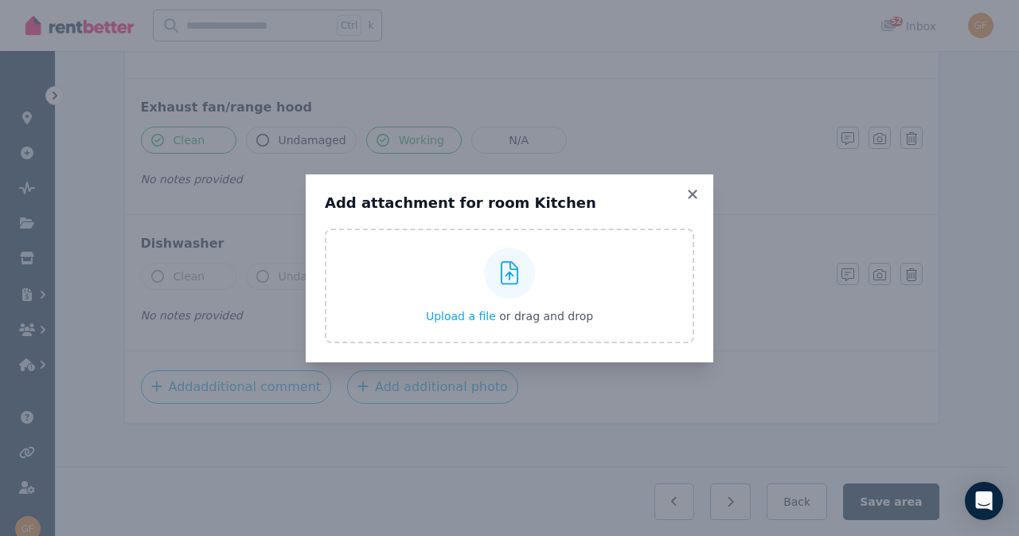
click at [521, 290] on div at bounding box center [509, 273] width 51 height 51
click at [0, 0] on input "Upload a file or drag and drop" at bounding box center [0, 0] width 0 height 0
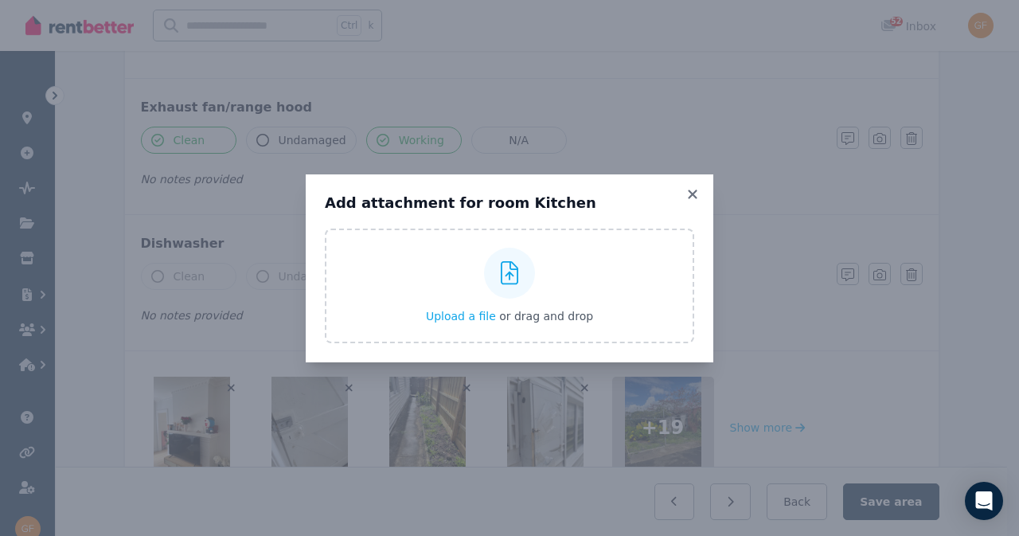
click at [688, 199] on icon at bounding box center [692, 194] width 16 height 14
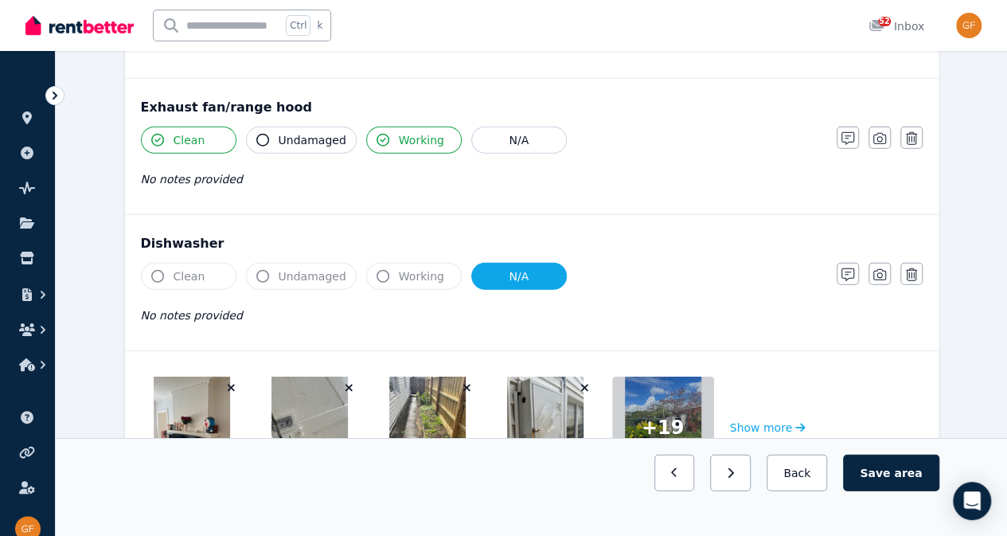
click at [910, 481] on span "area" at bounding box center [908, 473] width 28 height 16
click at [917, 491] on button "Save area" at bounding box center [893, 472] width 89 height 37
click at [918, 491] on button "Save area" at bounding box center [893, 472] width 89 height 37
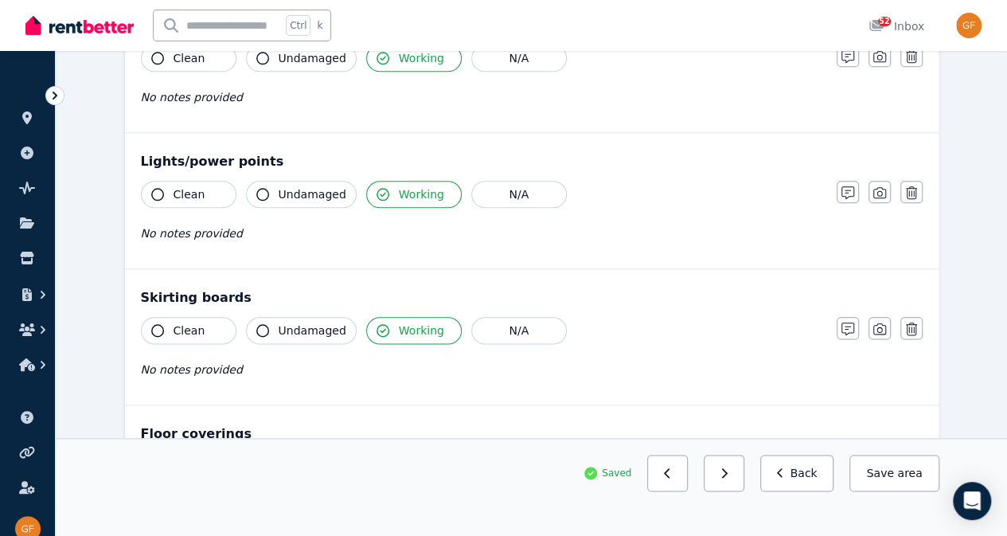
scroll to position [0, 0]
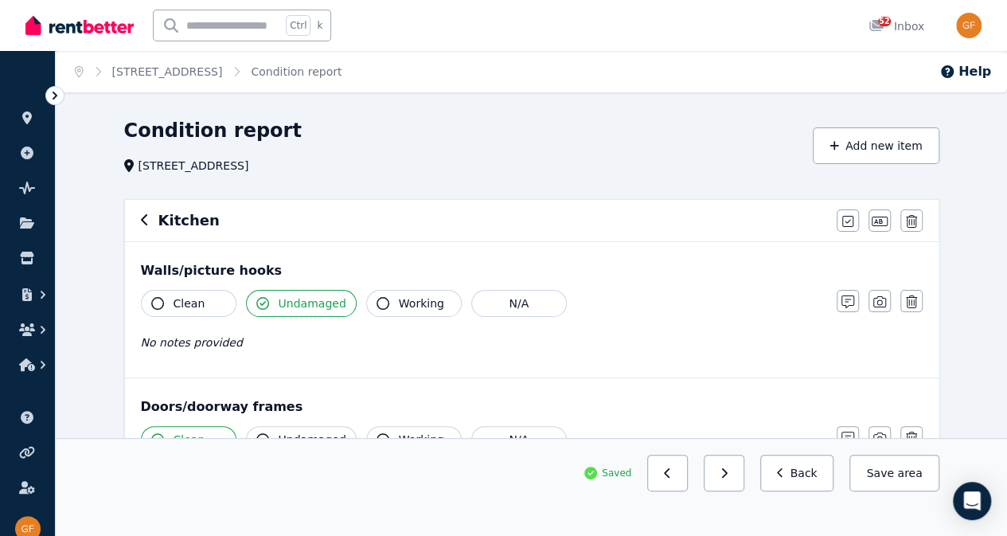
click at [141, 221] on icon "button" at bounding box center [144, 219] width 6 height 11
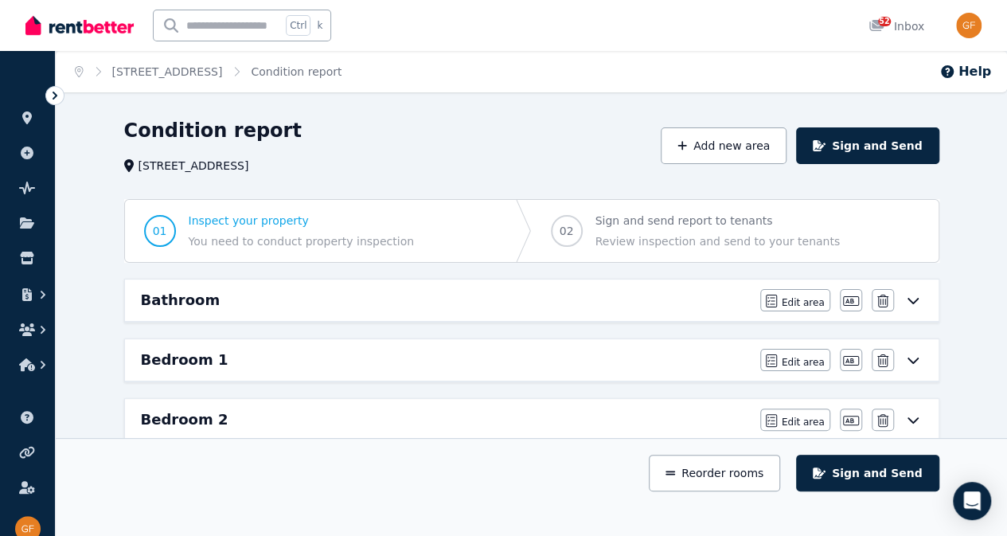
click at [881, 491] on button "Sign and Send" at bounding box center [867, 472] width 142 height 37
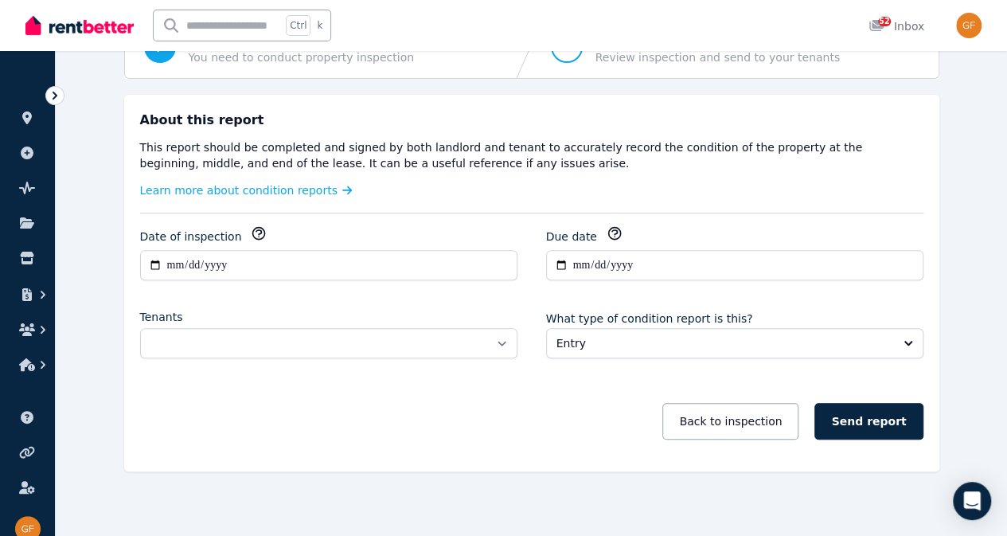
scroll to position [189, 0]
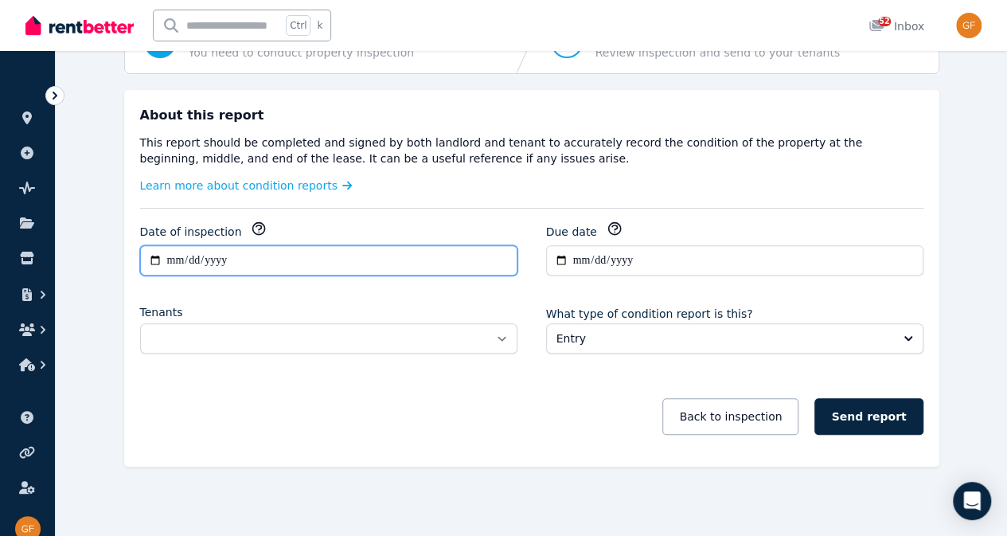
click at [245, 260] on input "**********" at bounding box center [328, 260] width 377 height 30
click at [151, 257] on input "**********" at bounding box center [328, 260] width 377 height 30
click at [174, 259] on input "**********" at bounding box center [328, 260] width 377 height 30
click at [159, 258] on input "**********" at bounding box center [328, 260] width 377 height 30
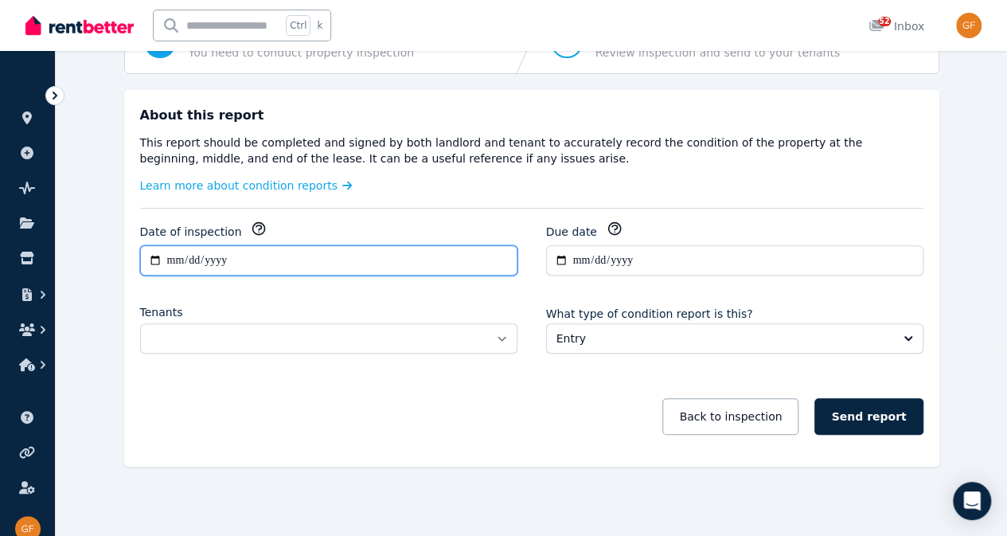
type input "**********"
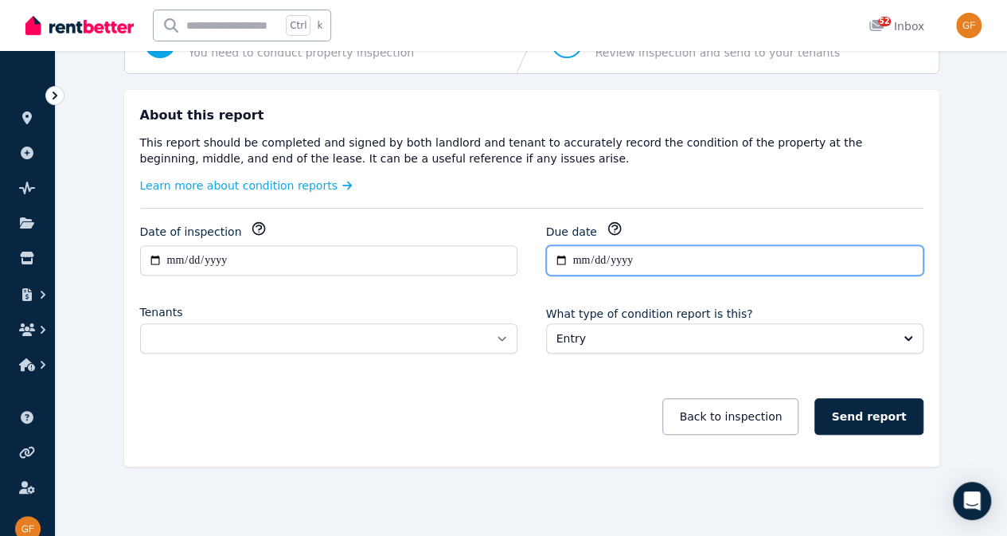
click at [586, 248] on input "**********" at bounding box center [734, 260] width 377 height 30
type input "**********"
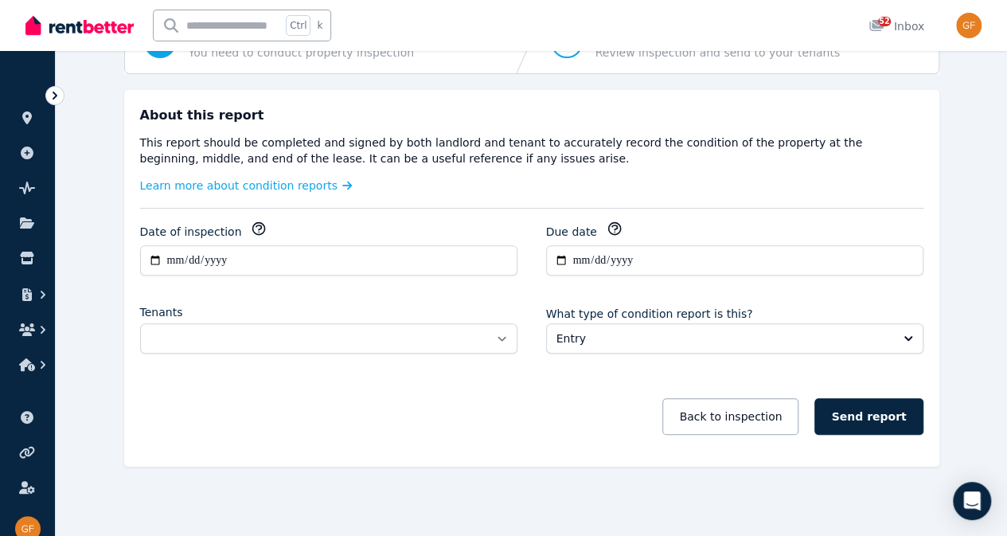
click at [711, 212] on div "**********" at bounding box center [531, 278] width 815 height 376
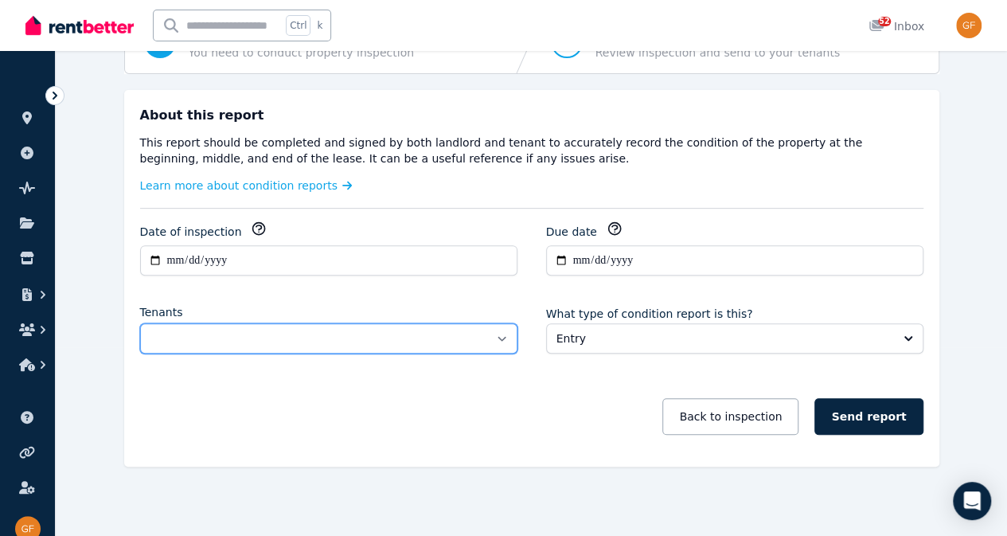
click at [493, 343] on select "**********" at bounding box center [328, 338] width 377 height 30
select select "**********"
click at [140, 323] on select "**********" at bounding box center [328, 338] width 377 height 30
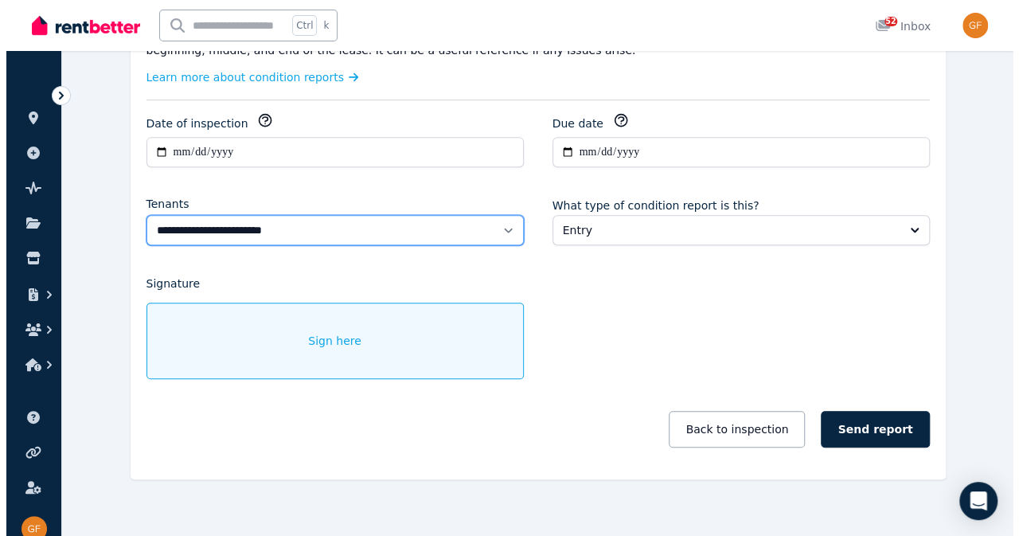
scroll to position [310, 0]
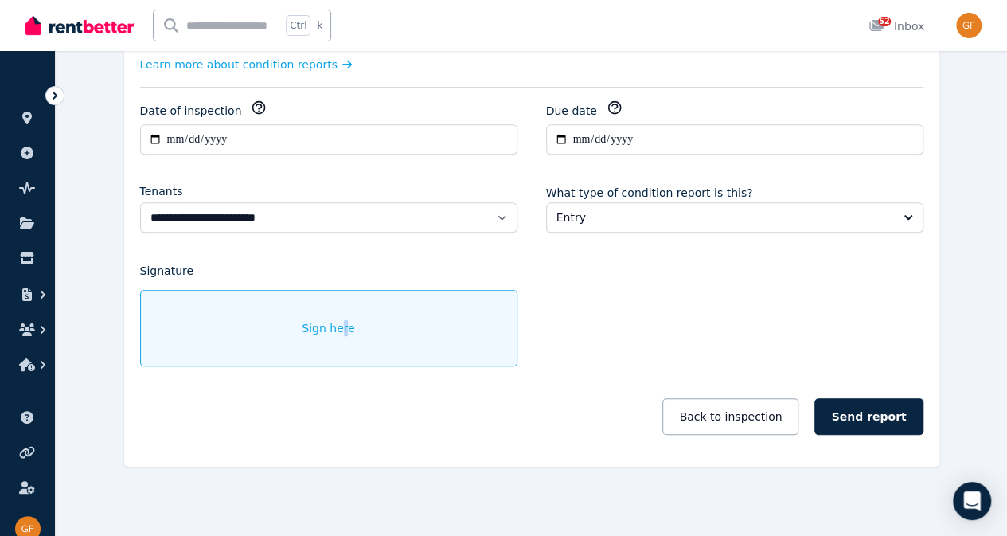
click at [340, 310] on div "Sign here" at bounding box center [328, 328] width 377 height 76
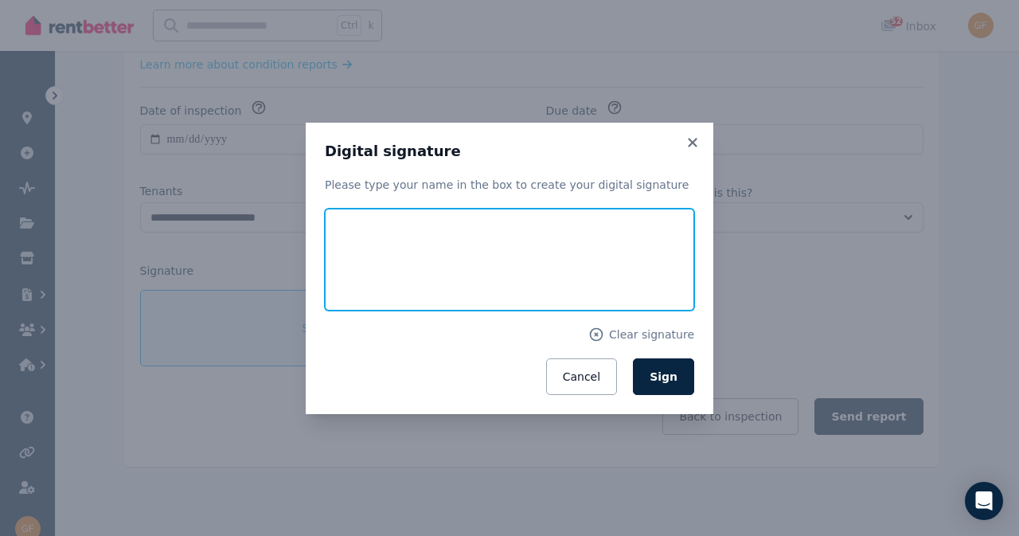
click at [370, 291] on input "text" at bounding box center [509, 260] width 369 height 102
type input "**********"
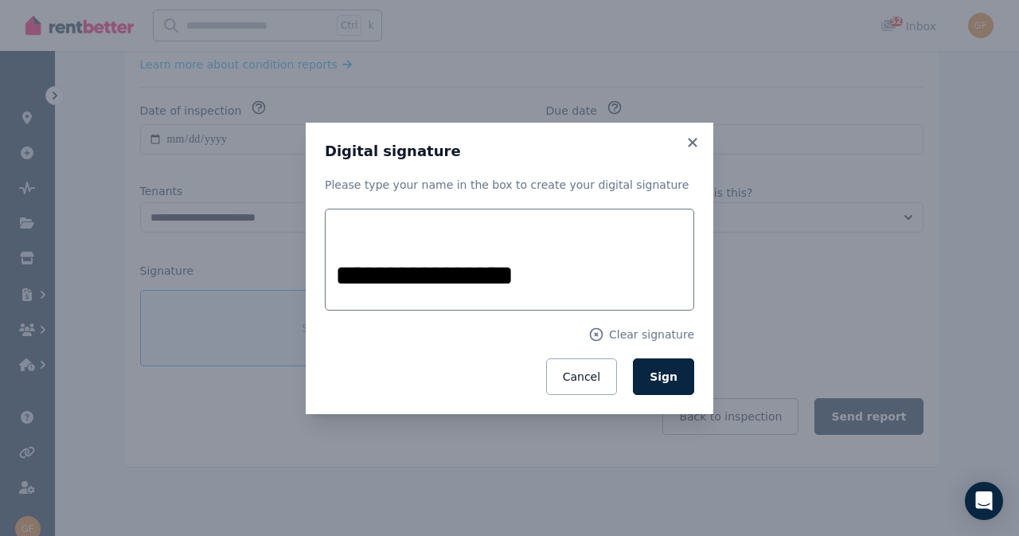
click at [668, 376] on span "Sign" at bounding box center [663, 376] width 28 height 13
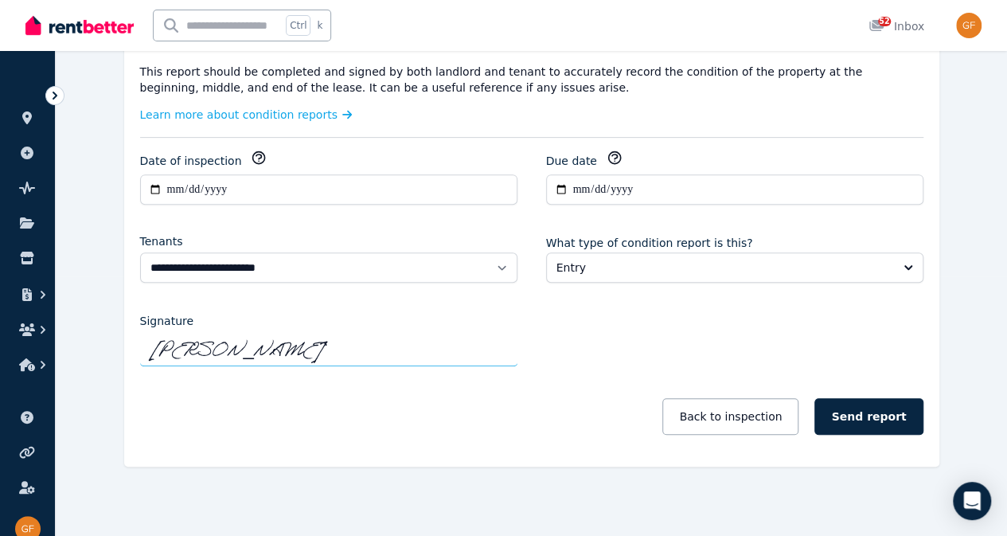
click at [885, 408] on button "Send report" at bounding box center [868, 416] width 108 height 37
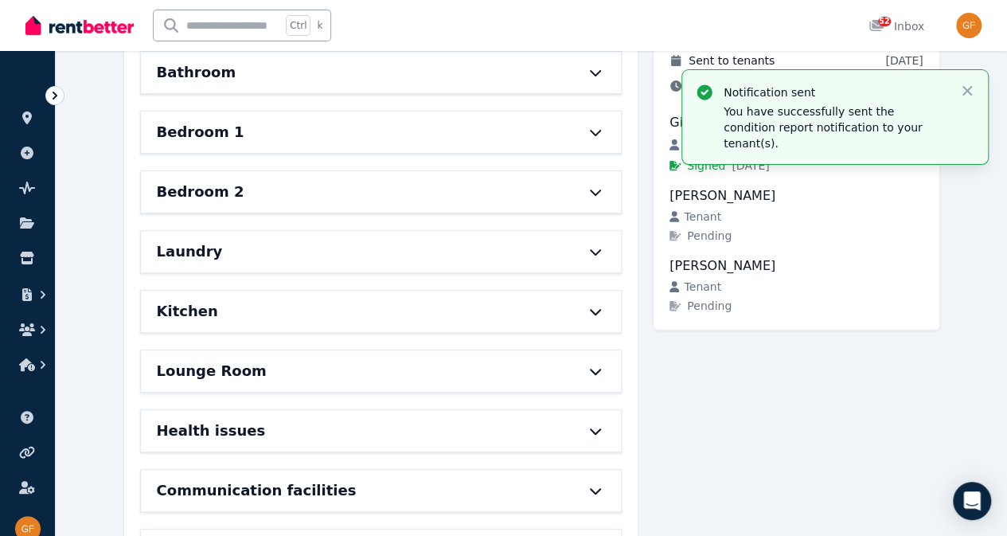
scroll to position [205, 0]
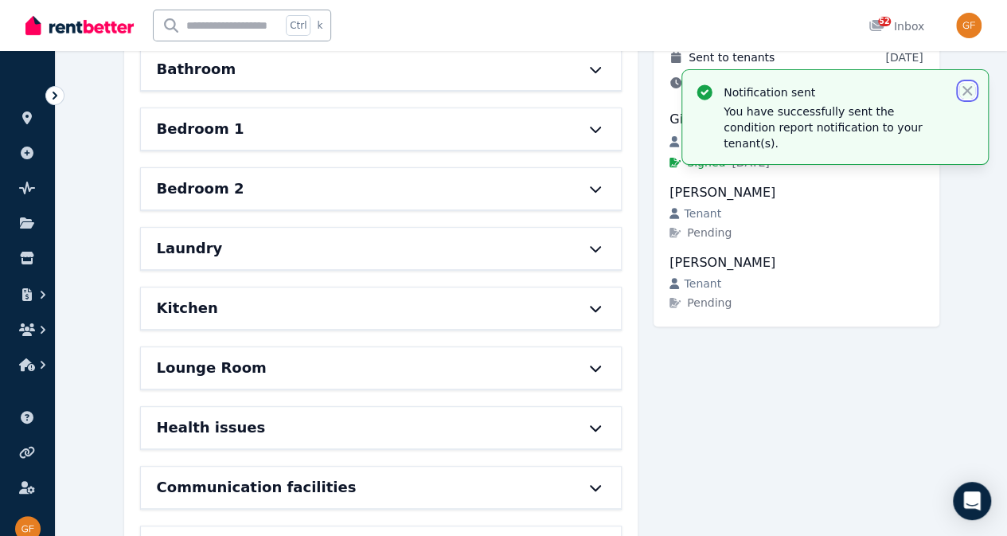
click at [967, 91] on icon "button" at bounding box center [967, 91] width 10 height 10
